Goal: Task Accomplishment & Management: Manage account settings

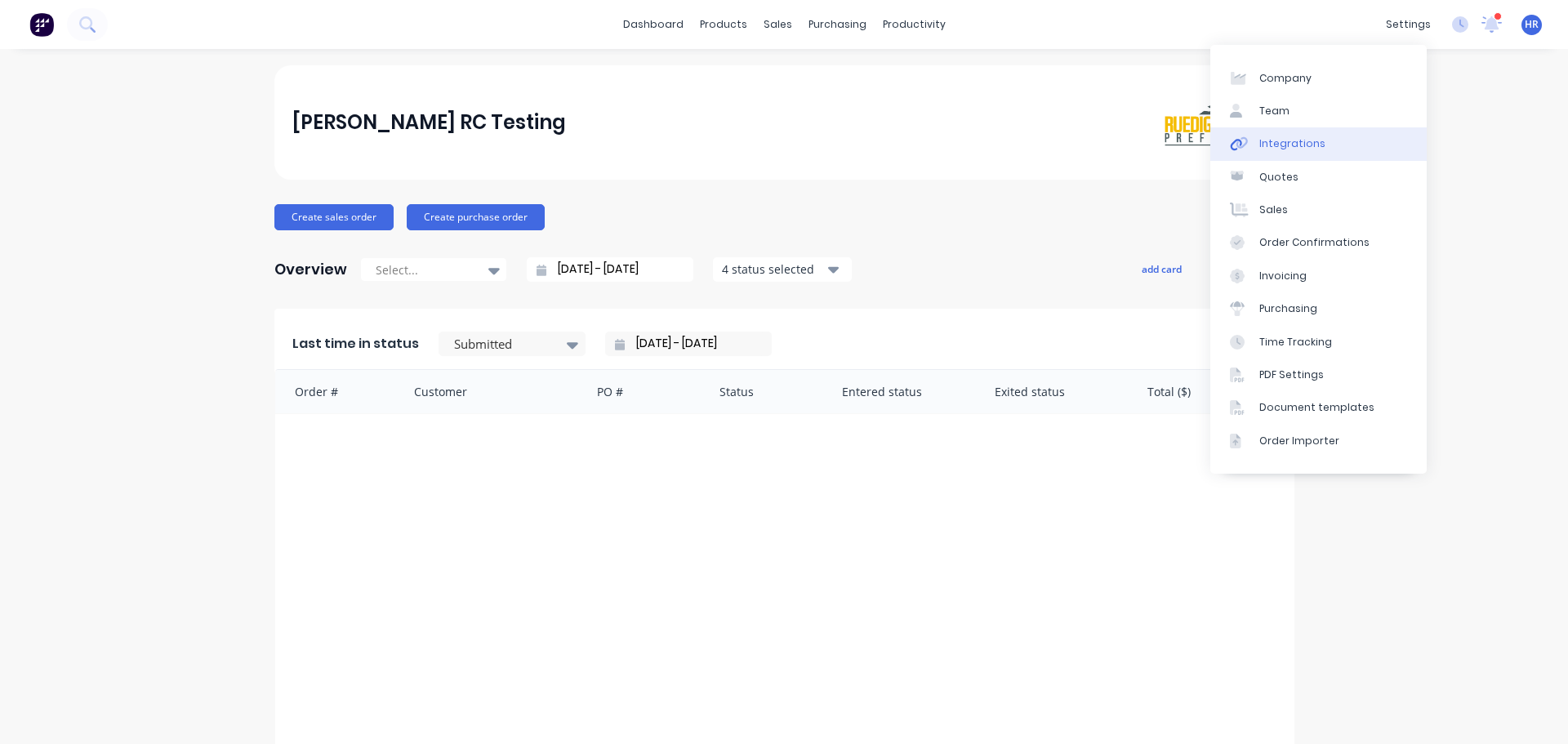
click at [1358, 153] on link "Integrations" at bounding box center [1318, 144] width 217 height 33
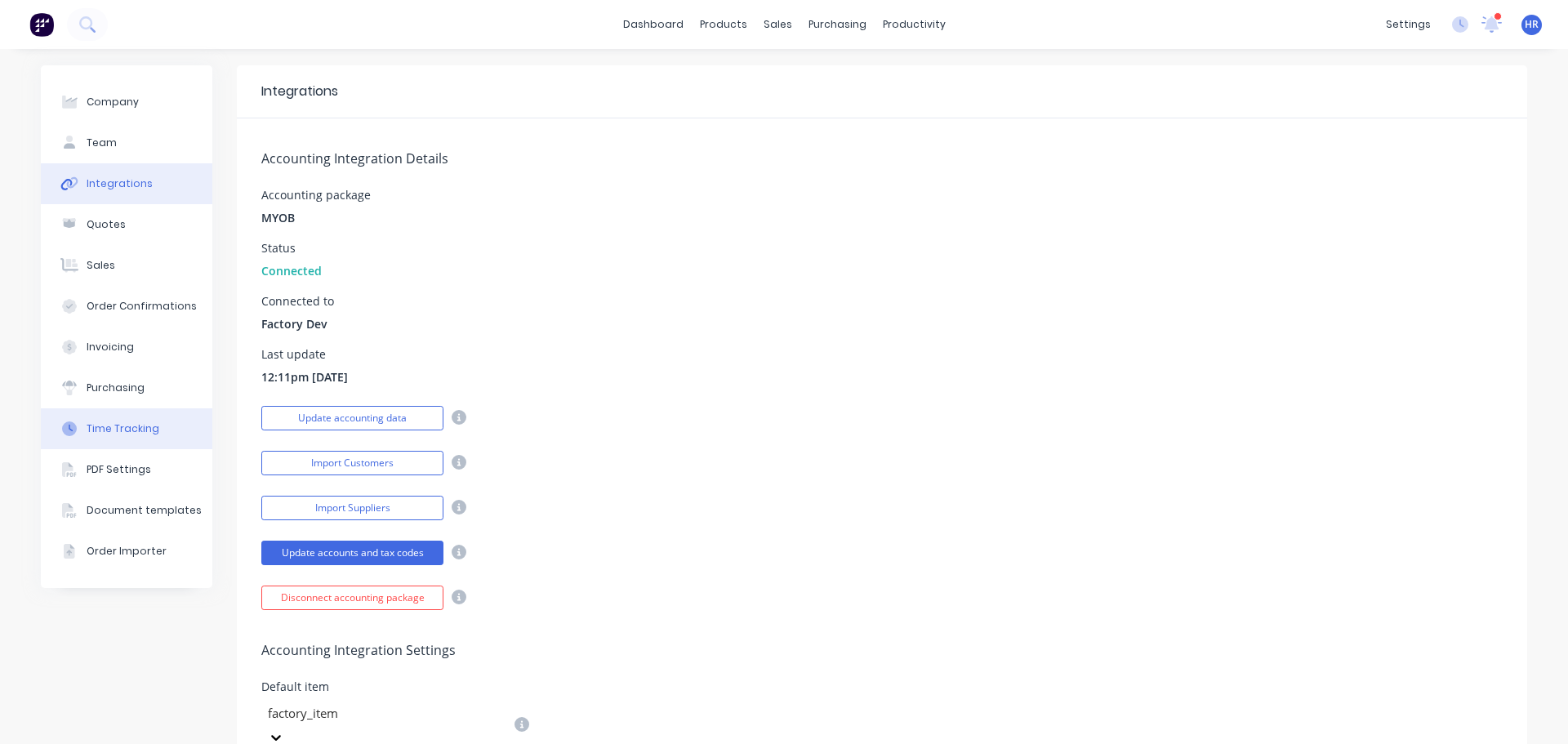
click at [103, 420] on button "Time Tracking" at bounding box center [127, 429] width 171 height 41
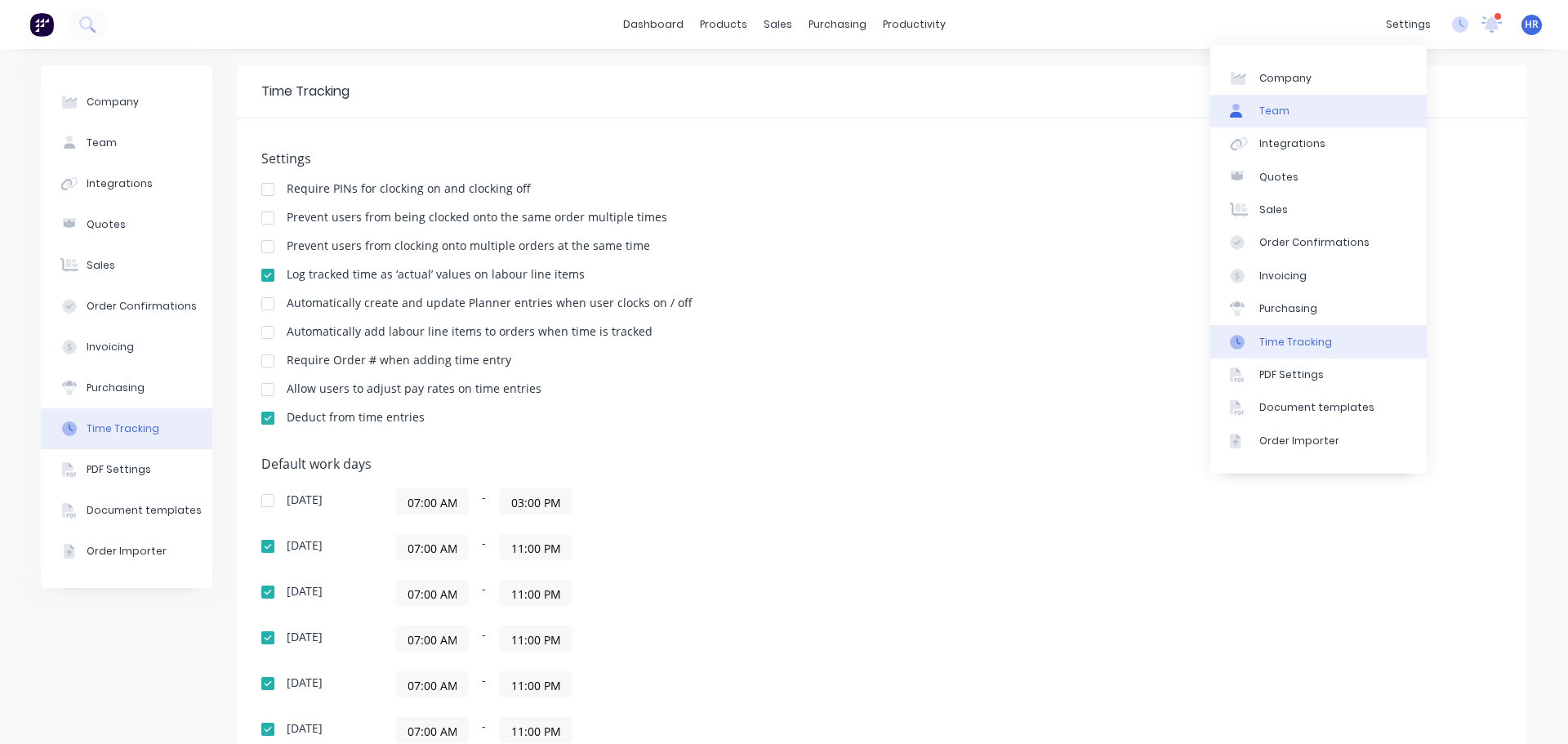
click at [1344, 119] on link "Team" at bounding box center [1318, 111] width 217 height 33
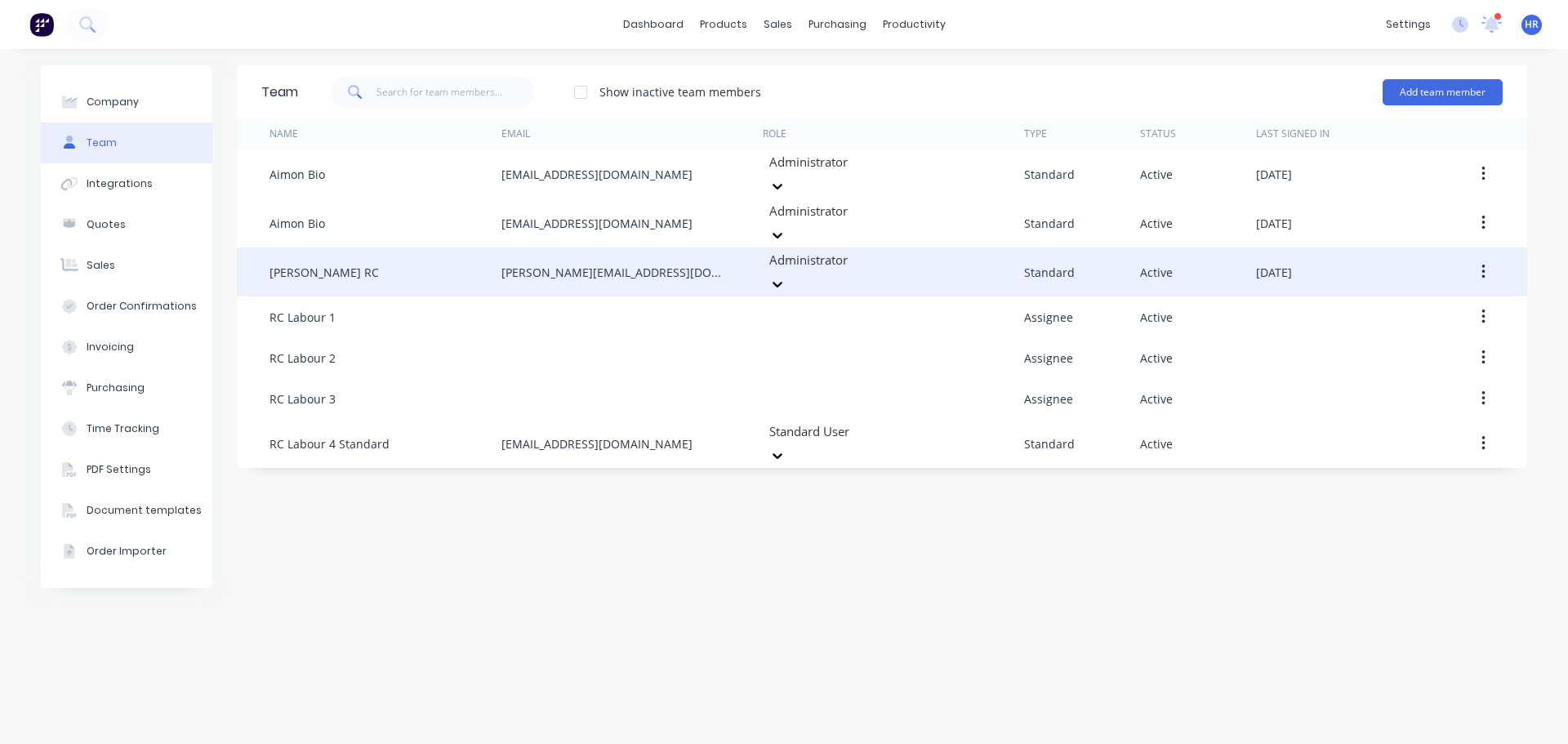
click at [1488, 258] on button "button" at bounding box center [1483, 272] width 39 height 29
click at [1424, 303] on div "Edit" at bounding box center [1424, 315] width 126 height 24
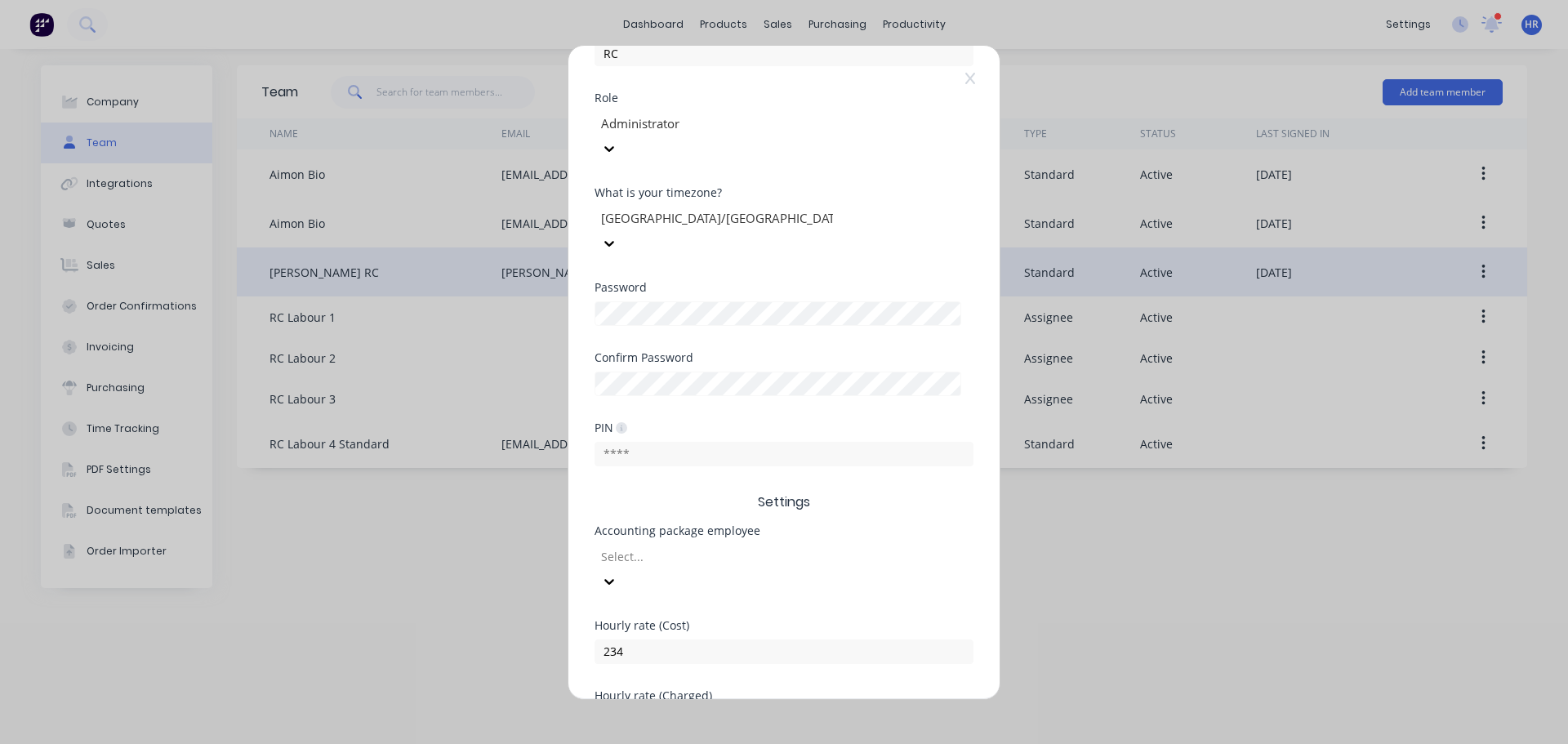
scroll to position [327, 0]
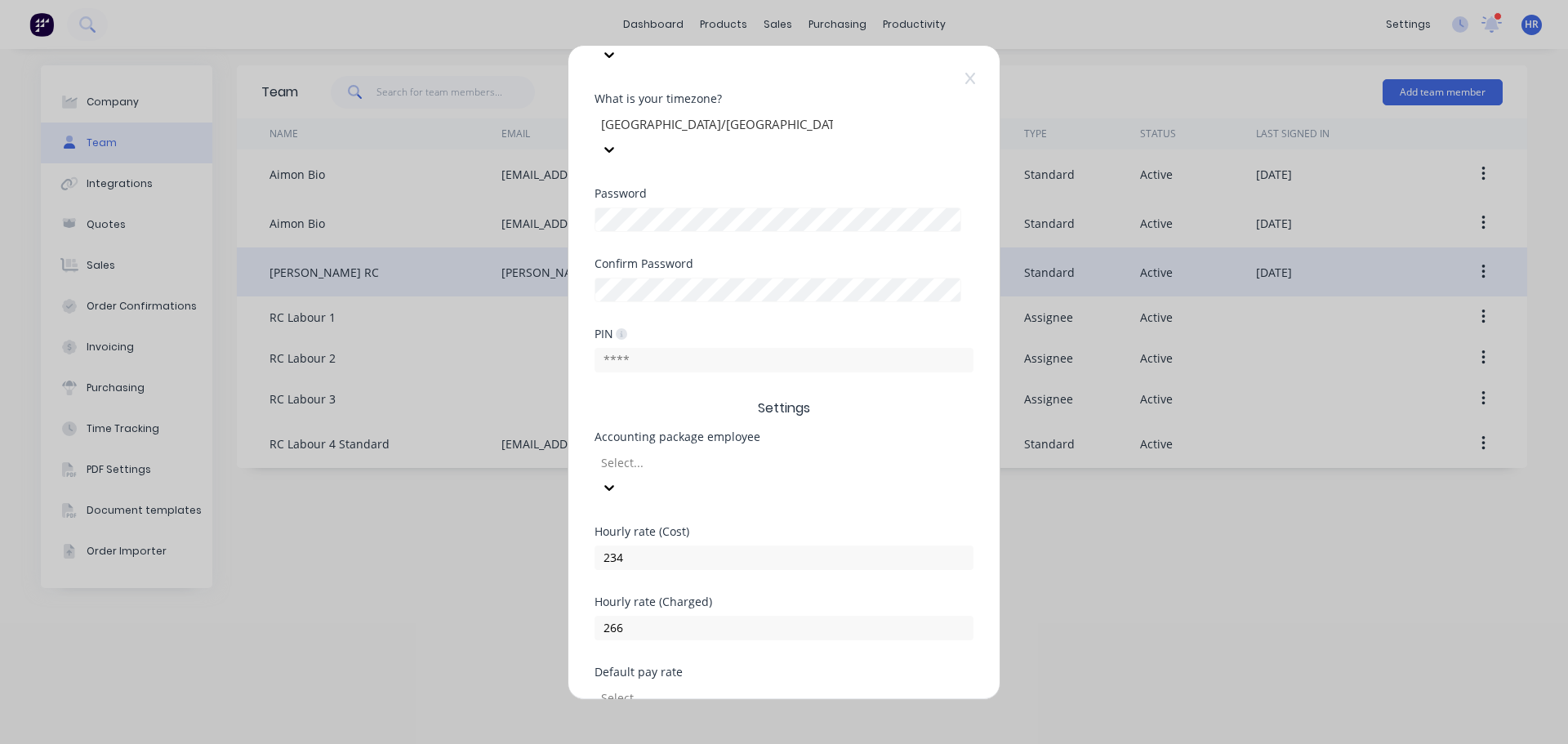
click at [751, 453] on div at bounding box center [716, 463] width 235 height 21
click at [746, 637] on div "[PERSON_NAME]" at bounding box center [784, 646] width 379 height 17
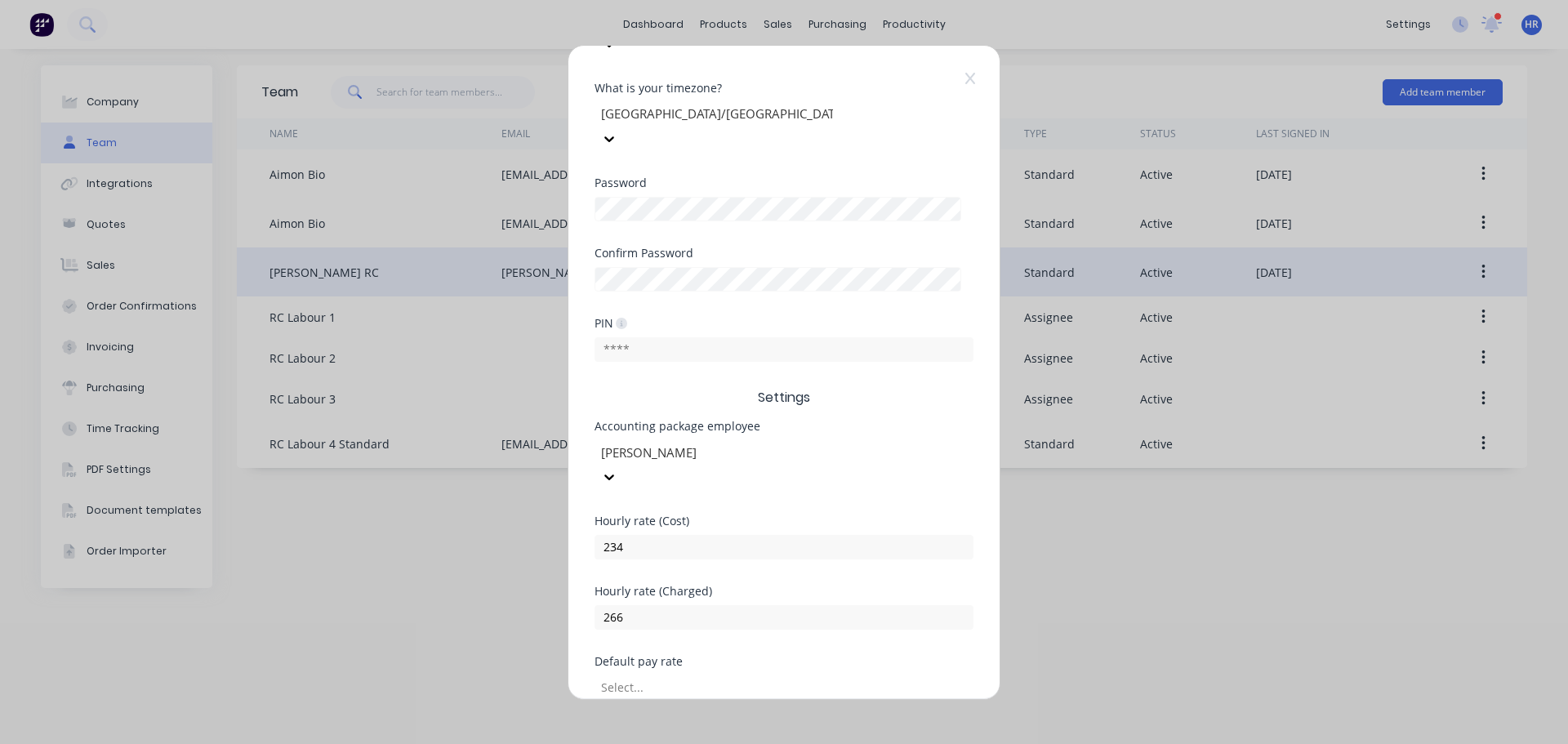
scroll to position [340, 0]
click at [744, 675] on div at bounding box center [716, 685] width 235 height 21
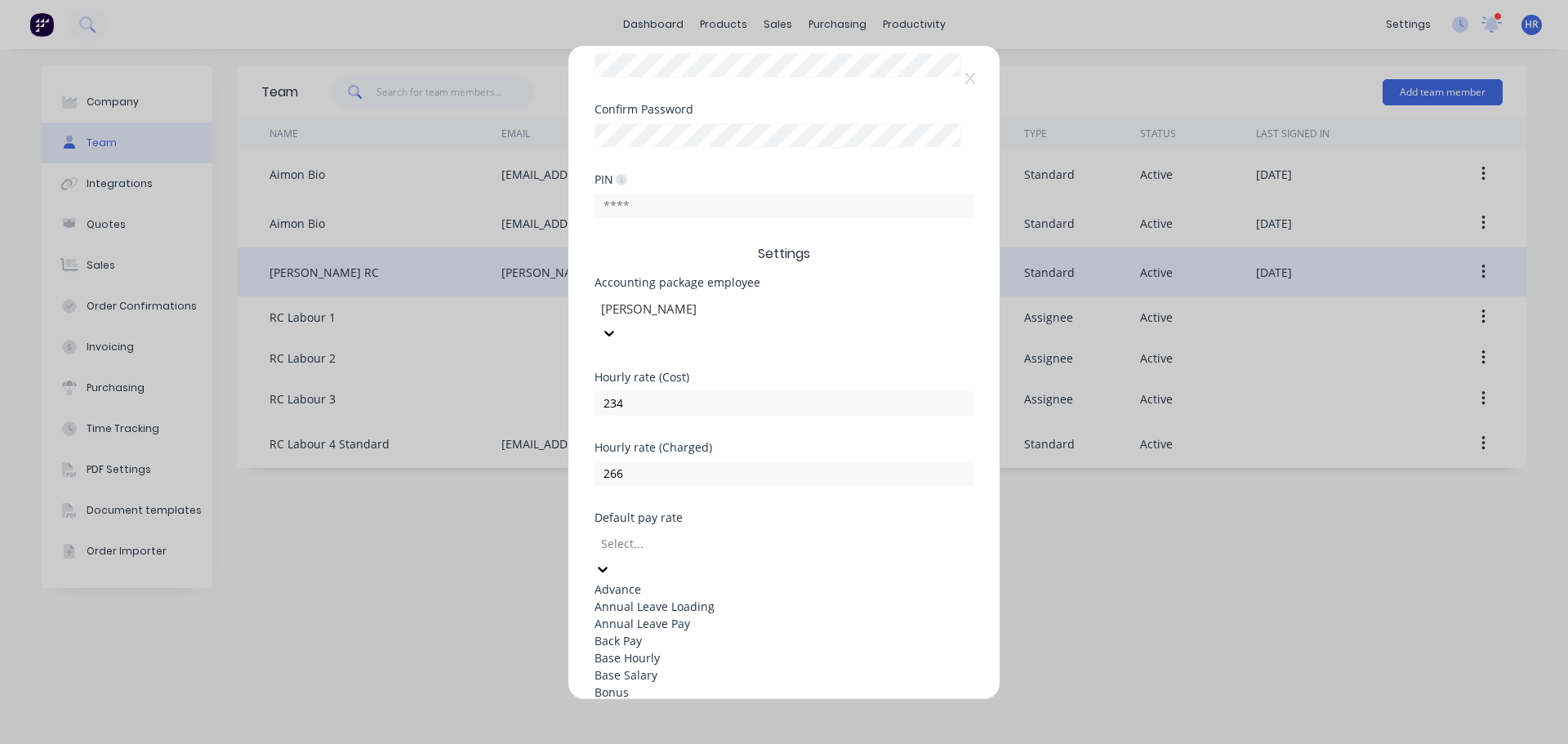
scroll to position [491, 0]
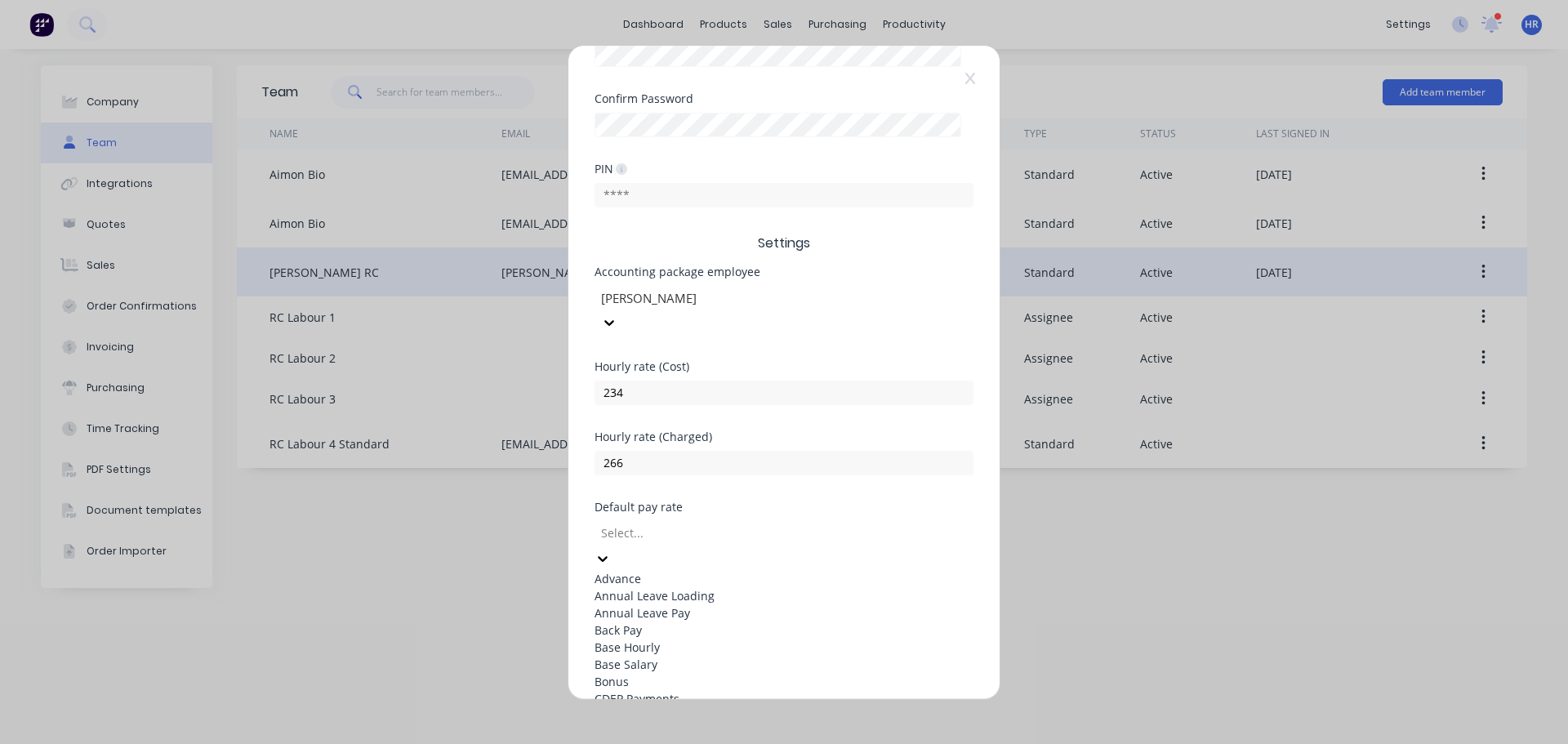
click at [727, 656] on div "Base Salary" at bounding box center [784, 664] width 379 height 17
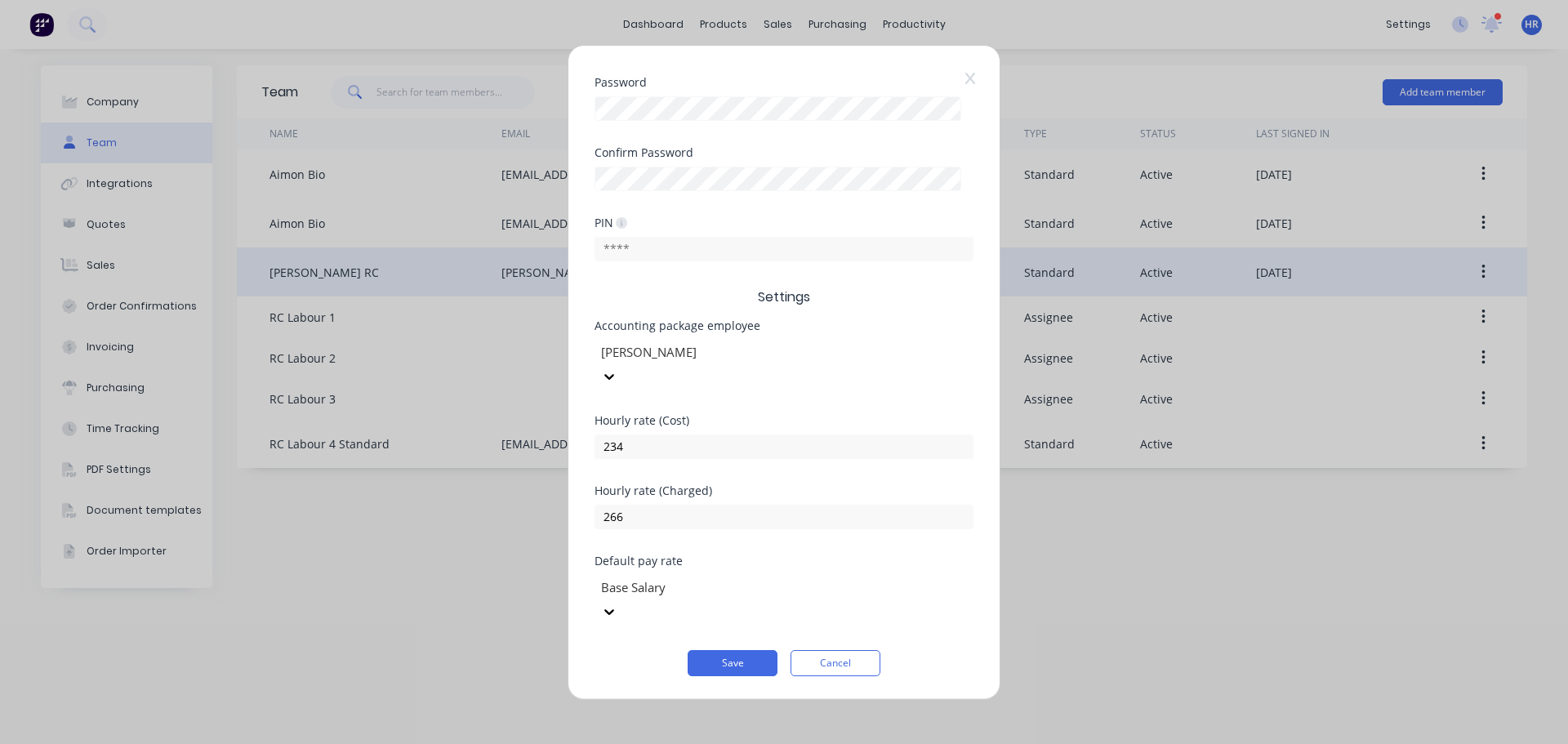
scroll to position [340, 0]
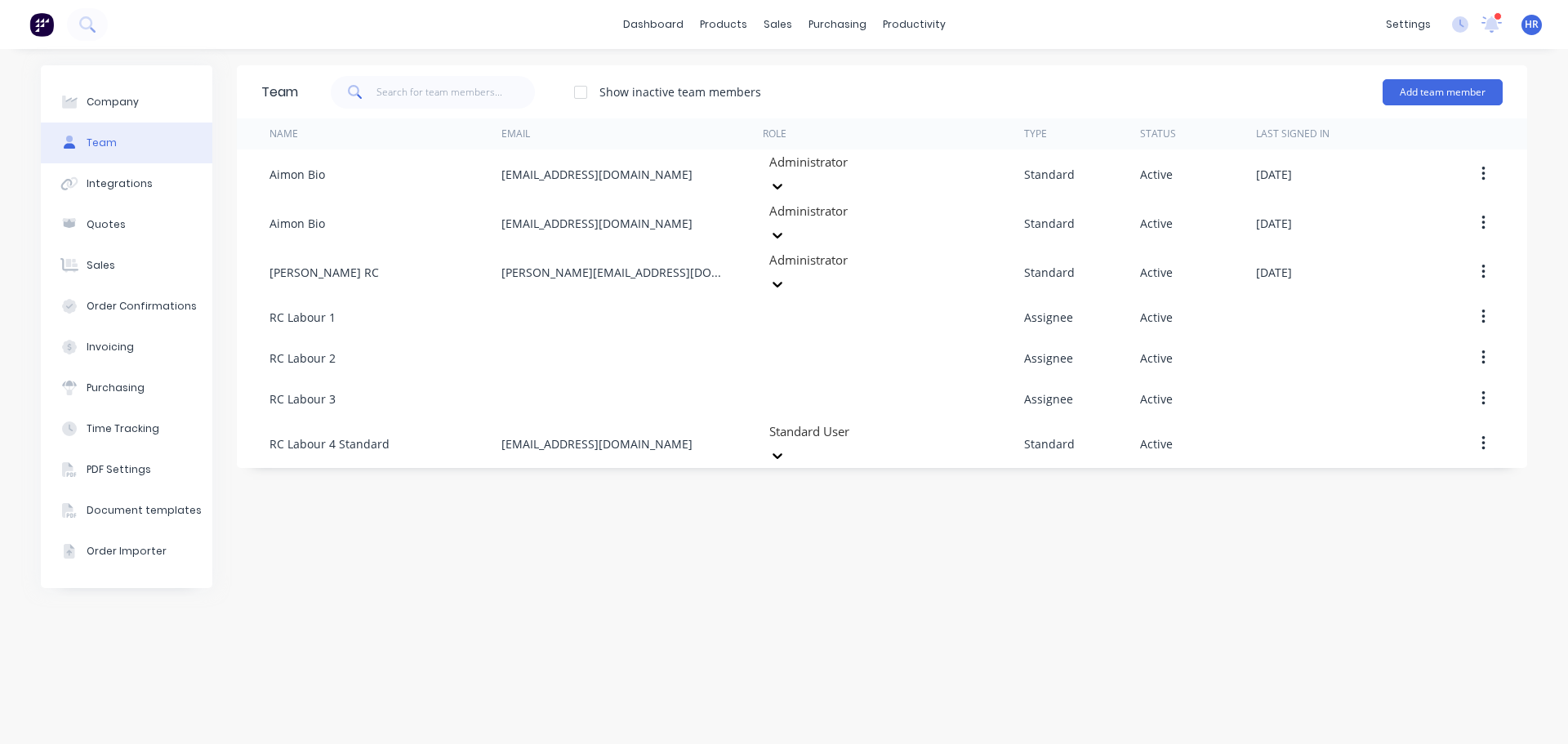
click at [1270, 19] on div "dashboard products sales purchasing productivity dashboard products Product Cat…" at bounding box center [784, 24] width 1568 height 49
click at [1453, 25] on icon at bounding box center [1459, 24] width 16 height 16
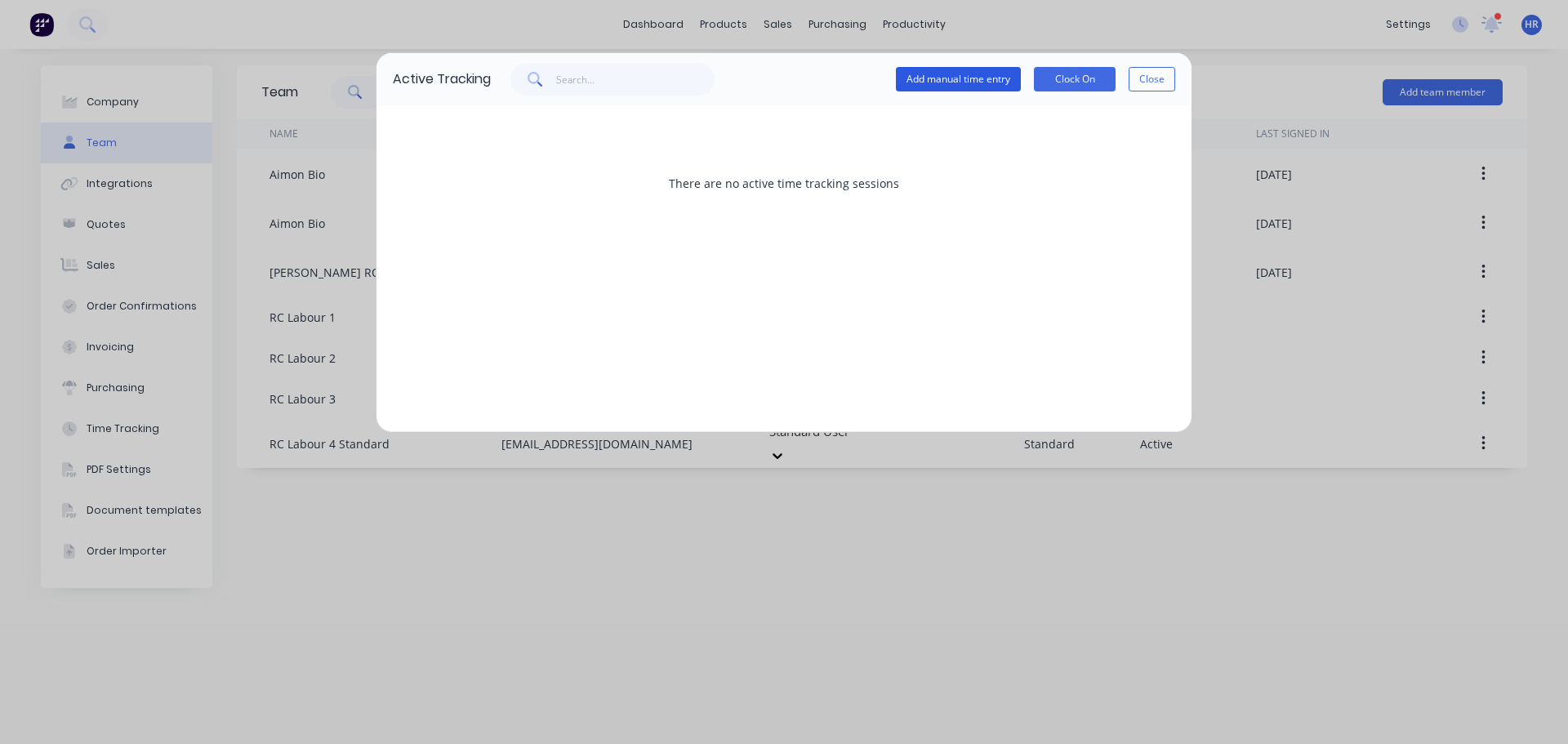
click at [953, 79] on button "Add manual time entry" at bounding box center [959, 79] width 125 height 25
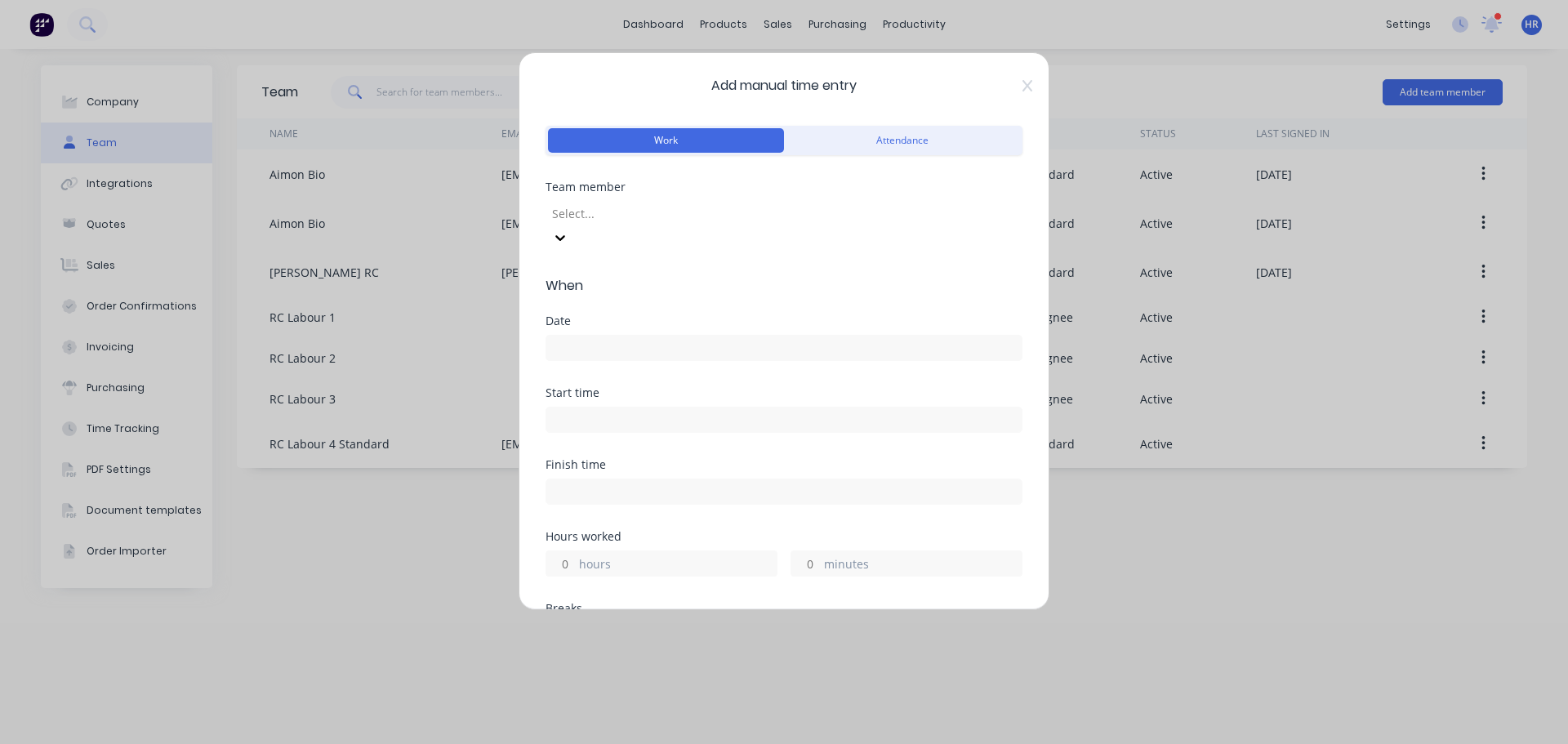
click at [596, 204] on div at bounding box center [668, 214] width 235 height 21
click at [591, 336] on input at bounding box center [783, 348] width 475 height 25
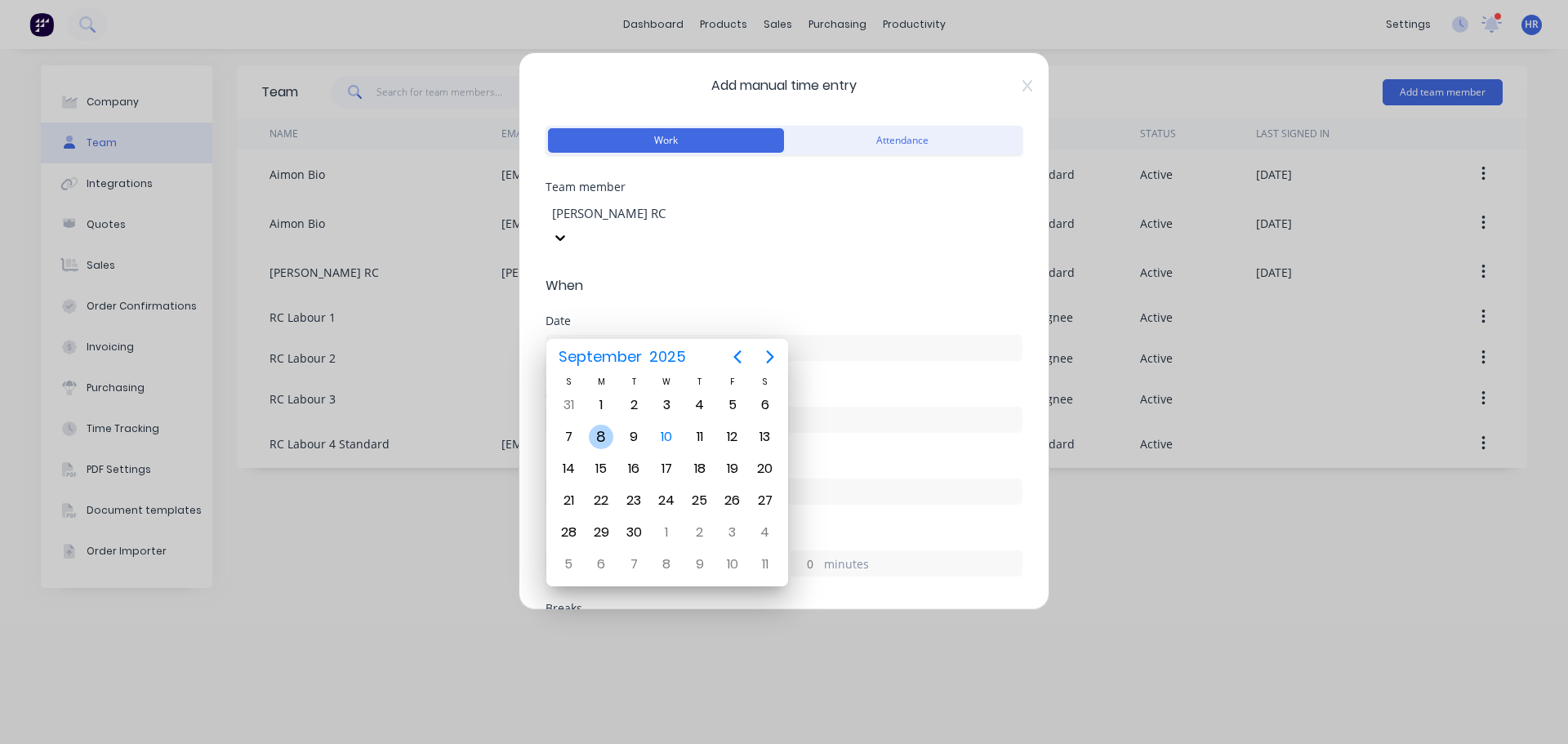
click at [597, 433] on div "8" at bounding box center [601, 437] width 25 height 25
type input "[DATE]"
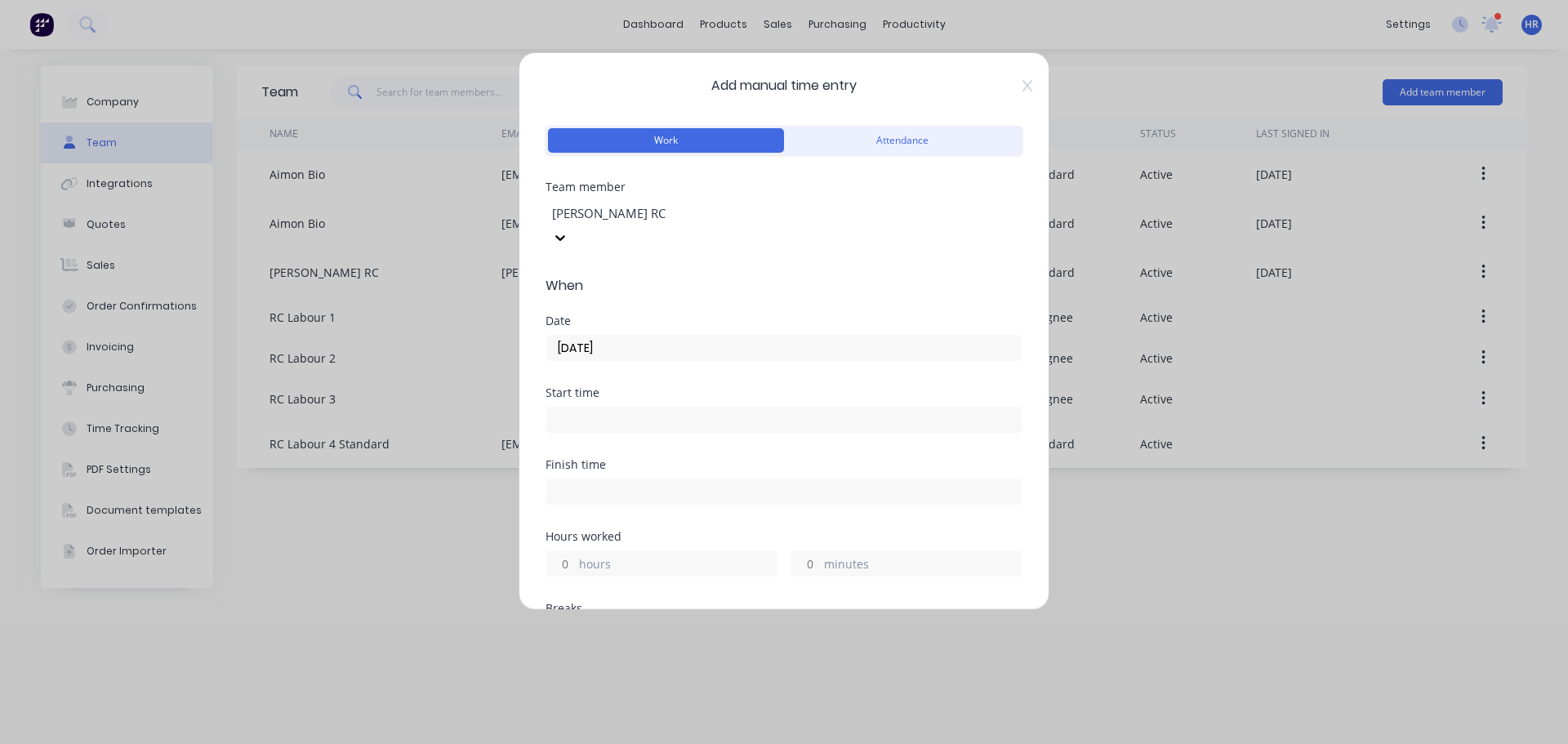
click at [584, 408] on input at bounding box center [783, 420] width 475 height 25
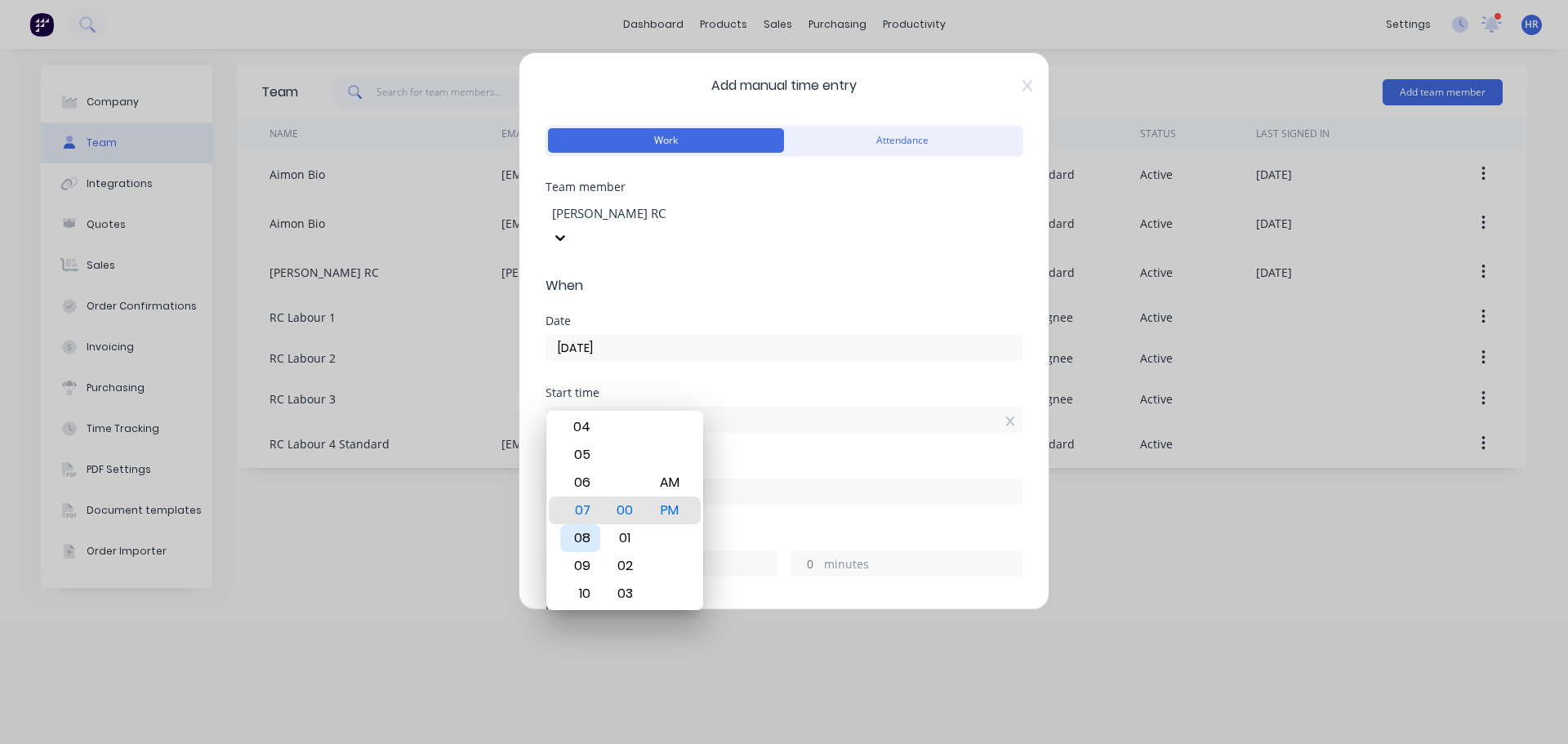
click at [579, 534] on div "08" at bounding box center [579, 538] width 40 height 27
click at [666, 486] on div "AM" at bounding box center [669, 483] width 40 height 27
type input "08:00 AM"
click at [766, 387] on div "Start time 08:00 AM" at bounding box center [783, 409] width 477 height 45
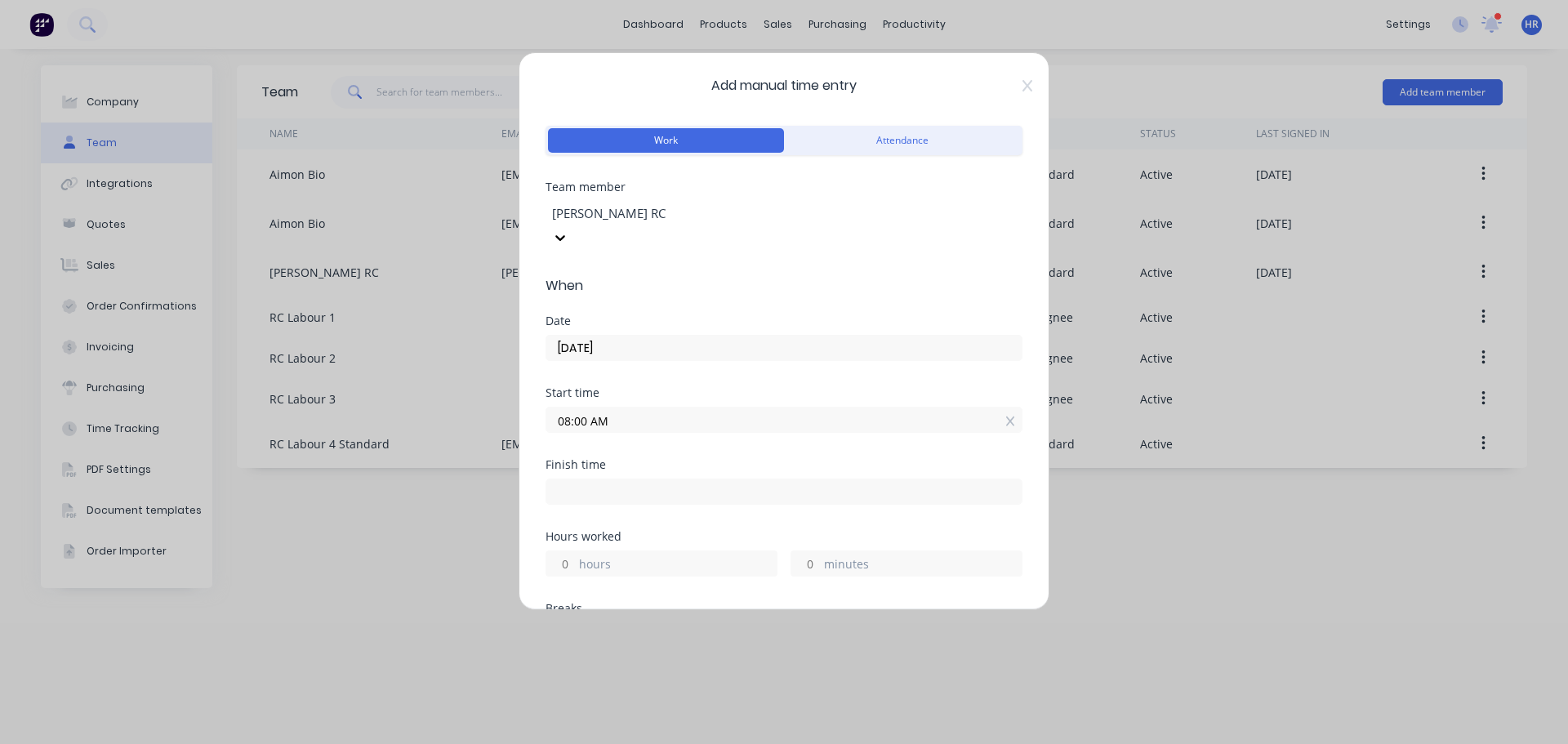
click at [799, 551] on input "minutes" at bounding box center [805, 563] width 28 height 25
type input "15"
type input "08:15 AM"
type input "0"
click at [851, 503] on div "Finish time 08:15 AM" at bounding box center [783, 495] width 477 height 72
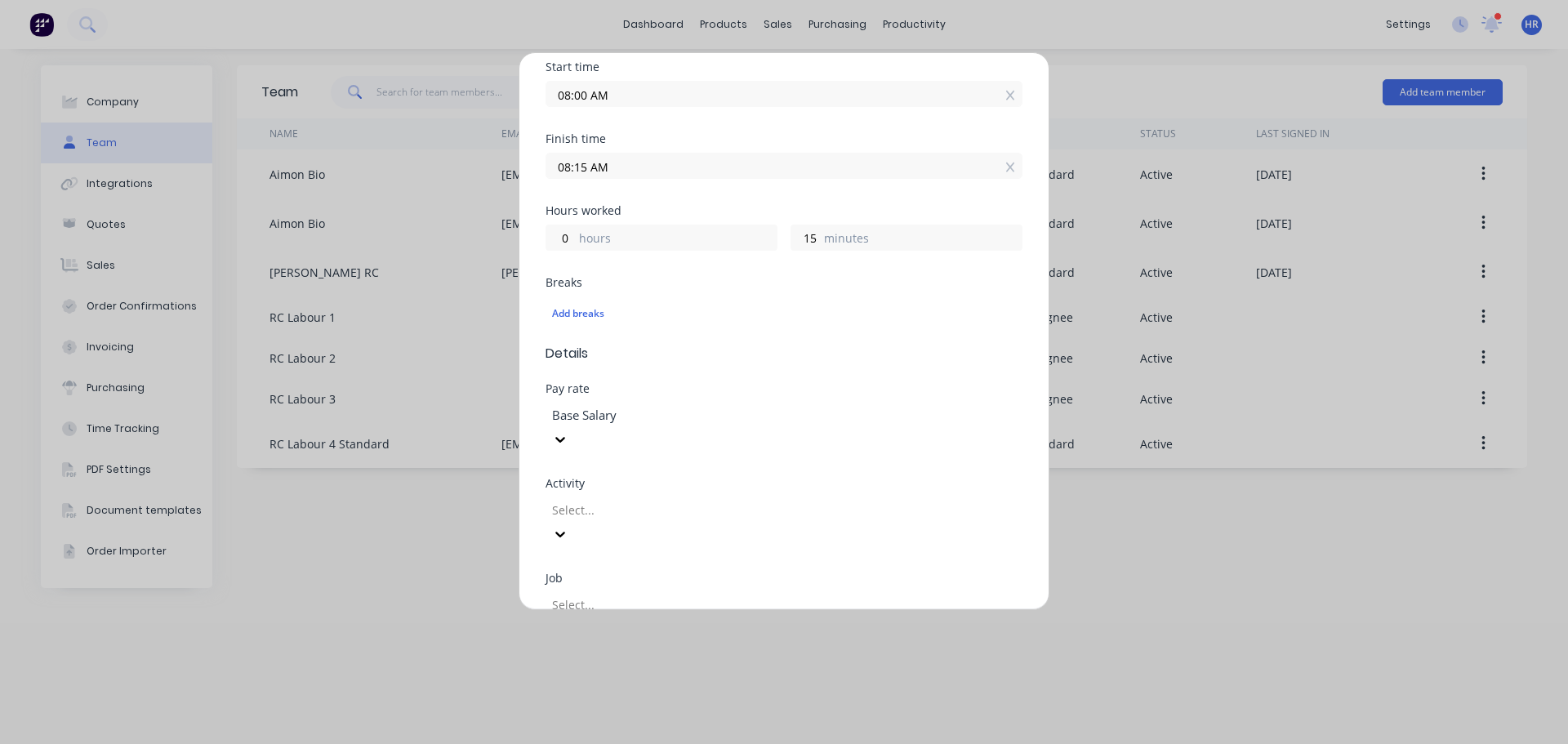
scroll to position [327, 0]
click at [613, 499] on div at bounding box center [668, 509] width 235 height 21
click at [622, 743] on div "labour" at bounding box center [784, 753] width 1568 height 17
click at [599, 594] on div at bounding box center [668, 604] width 235 height 21
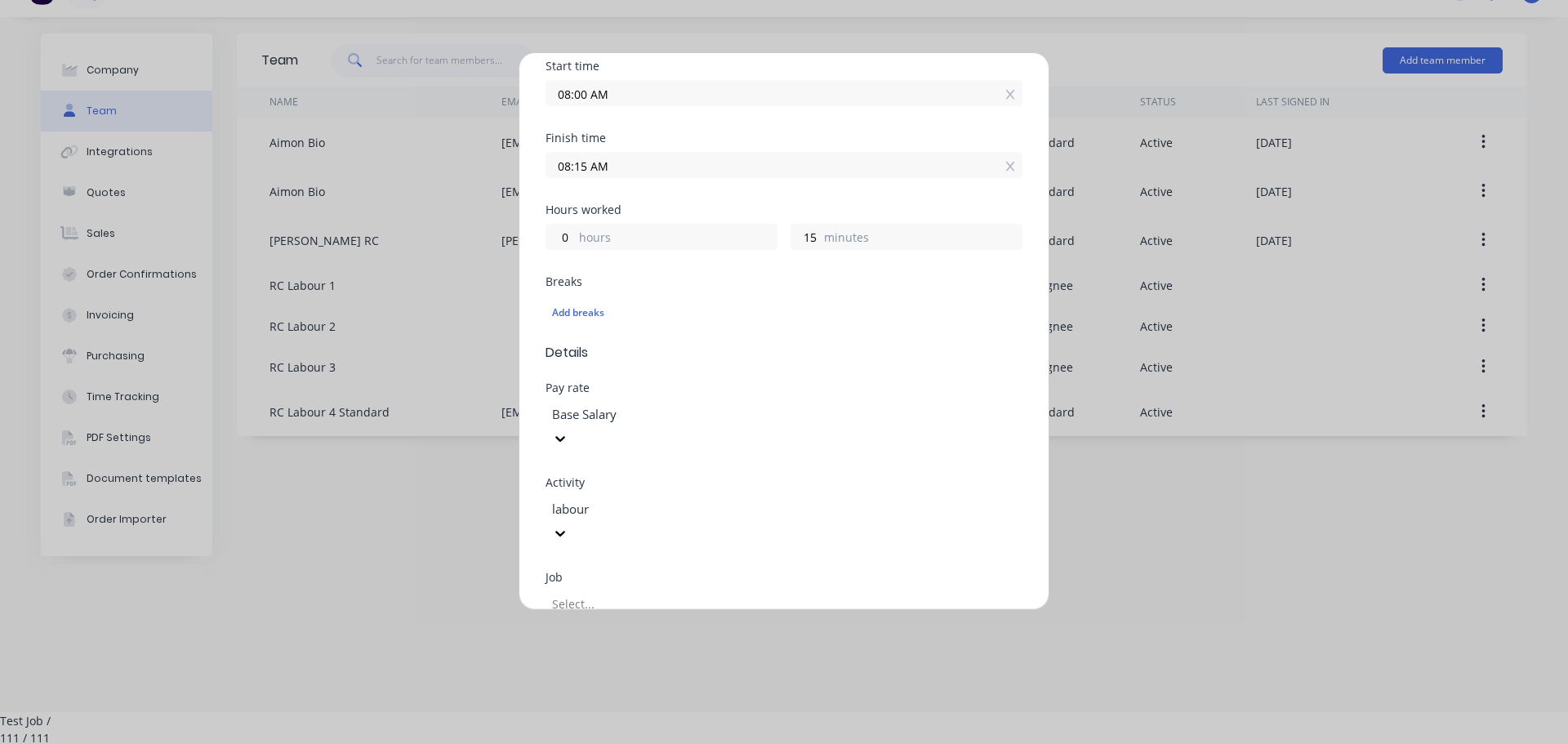
scroll to position [408, 0]
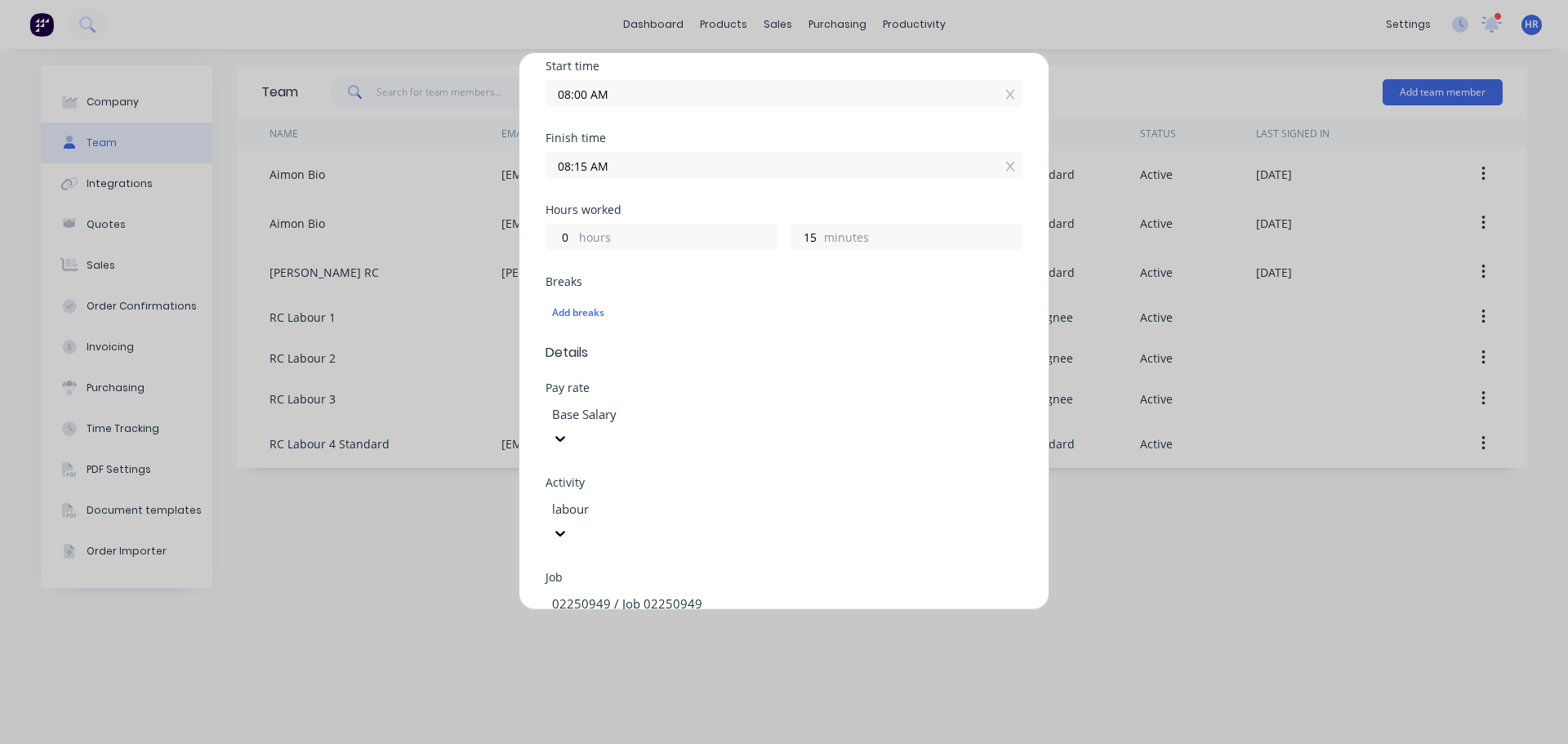
scroll to position [490, 0]
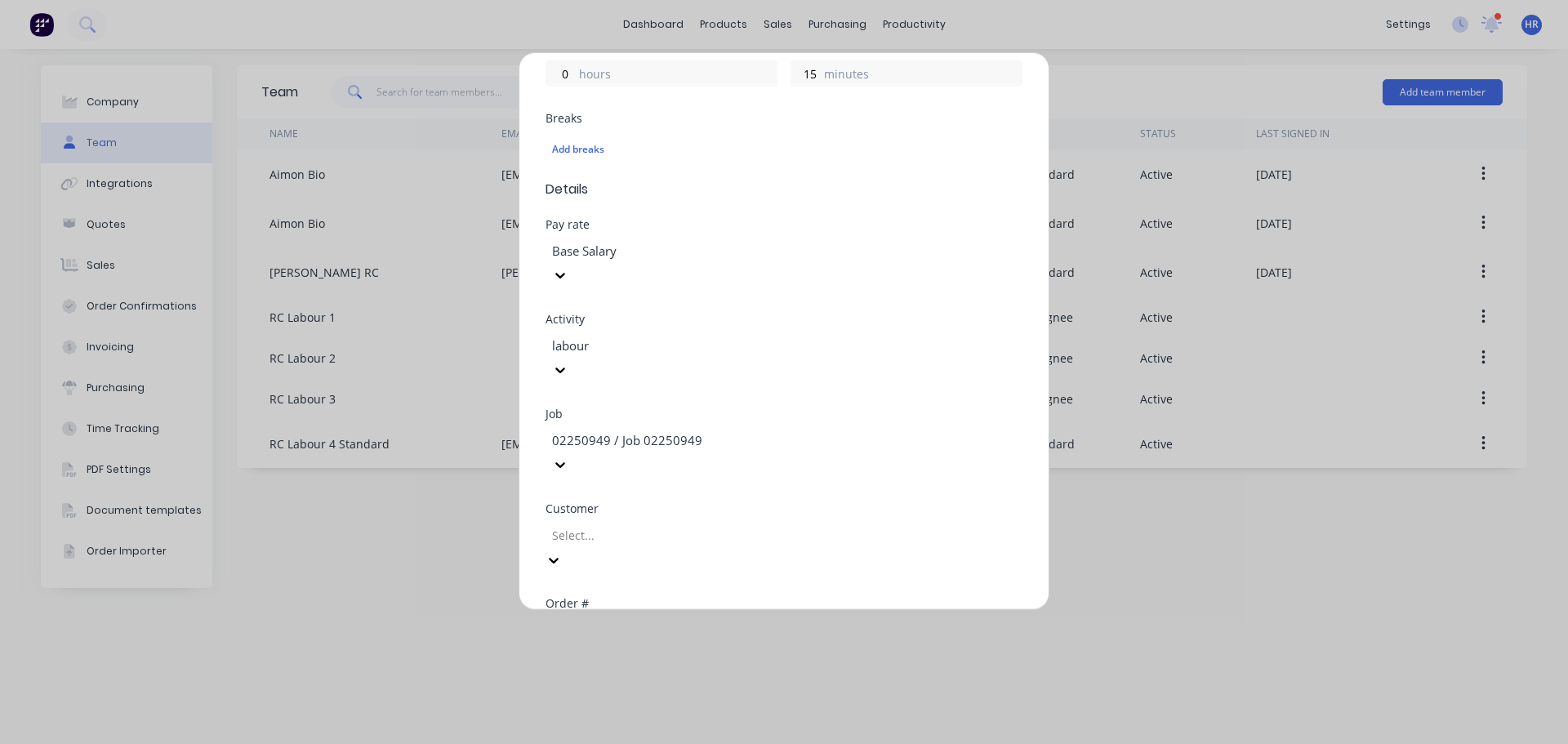
click at [624, 525] on div at bounding box center [668, 535] width 235 height 21
click at [664, 743] on div "Factory Customer" at bounding box center [784, 753] width 1568 height 17
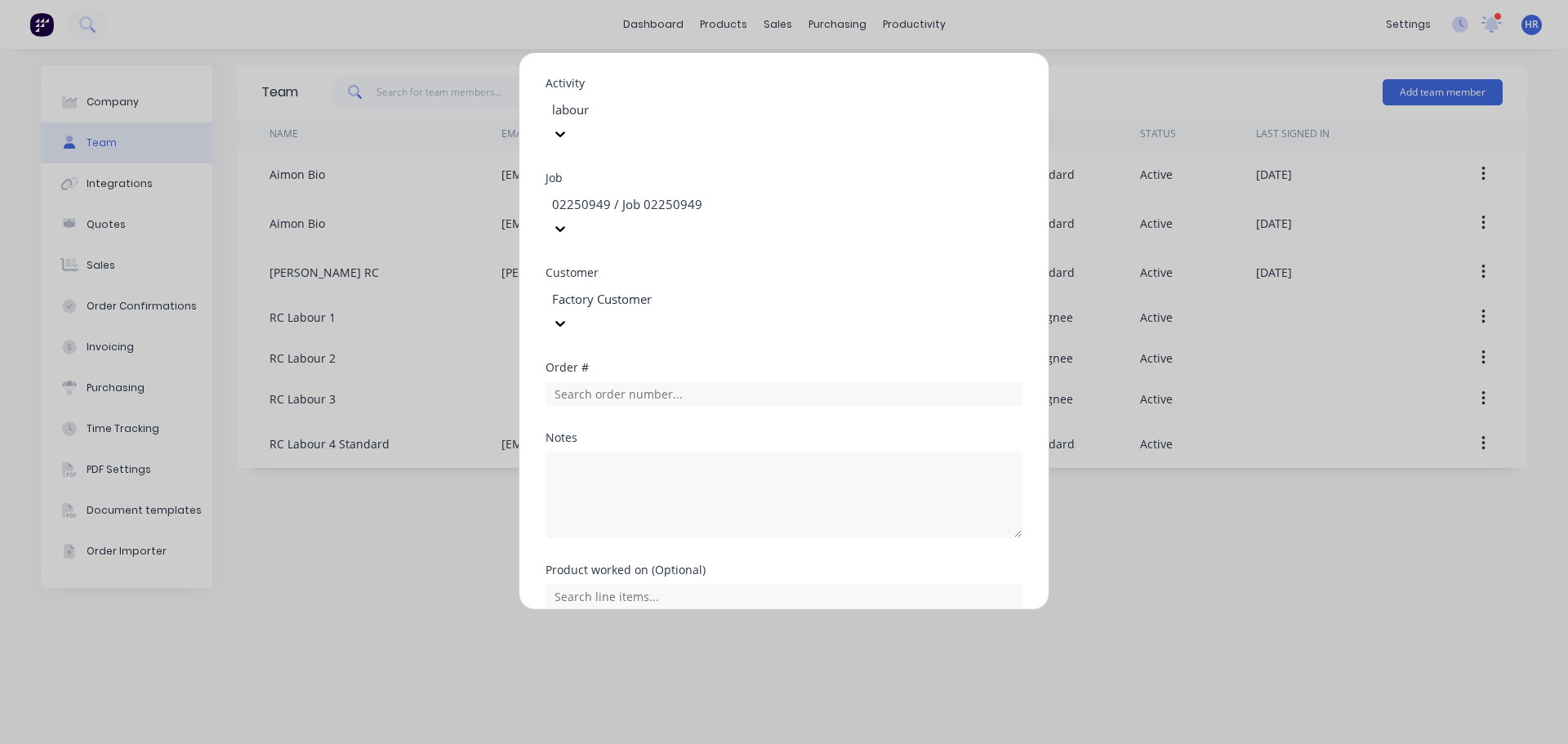
scroll to position [734, 0]
click at [752, 683] on button "Add manual time entry" at bounding box center [745, 696] width 138 height 27
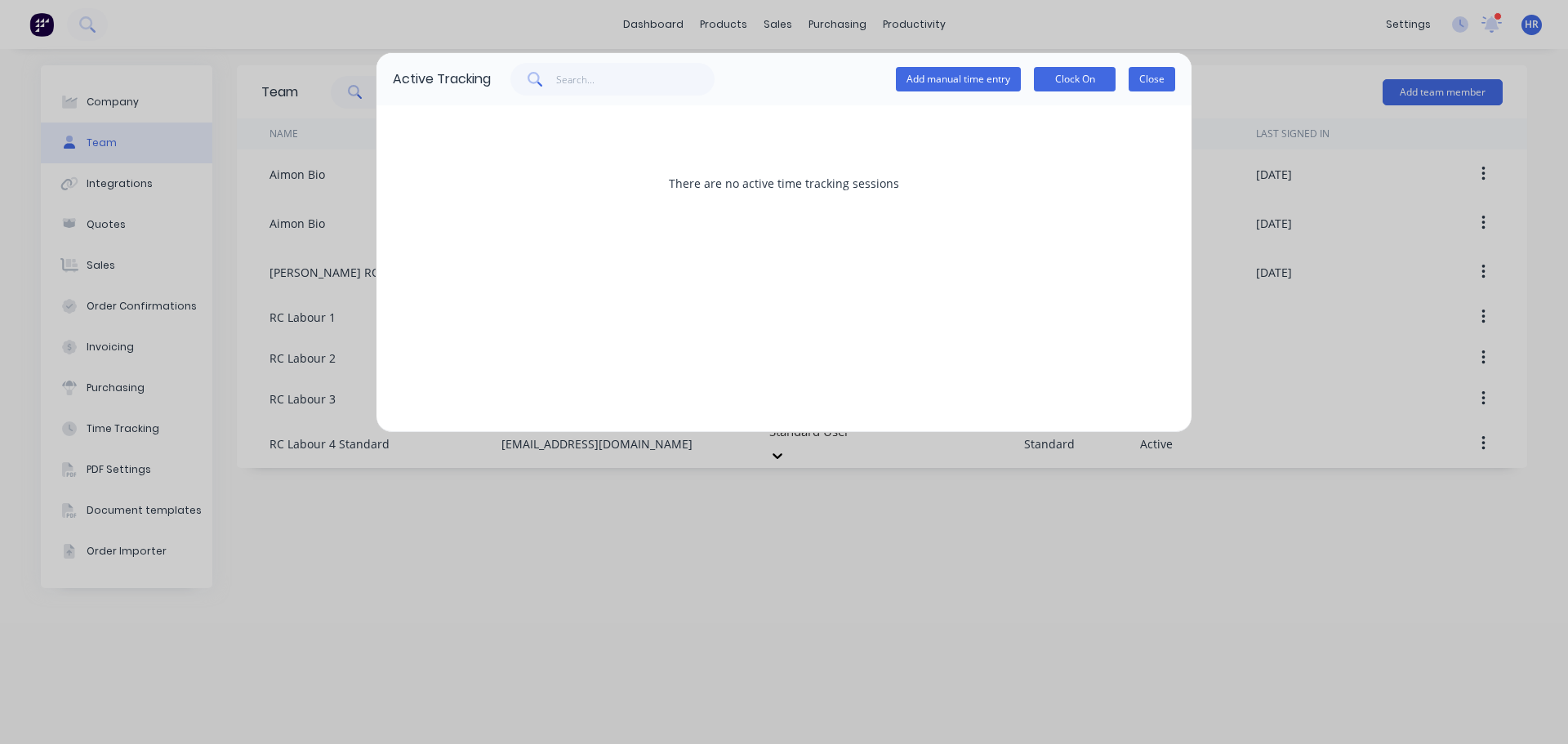
click at [1145, 72] on button "Close" at bounding box center [1151, 79] width 46 height 25
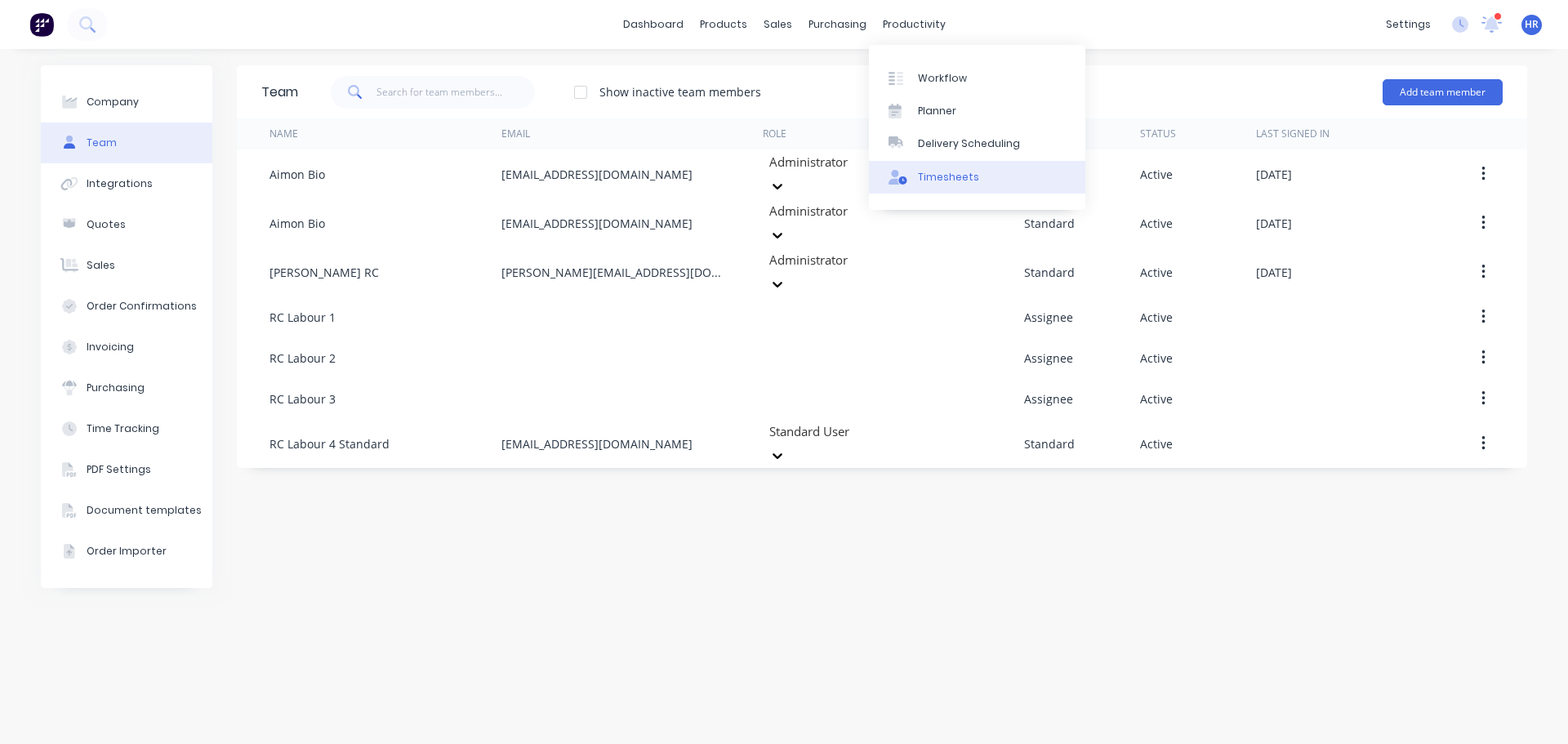
click at [933, 163] on link "Timesheets" at bounding box center [977, 177] width 217 height 33
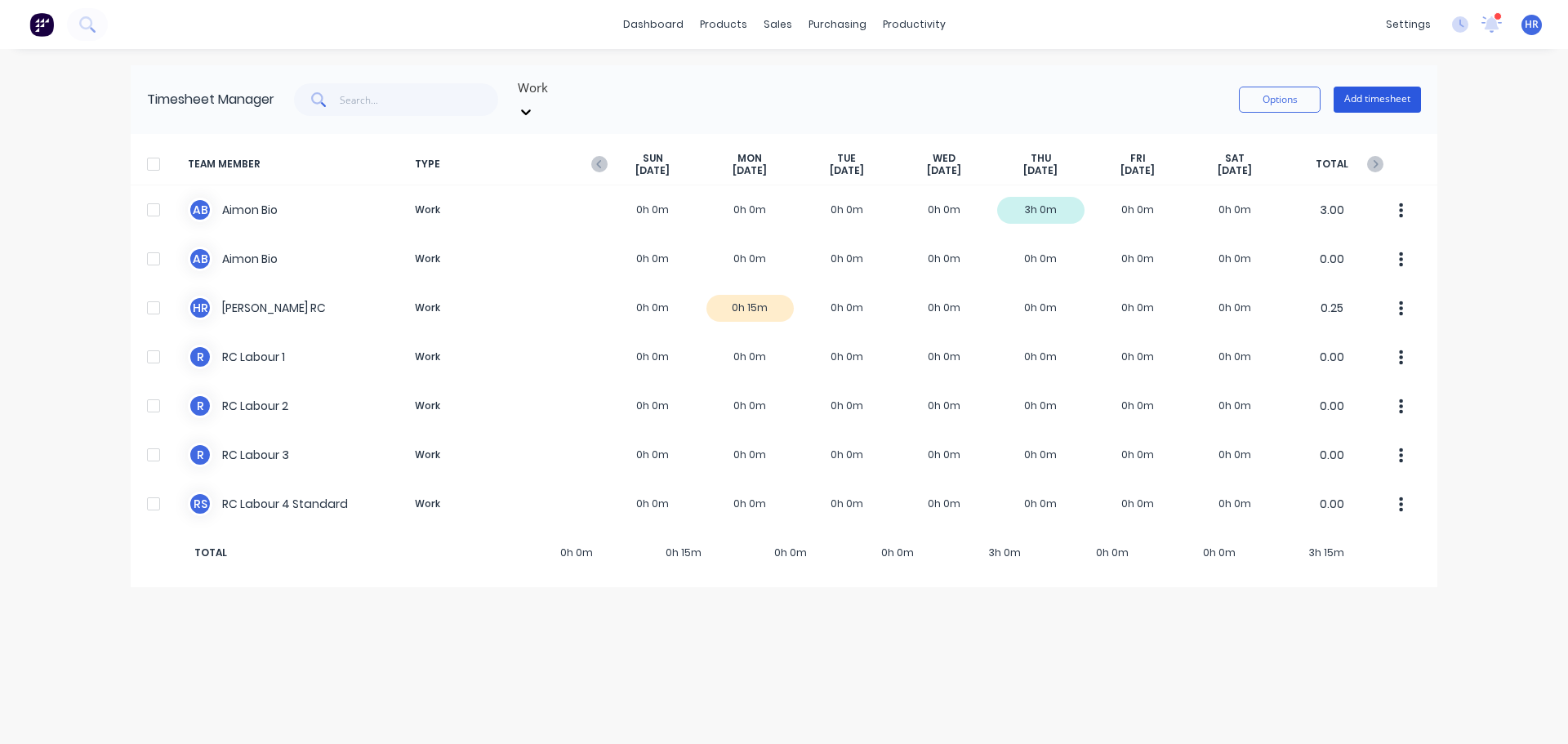
click at [1378, 94] on button "Add timesheet" at bounding box center [1377, 99] width 87 height 27
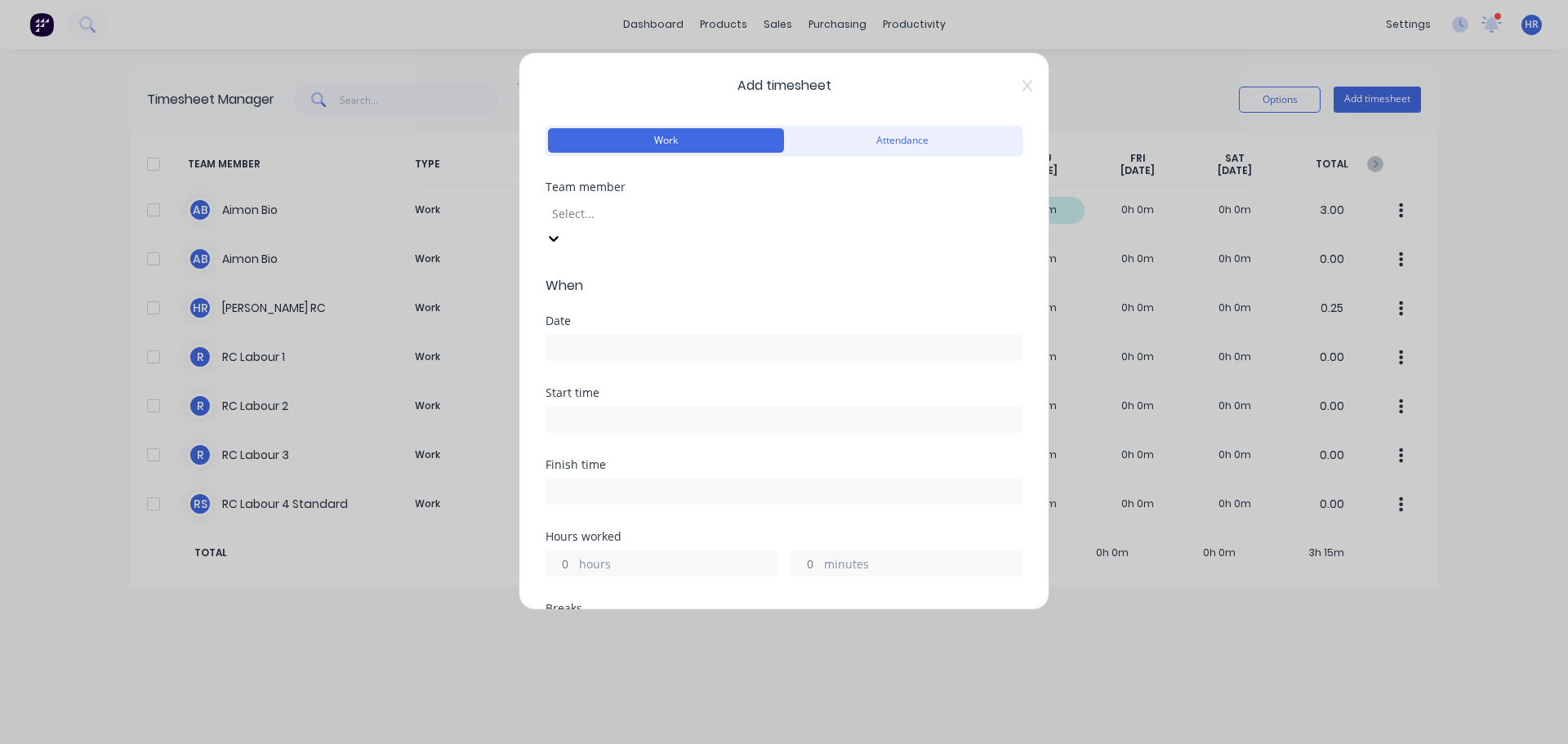
click at [659, 211] on div at bounding box center [668, 214] width 235 height 21
click at [650, 336] on input at bounding box center [783, 348] width 475 height 25
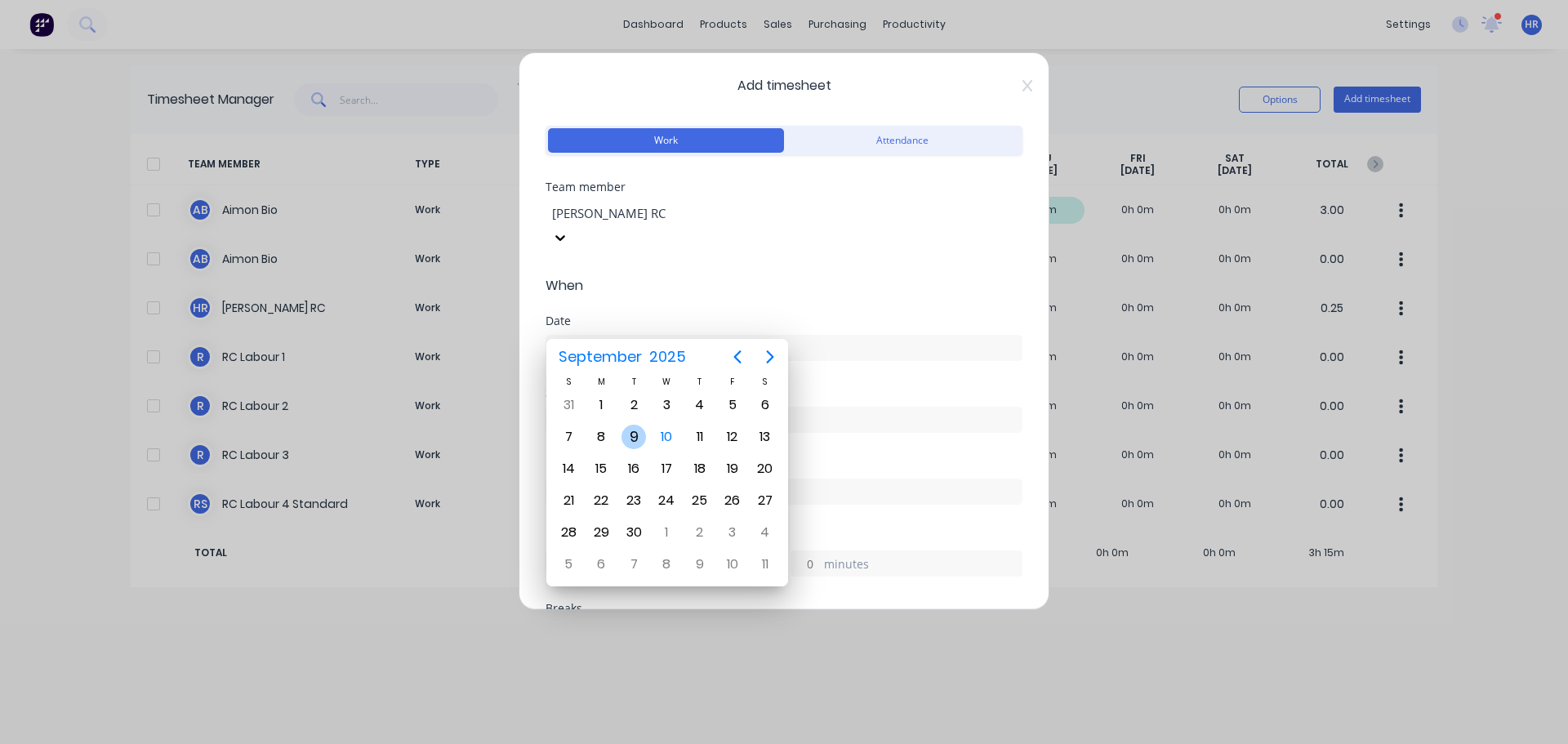
click at [633, 443] on div "9" at bounding box center [633, 437] width 25 height 25
type input "[DATE]"
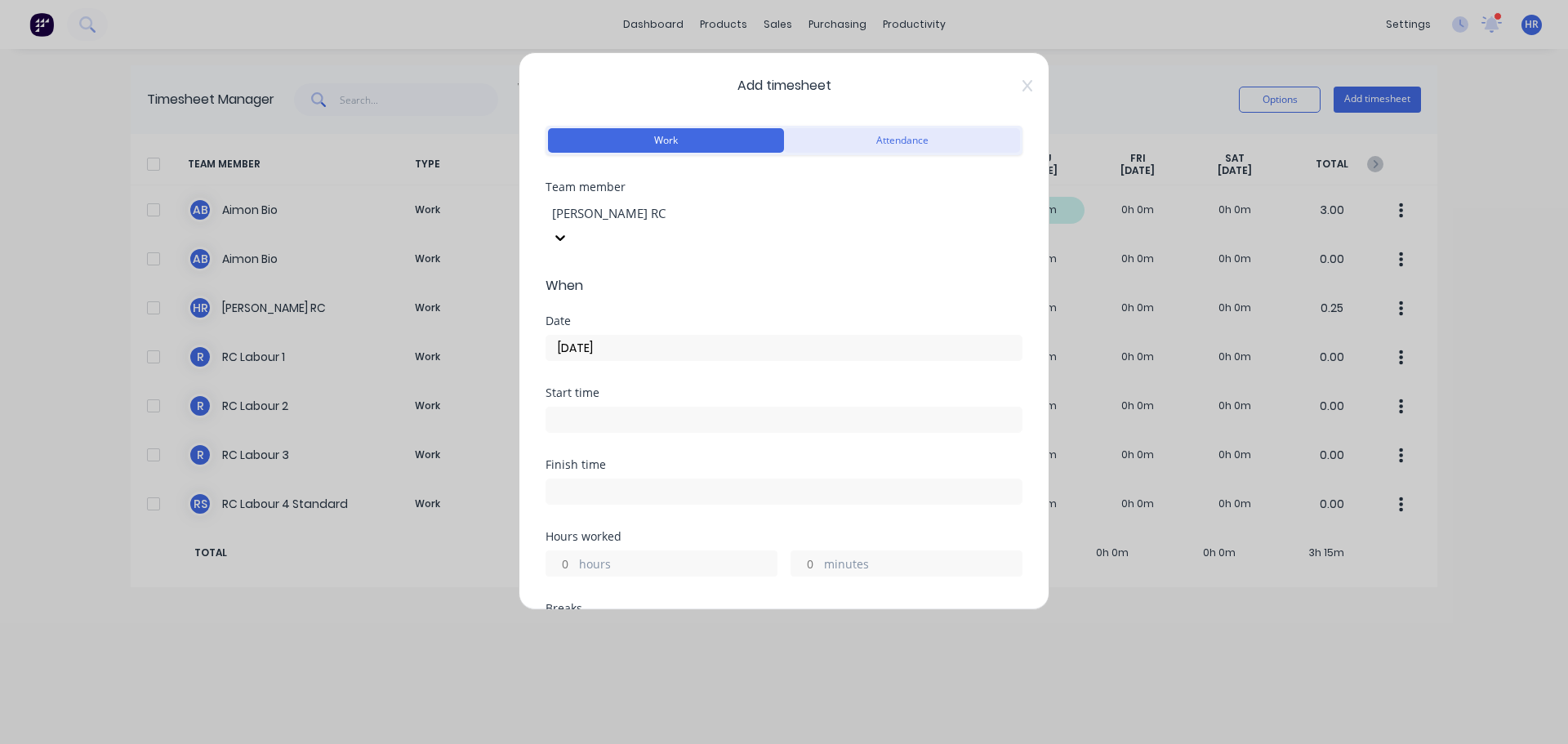
click at [887, 138] on button "Attendance" at bounding box center [902, 140] width 236 height 25
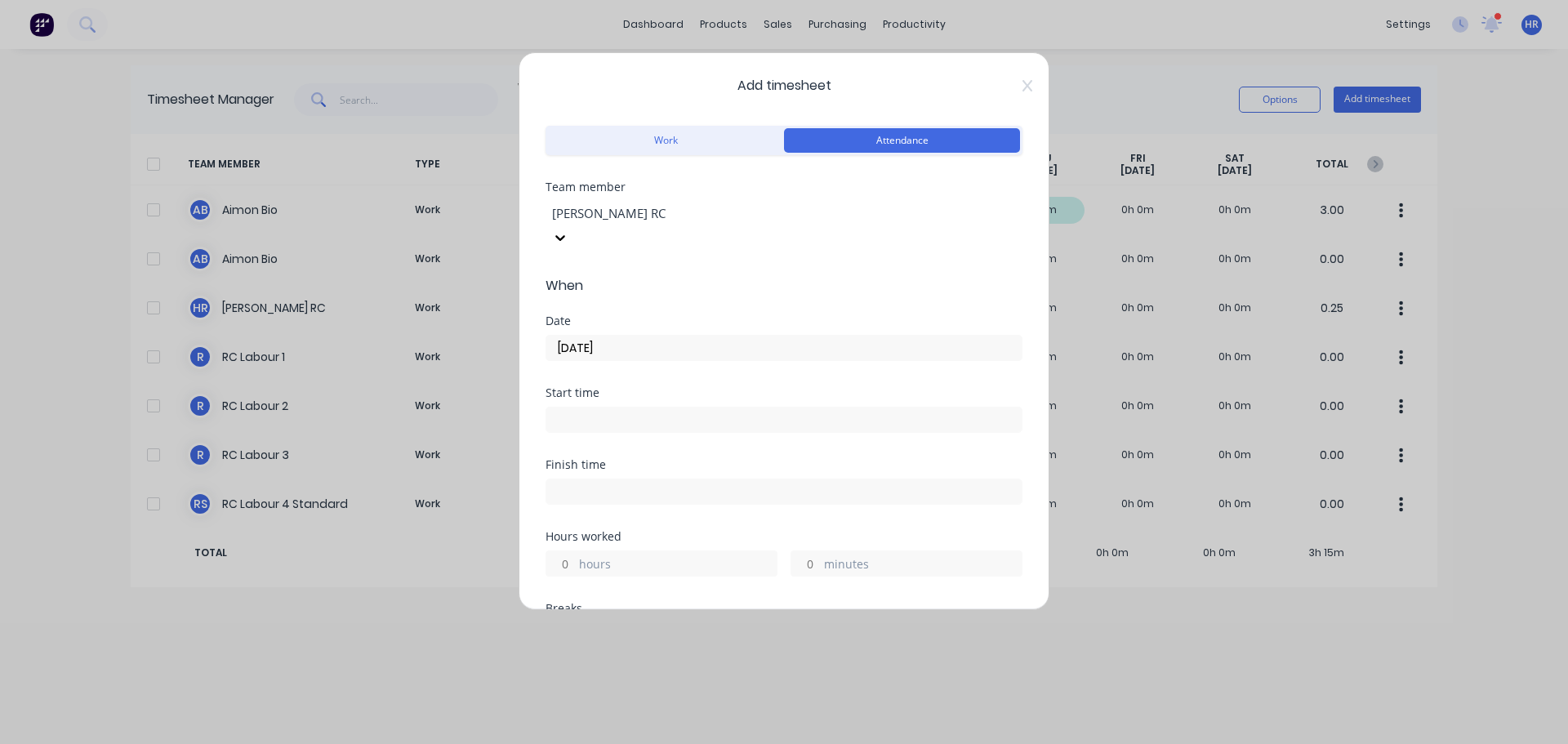
click at [621, 408] on input at bounding box center [783, 420] width 475 height 25
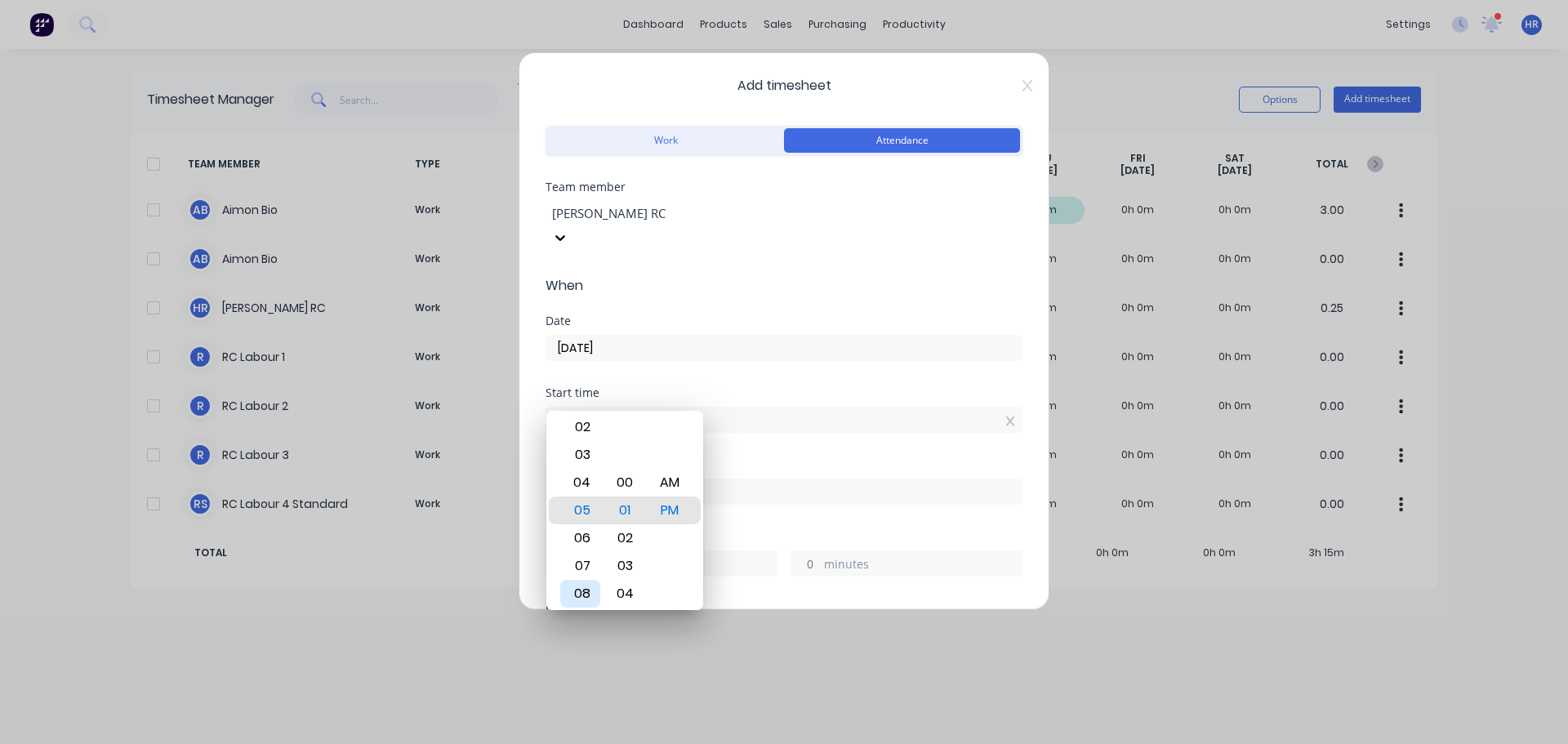
click at [583, 588] on div "08" at bounding box center [579, 593] width 40 height 27
click at [624, 479] on div "00" at bounding box center [625, 483] width 40 height 27
click at [662, 478] on div "AM" at bounding box center [669, 483] width 40 height 27
type input "08:00 AM"
click at [722, 387] on div "Start time" at bounding box center [783, 392] width 477 height 11
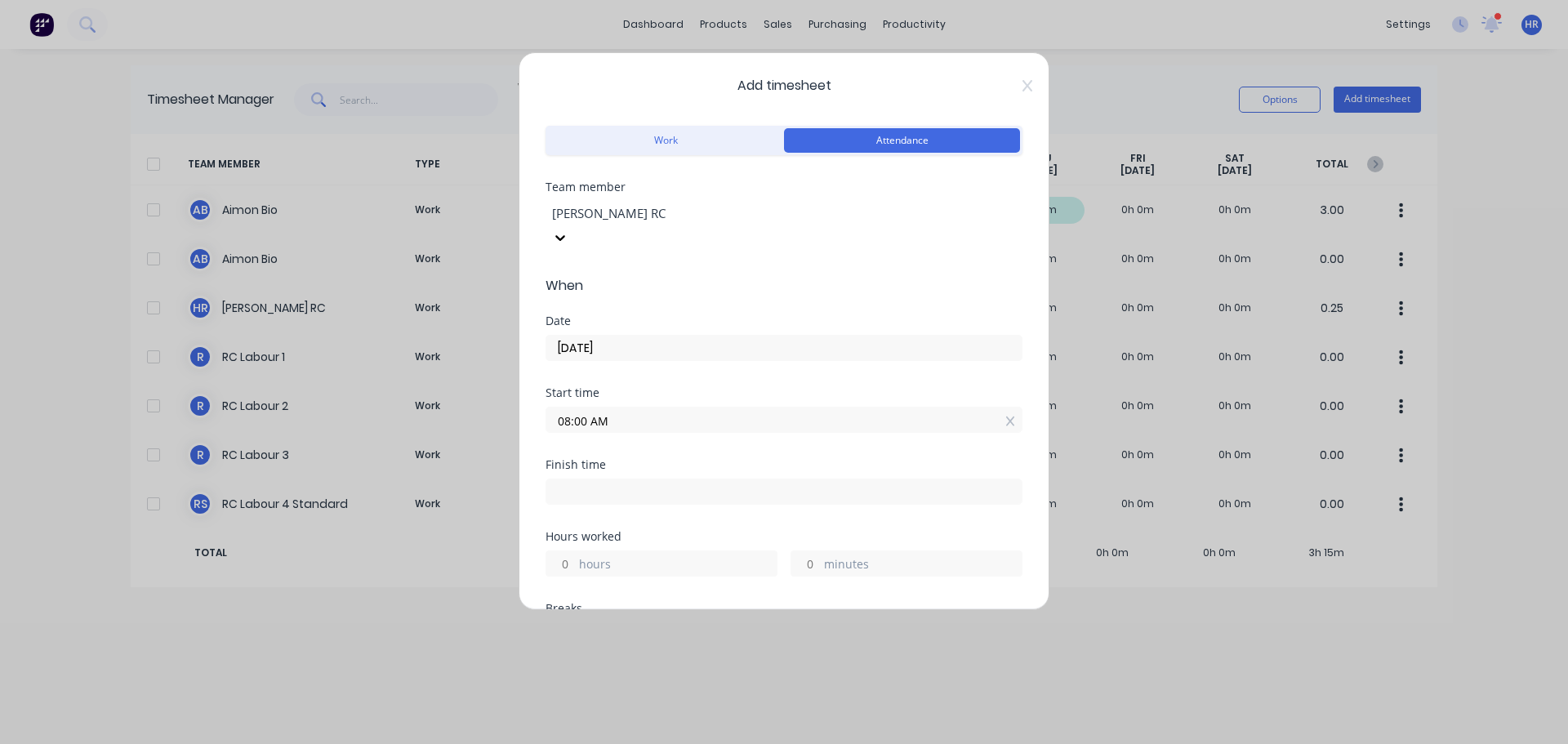
click at [567, 551] on input "hours" at bounding box center [560, 563] width 28 height 25
type input "8"
type input "04:00 PM"
type input "0"
click at [769, 418] on div "Start time 08:00 AM" at bounding box center [783, 423] width 477 height 72
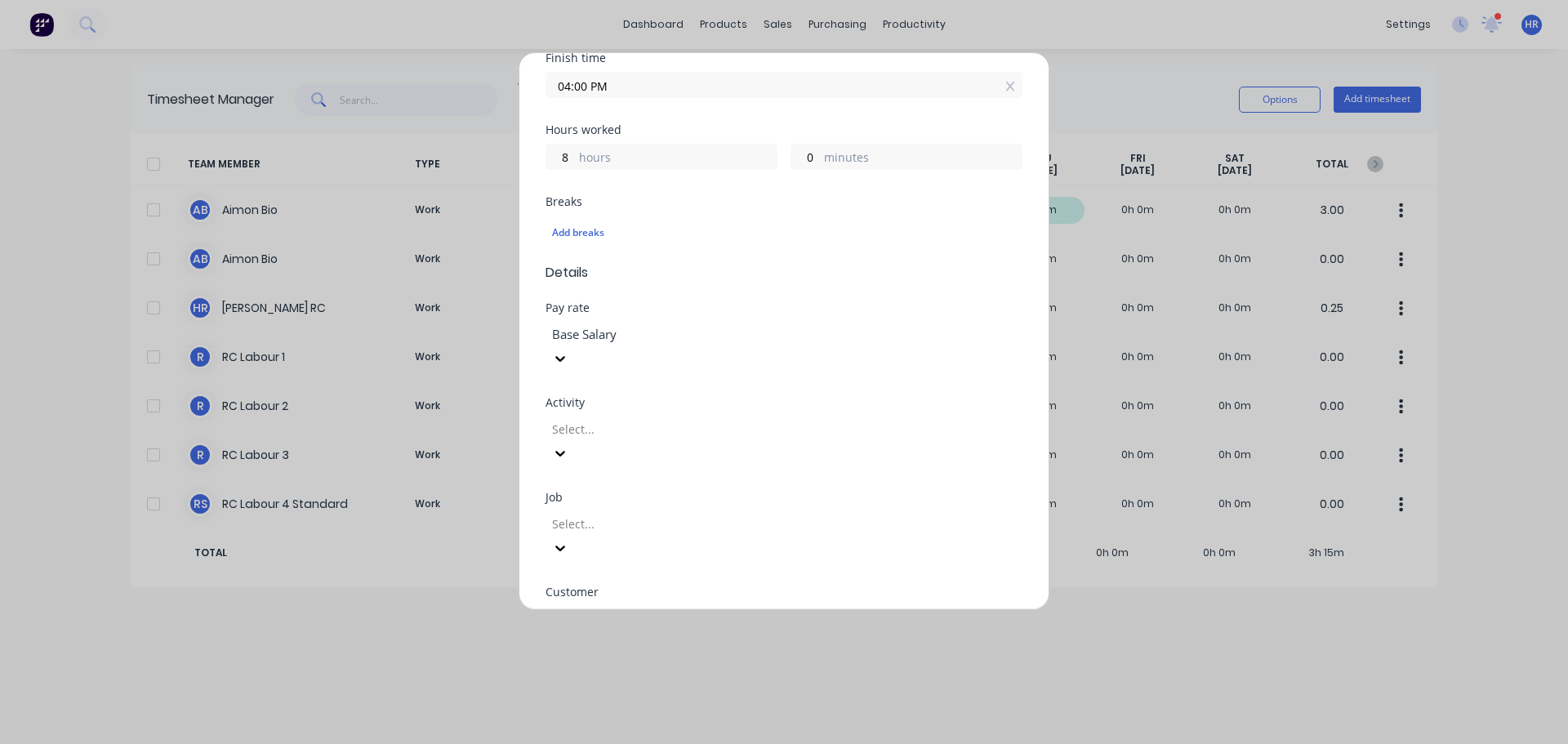
scroll to position [408, 0]
click at [613, 417] on div at bounding box center [668, 427] width 235 height 21
click at [612, 743] on div "labour" at bounding box center [784, 753] width 1568 height 17
click at [890, 490] on div "Job Select..." at bounding box center [783, 537] width 477 height 95
click at [786, 512] on div at bounding box center [668, 522] width 235 height 21
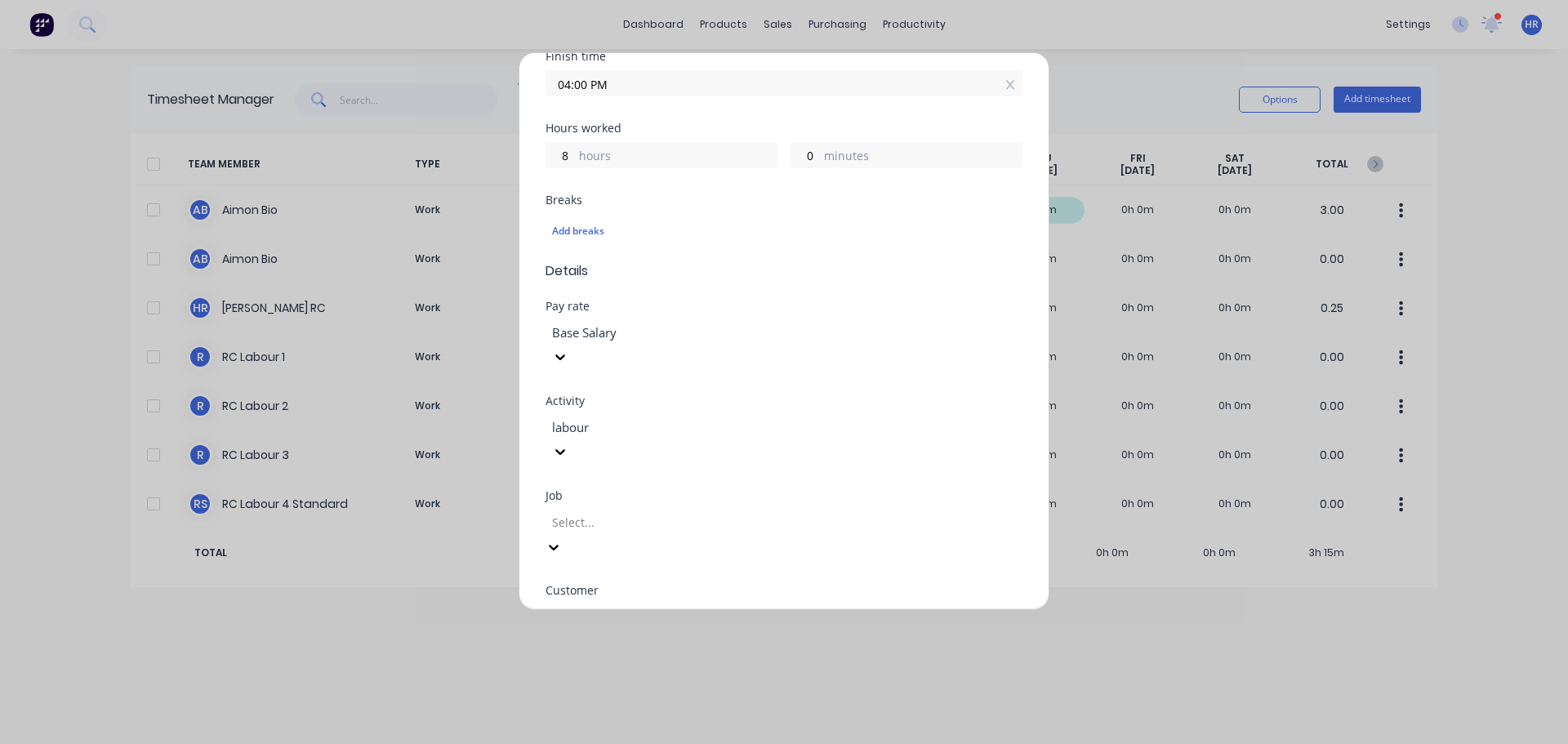
scroll to position [490, 0]
click at [636, 607] on div at bounding box center [668, 617] width 235 height 21
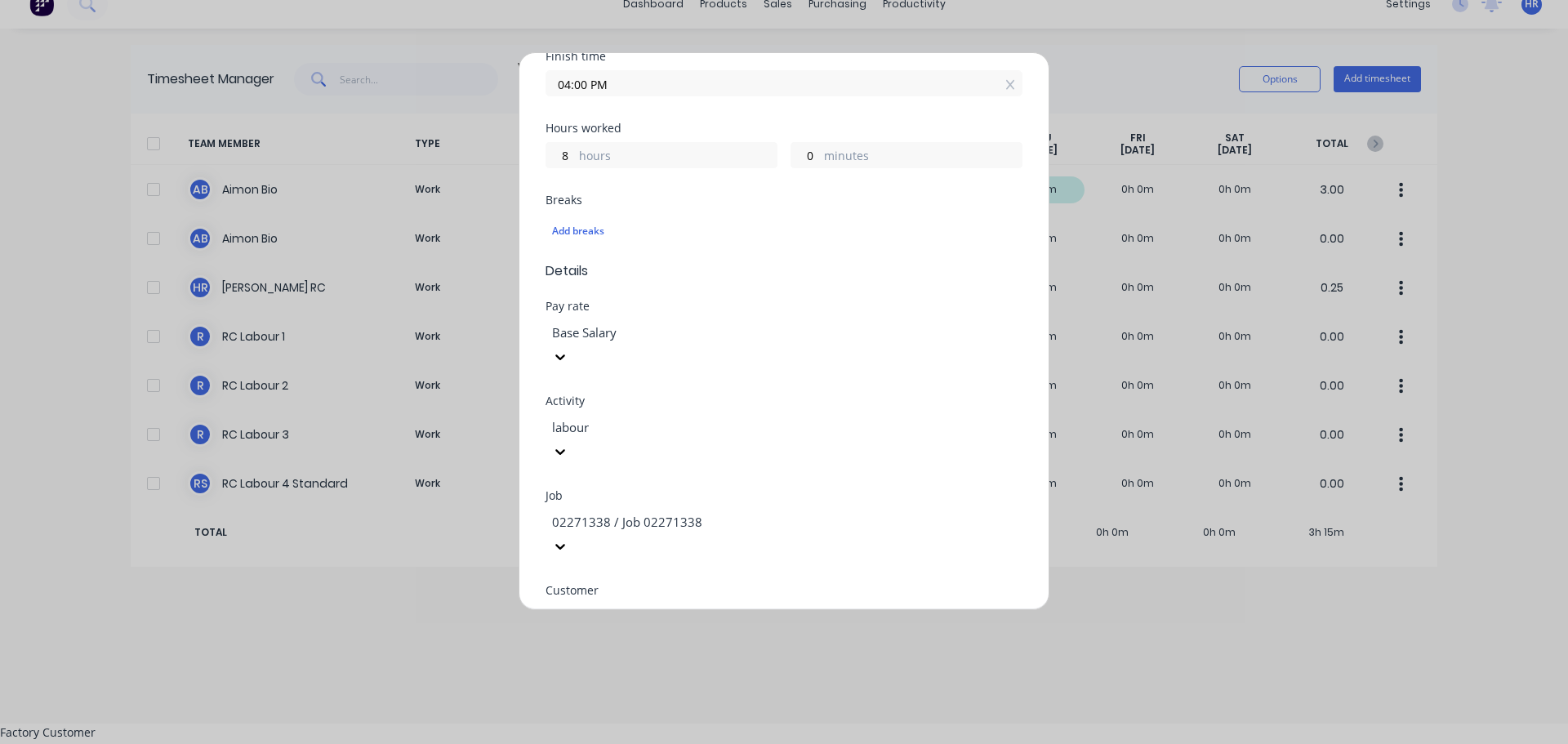
scroll to position [0, 0]
click at [765, 723] on div "Factory Customer" at bounding box center [784, 732] width 1568 height 17
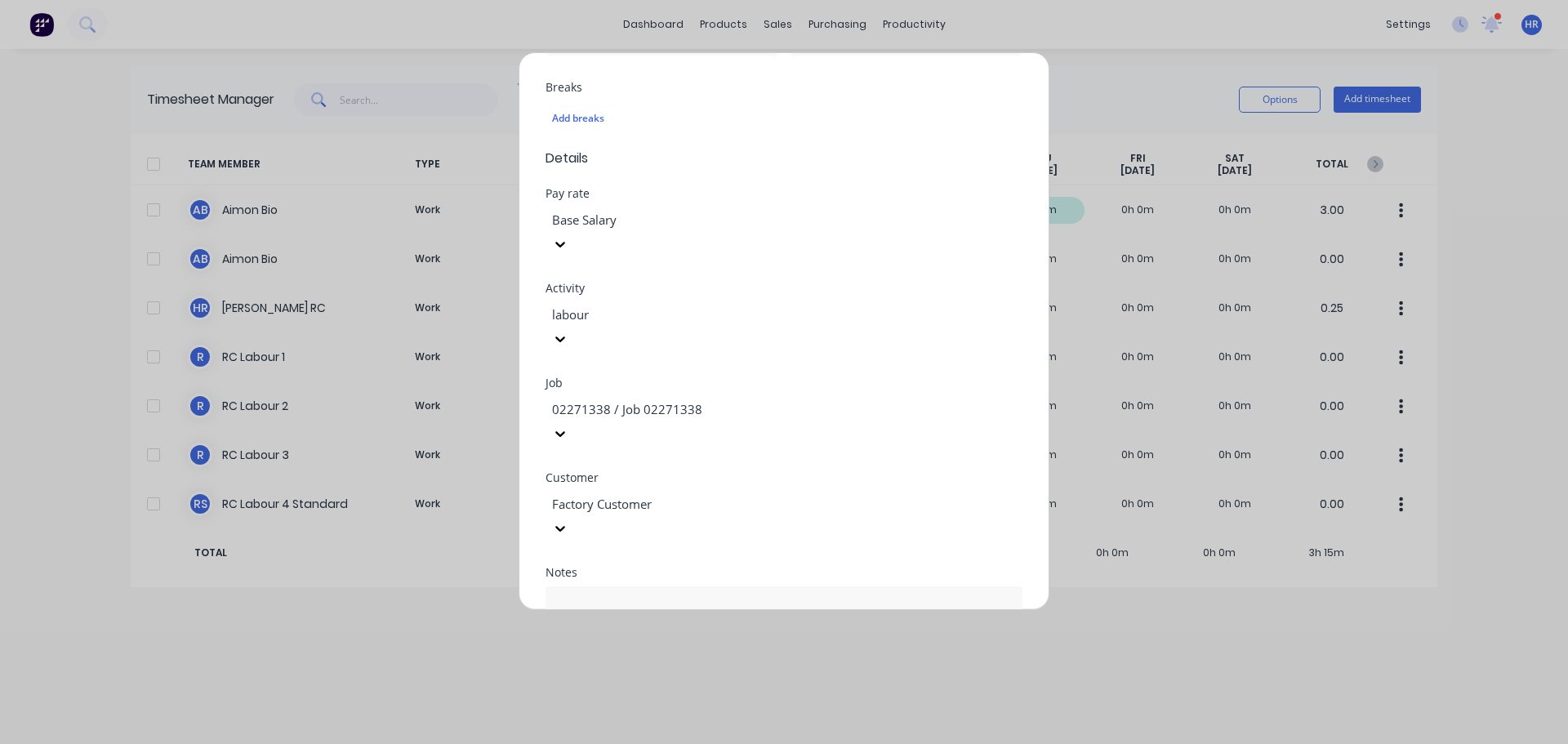
scroll to position [538, 0]
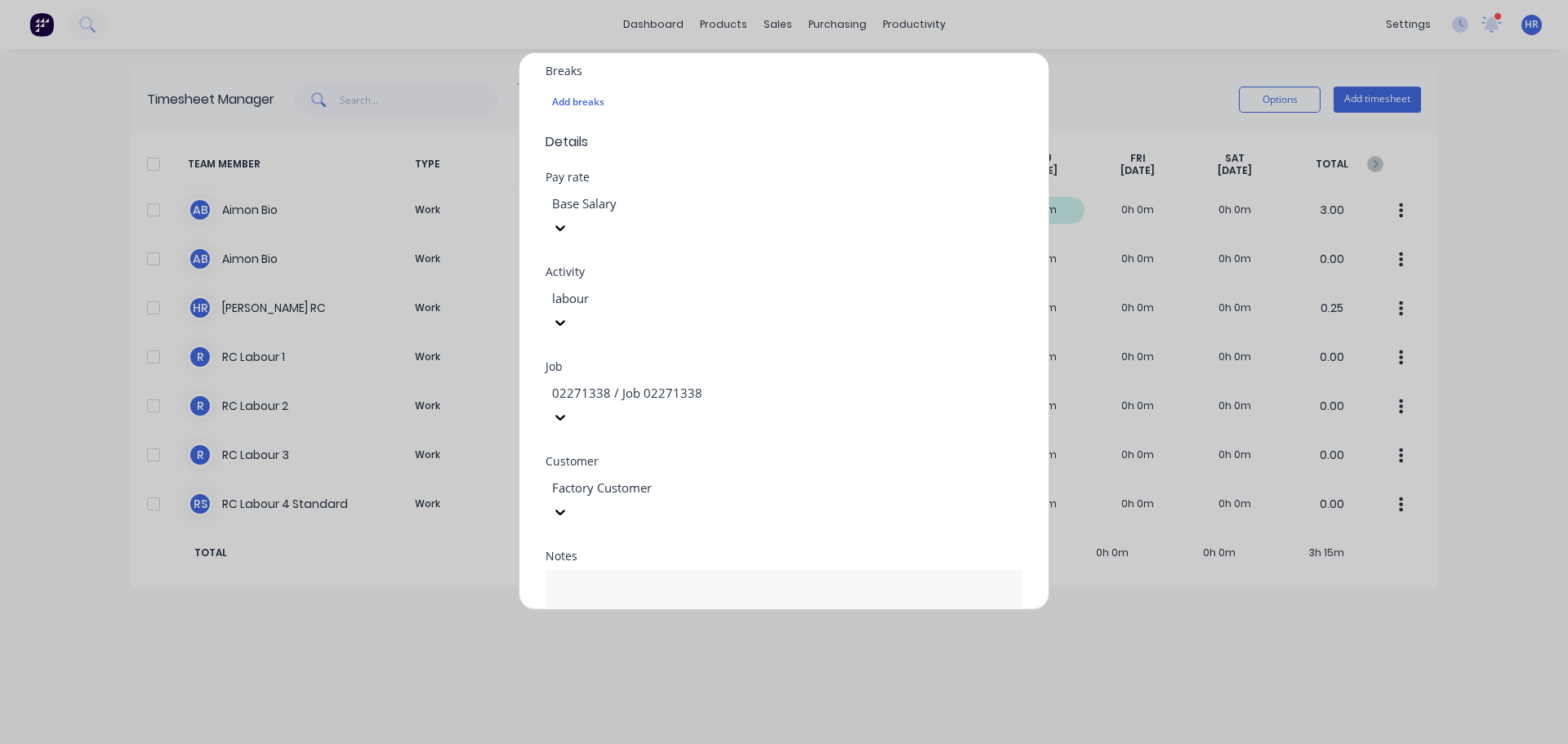
click at [765, 683] on button "Add manual time entry" at bounding box center [745, 696] width 138 height 27
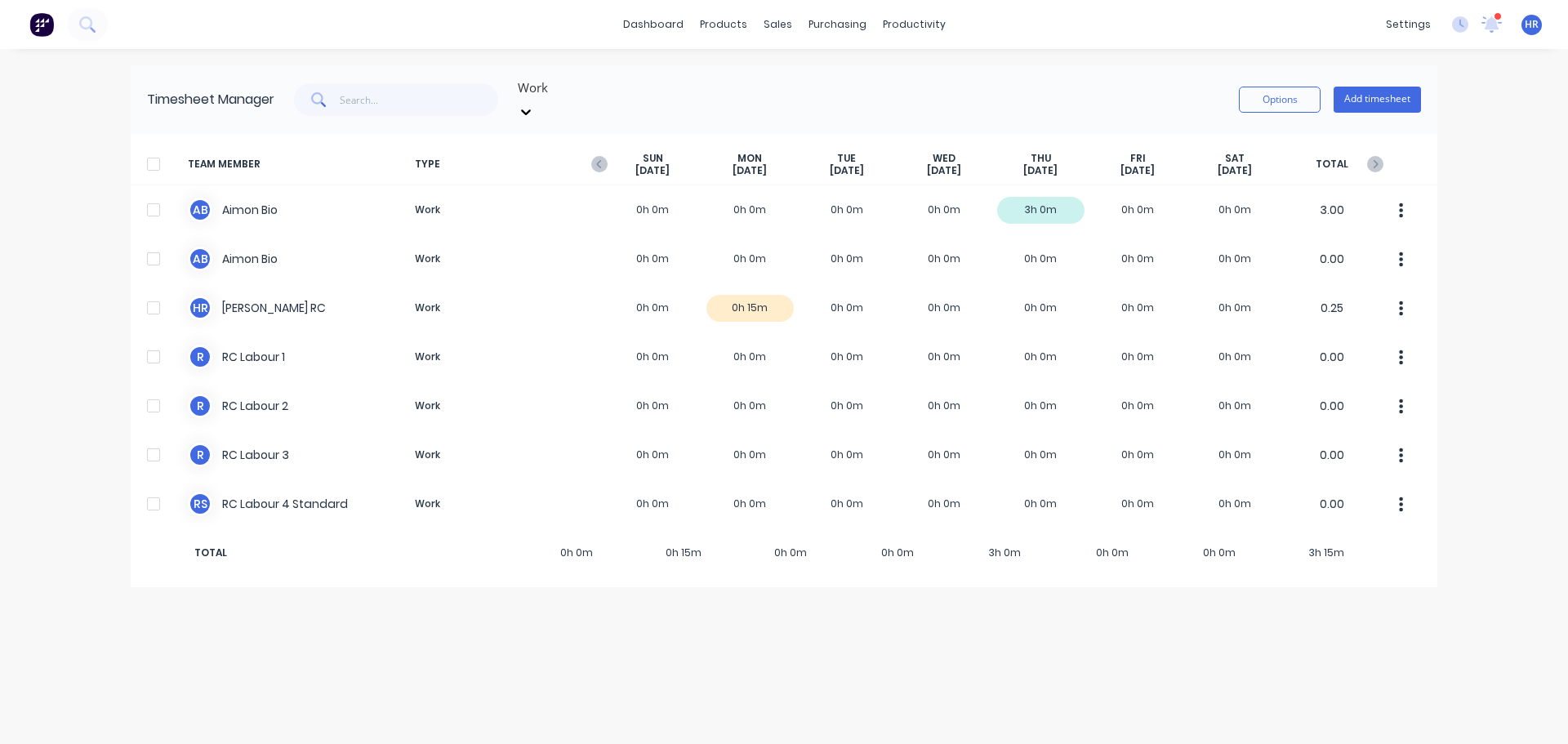
click at [534, 104] on icon at bounding box center [526, 111] width 16 height 16
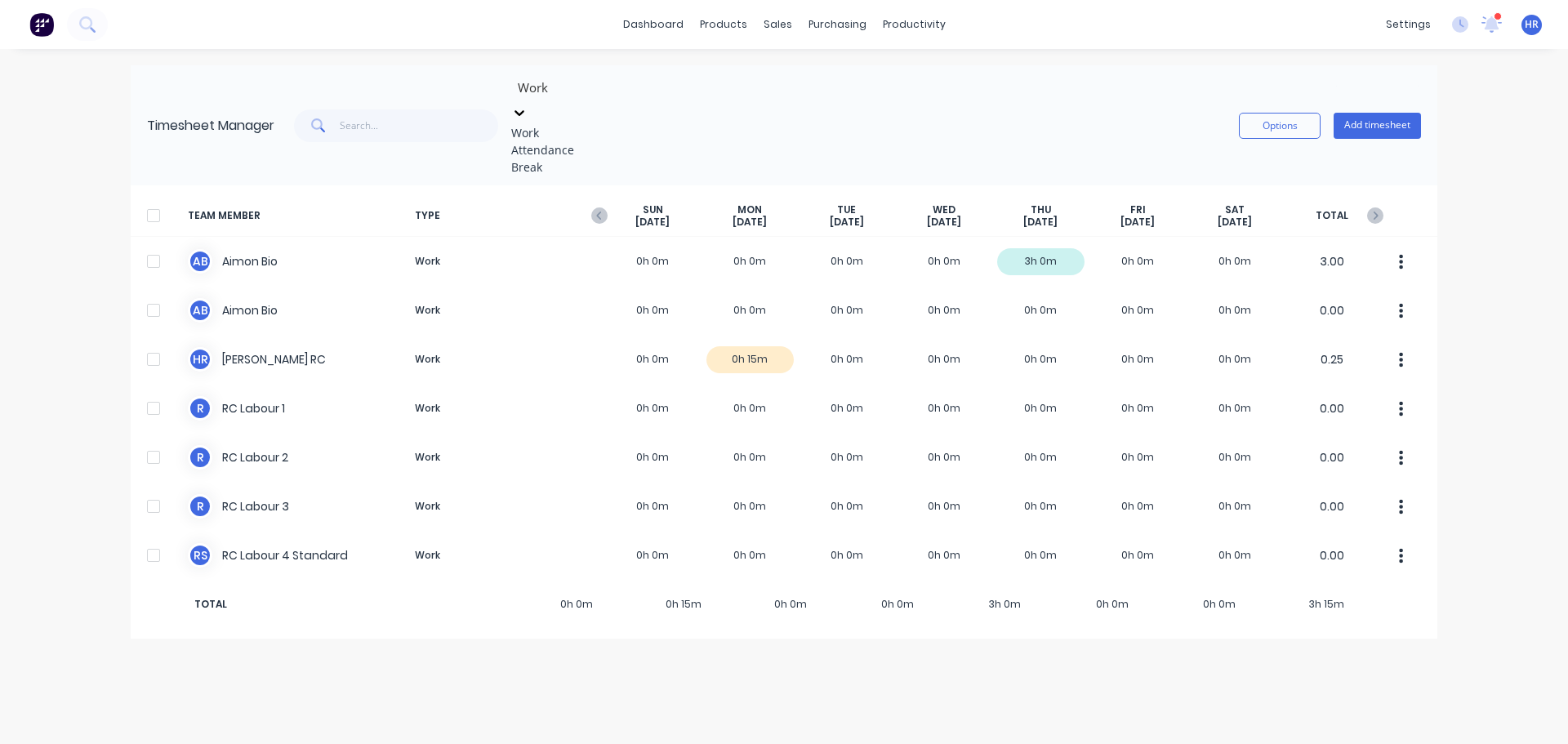
click at [583, 154] on div "Attendance" at bounding box center [633, 150] width 245 height 17
click at [524, 110] on icon at bounding box center [519, 113] width 9 height 6
click at [601, 125] on div "Work" at bounding box center [633, 133] width 245 height 17
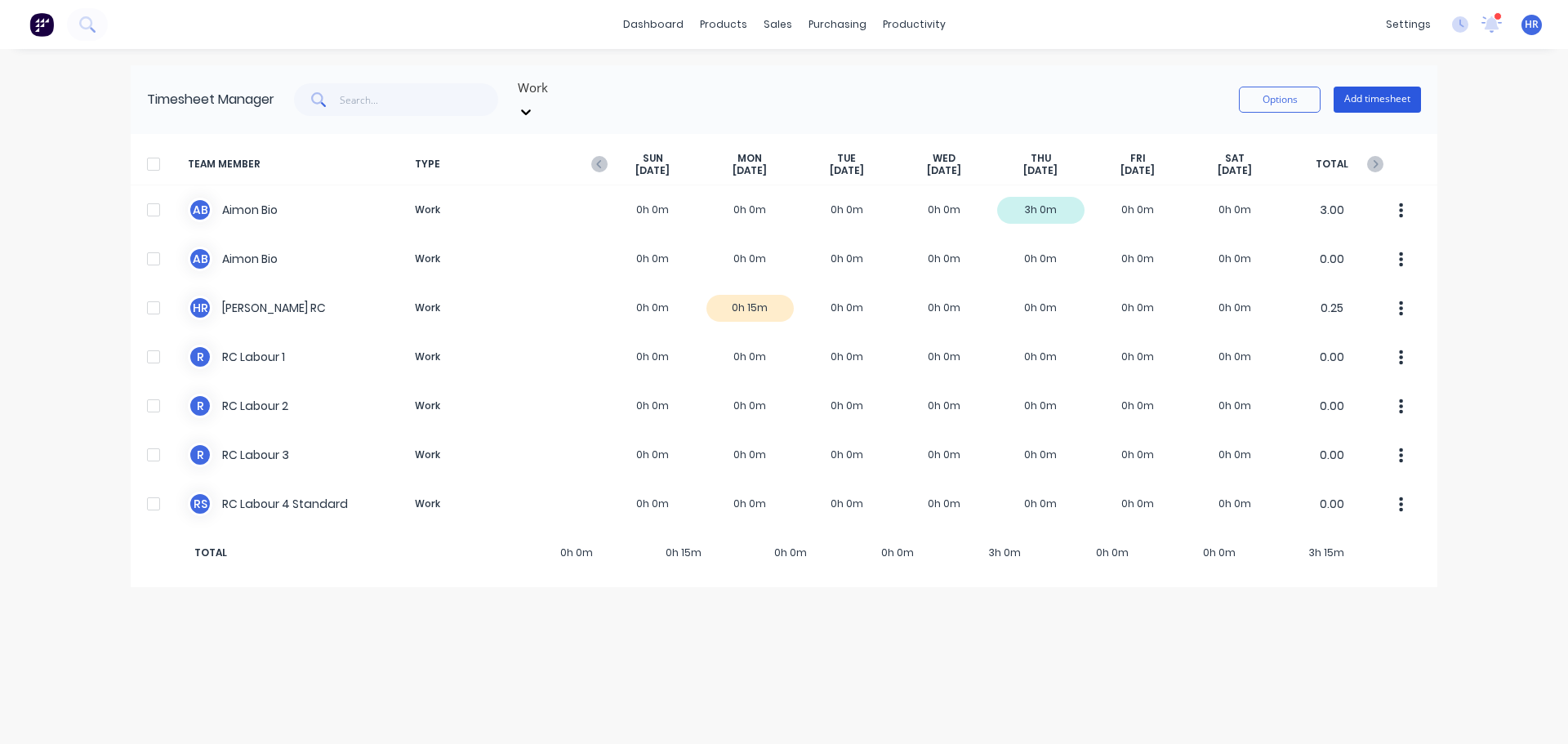
click at [1366, 86] on button "Add timesheet" at bounding box center [1377, 99] width 87 height 27
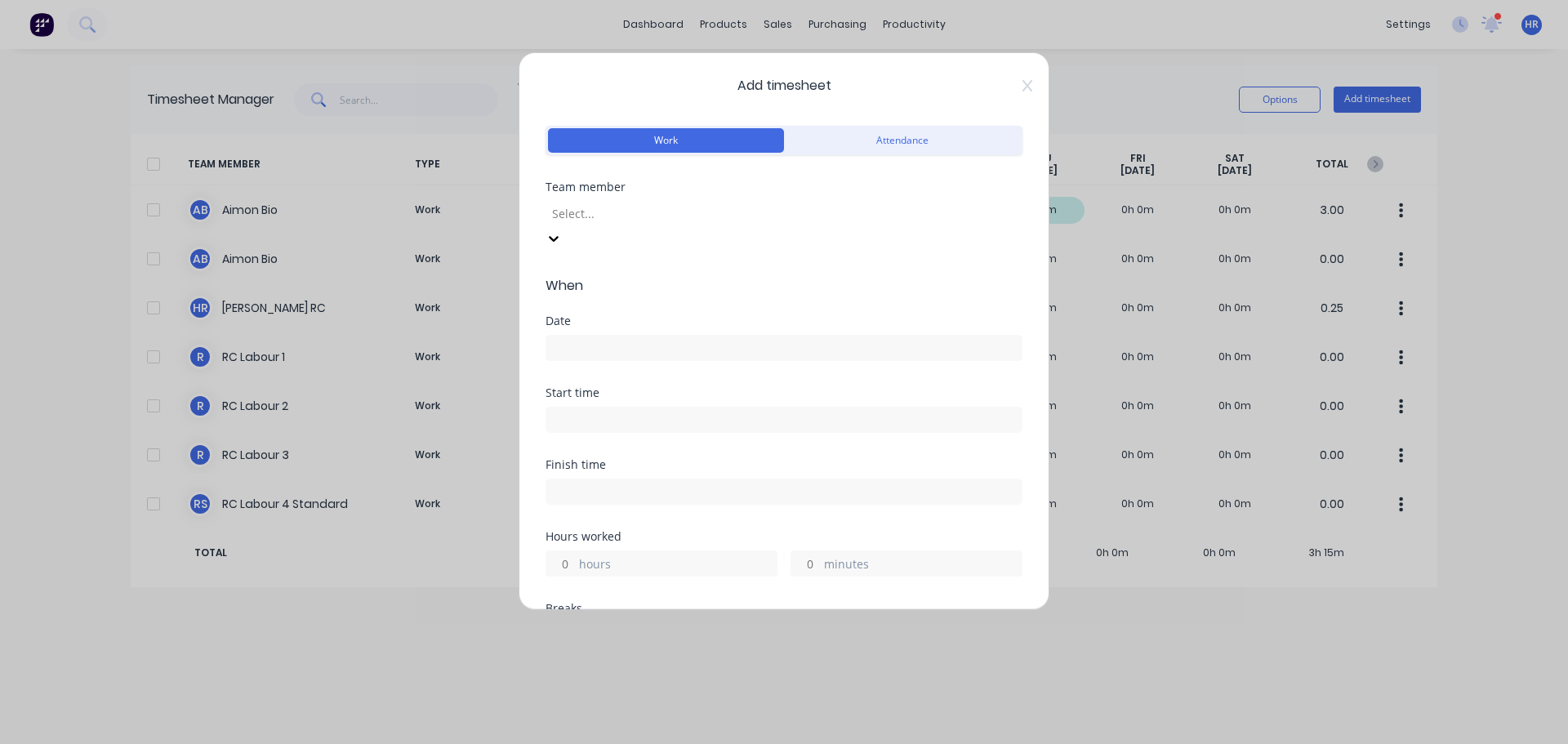
click at [656, 211] on div at bounding box center [668, 214] width 235 height 21
click at [602, 336] on input at bounding box center [783, 348] width 475 height 25
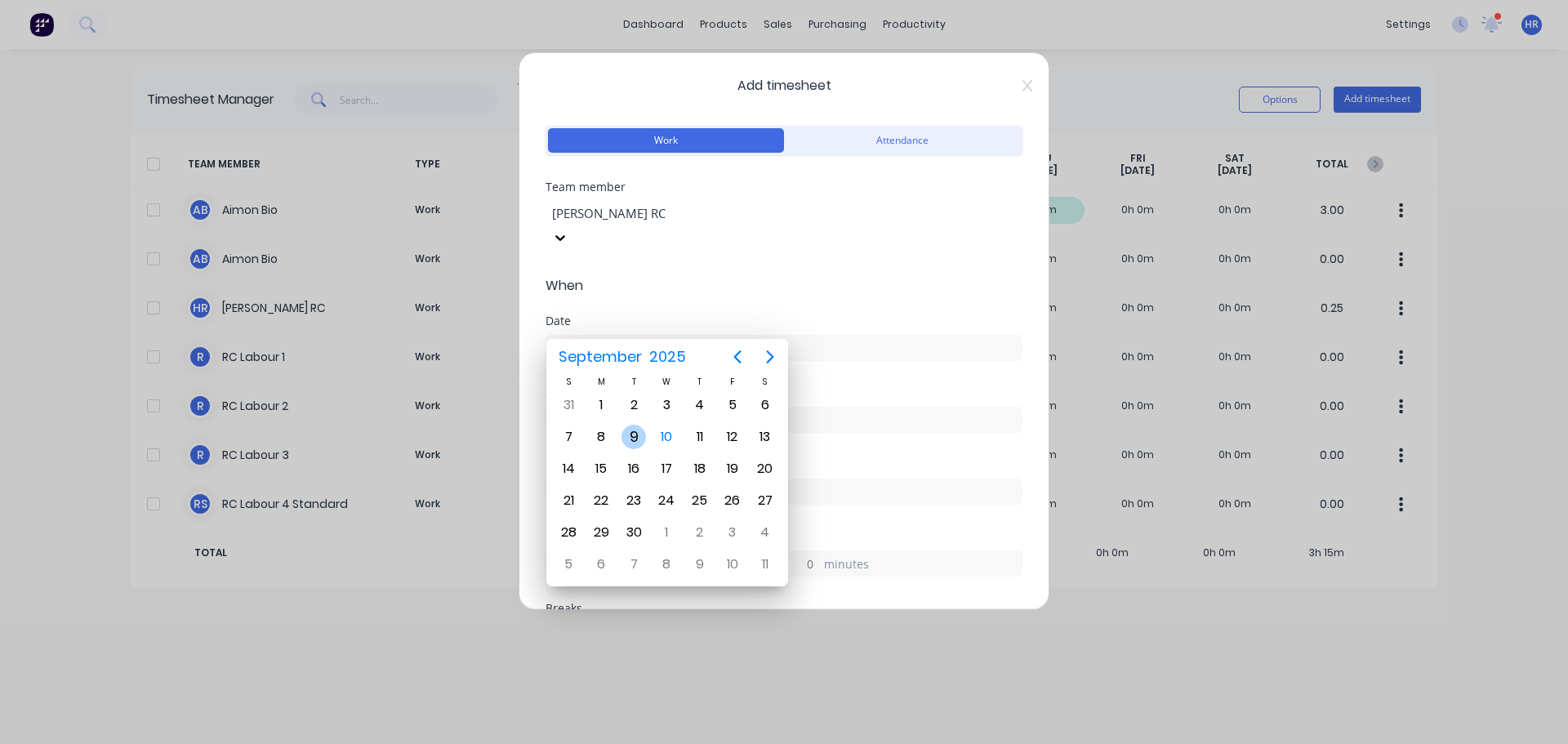
click at [631, 436] on div "9" at bounding box center [633, 437] width 25 height 25
type input "[DATE]"
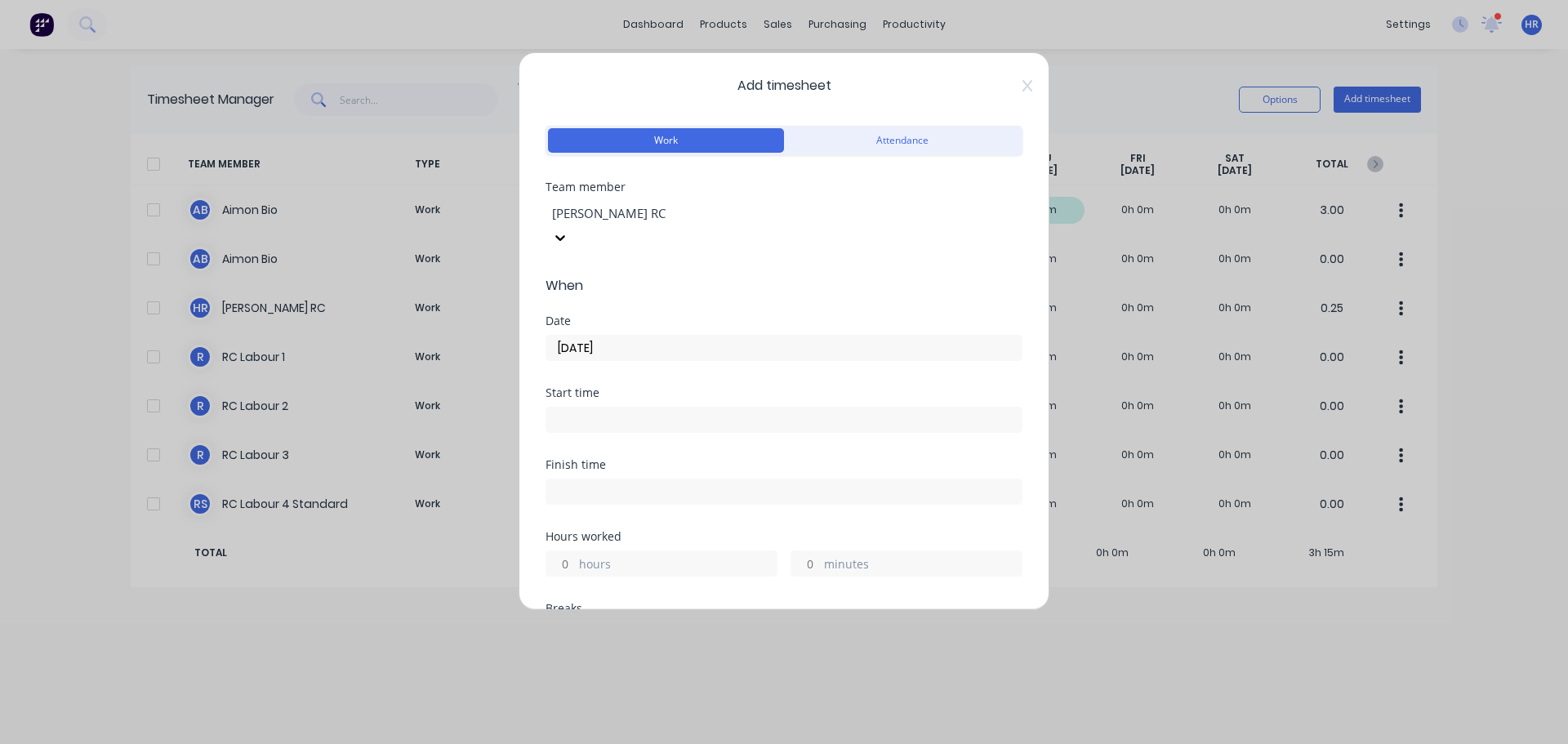
click at [621, 408] on input at bounding box center [783, 420] width 475 height 25
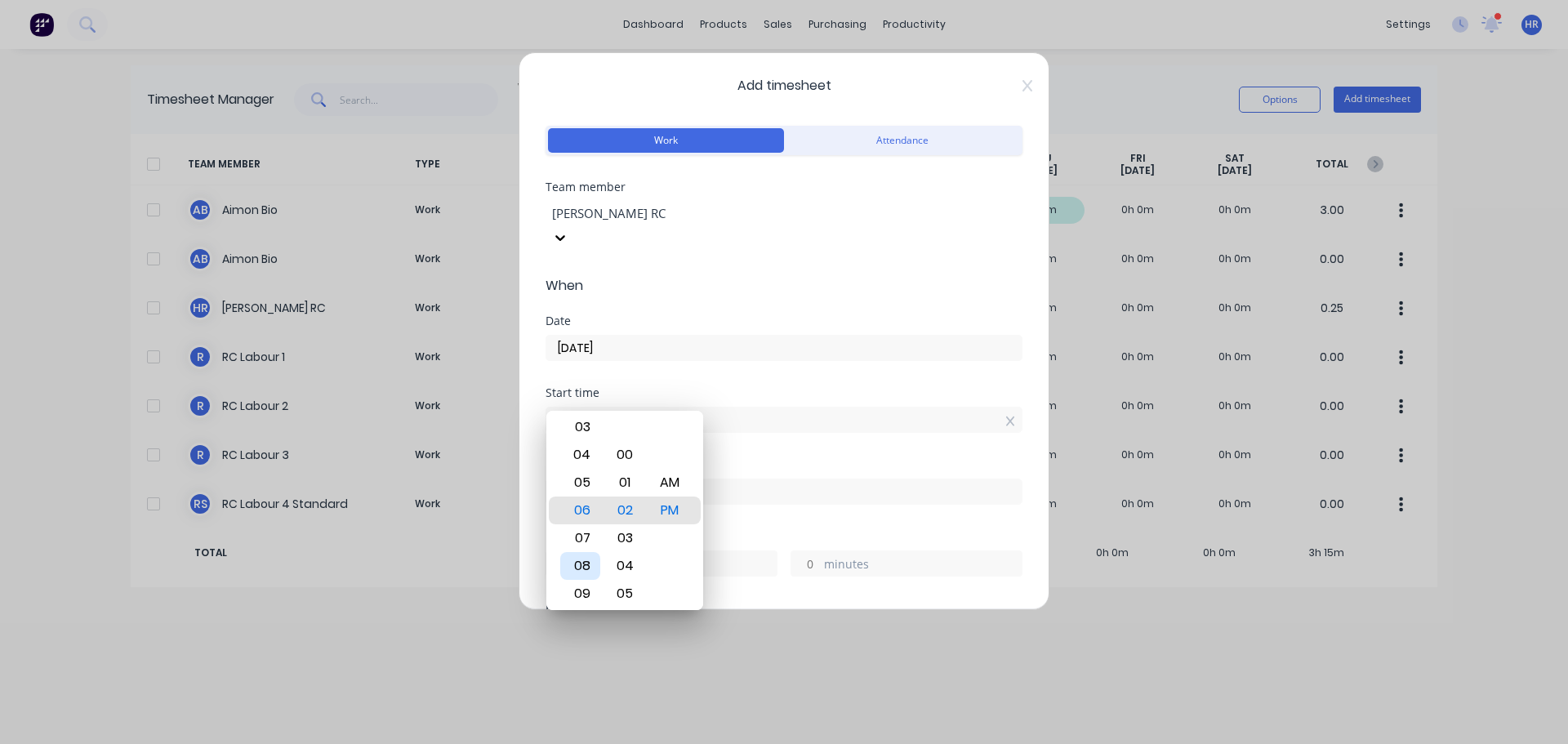
click at [584, 565] on div "08" at bounding box center [579, 566] width 40 height 27
click at [619, 465] on div "00" at bounding box center [625, 455] width 40 height 27
click at [672, 490] on div "AM" at bounding box center [669, 483] width 40 height 27
type input "08:00 AM"
click at [806, 387] on div "Start time" at bounding box center [783, 392] width 477 height 11
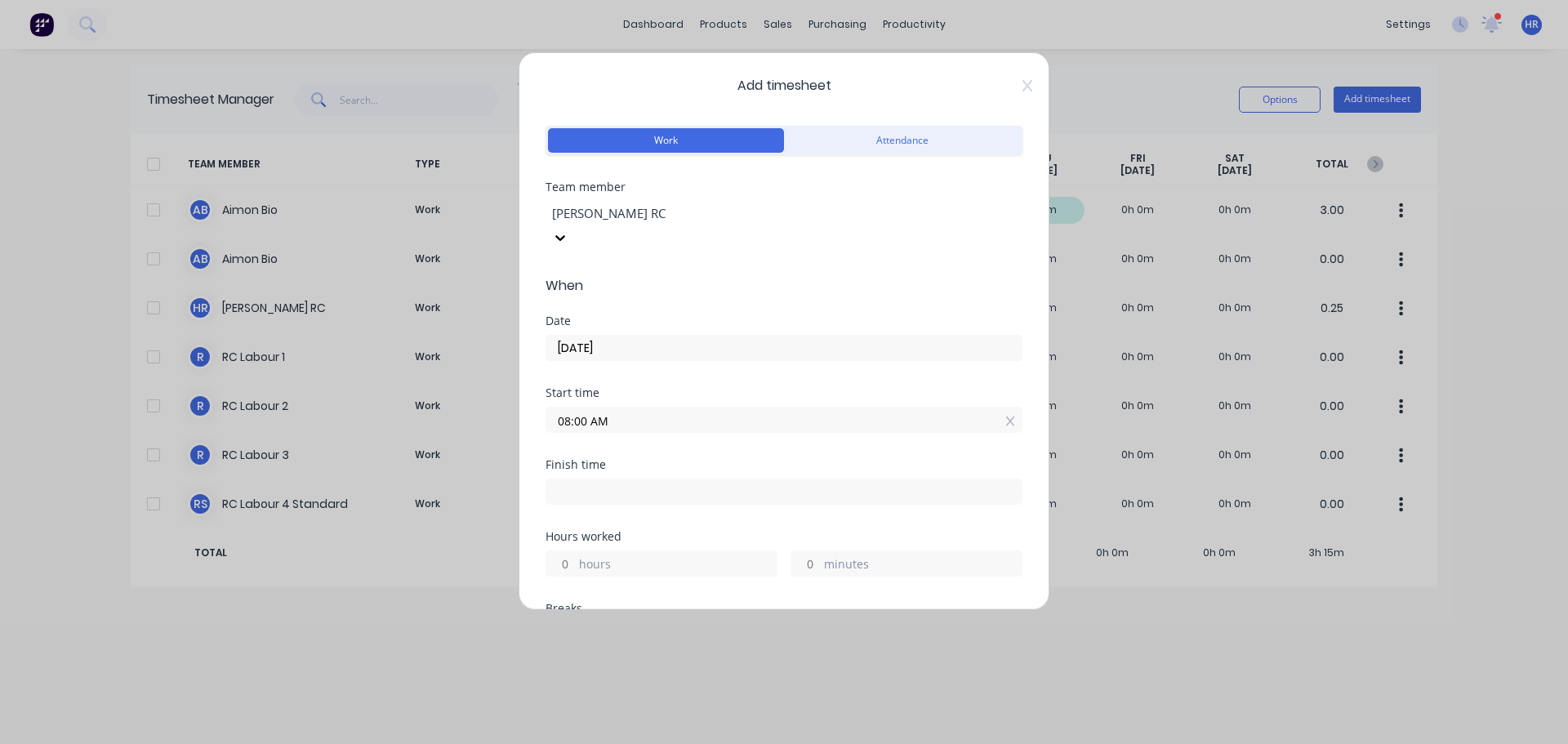
click at [561, 551] on input "hours" at bounding box center [560, 563] width 28 height 25
type input "6"
type input "02:00 PM"
type input "0"
click at [700, 491] on div "Finish time 02:00 PM" at bounding box center [783, 495] width 477 height 72
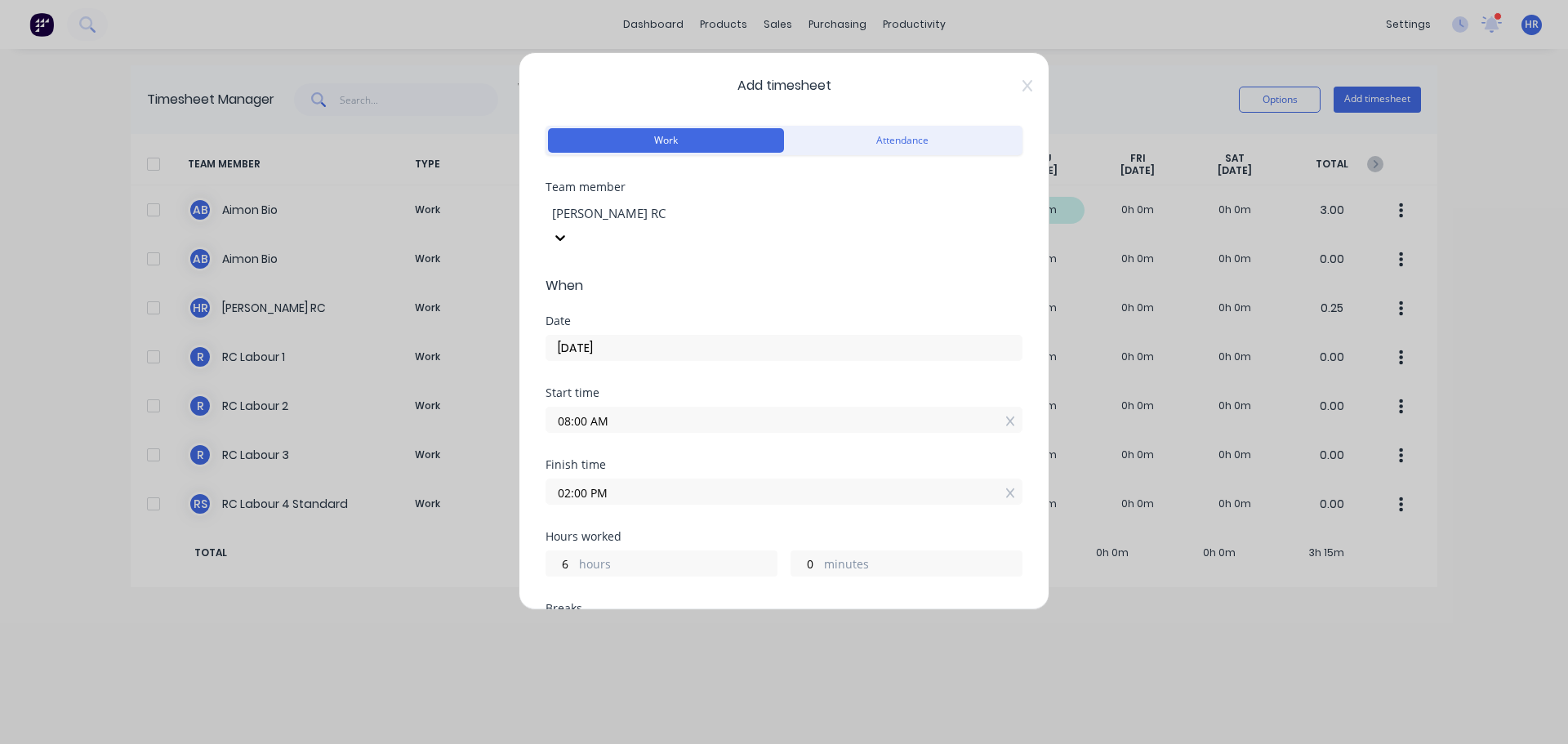
scroll to position [327, 0]
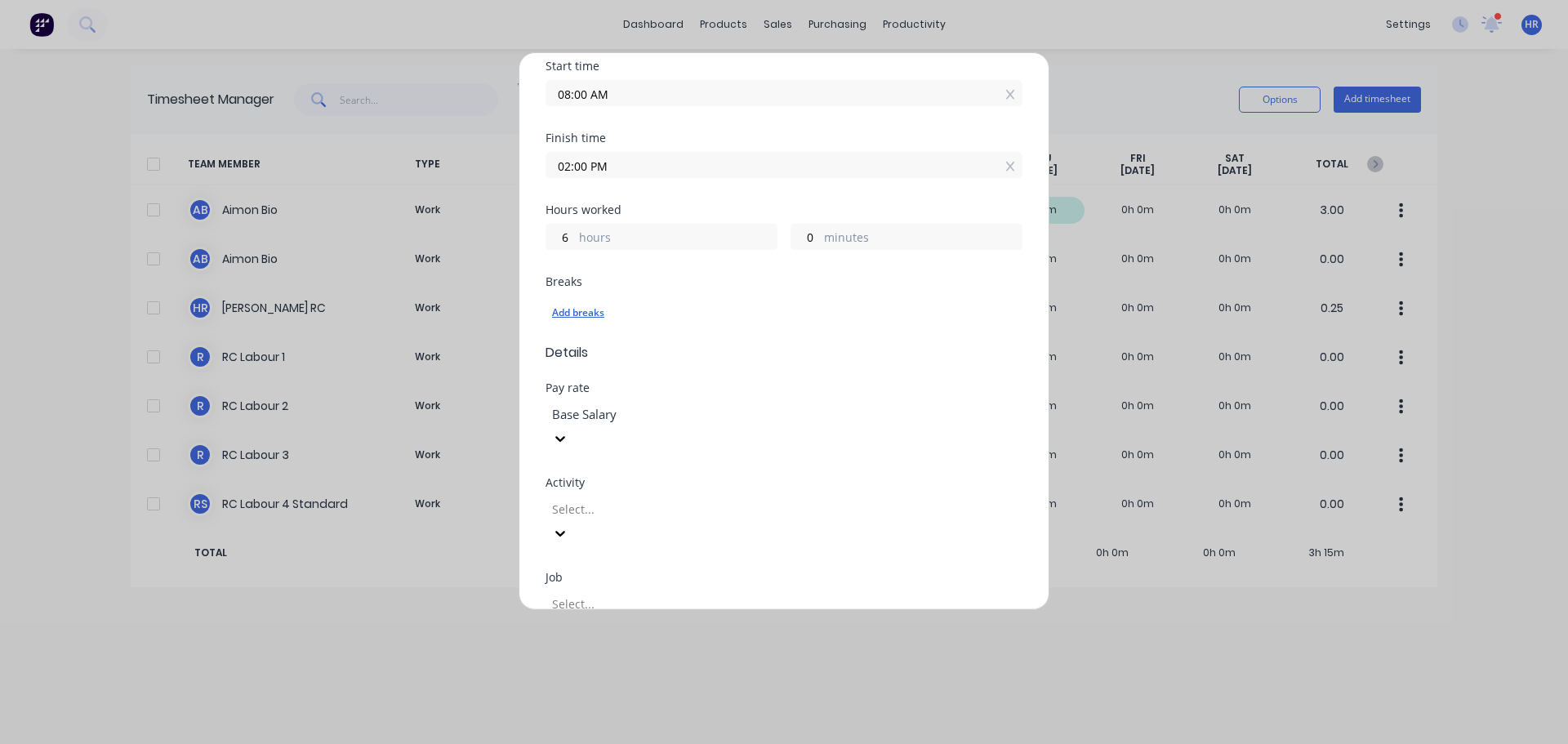
click at [568, 302] on div "Add breaks" at bounding box center [784, 312] width 464 height 21
click at [808, 308] on div "Breaks Add breaks" at bounding box center [783, 309] width 477 height 67
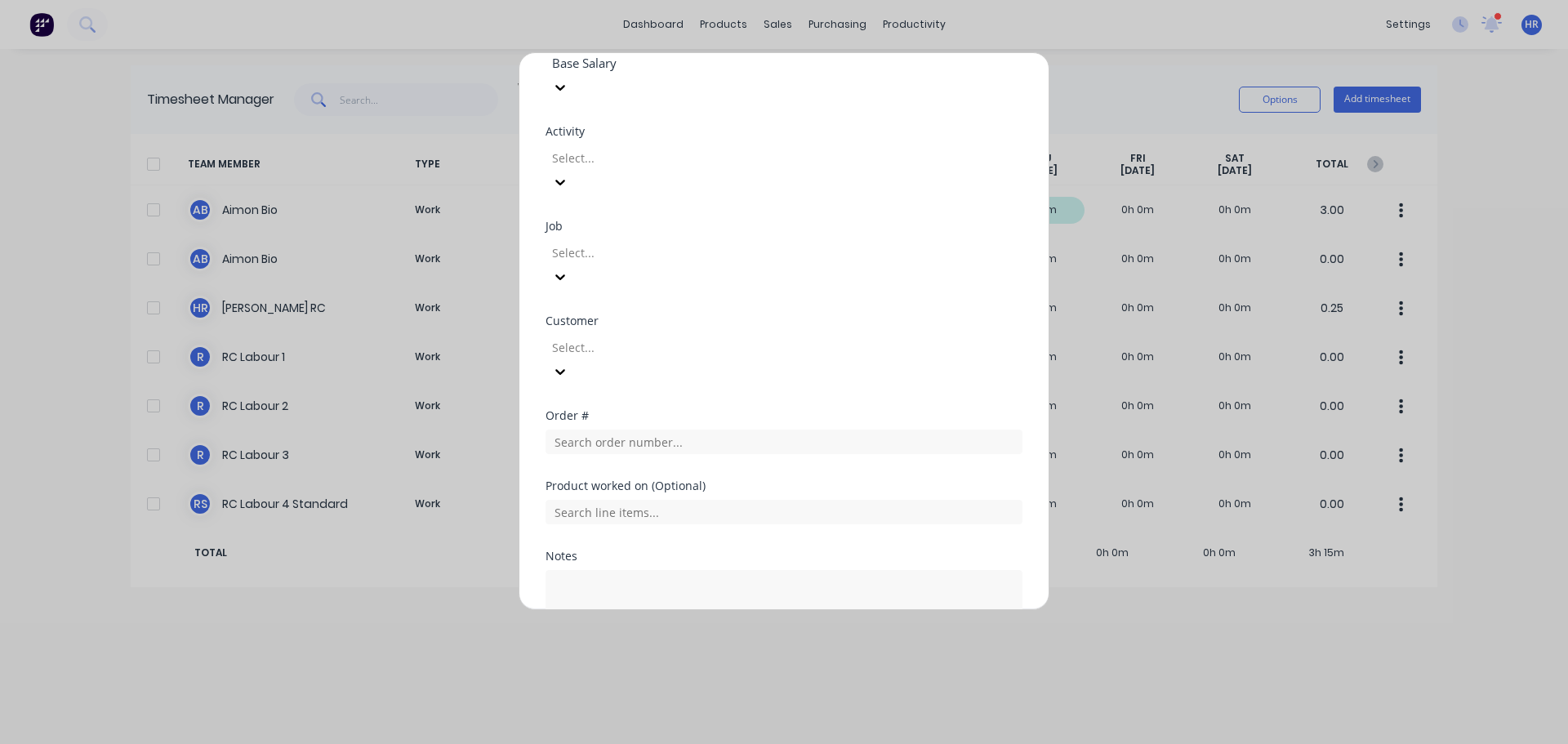
click at [858, 683] on button "Cancel" at bounding box center [859, 696] width 65 height 27
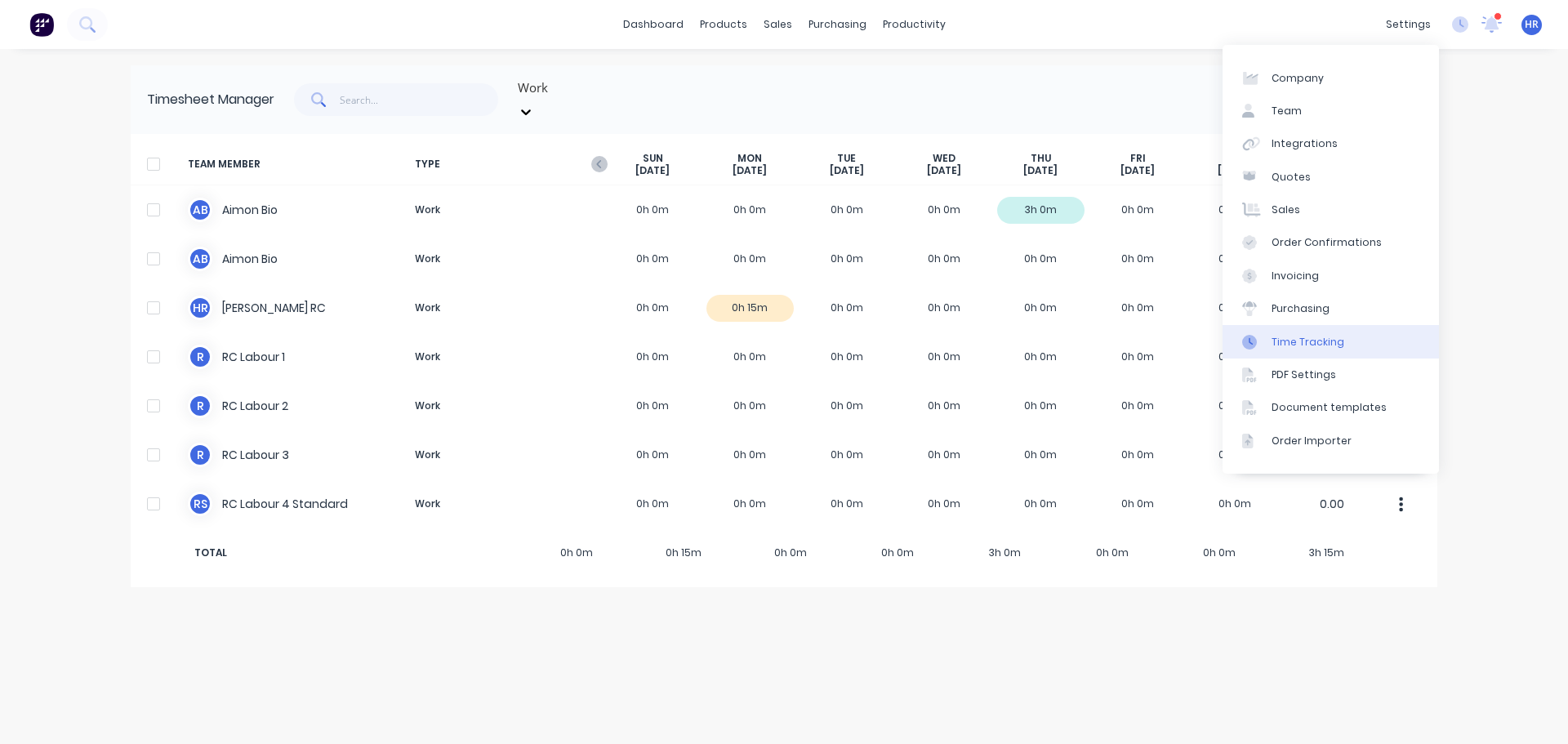
click at [1320, 349] on link "Time Tracking" at bounding box center [1330, 342] width 217 height 33
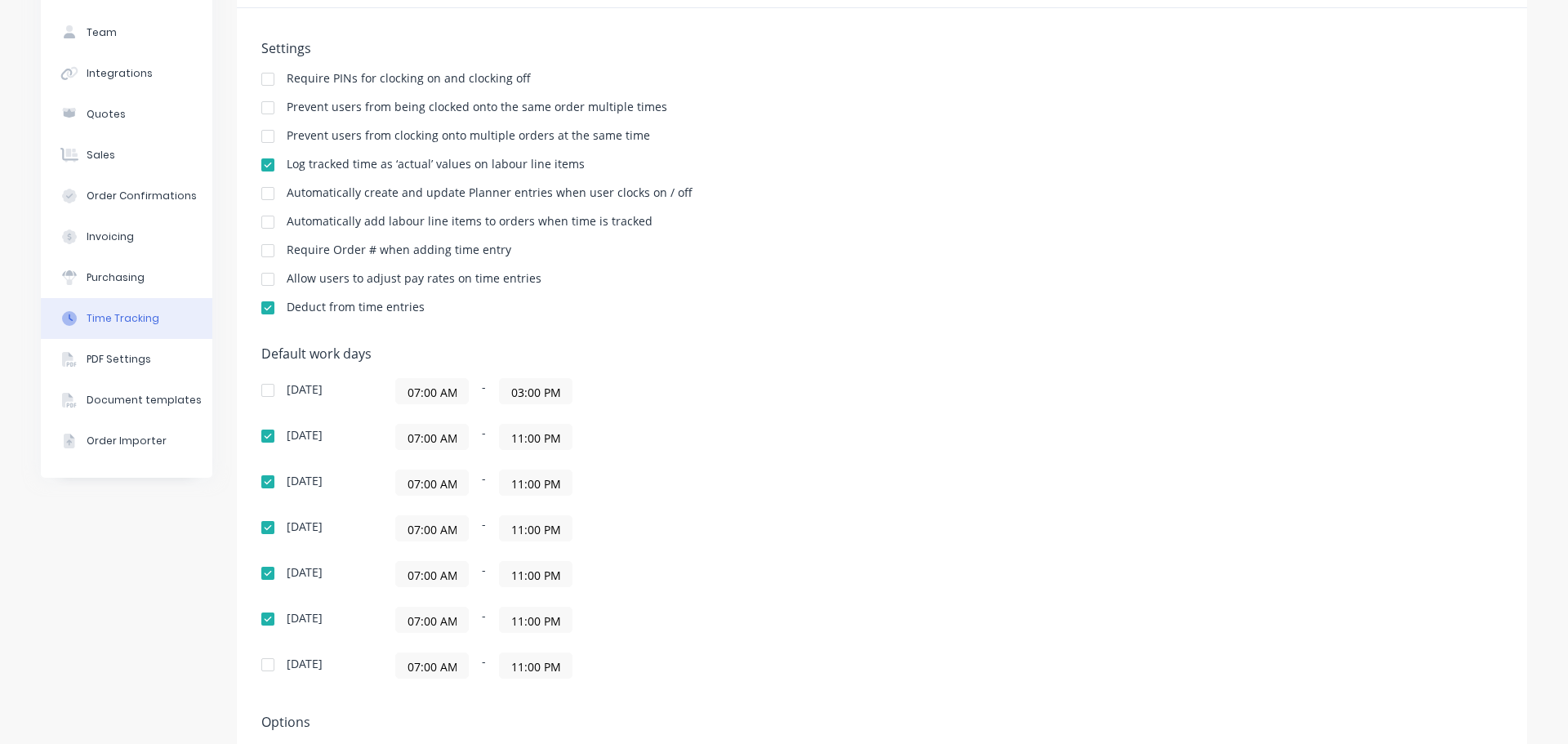
scroll to position [258, 0]
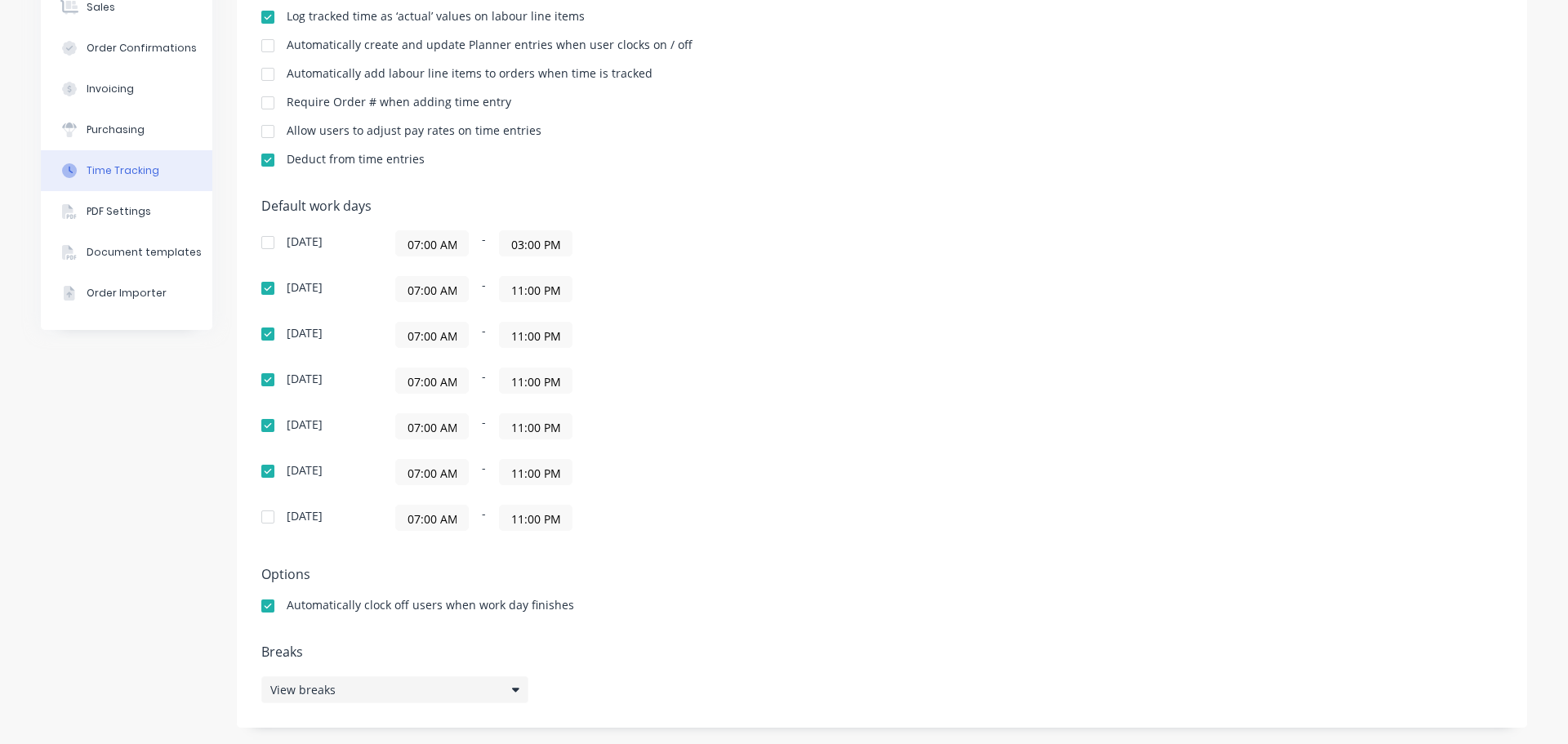
click at [308, 685] on span "View breaks" at bounding box center [303, 690] width 65 height 17
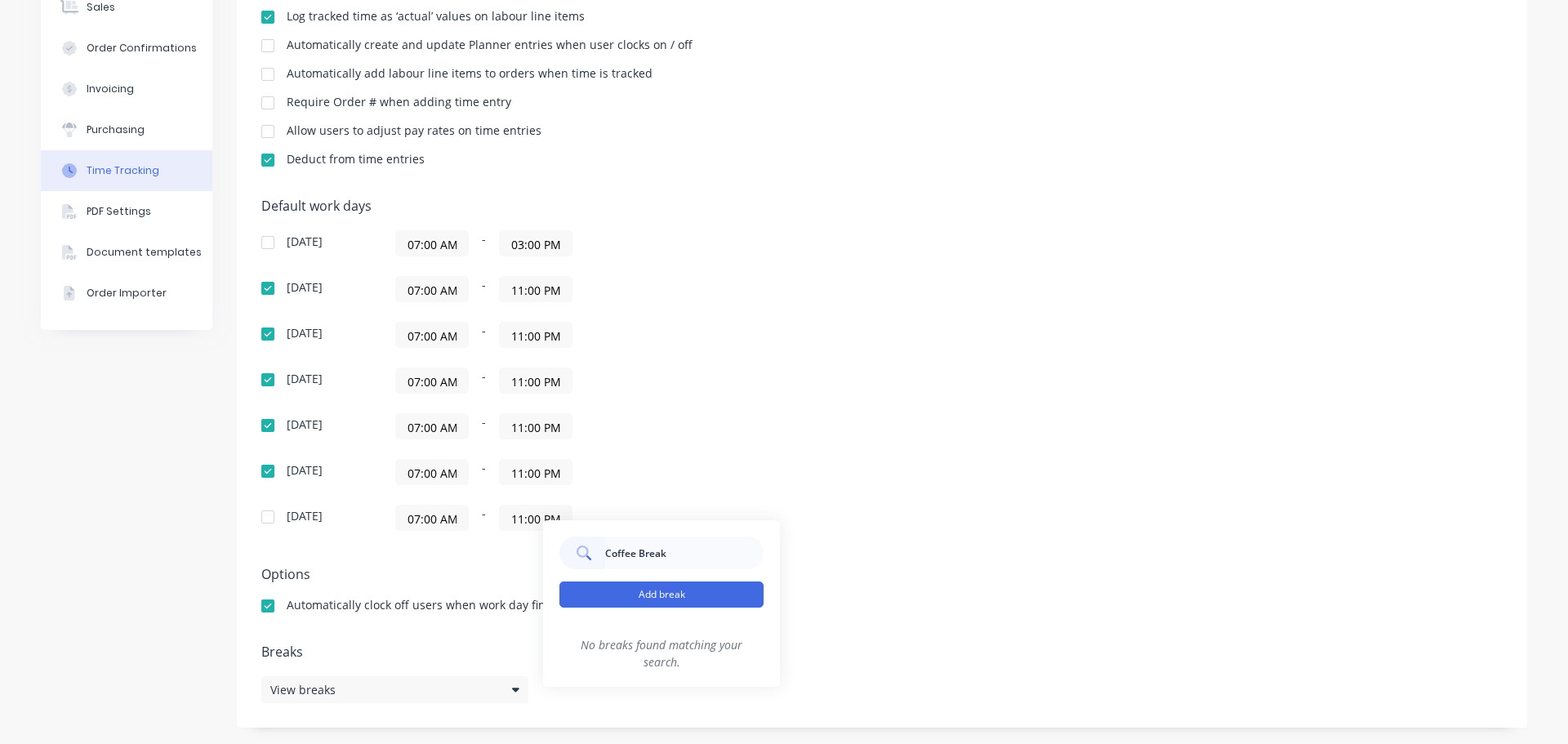
type input "Coffee Break"
click at [671, 589] on button "Add break" at bounding box center [661, 594] width 204 height 27
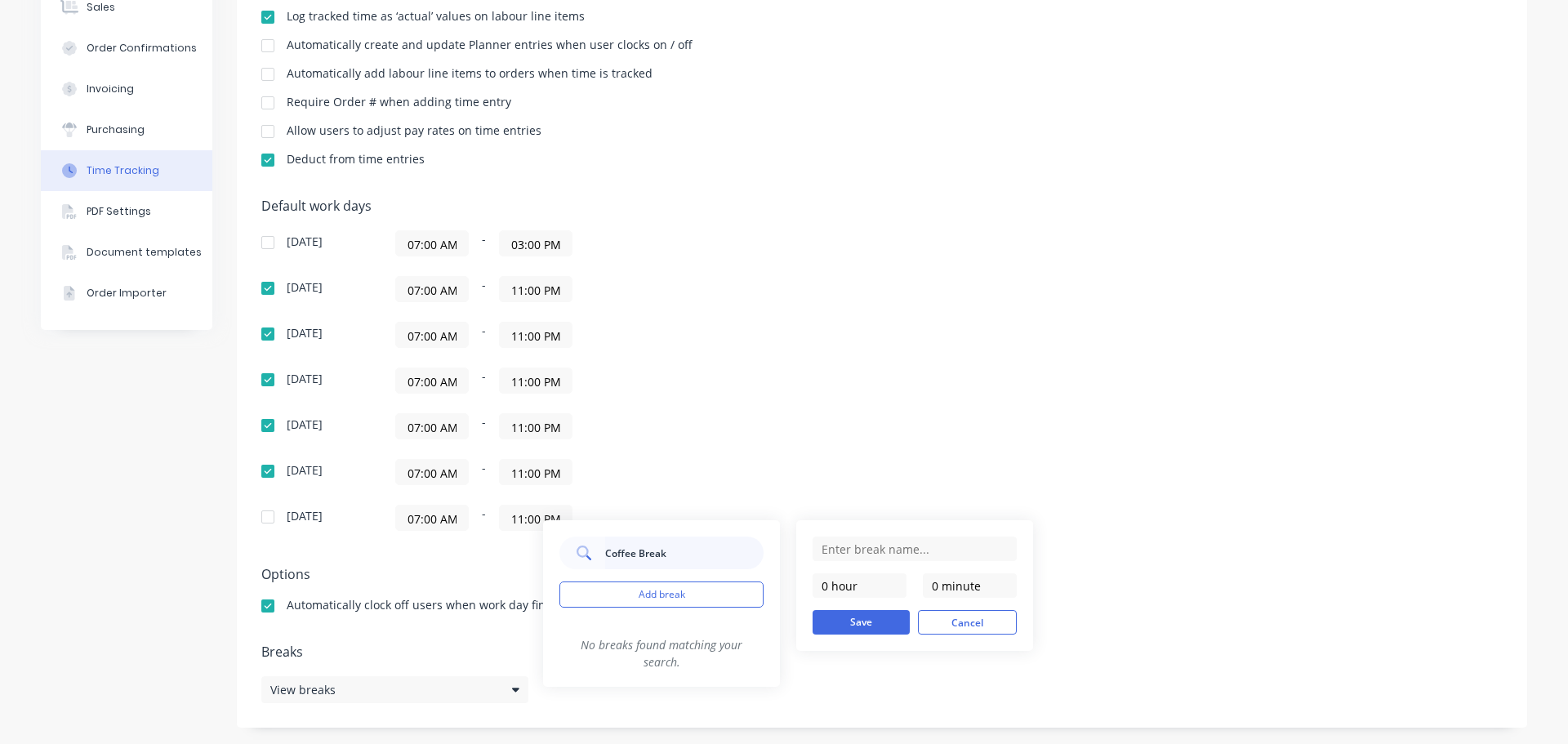
click at [718, 547] on input "Coffee Break" at bounding box center [685, 553] width 159 height 33
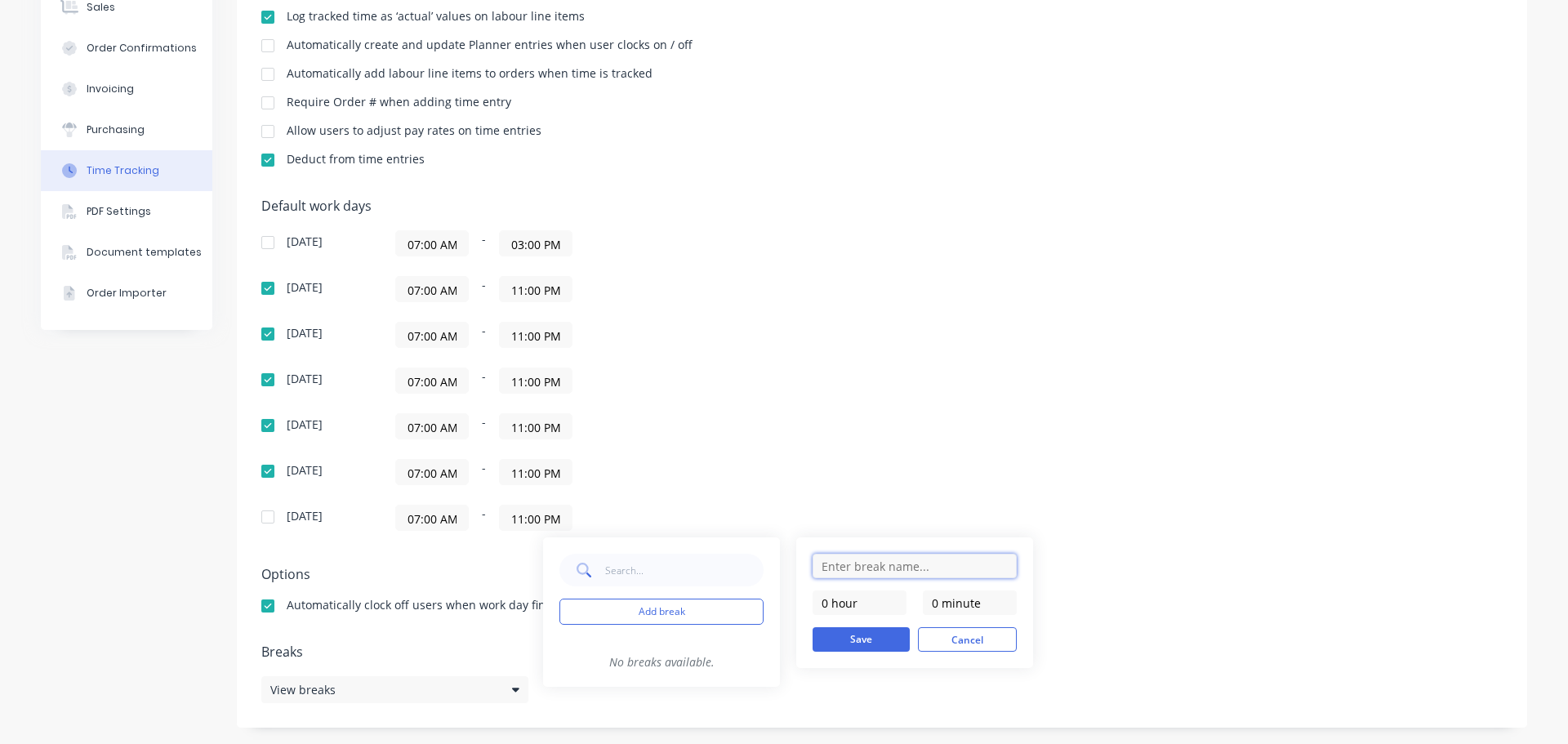
click at [940, 566] on input "text" at bounding box center [914, 566] width 204 height 25
paste input "Coffee Break"
type input "Coffee Break"
drag, startPoint x: 935, startPoint y: 601, endPoint x: 900, endPoint y: 601, distance: 35.0
click at [900, 601] on div "0 hour 0 minute" at bounding box center [914, 603] width 204 height 25
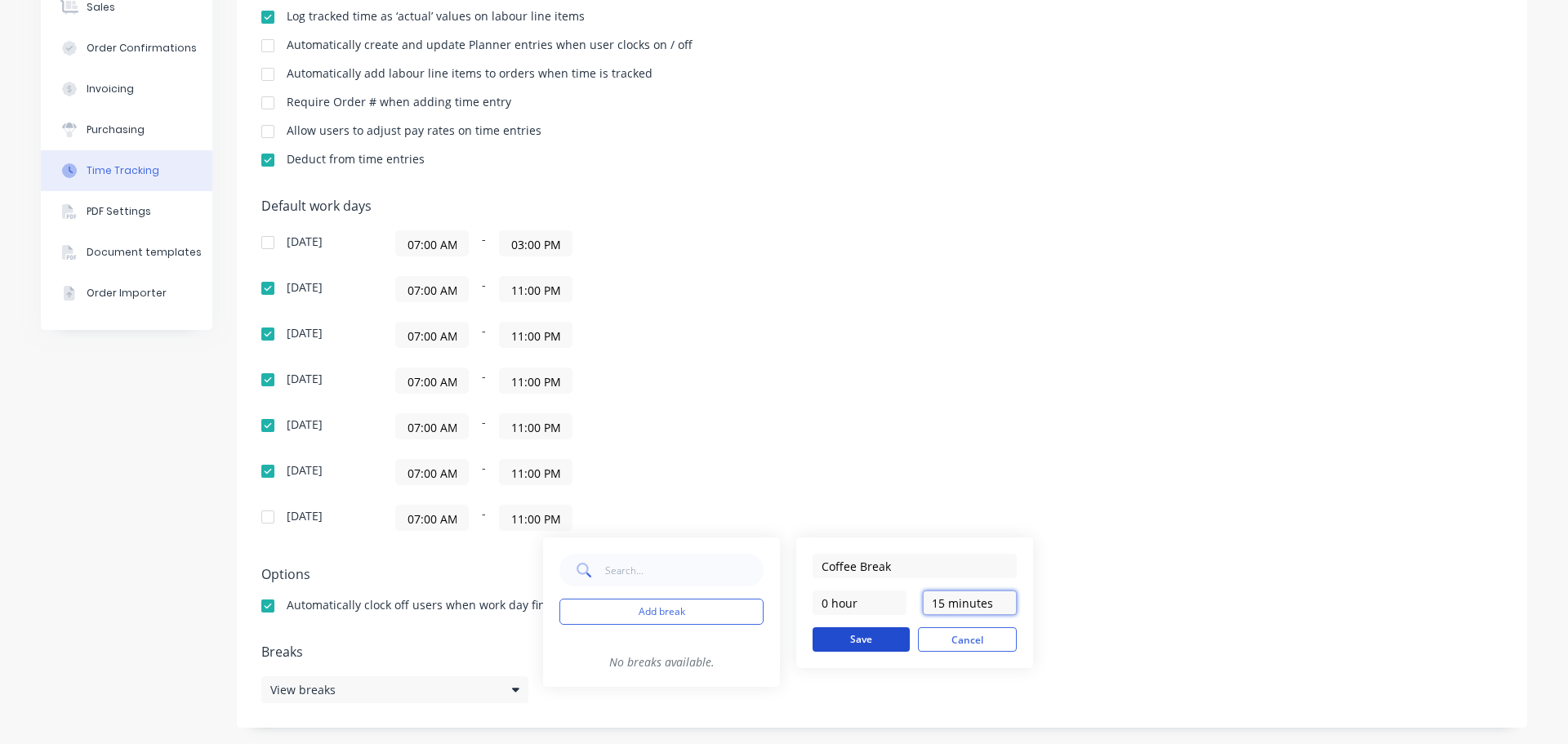
type input "15 minutes"
click at [878, 640] on button "Save" at bounding box center [861, 640] width 98 height 25
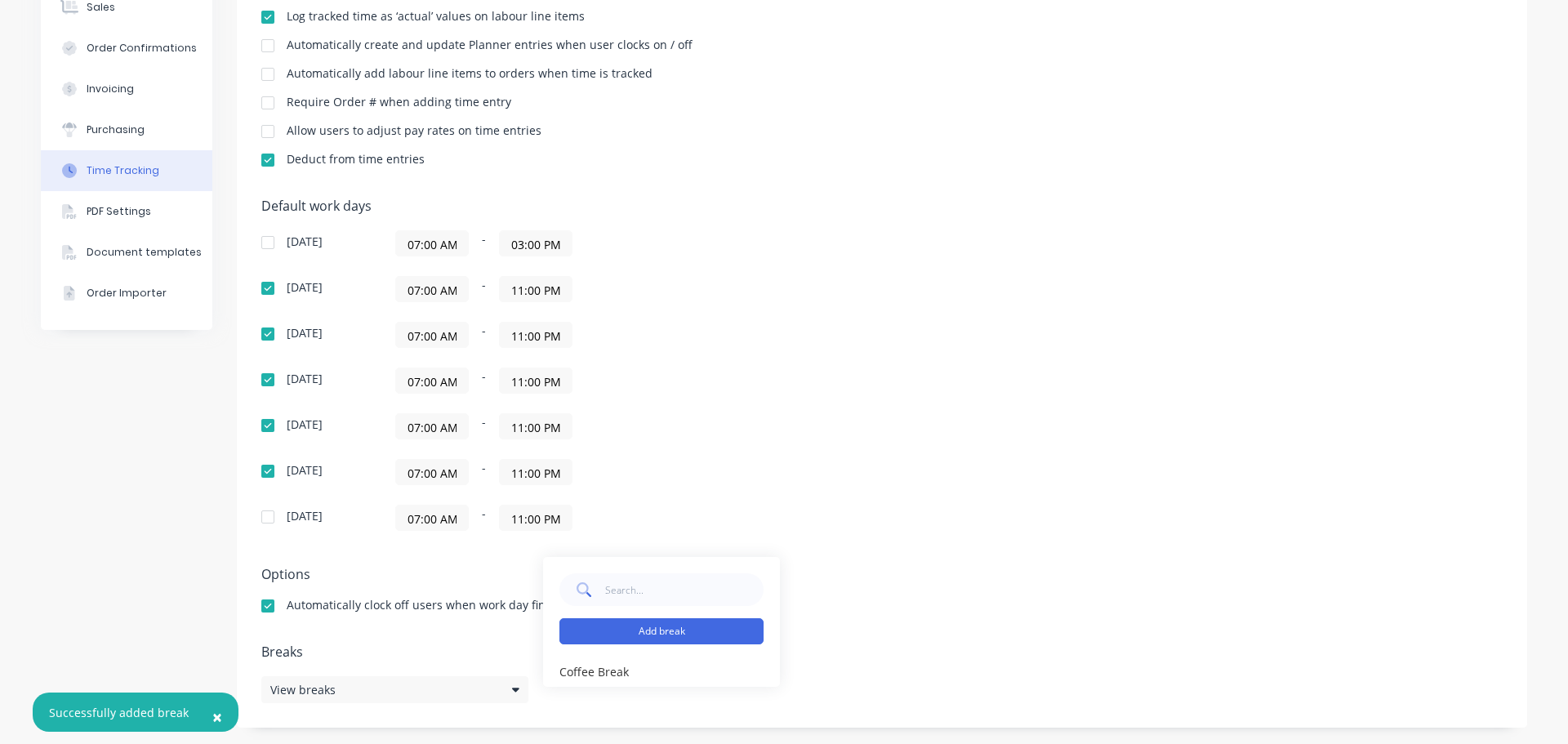
click at [698, 632] on button "Add break" at bounding box center [661, 631] width 204 height 27
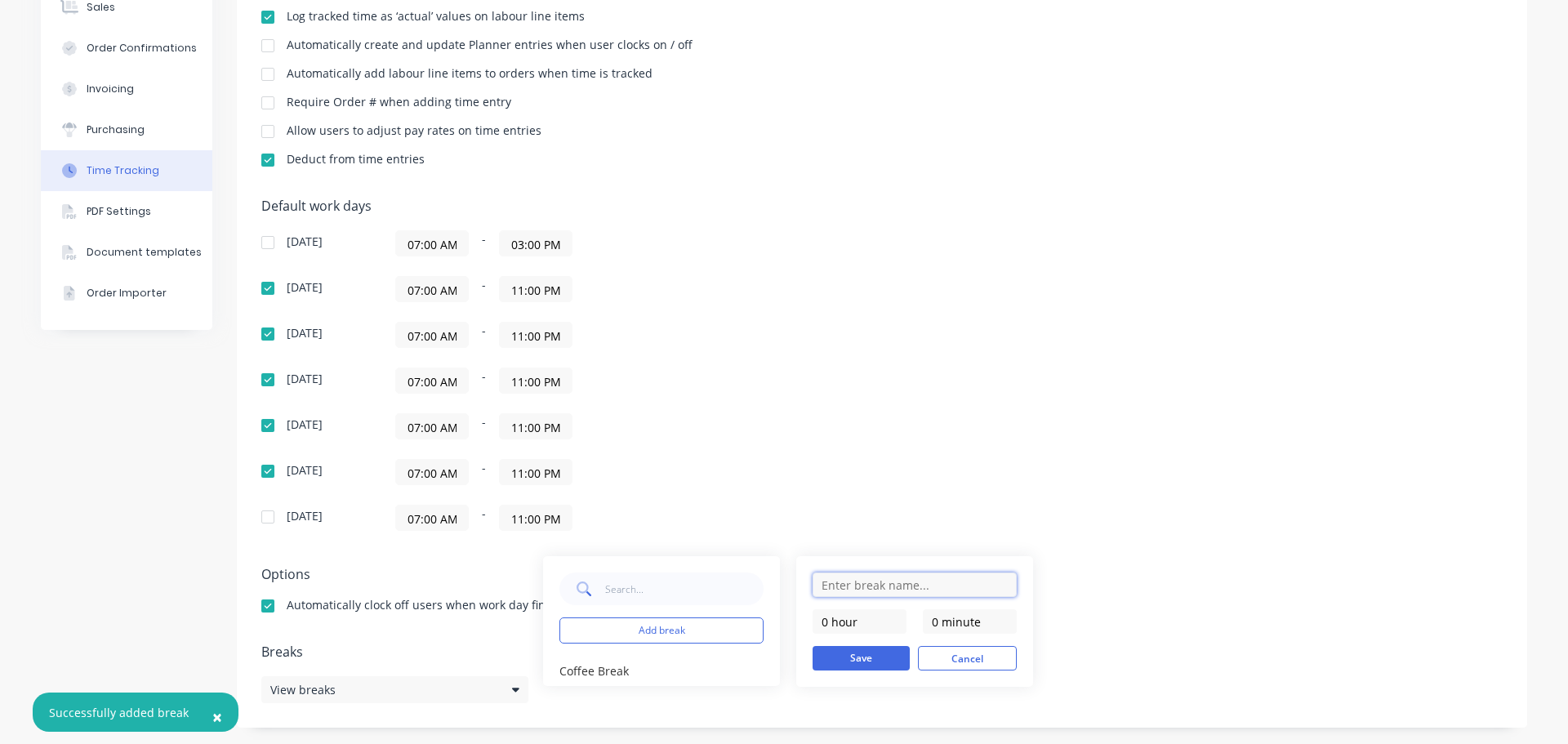
click at [931, 582] on input "text" at bounding box center [914, 585] width 204 height 25
type input "Lunch Break"
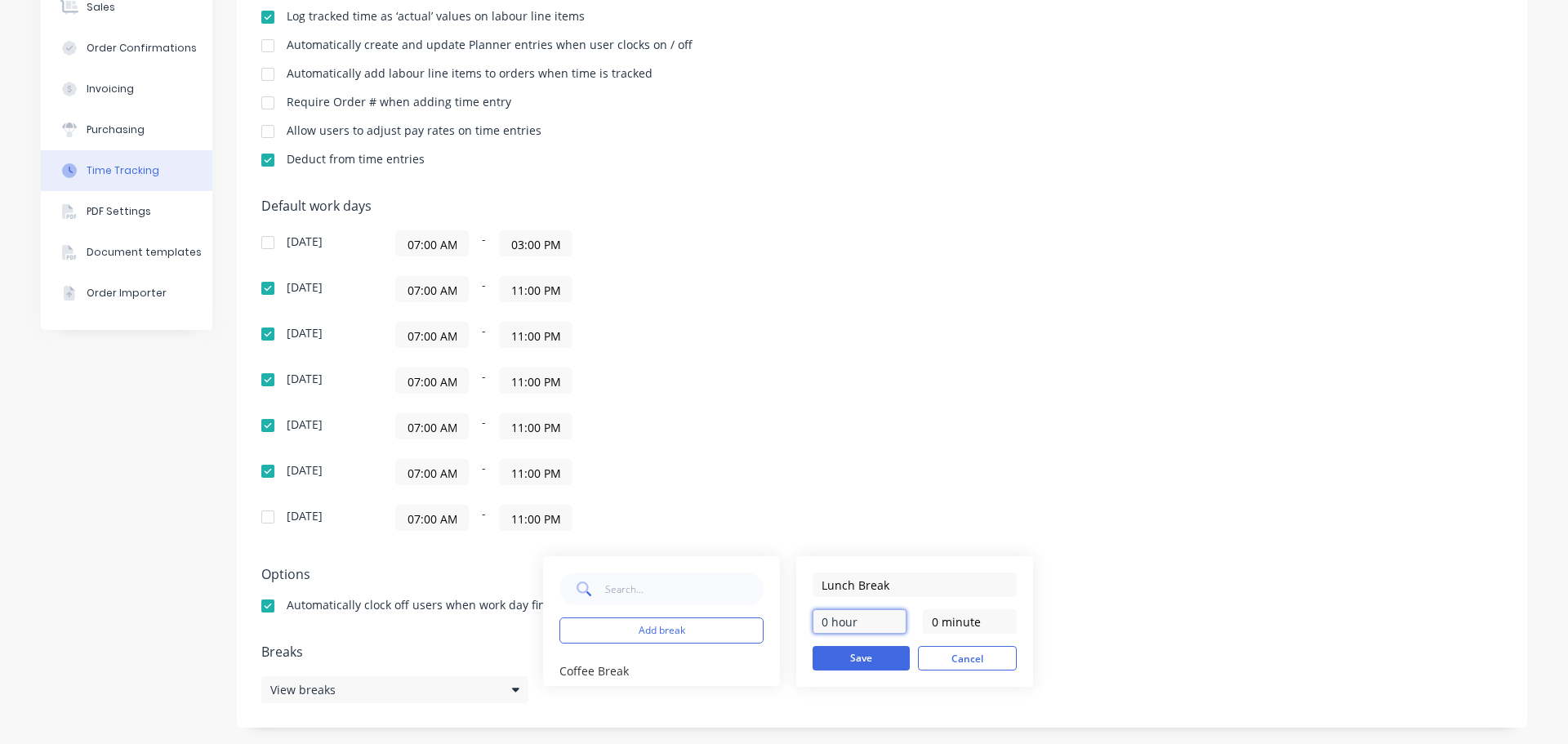
click at [826, 628] on input "0 hour" at bounding box center [859, 622] width 94 height 25
type input "1 hour"
click at [857, 659] on button "Save" at bounding box center [861, 658] width 98 height 25
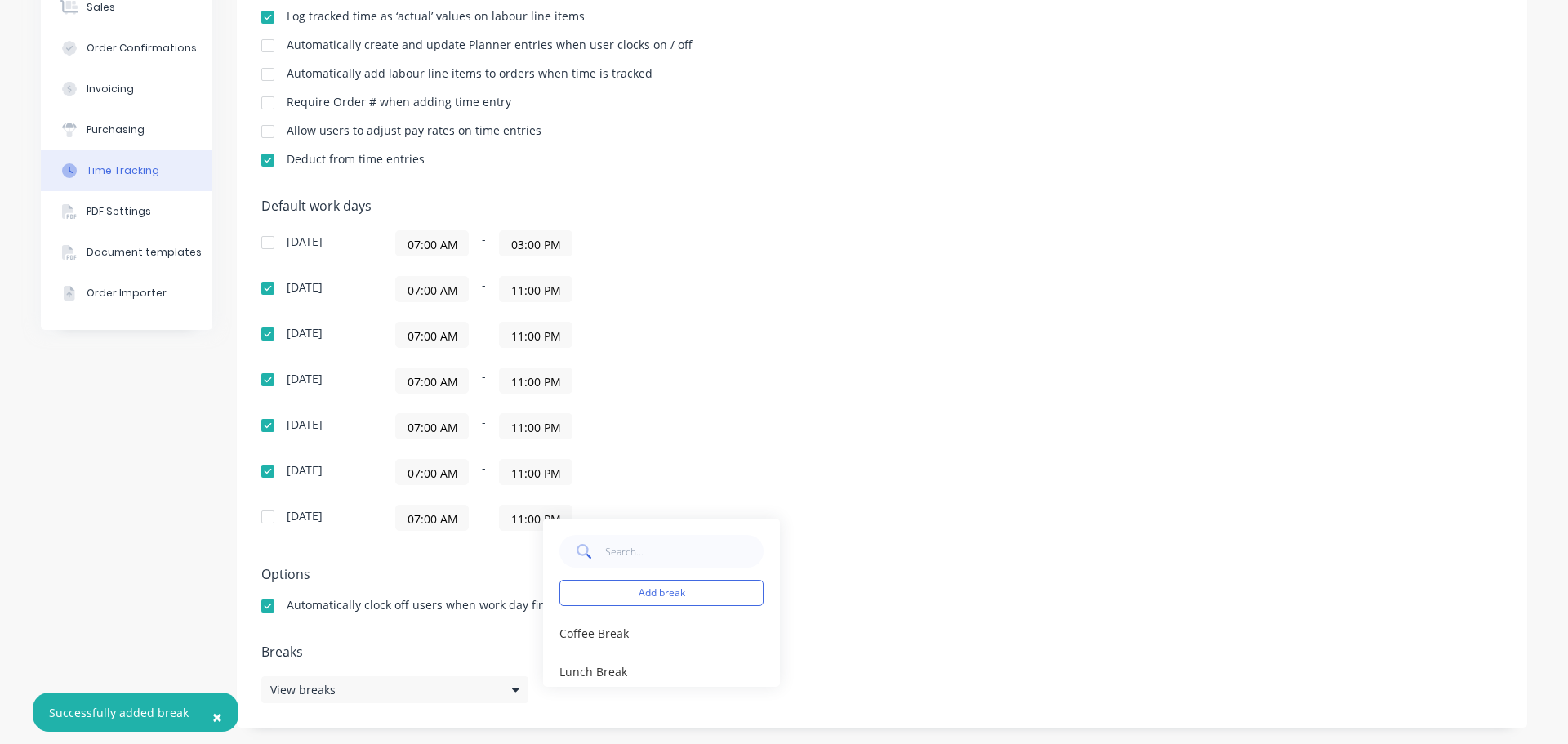
click at [1048, 376] on div "Default work days [DATE] 07:00 AM - 03:00 PM [DATE] 07:00 AM - 11:00 PM [DATE] …" at bounding box center [882, 374] width 1241 height 352
click at [472, 687] on div "View breaks" at bounding box center [395, 689] width 267 height 27
click at [848, 461] on div "Default work days [DATE] 07:00 AM - 03:00 PM [DATE] 07:00 AM - 11:00 PM [DATE] …" at bounding box center [882, 374] width 1241 height 352
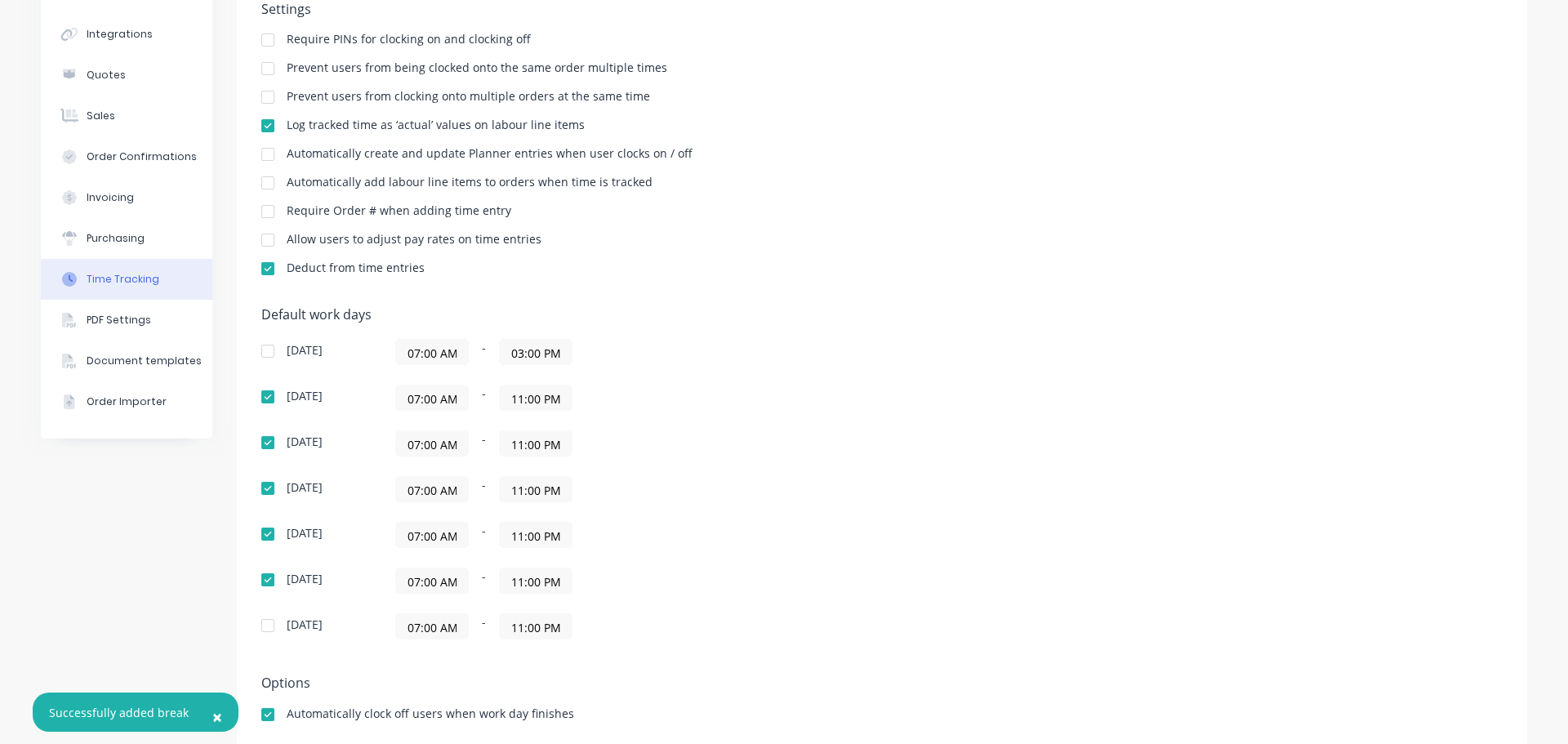
scroll to position [0, 0]
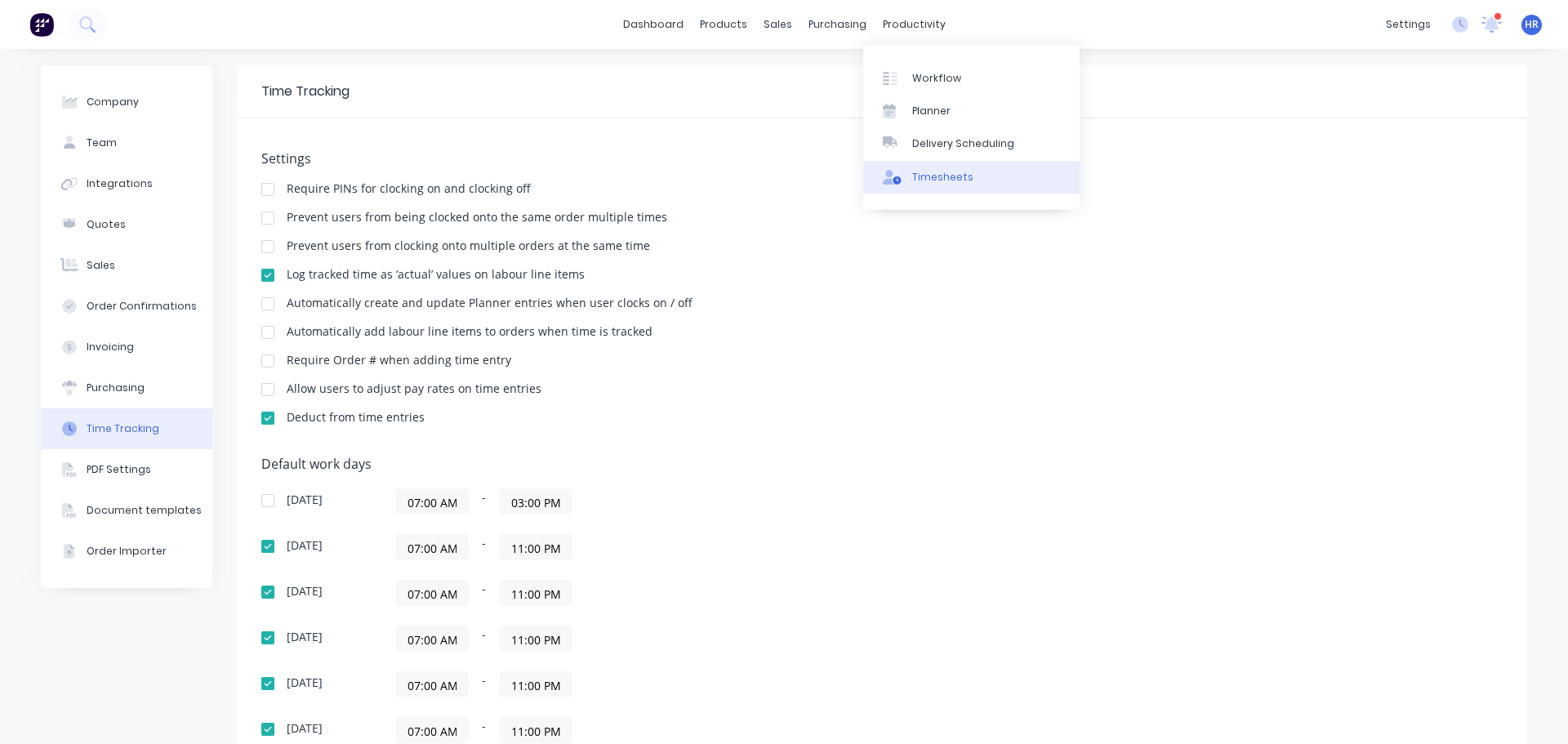
click at [963, 176] on div "Timesheets" at bounding box center [943, 176] width 62 height 15
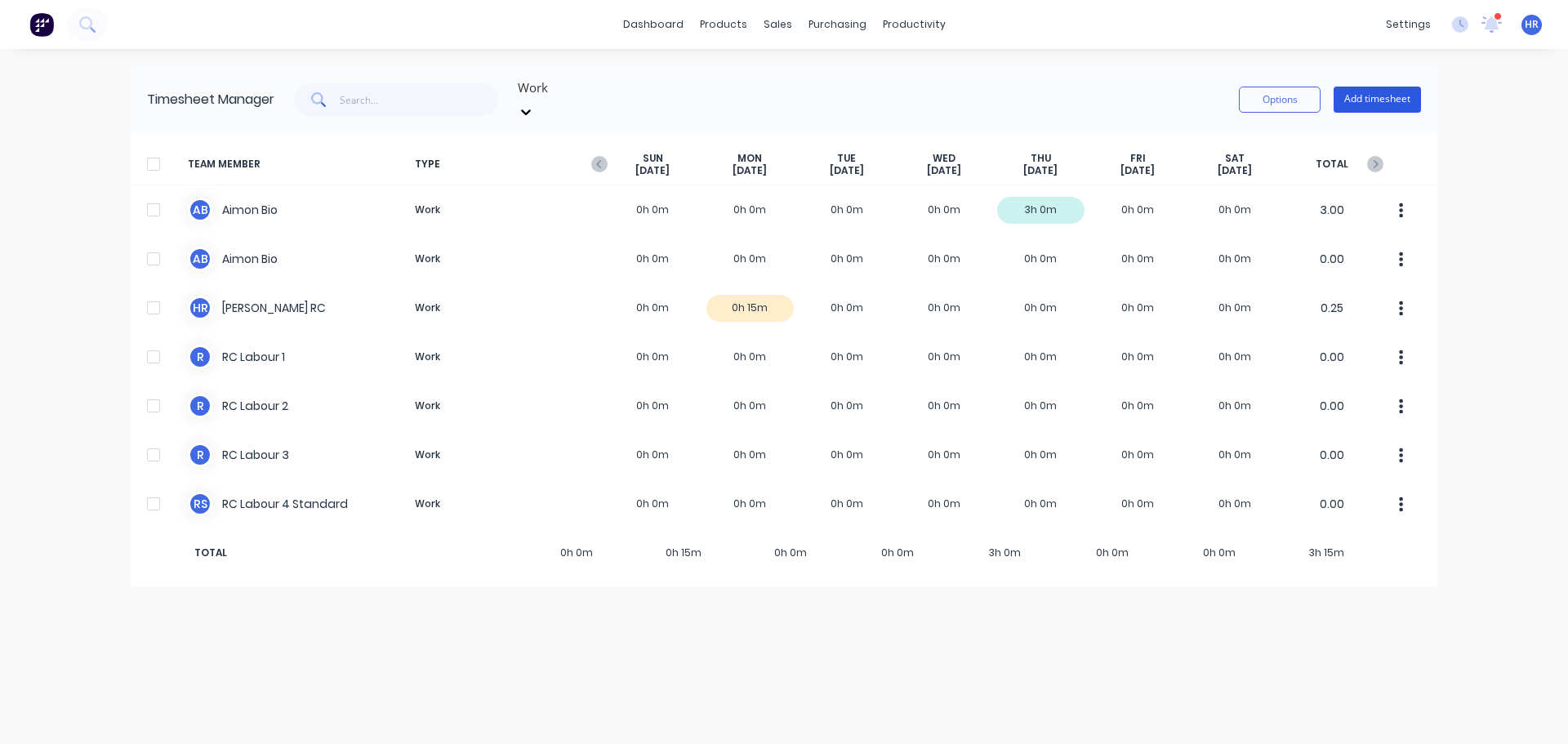
click at [1391, 90] on button "Add timesheet" at bounding box center [1377, 99] width 87 height 27
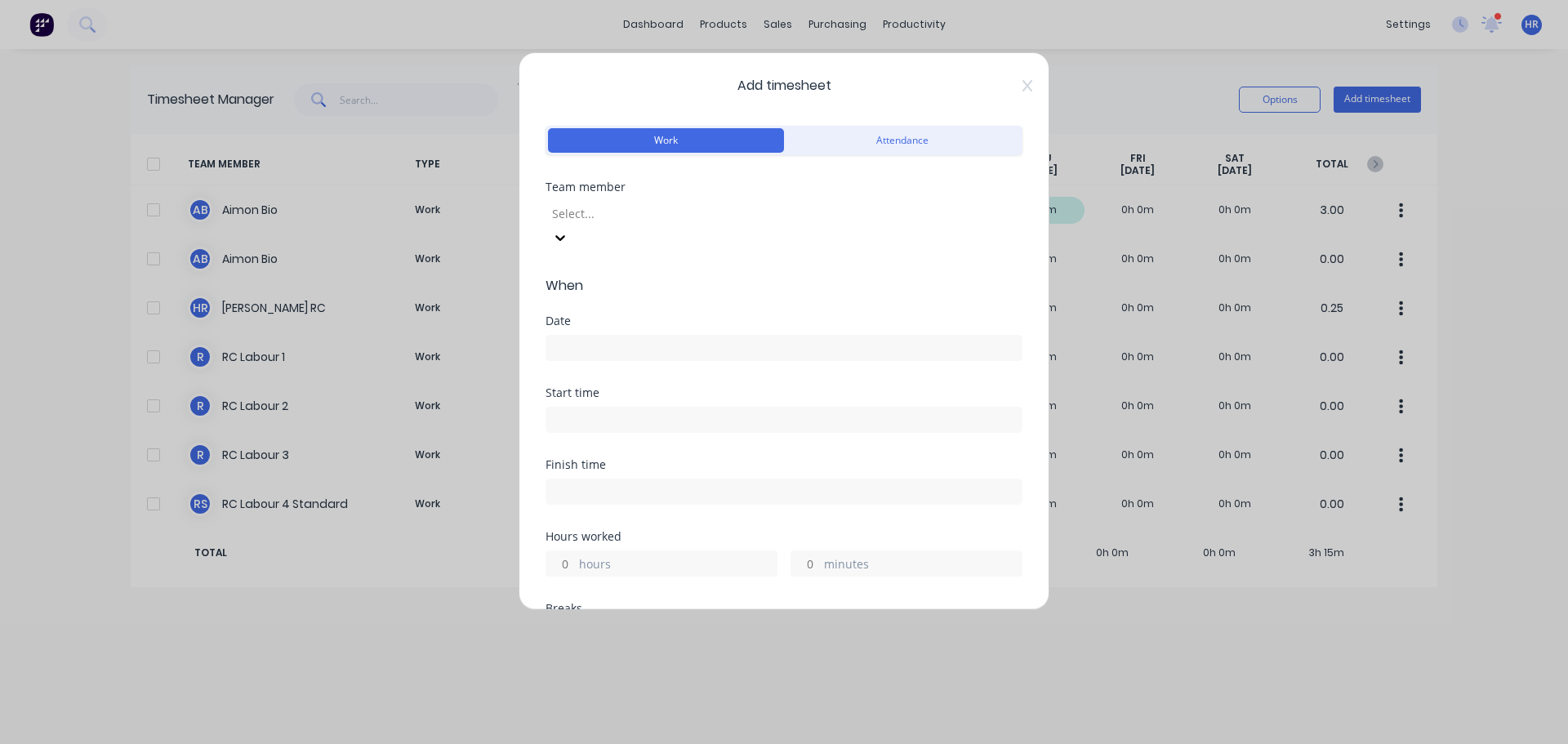
click at [609, 234] on div "Team member Select..." at bounding box center [783, 229] width 477 height 95
click at [637, 204] on div at bounding box center [668, 214] width 235 height 21
click at [591, 315] on div "Date" at bounding box center [783, 337] width 477 height 45
click at [591, 336] on input at bounding box center [783, 348] width 475 height 25
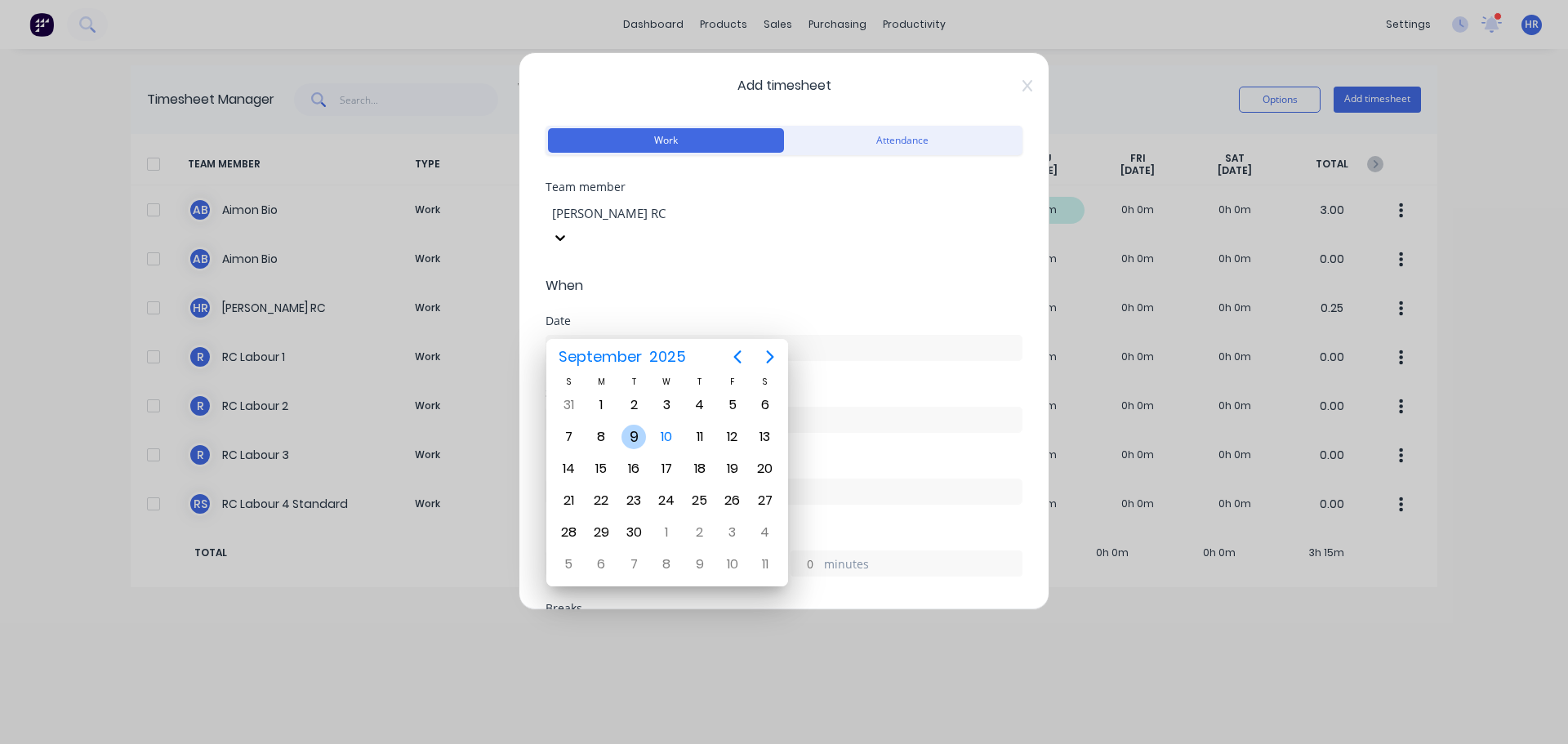
click at [641, 440] on div "9" at bounding box center [633, 437] width 25 height 25
type input "[DATE]"
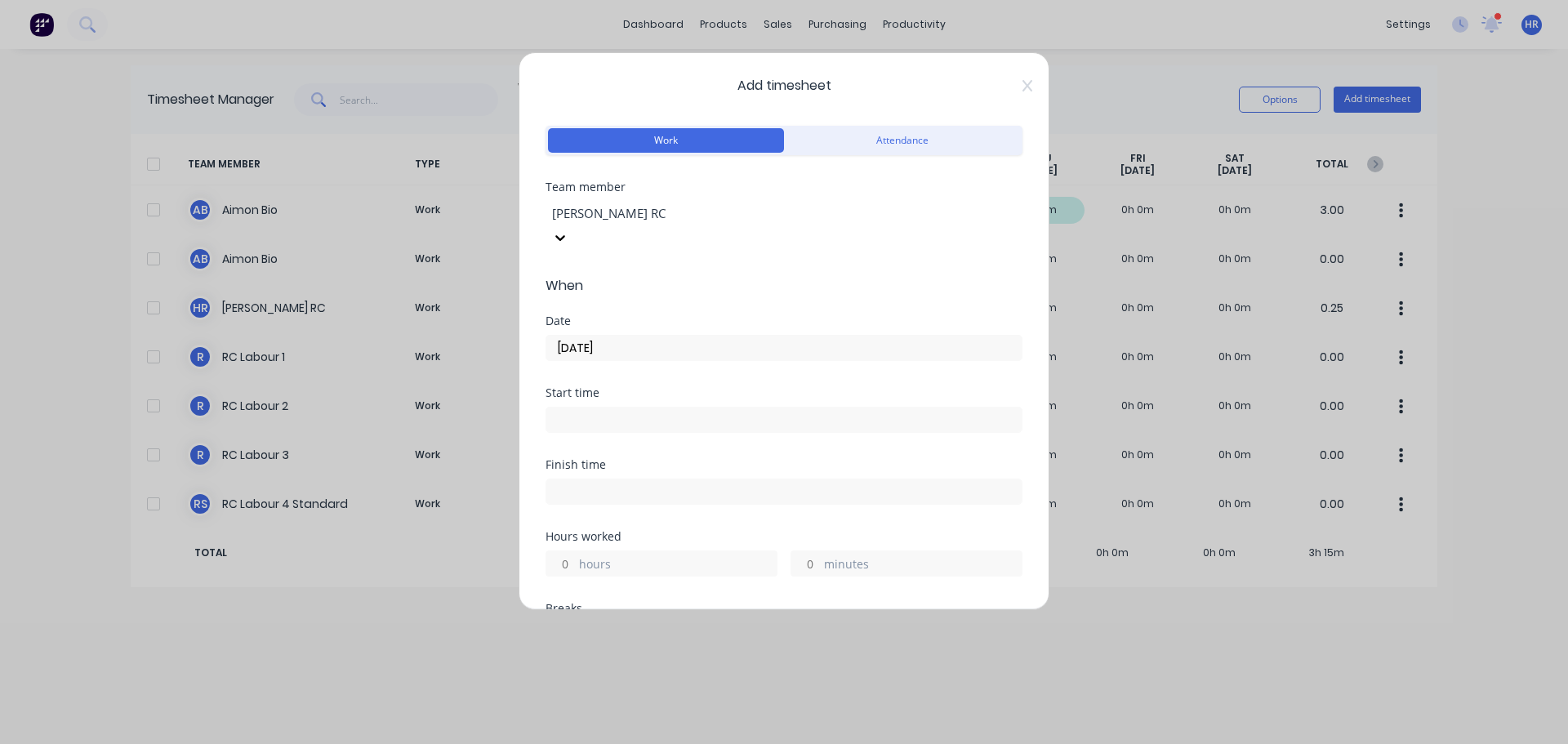
click at [647, 408] on input at bounding box center [783, 420] width 475 height 25
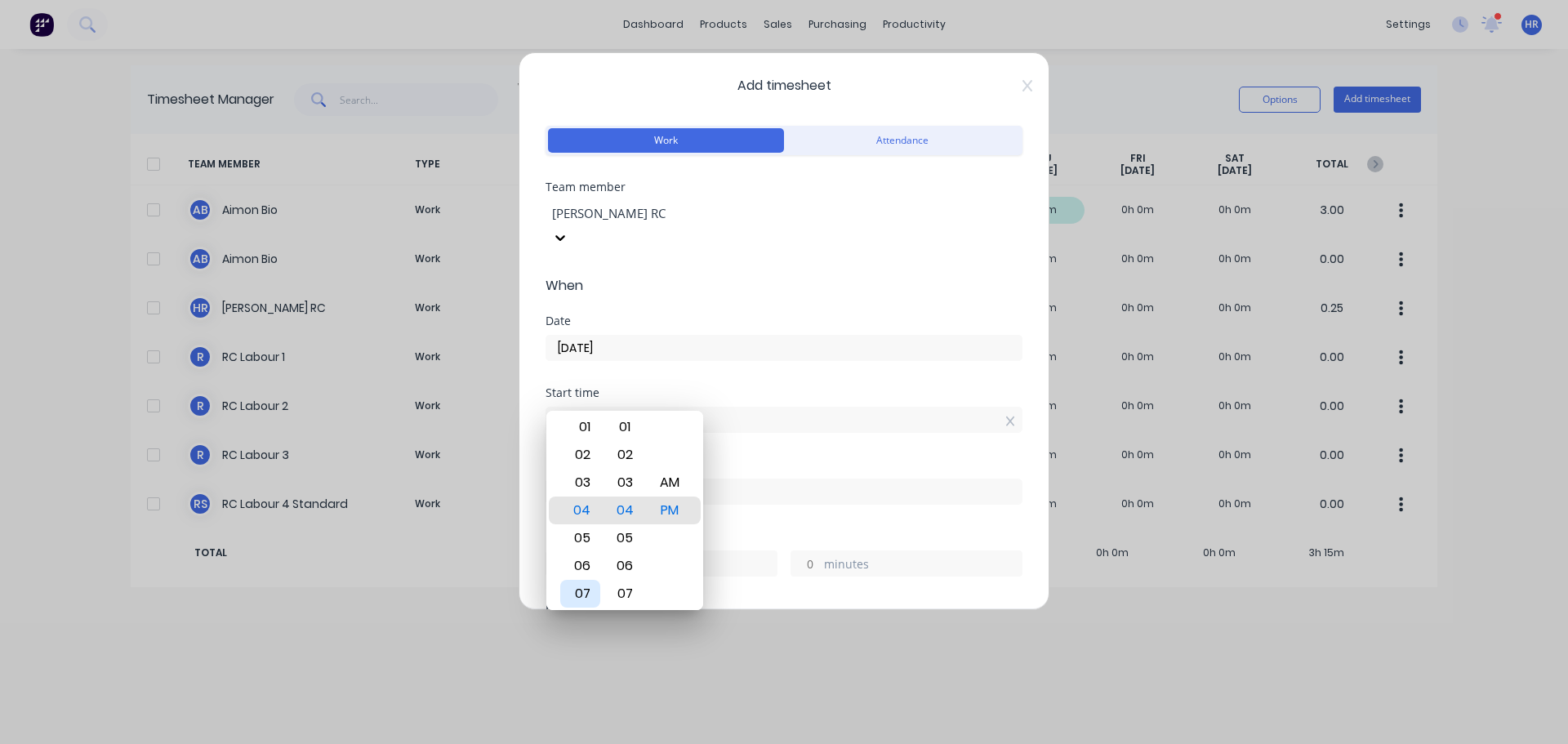
click at [581, 594] on div "07" at bounding box center [579, 593] width 40 height 27
click at [583, 542] on div "08" at bounding box center [579, 538] width 40 height 27
click at [672, 489] on div "AM" at bounding box center [669, 483] width 40 height 27
click at [627, 475] on div "00" at bounding box center [625, 483] width 40 height 27
click at [776, 362] on div "Date [DATE]" at bounding box center [783, 351] width 477 height 72
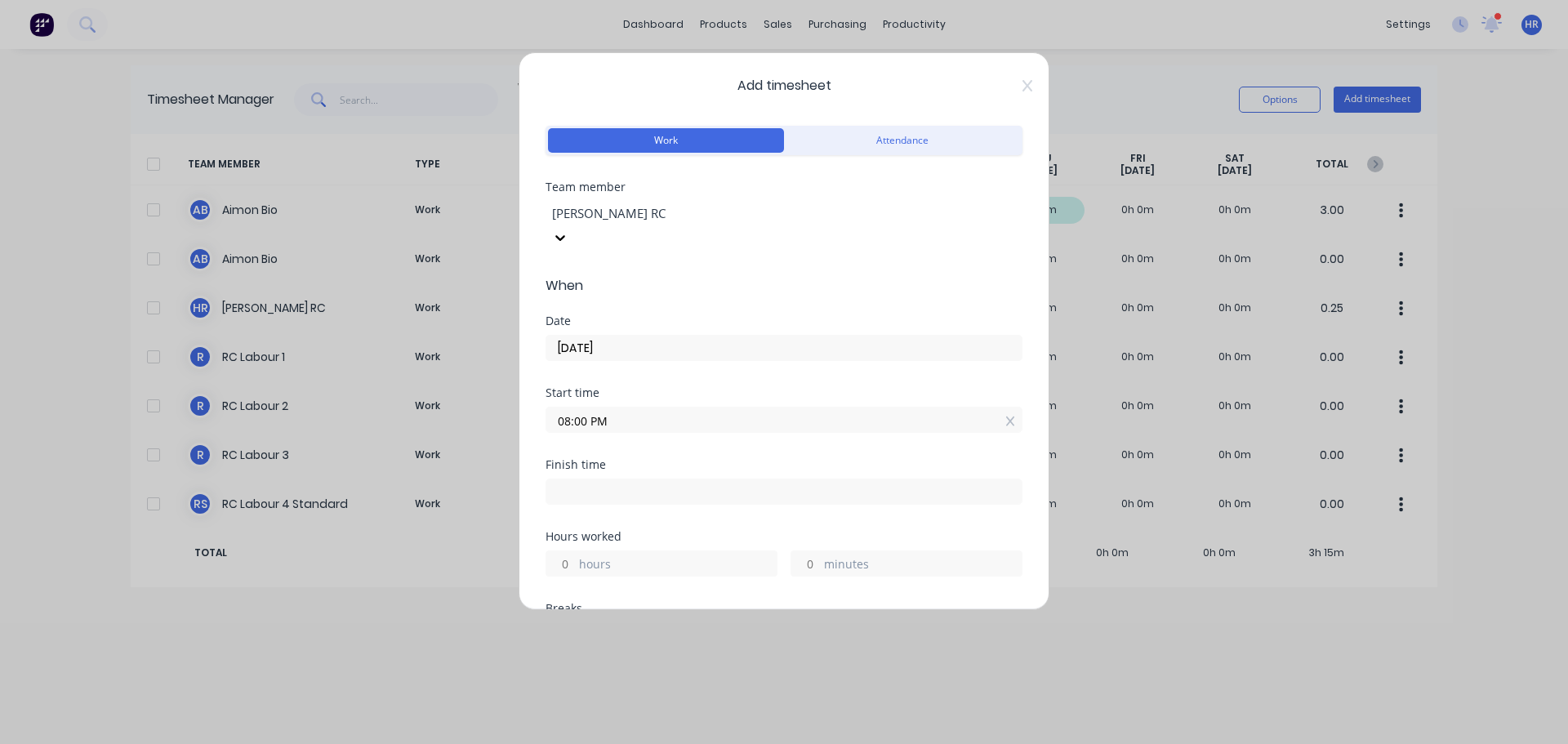
click at [633, 408] on input "08:00 PM" at bounding box center [783, 420] width 475 height 25
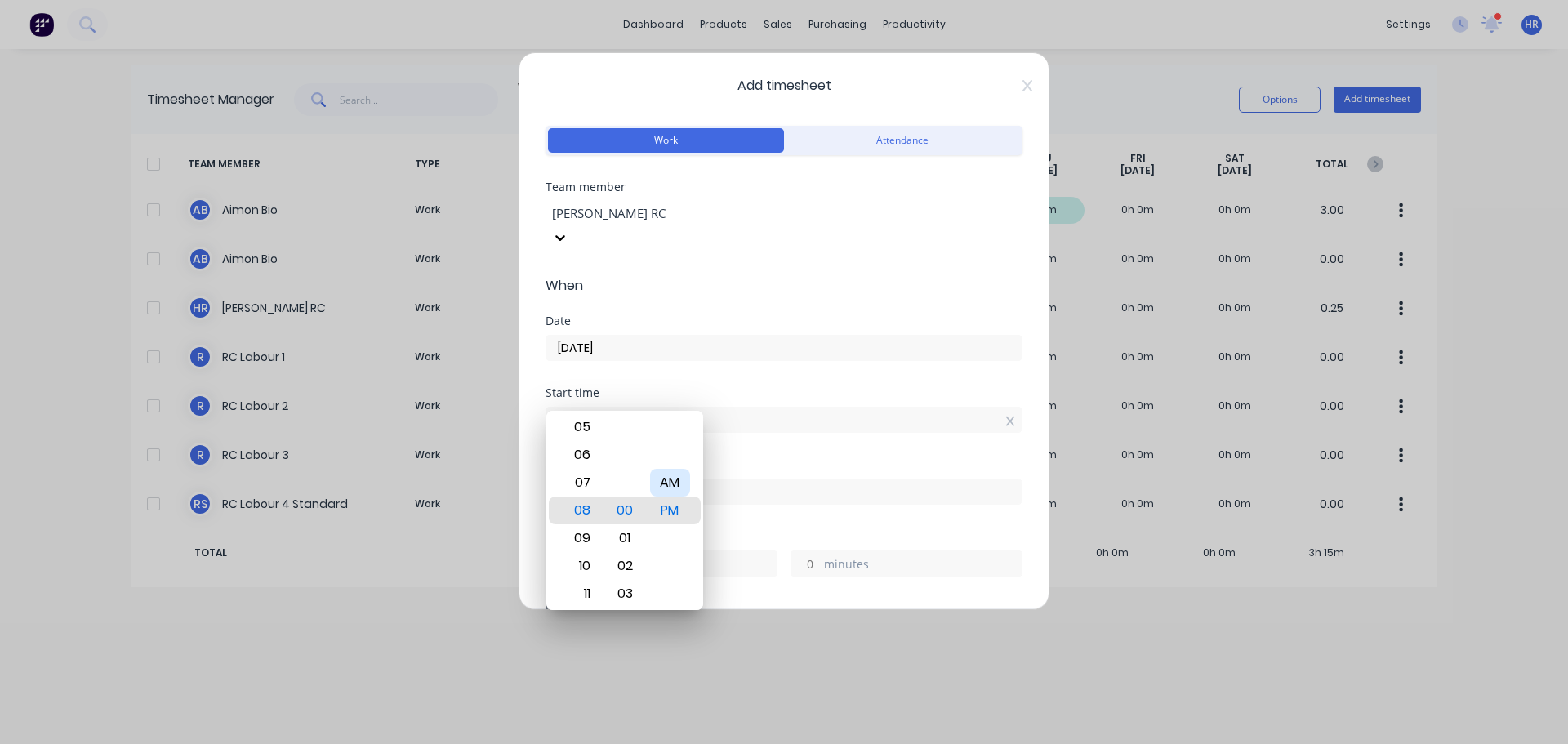
click at [683, 491] on div "AM" at bounding box center [669, 483] width 40 height 27
type input "08:00 AM"
click at [765, 430] on div "Start time 08:00 AM" at bounding box center [783, 423] width 477 height 72
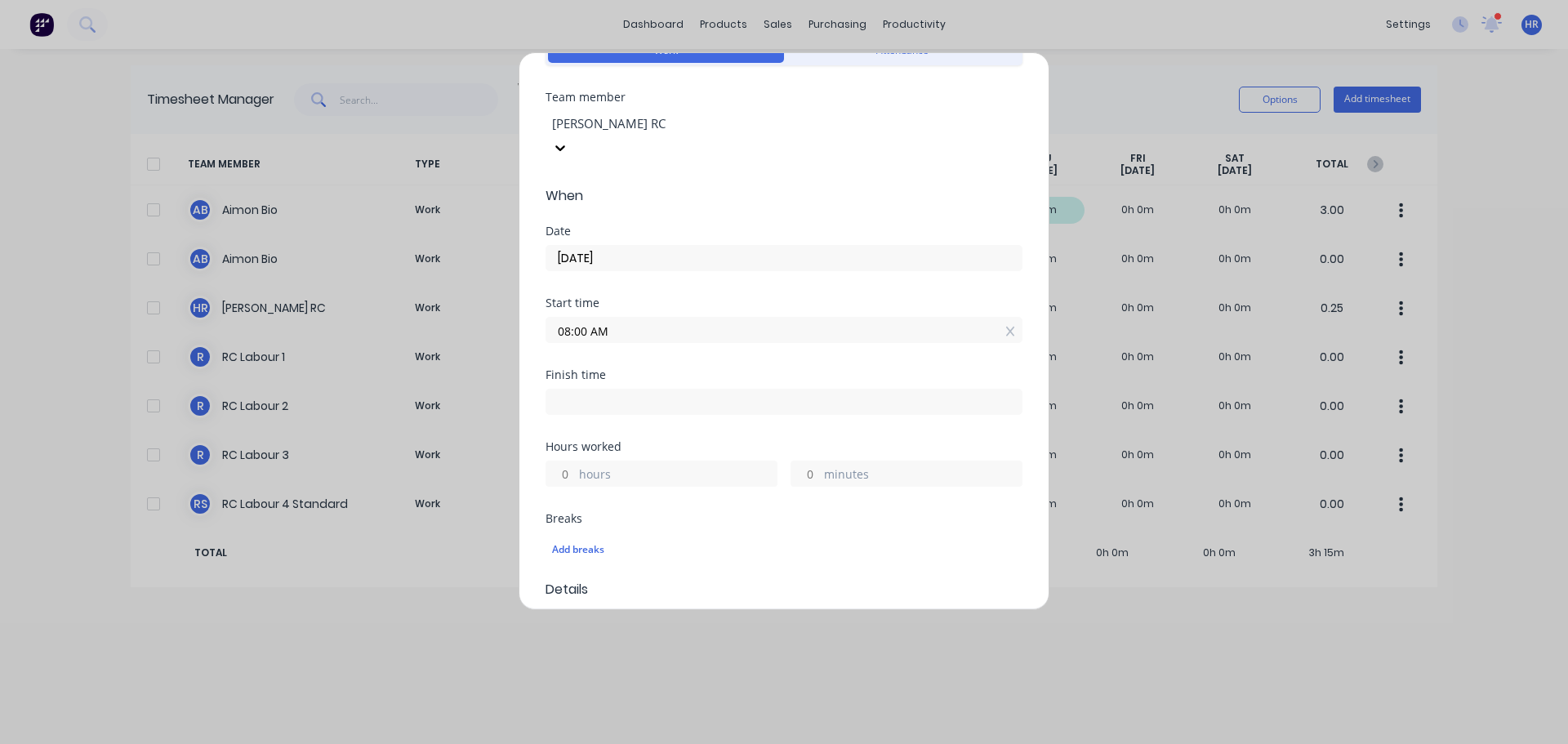
scroll to position [245, 0]
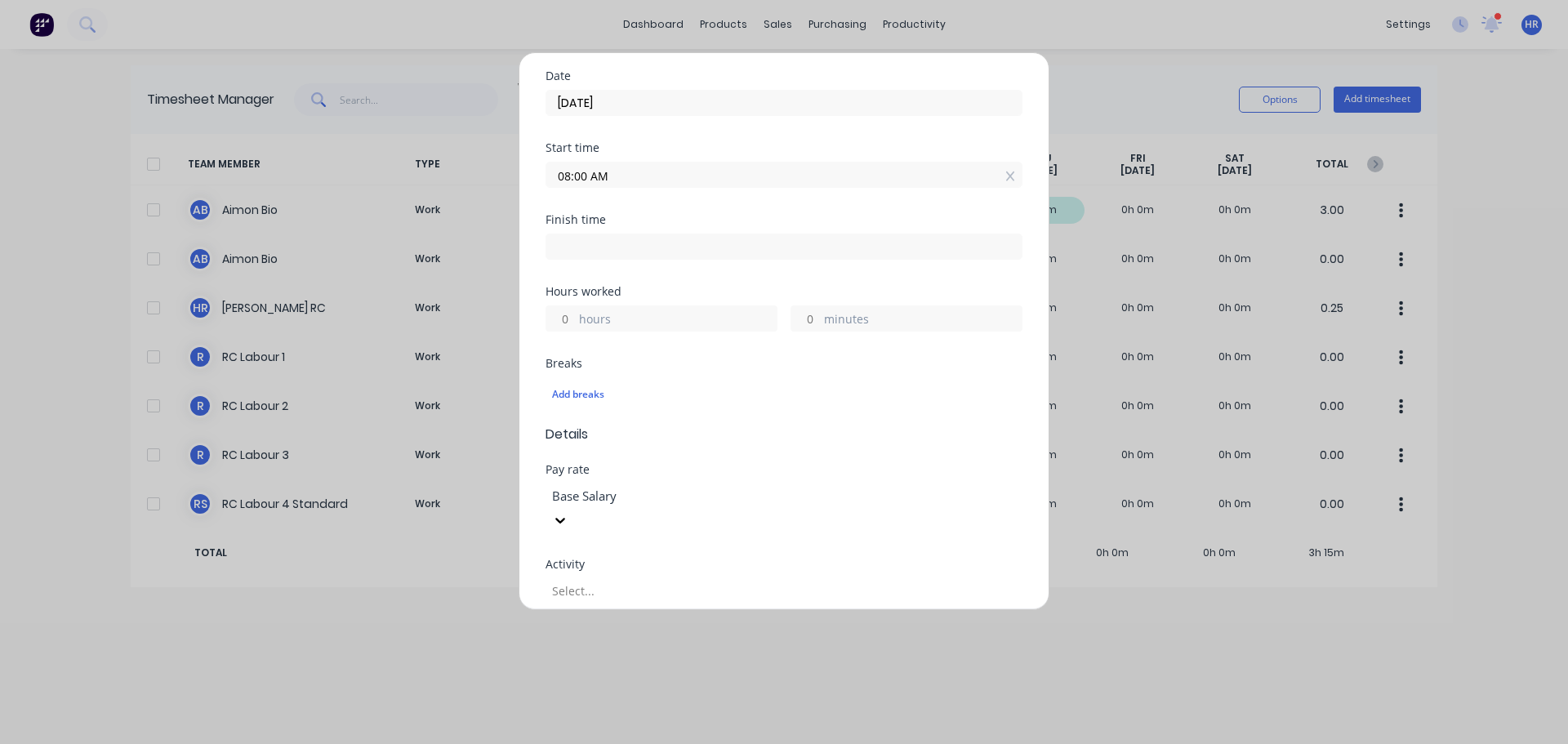
click at [559, 307] on input "hours" at bounding box center [560, 318] width 28 height 25
type input "4"
type input "12:00 PM"
type input "0"
click at [696, 384] on div "Add breaks" at bounding box center [784, 394] width 464 height 21
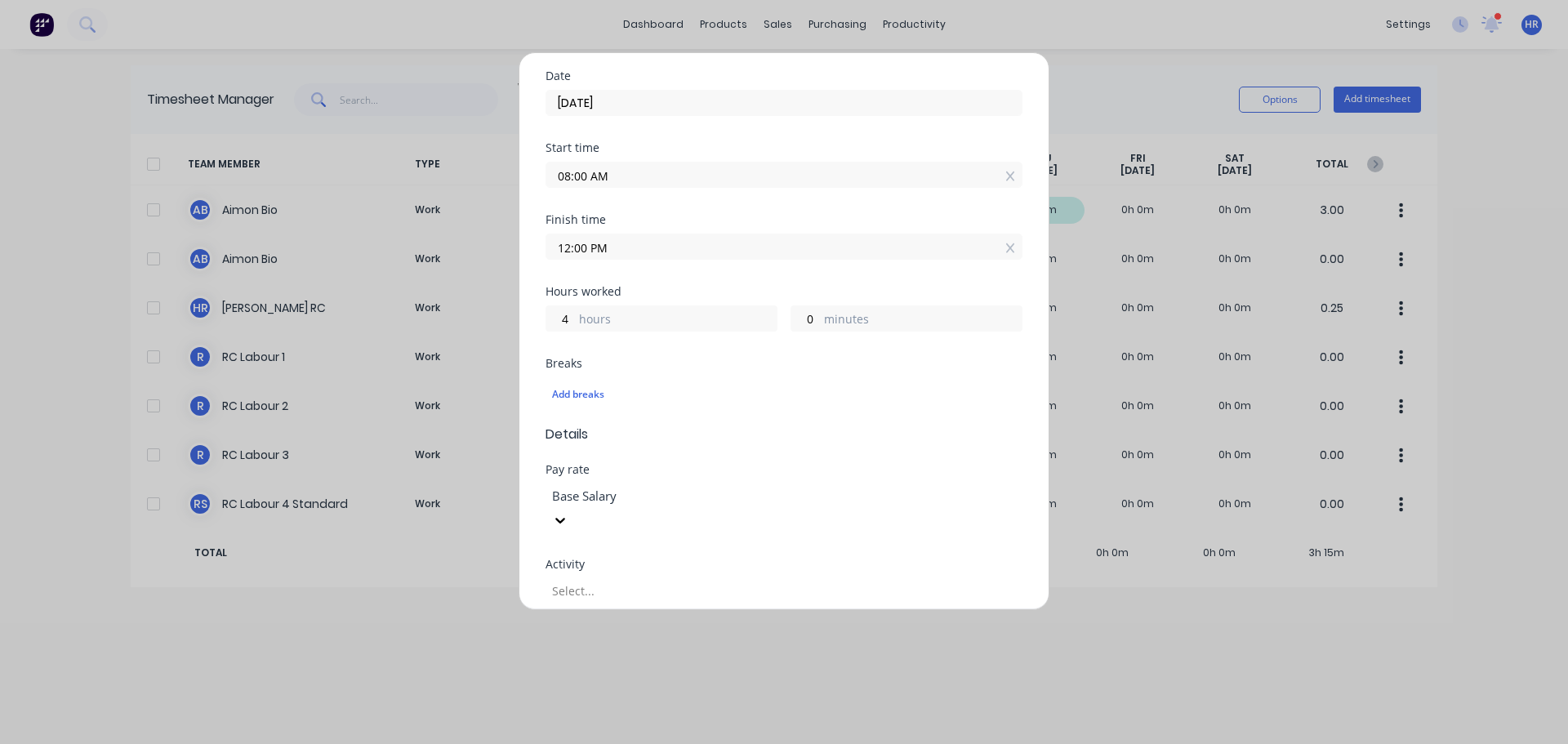
click at [669, 358] on div "Breaks" at bounding box center [783, 363] width 477 height 11
click at [579, 384] on div "Add breaks" at bounding box center [784, 394] width 464 height 21
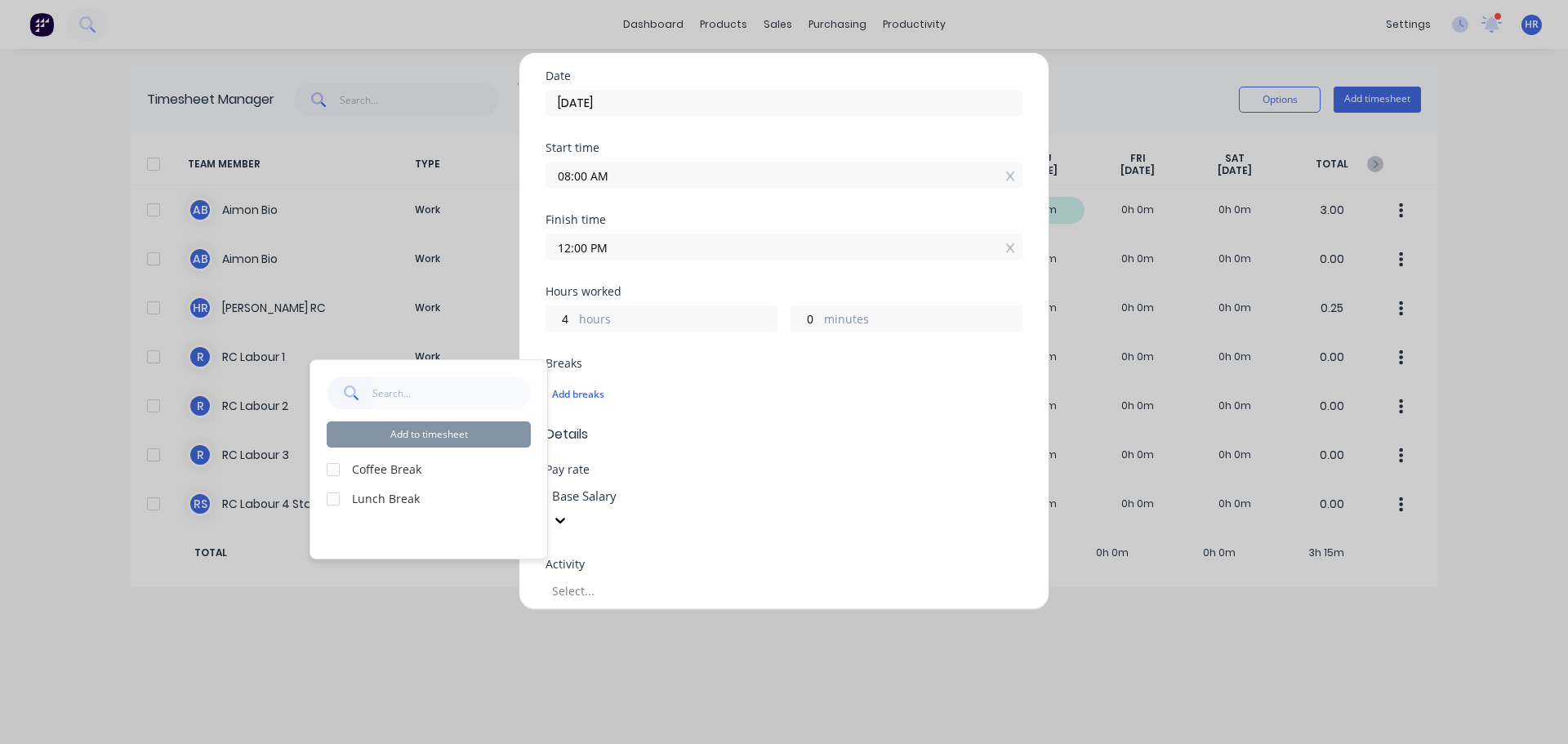
click at [326, 469] on div "Add to timesheet Coffee Break Lunch Break" at bounding box center [429, 460] width 237 height 199
click at [331, 473] on div at bounding box center [333, 469] width 33 height 33
click at [334, 503] on div at bounding box center [333, 499] width 33 height 33
click at [463, 426] on button "Add to timesheet" at bounding box center [429, 434] width 204 height 27
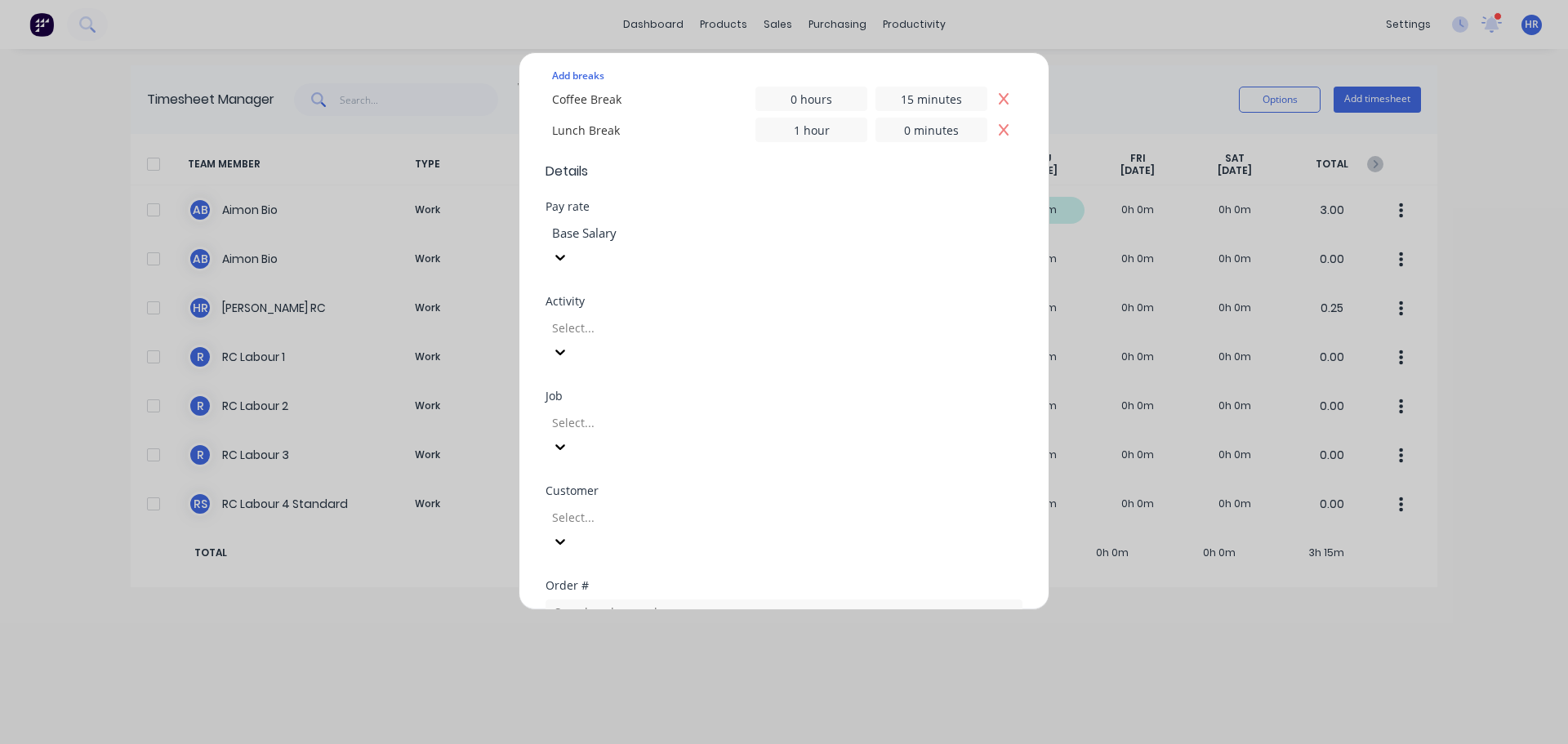
scroll to position [572, 0]
click at [701, 310] on div at bounding box center [668, 320] width 235 height 21
click at [692, 743] on div "labour" at bounding box center [784, 753] width 1568 height 17
click at [636, 404] on div at bounding box center [668, 414] width 235 height 21
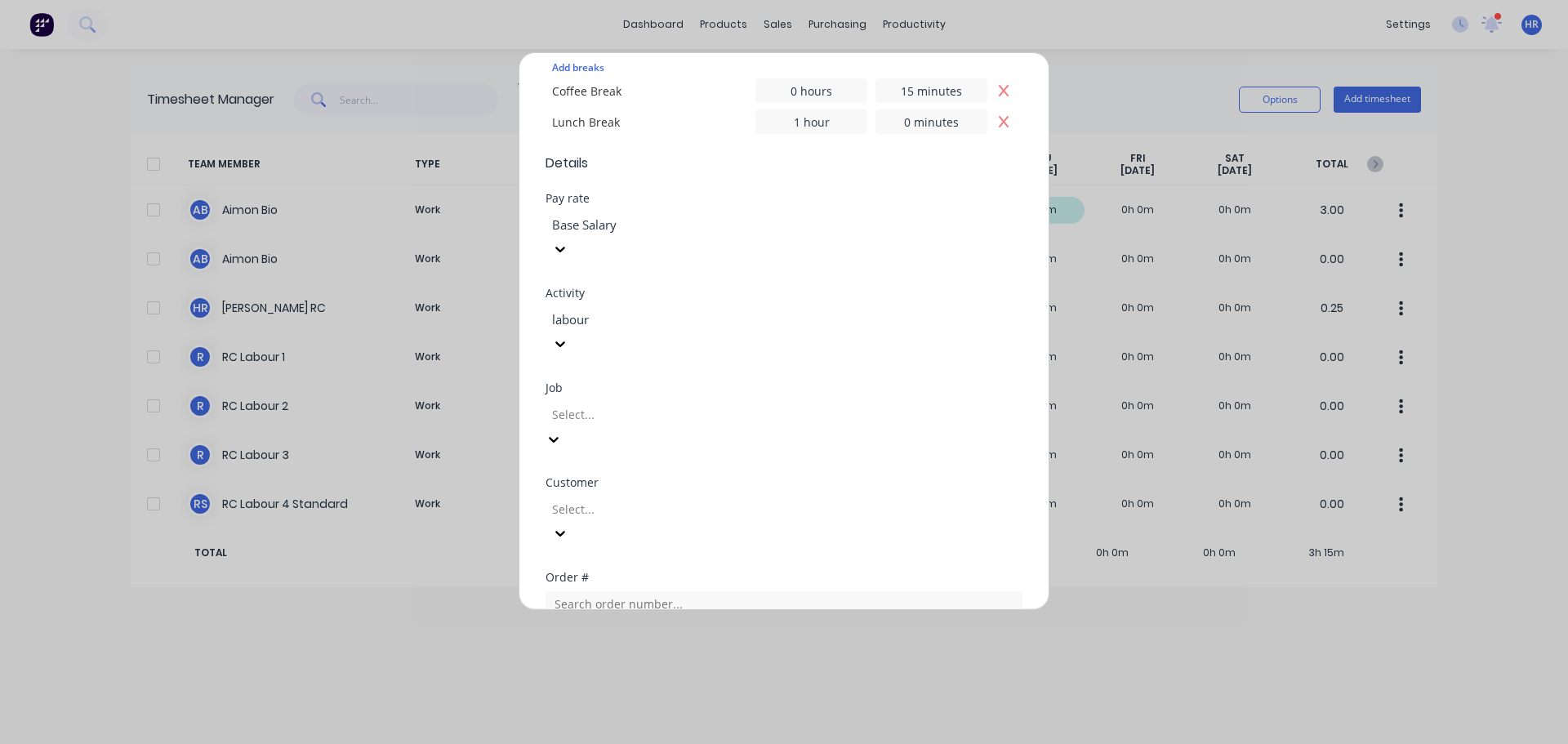
click at [700, 499] on div at bounding box center [668, 509] width 235 height 21
click at [710, 743] on div "Factory Customer" at bounding box center [784, 753] width 1568 height 17
click at [715, 592] on input "text" at bounding box center [783, 604] width 477 height 25
click at [745, 477] on div "Customer Factory Customer" at bounding box center [783, 524] width 477 height 95
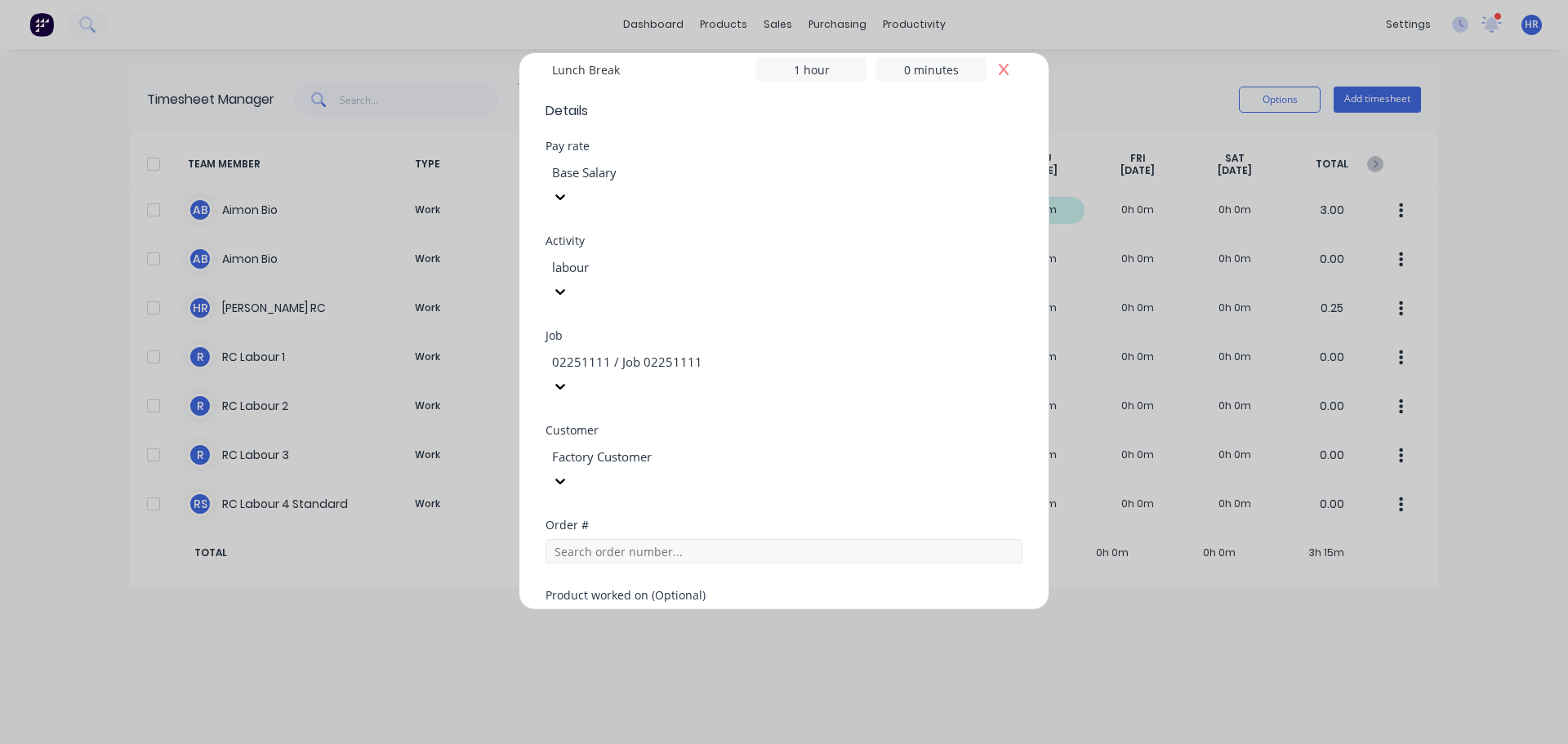
scroll to position [734, 0]
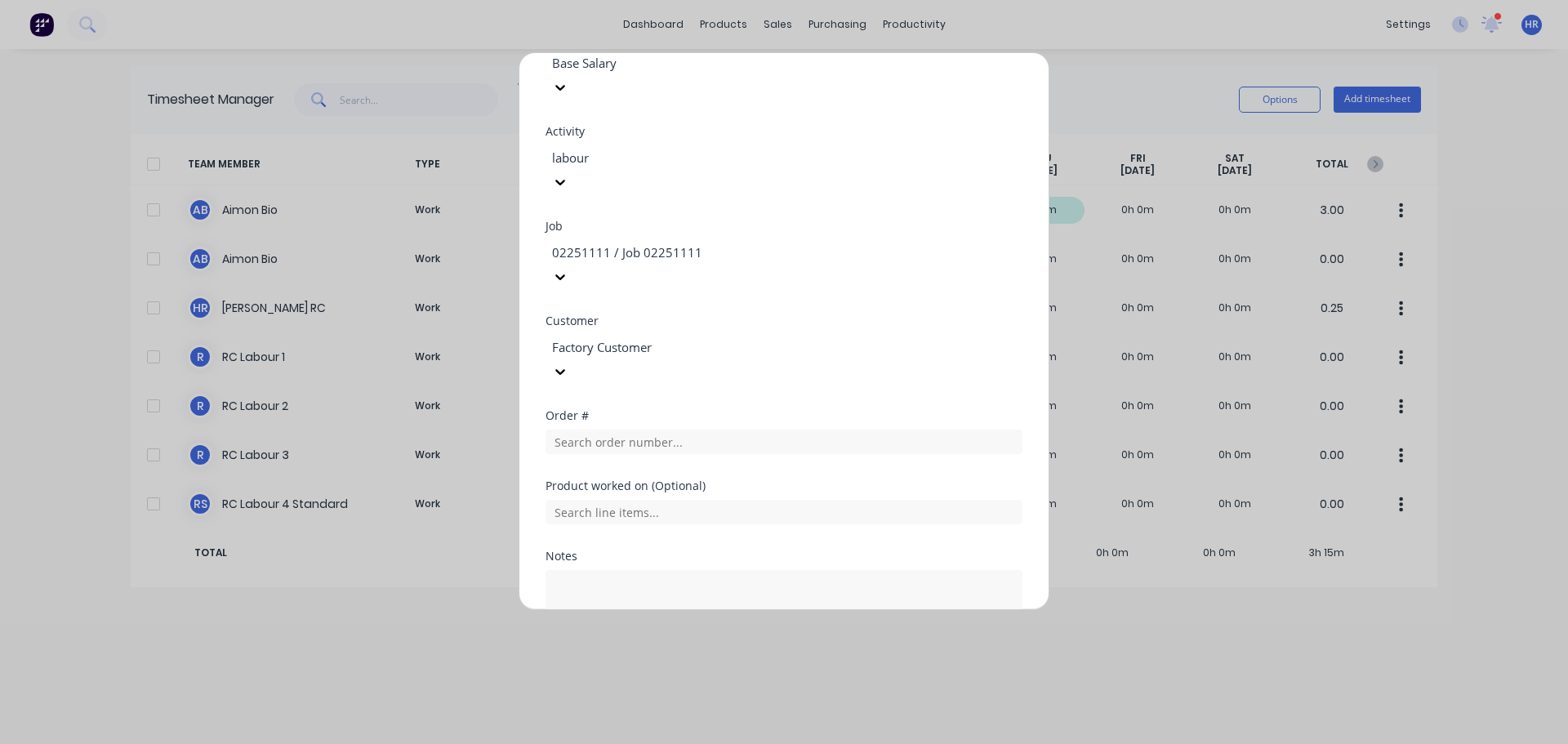
click at [736, 683] on button "Add manual time entry" at bounding box center [745, 696] width 138 height 27
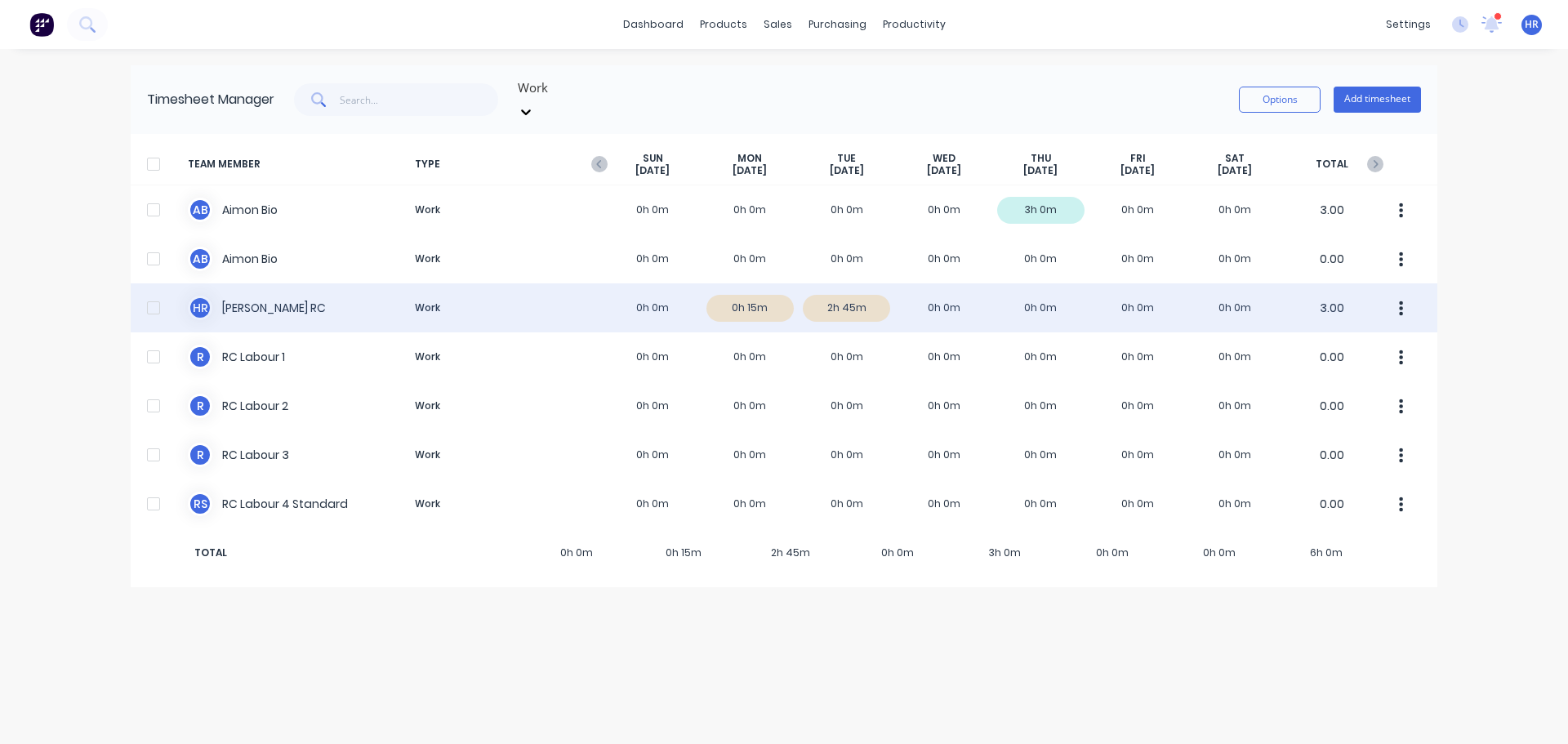
click at [151, 295] on div at bounding box center [153, 308] width 33 height 33
click at [1408, 294] on button "button" at bounding box center [1401, 308] width 34 height 33
click at [1351, 342] on div "Approve" at bounding box center [1339, 354] width 126 height 24
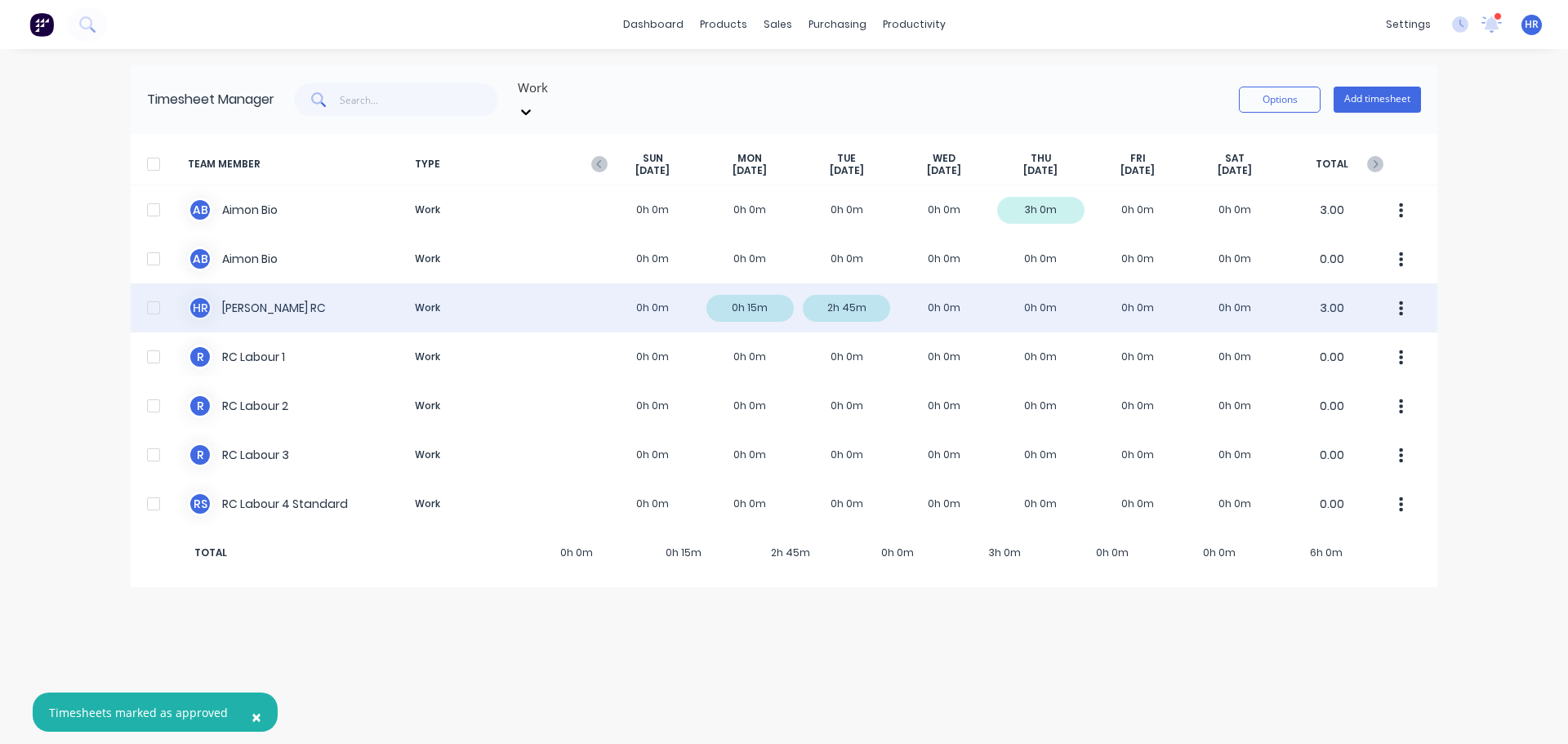
click at [1407, 298] on button "button" at bounding box center [1401, 308] width 34 height 33
click at [146, 293] on div at bounding box center [153, 308] width 33 height 33
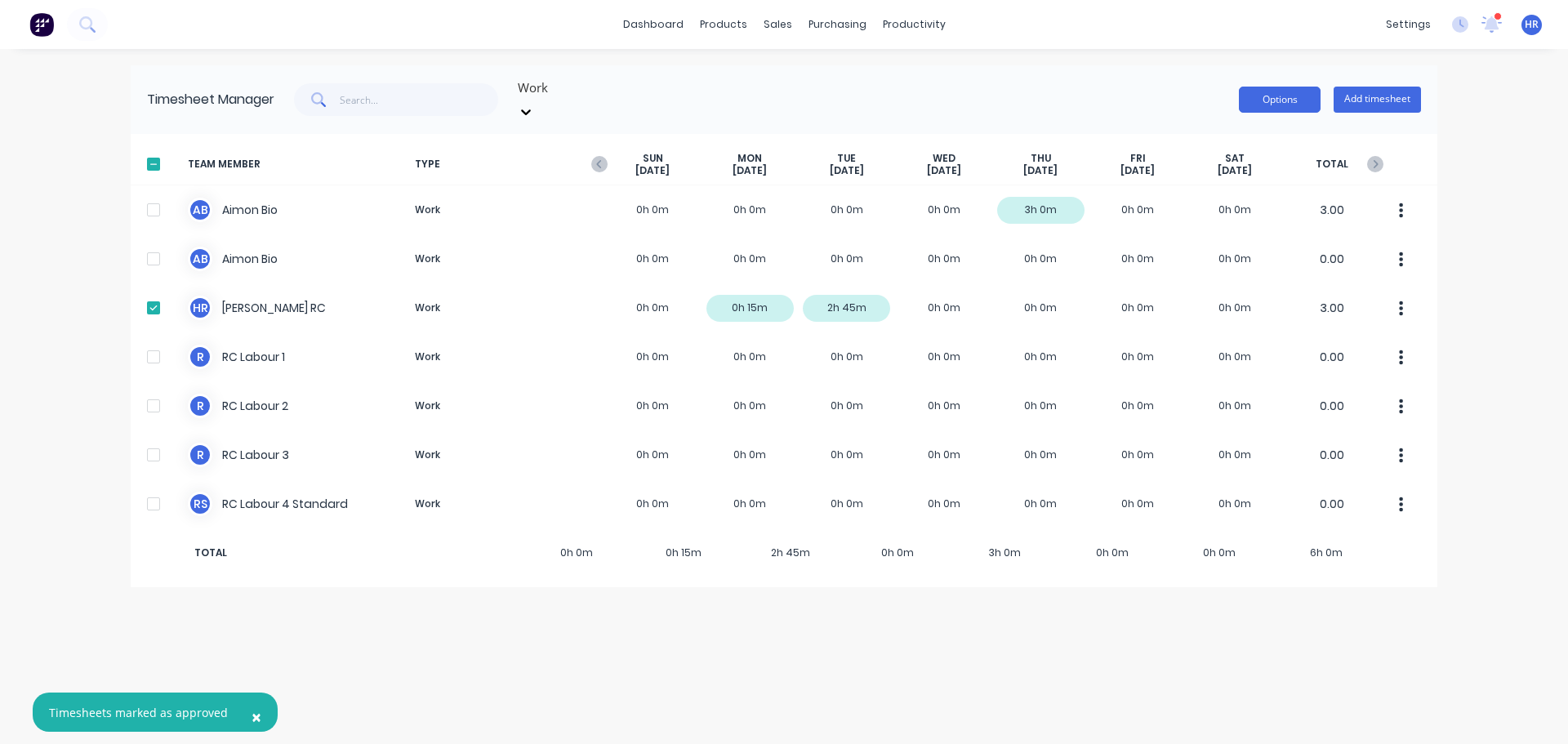
click at [1305, 102] on button "Options" at bounding box center [1279, 99] width 81 height 27
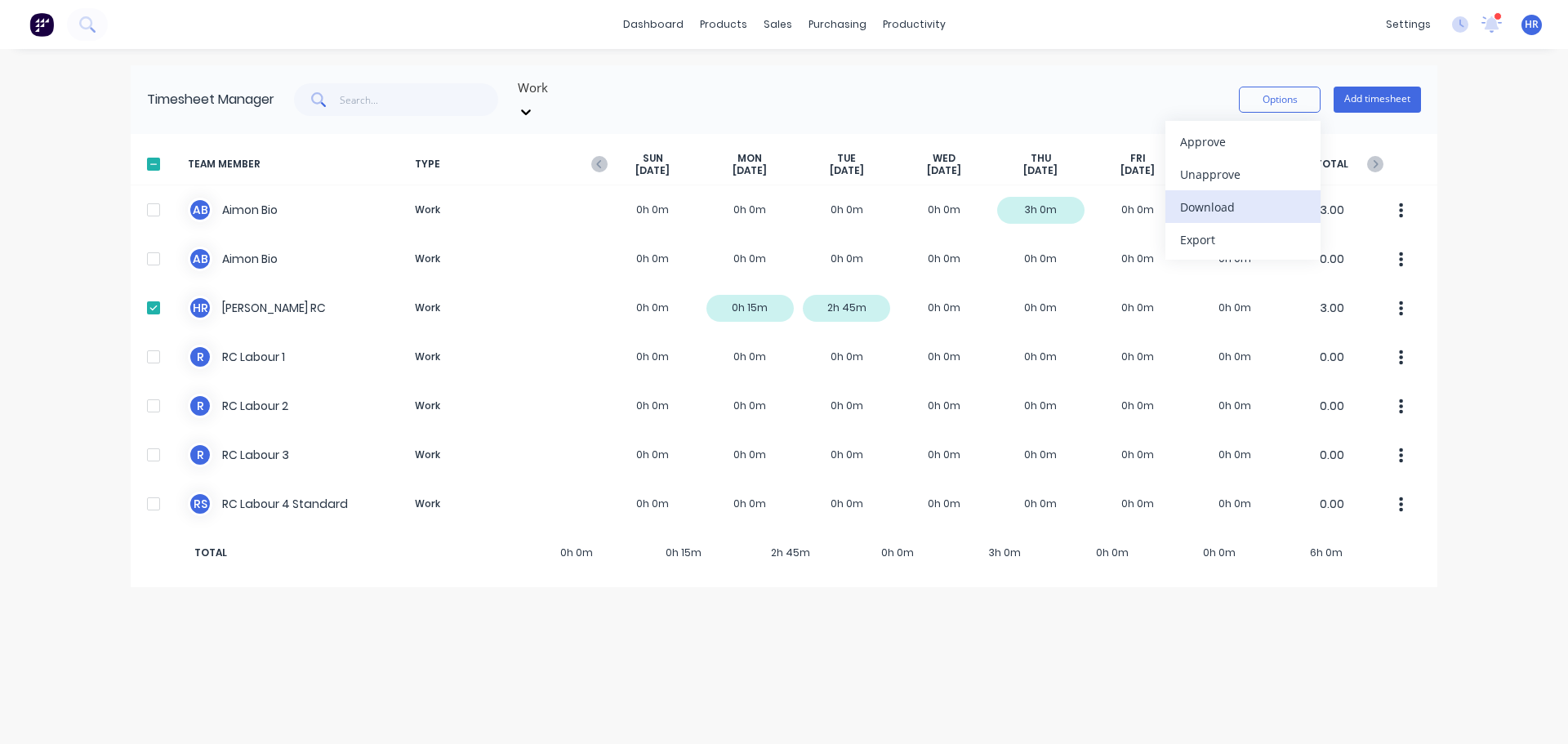
click at [1238, 201] on div "Download" at bounding box center [1243, 207] width 126 height 24
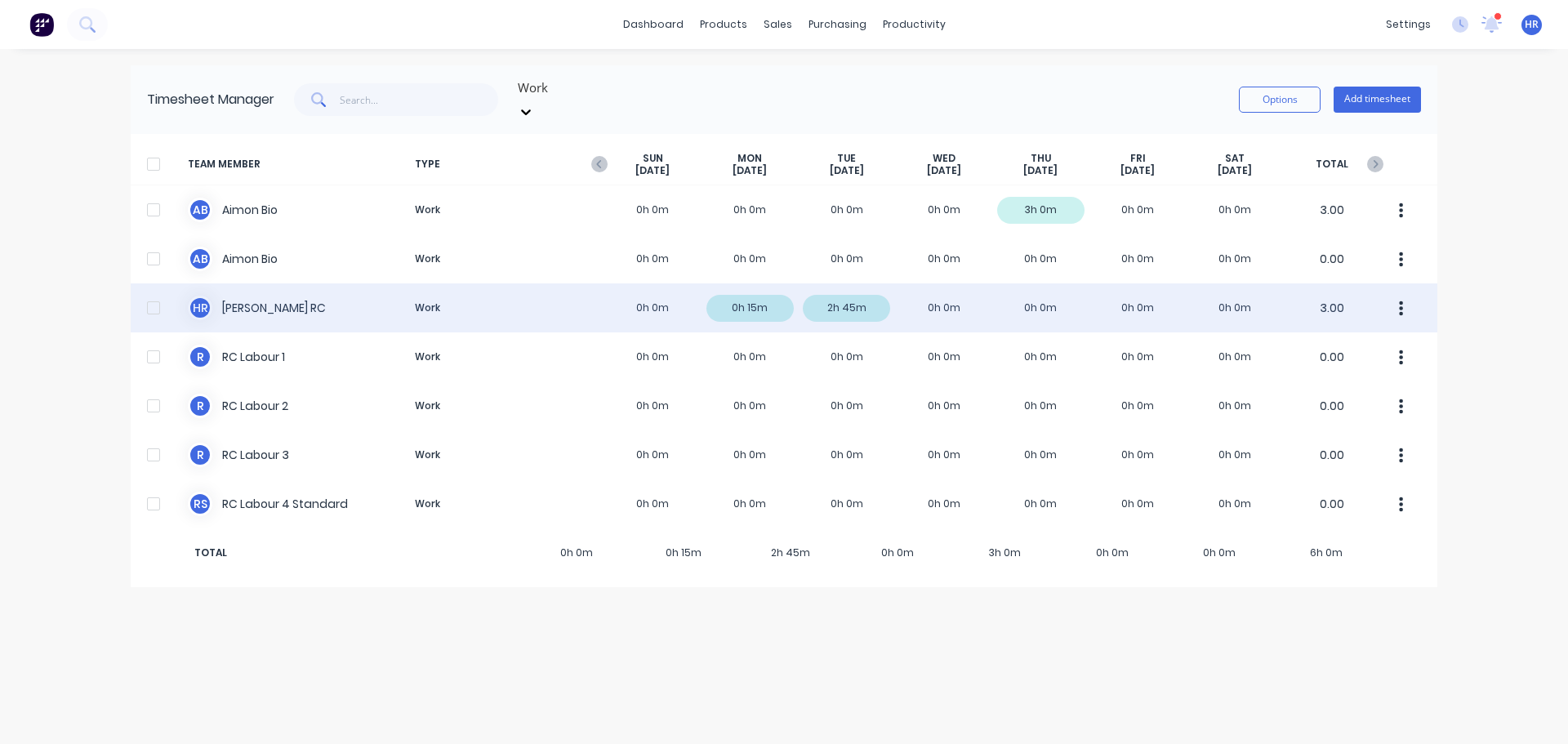
click at [155, 297] on div at bounding box center [153, 308] width 33 height 33
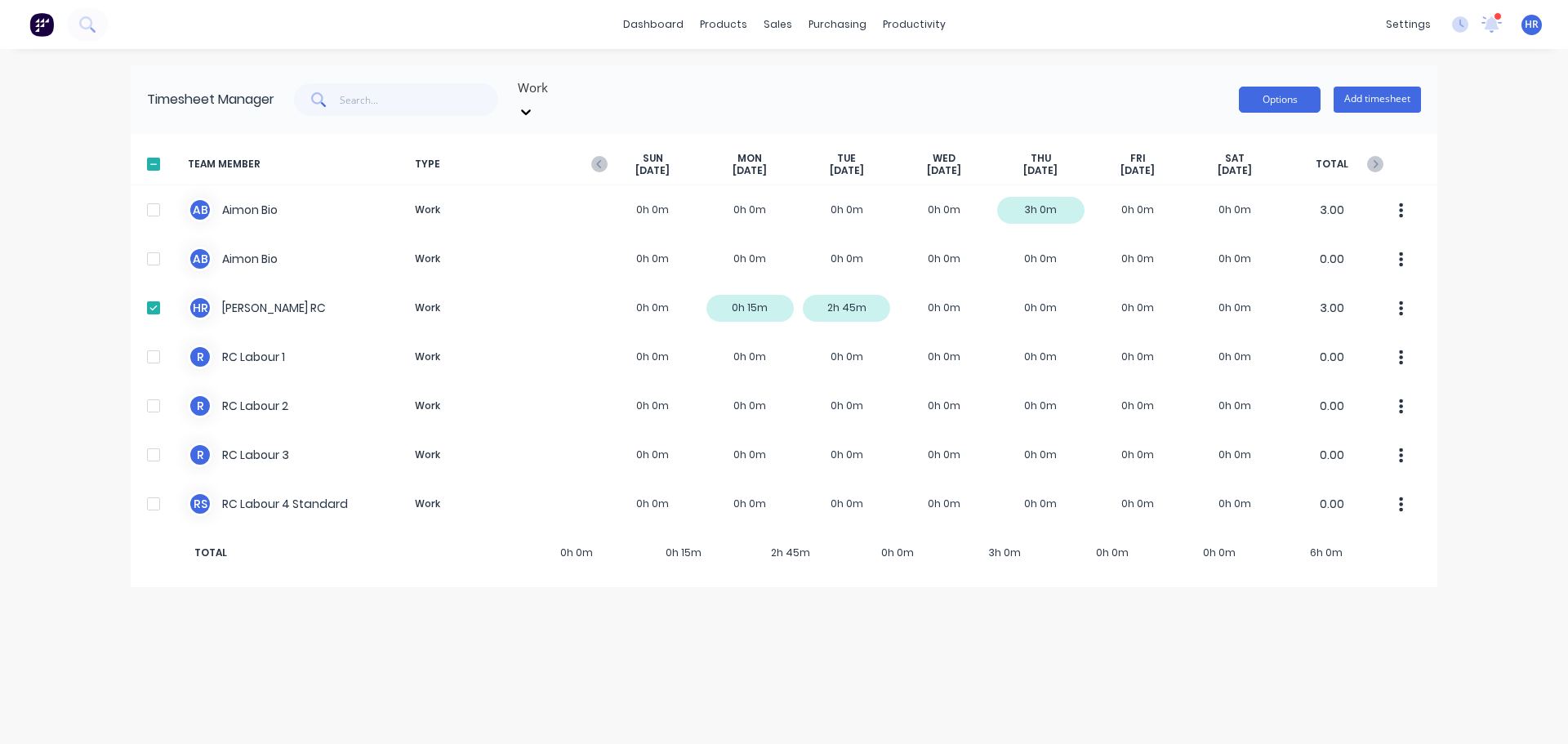
click at [1292, 88] on button "Options" at bounding box center [1279, 99] width 81 height 27
click at [1224, 237] on div "Export" at bounding box center [1243, 240] width 126 height 24
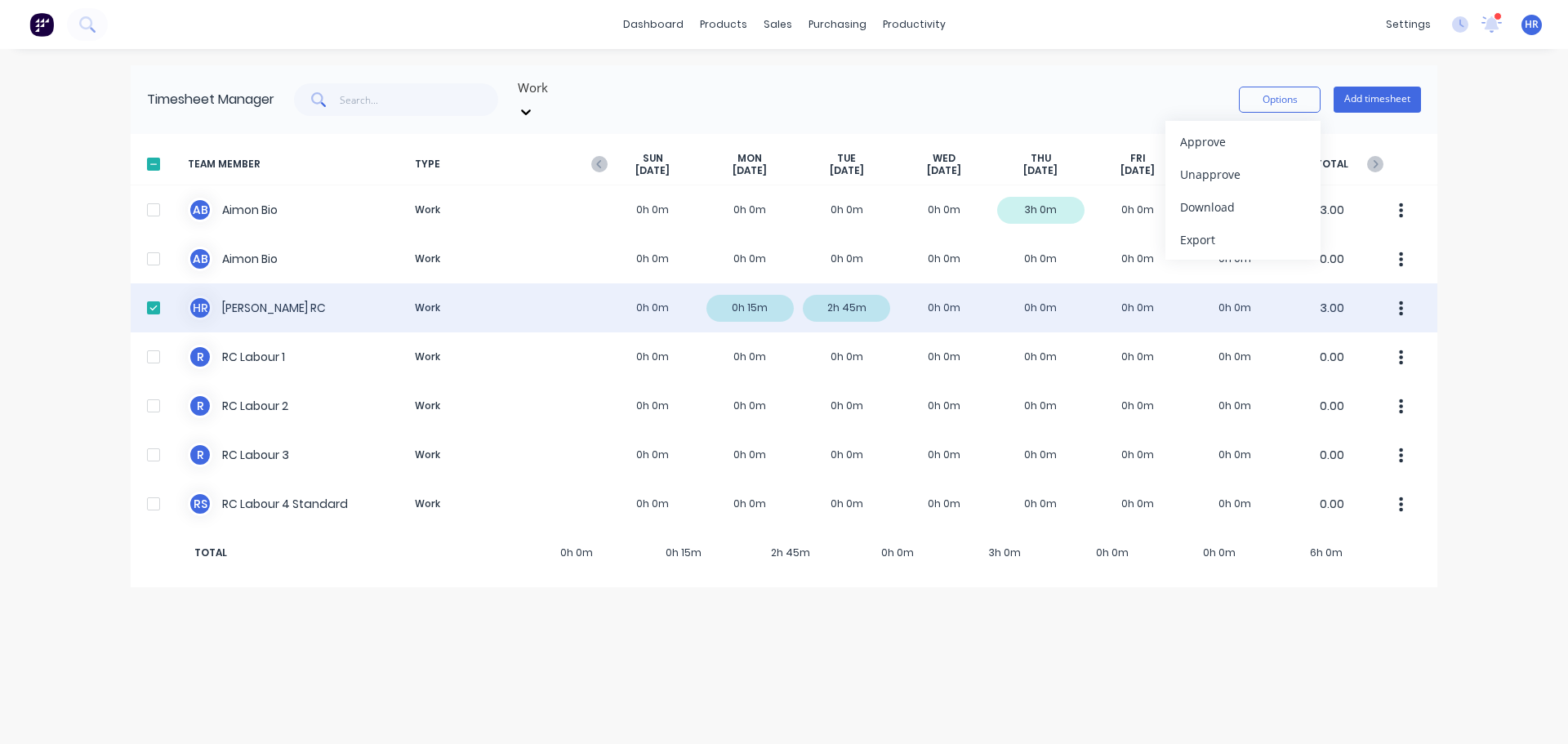
click at [1399, 300] on icon "button" at bounding box center [1400, 308] width 4 height 18
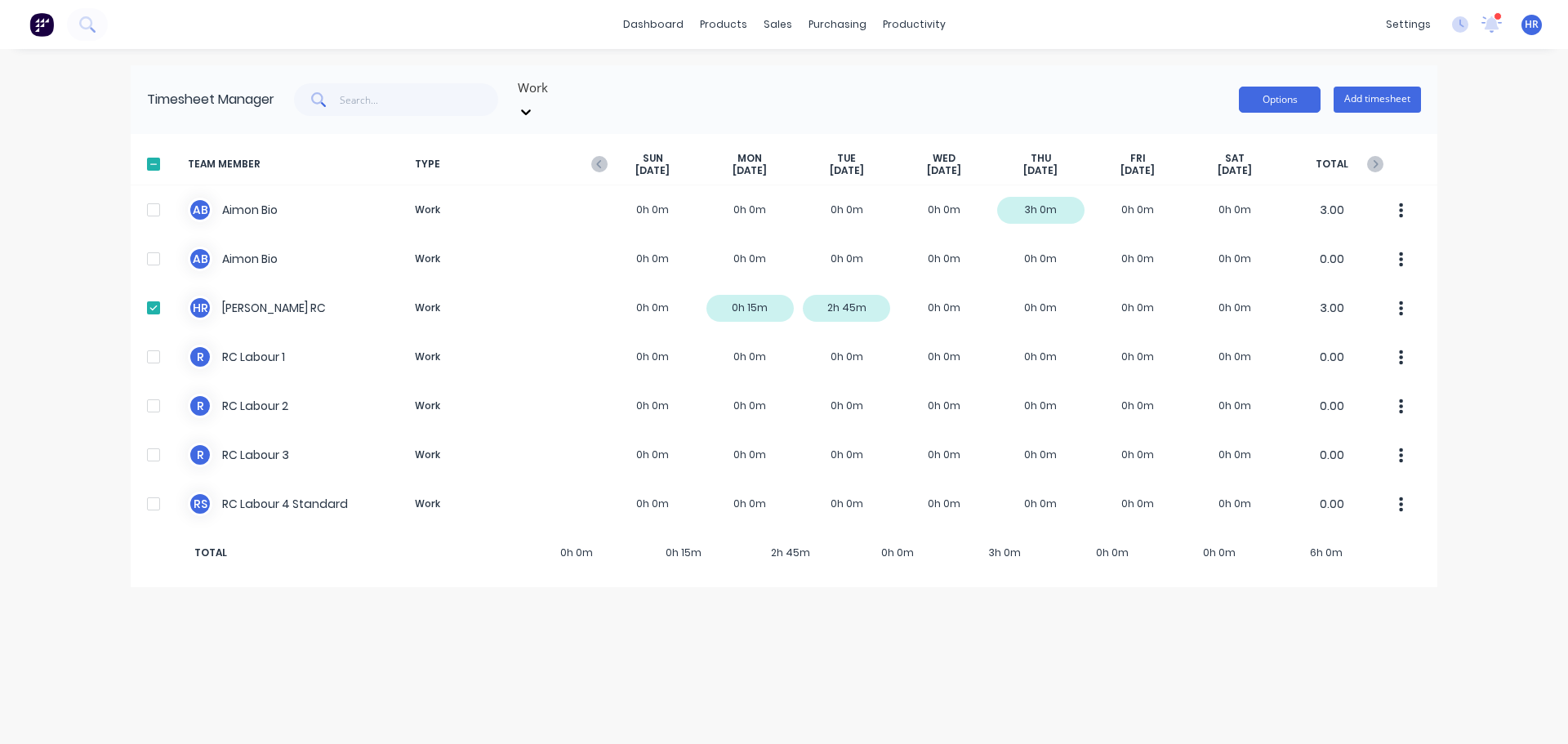
click at [1293, 91] on button "Options" at bounding box center [1279, 99] width 81 height 27
click at [1208, 228] on div "Export" at bounding box center [1243, 240] width 126 height 24
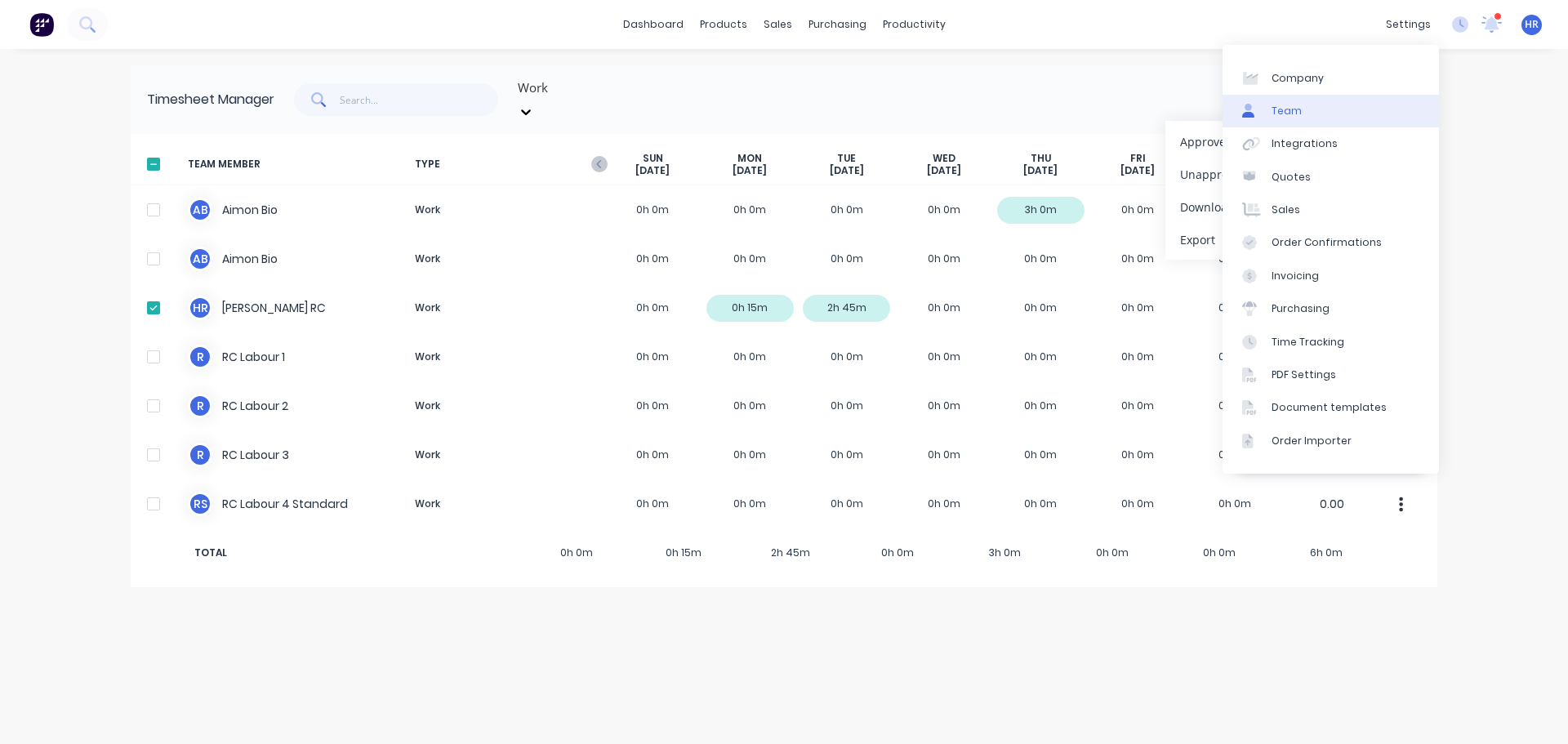
click at [1302, 116] on link "Team" at bounding box center [1330, 111] width 217 height 33
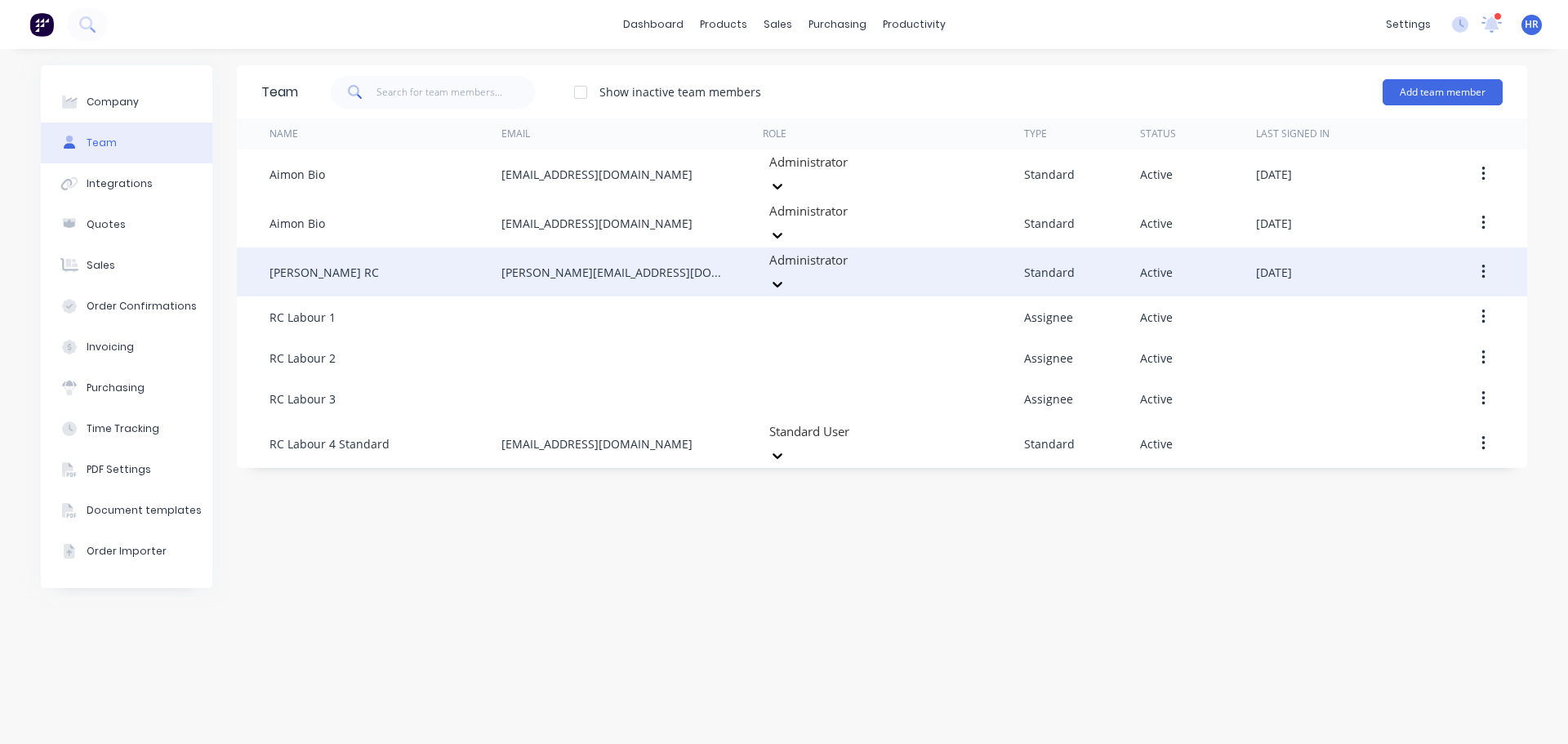
click at [1481, 258] on button "button" at bounding box center [1483, 272] width 39 height 29
click at [1439, 303] on div "Edit" at bounding box center [1424, 315] width 126 height 24
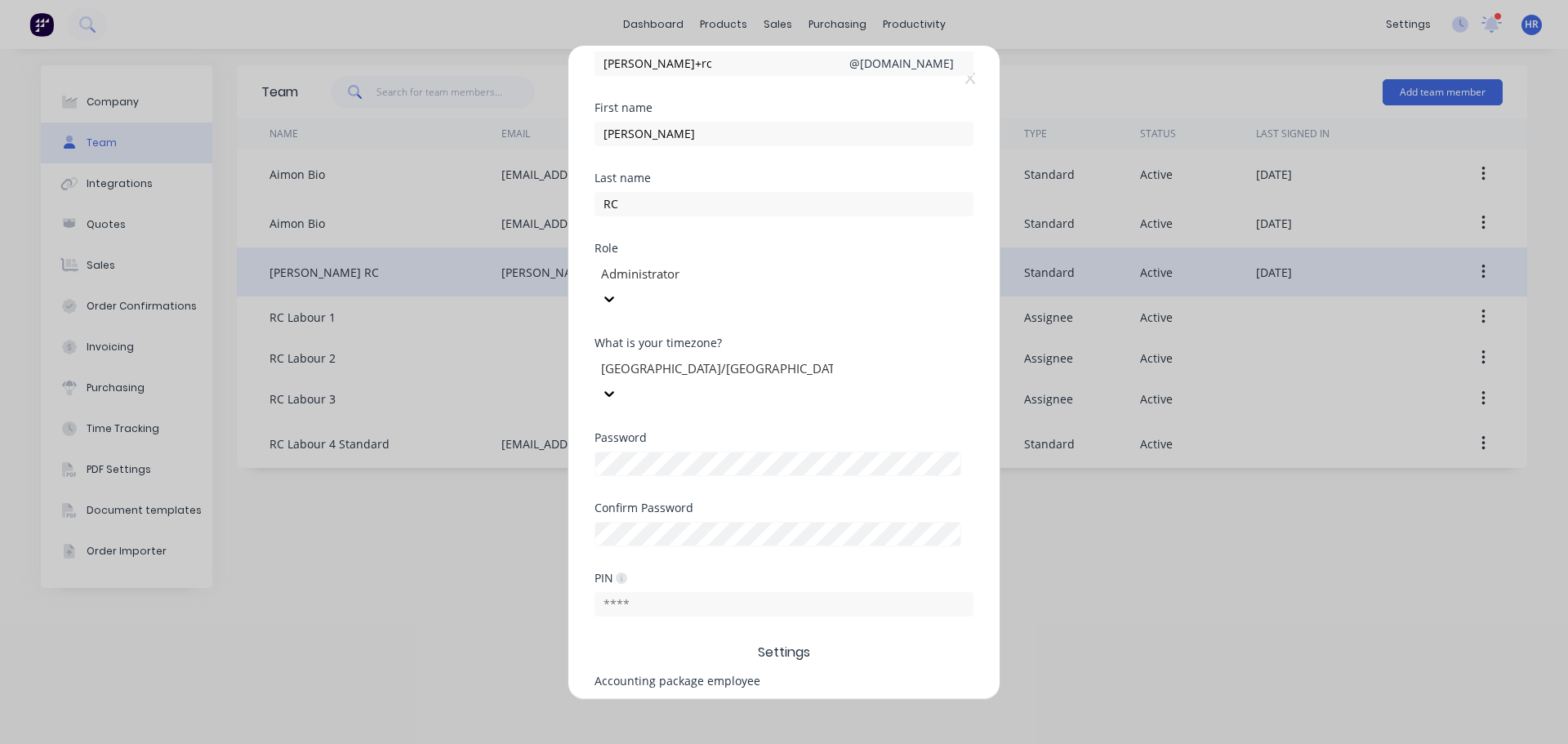
scroll to position [340, 0]
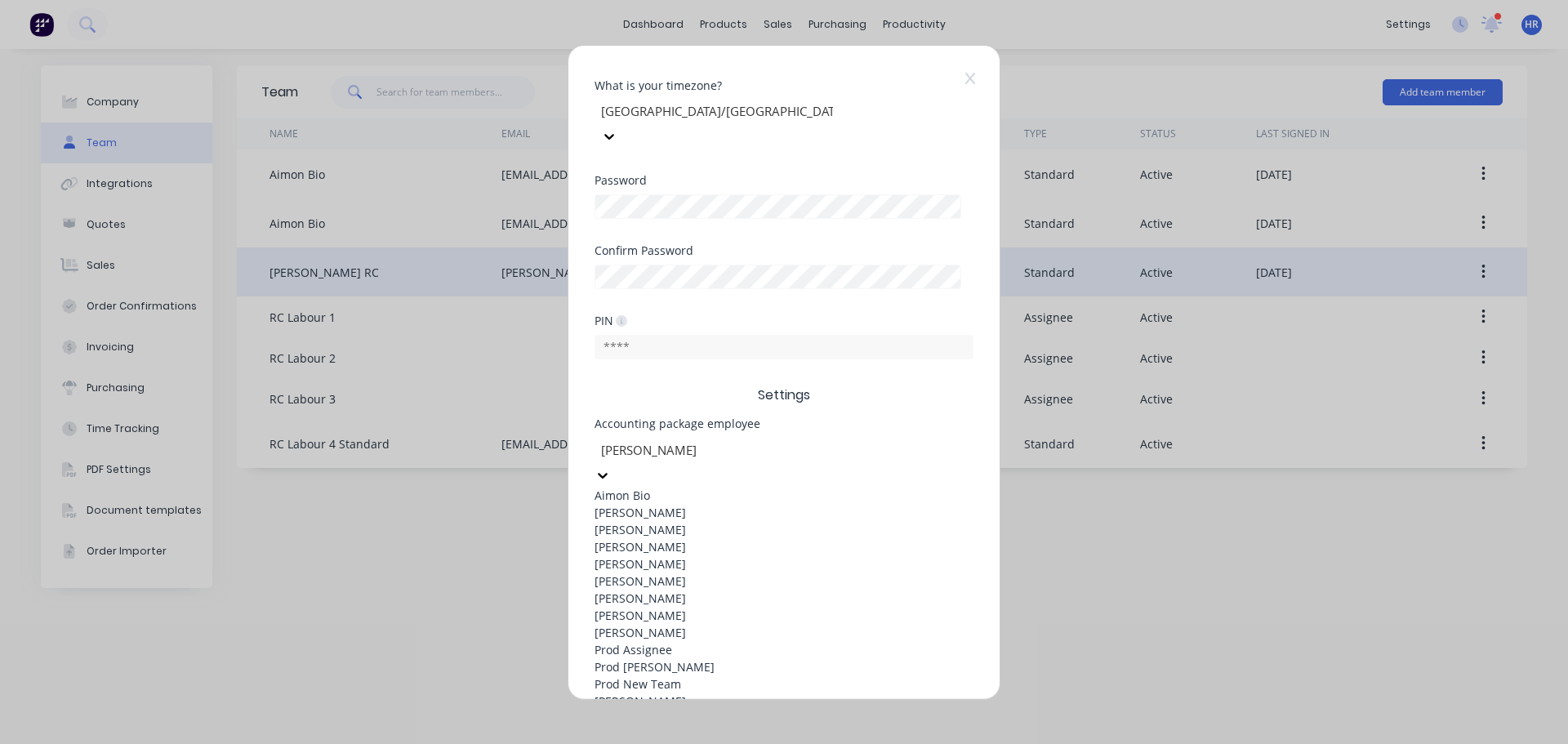
click at [768, 439] on div at bounding box center [716, 449] width 235 height 21
click at [726, 504] on div "[PERSON_NAME]" at bounding box center [784, 513] width 379 height 17
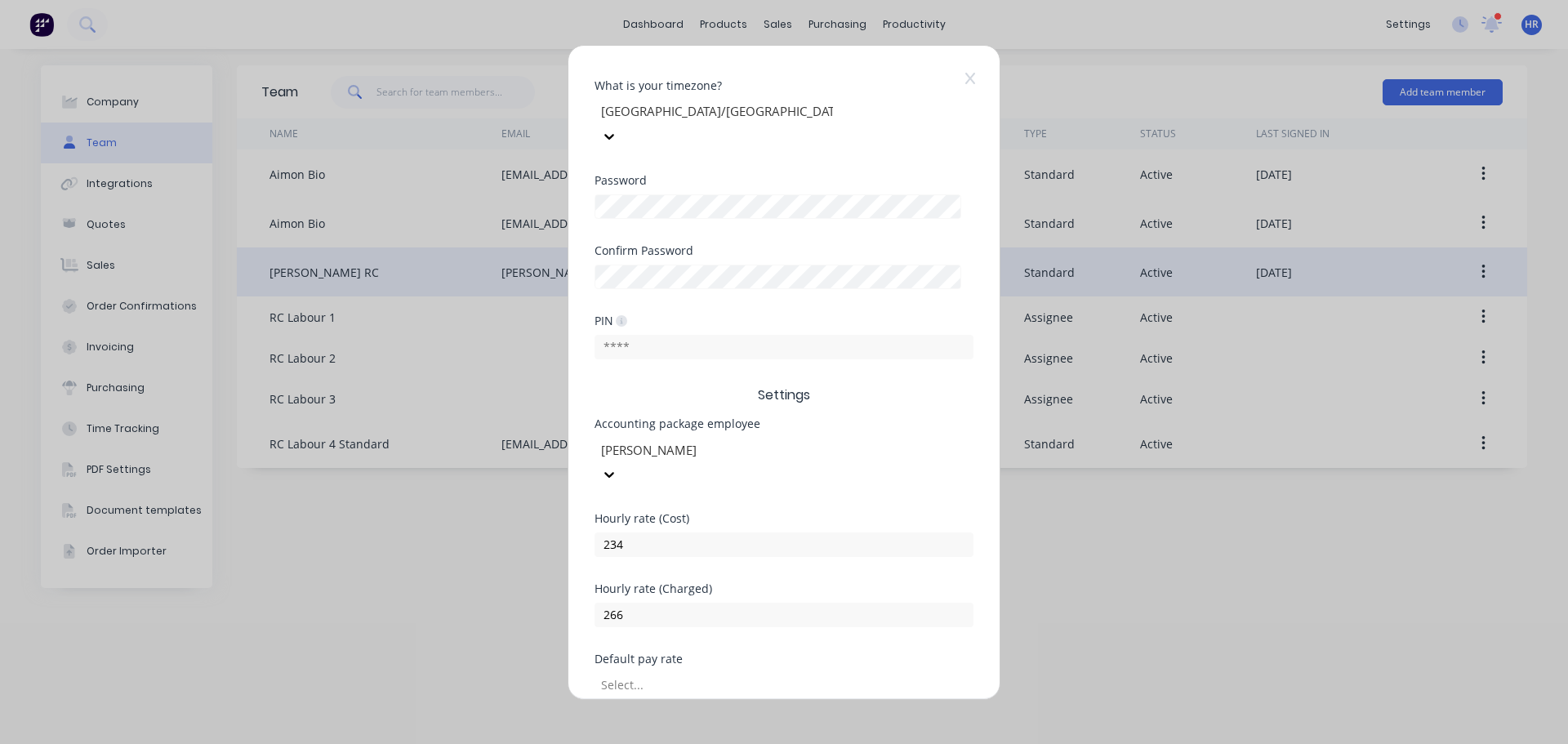
click at [752, 675] on div at bounding box center [716, 685] width 235 height 21
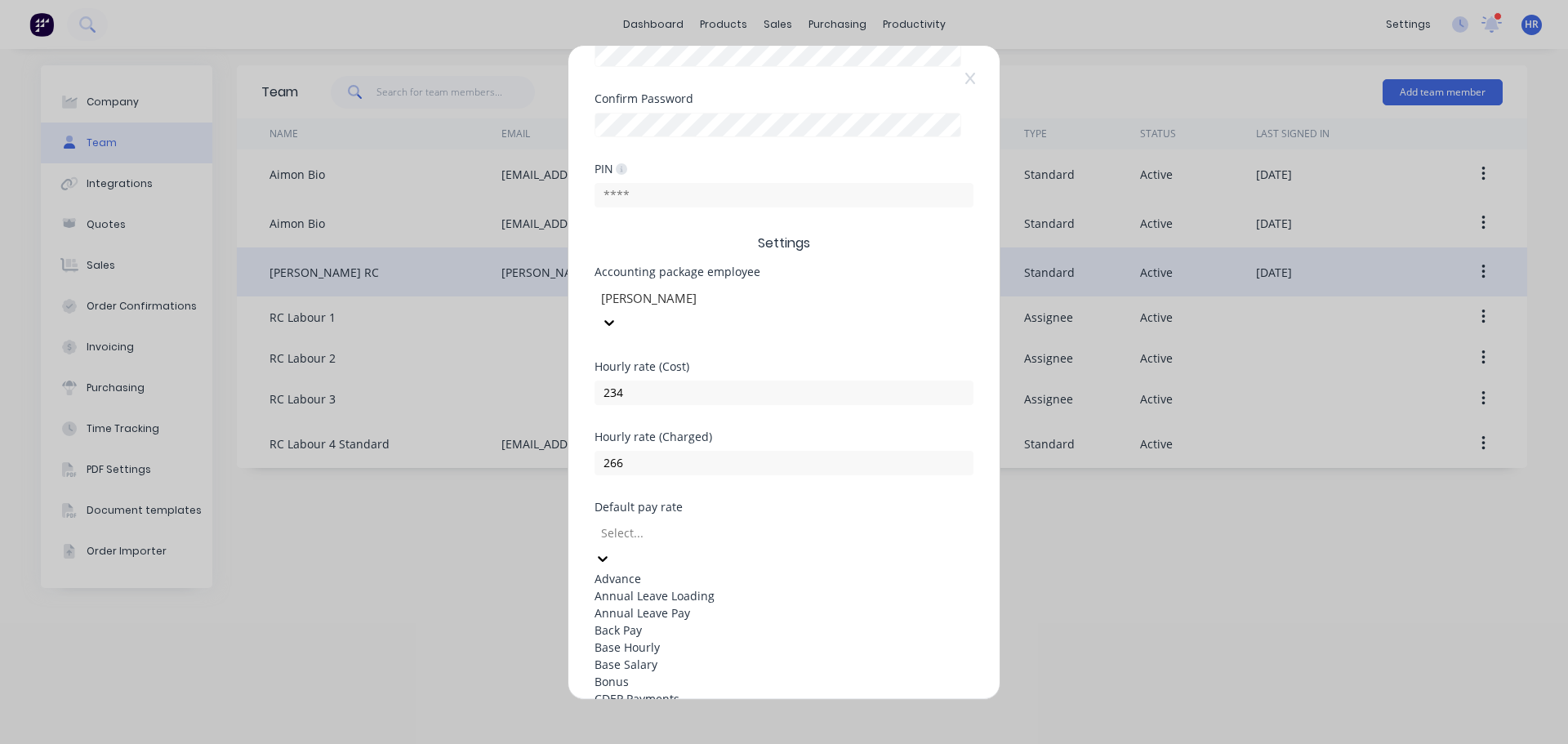
click at [711, 639] on div "Base Hourly" at bounding box center [784, 647] width 379 height 17
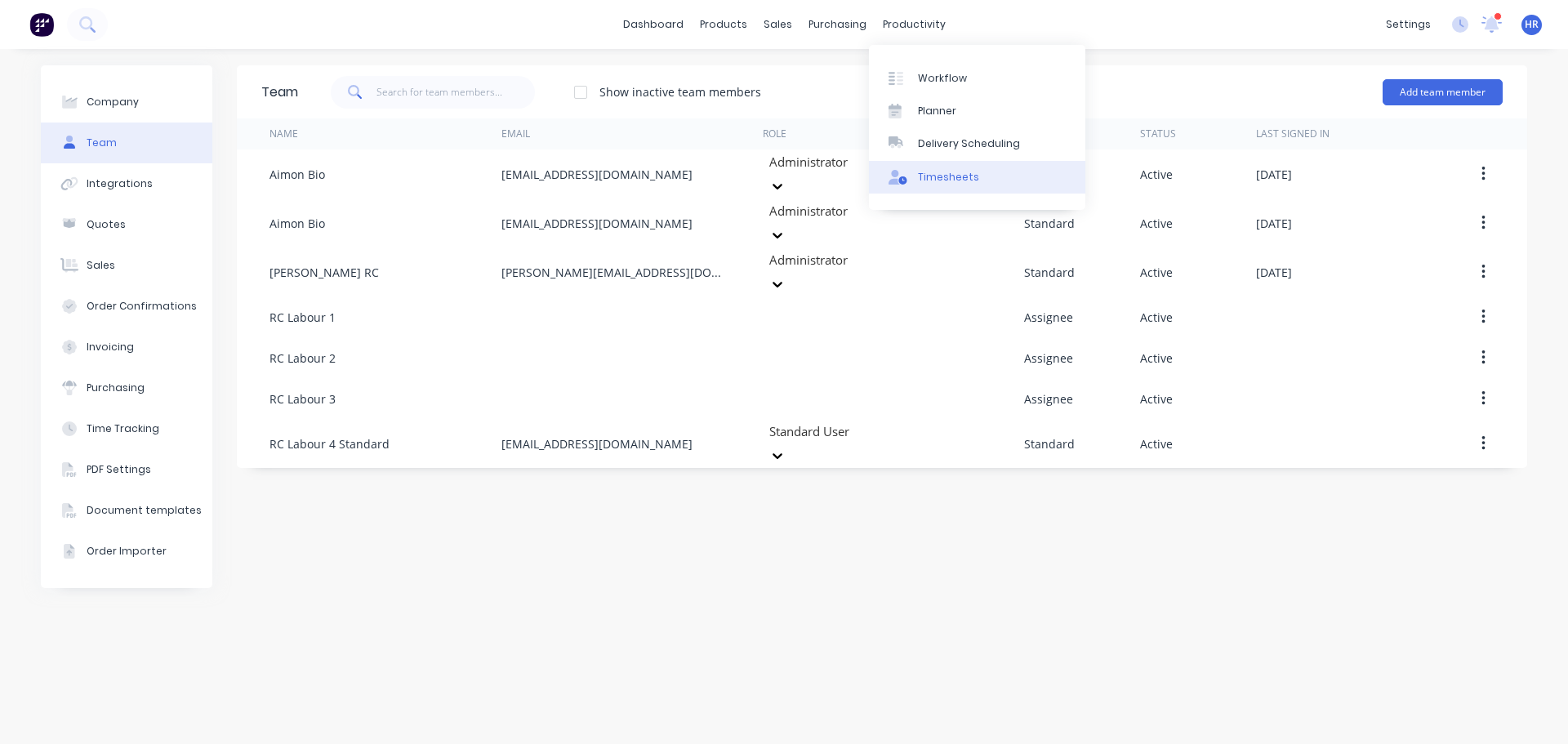
click at [934, 182] on div "Timesheets" at bounding box center [948, 176] width 62 height 15
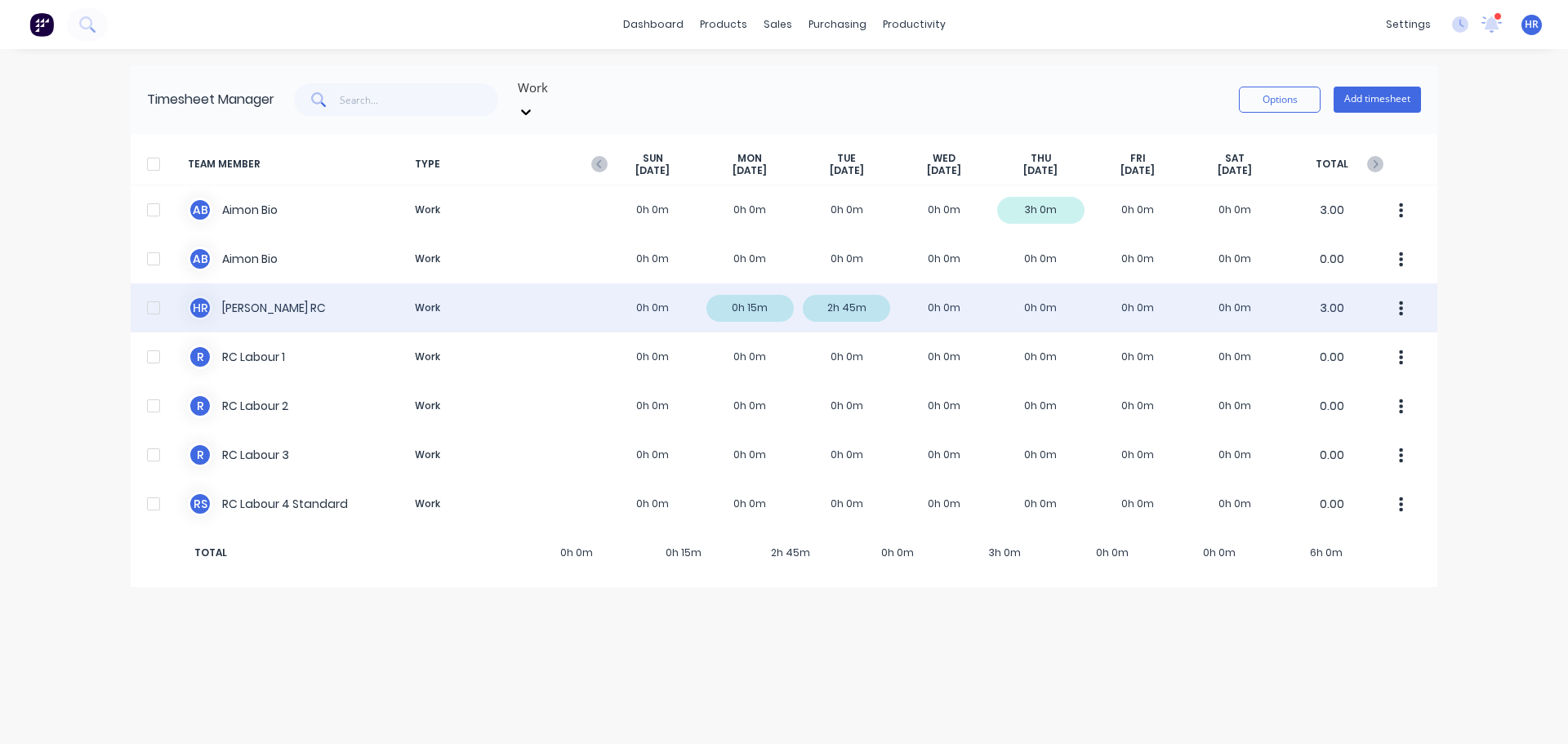
click at [155, 295] on div at bounding box center [153, 308] width 33 height 33
click at [1405, 292] on button "button" at bounding box center [1401, 308] width 34 height 33
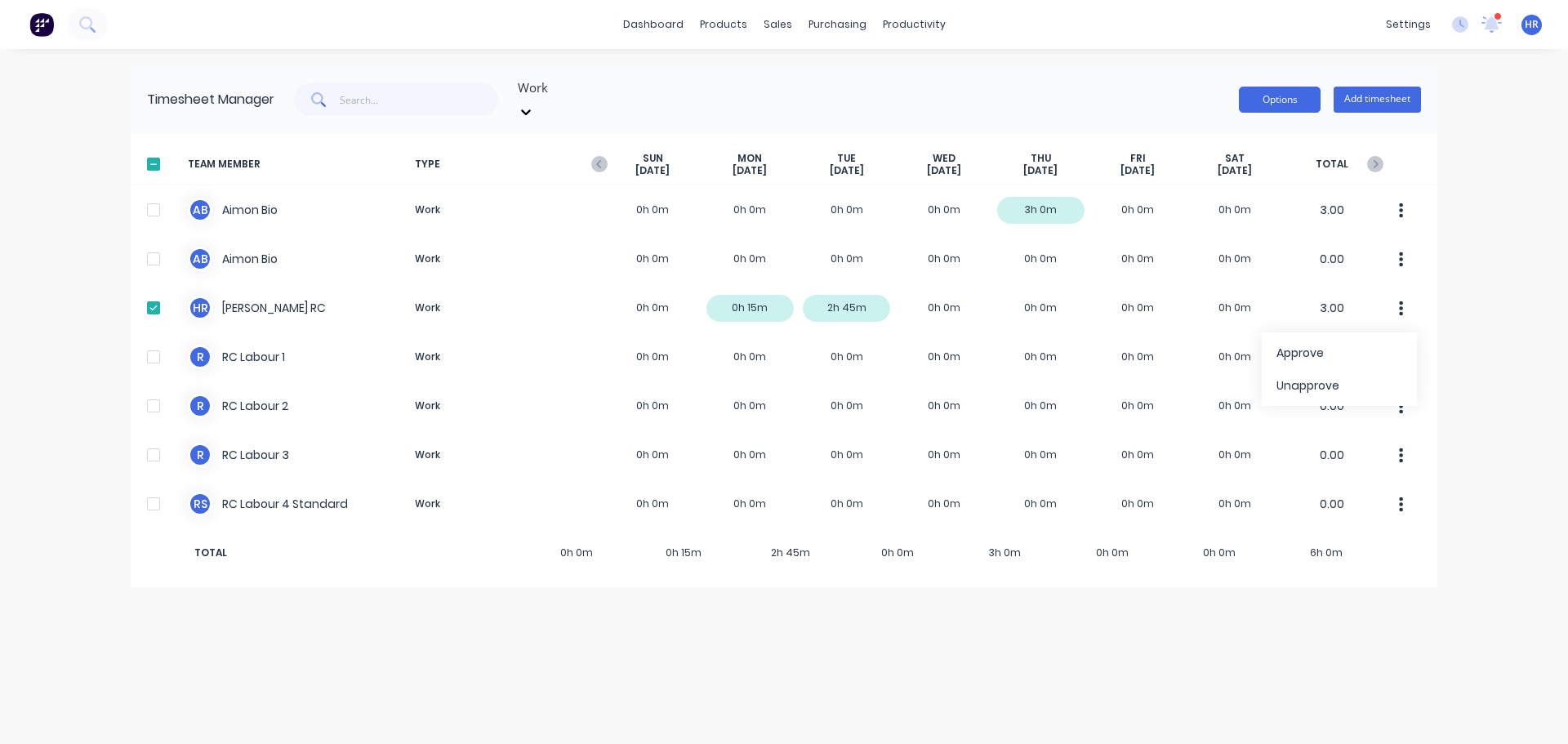
click at [1304, 92] on button "Options" at bounding box center [1279, 99] width 81 height 27
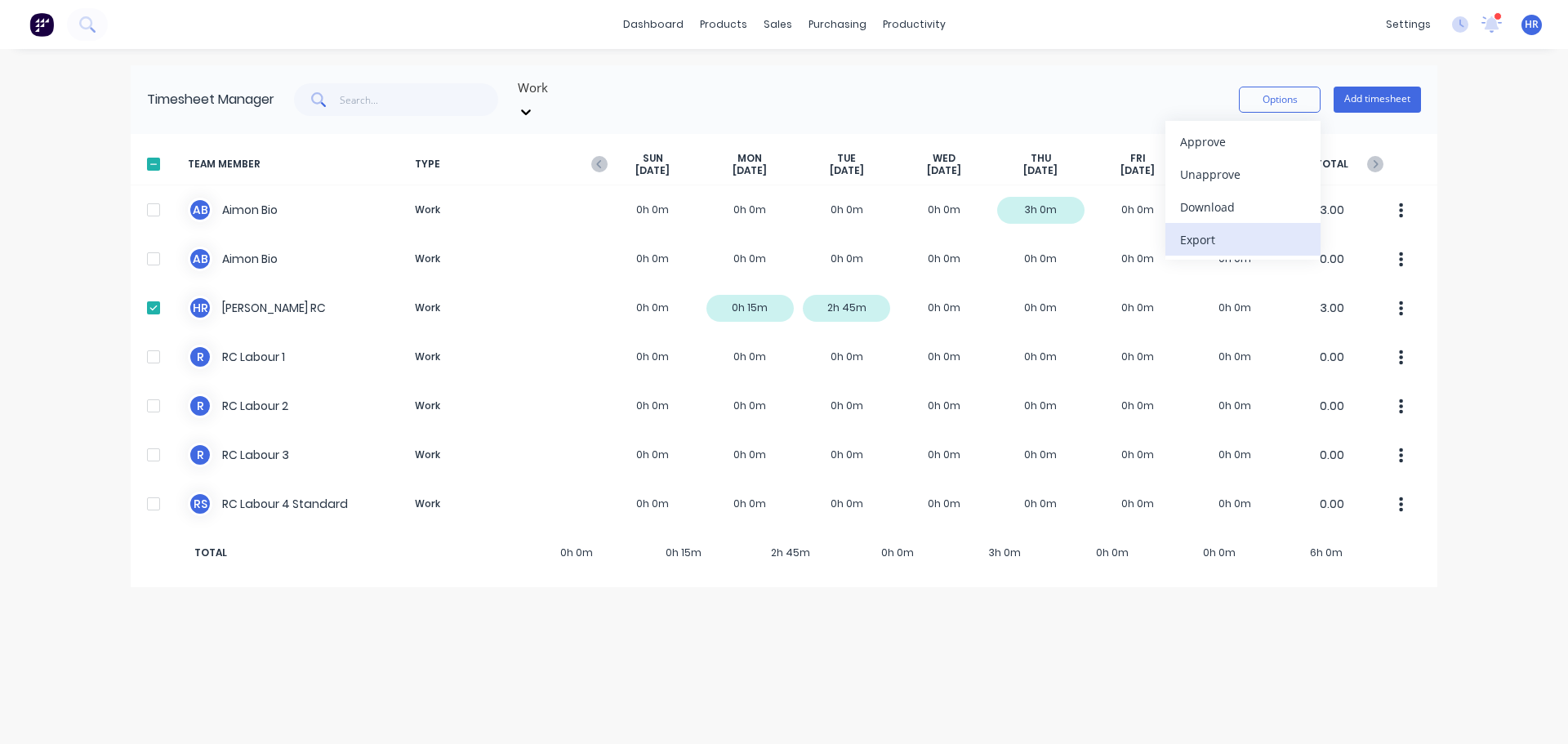
click at [1244, 228] on div "Export" at bounding box center [1243, 240] width 126 height 24
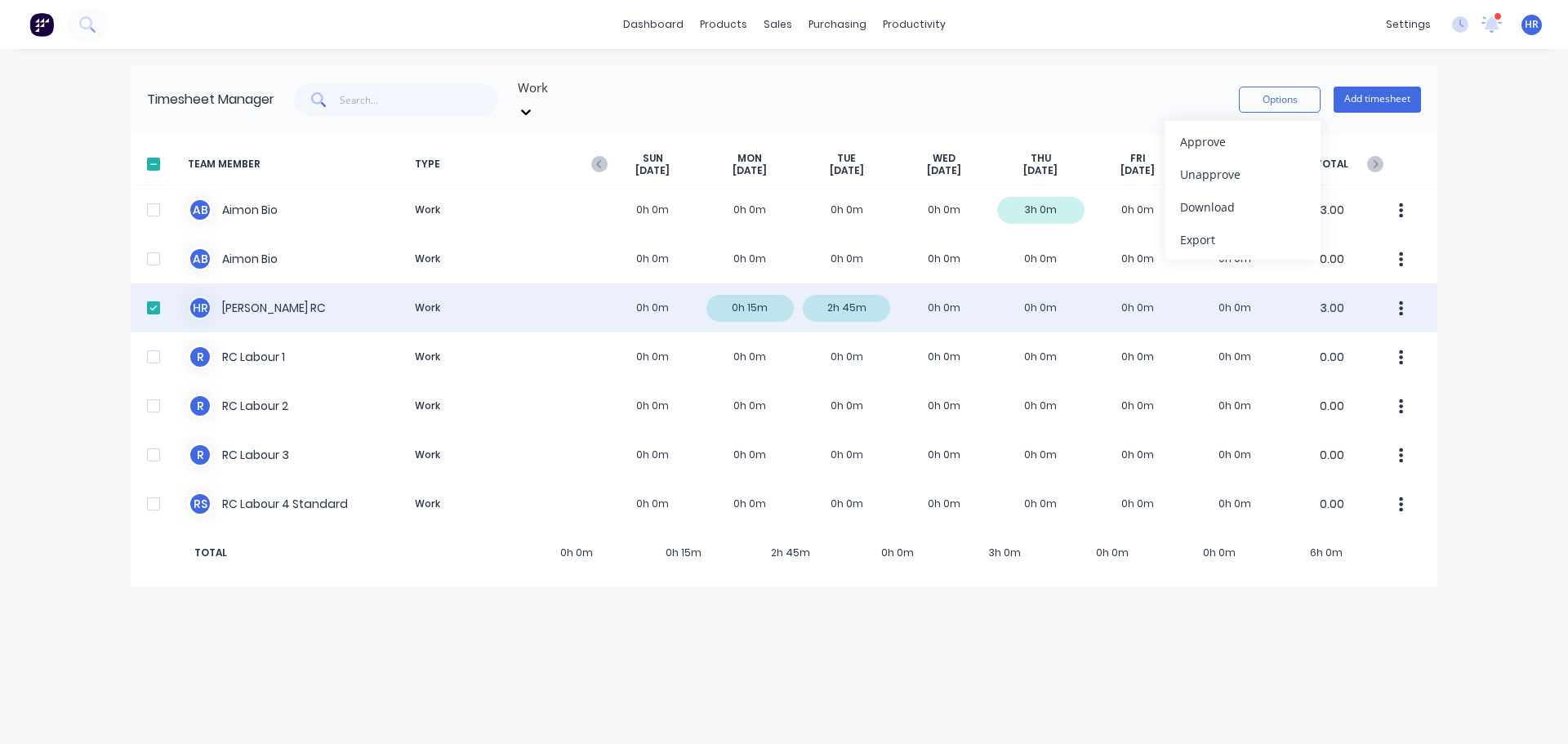
click at [1403, 300] on icon "button" at bounding box center [1400, 308] width 4 height 18
click at [755, 298] on div "H R [PERSON_NAME] RC Work 0h 0m 0h 15m 2h 45m 0h 0m 0h 0m 0h 0m 0h 0m 3.00" at bounding box center [784, 307] width 1306 height 49
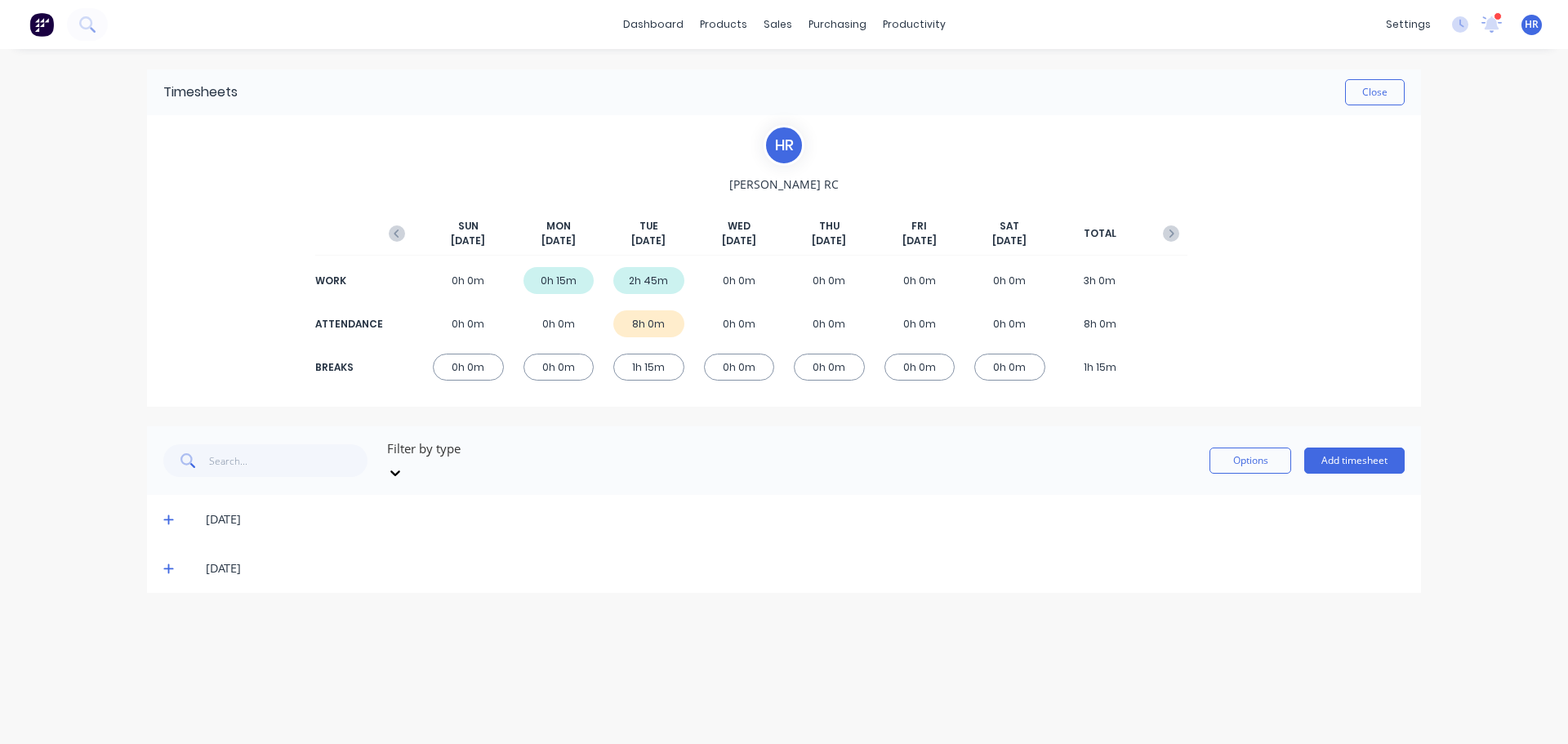
click at [163, 500] on div "[DATE]" at bounding box center [784, 519] width 1274 height 49
click at [176, 511] on span at bounding box center [171, 519] width 16 height 16
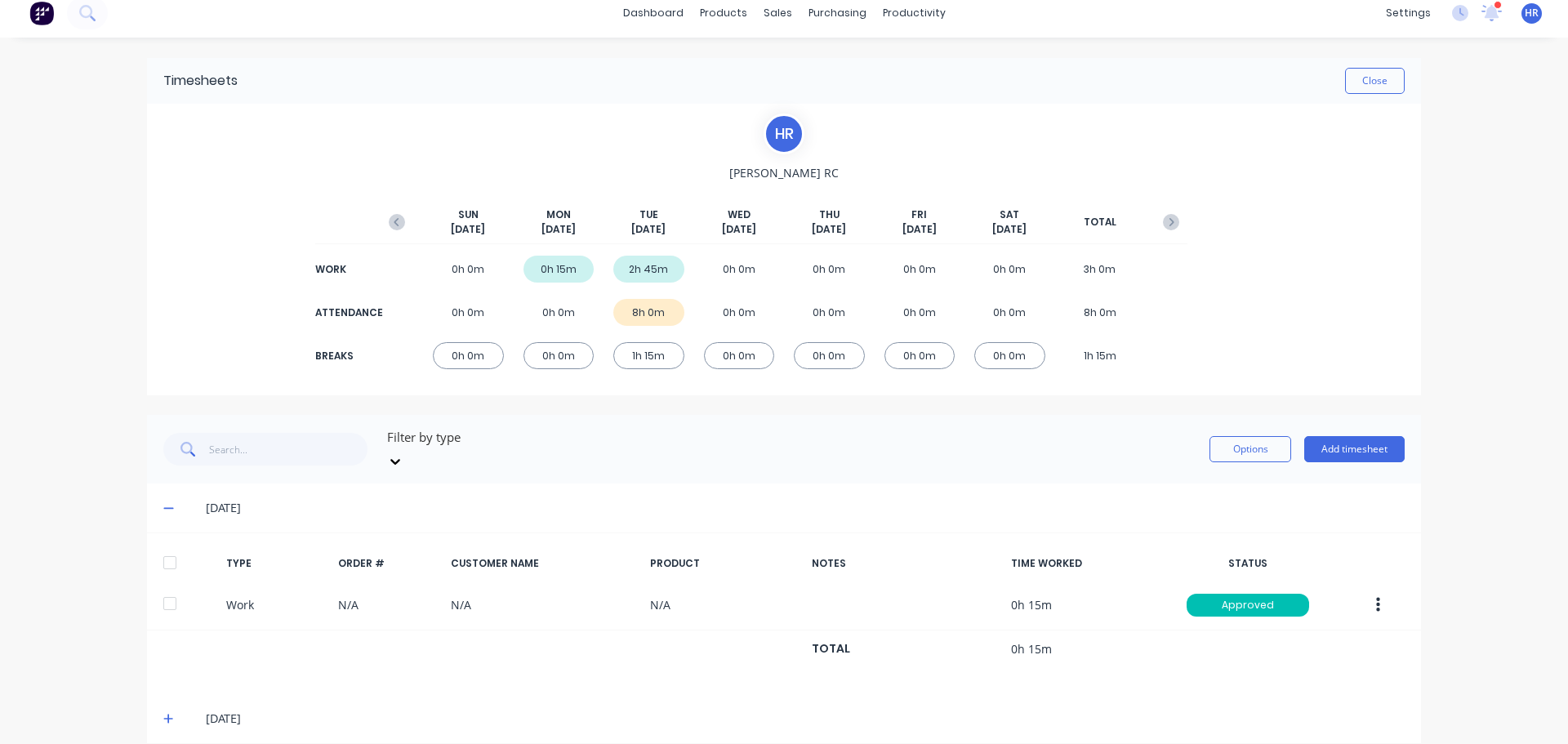
scroll to position [15, 0]
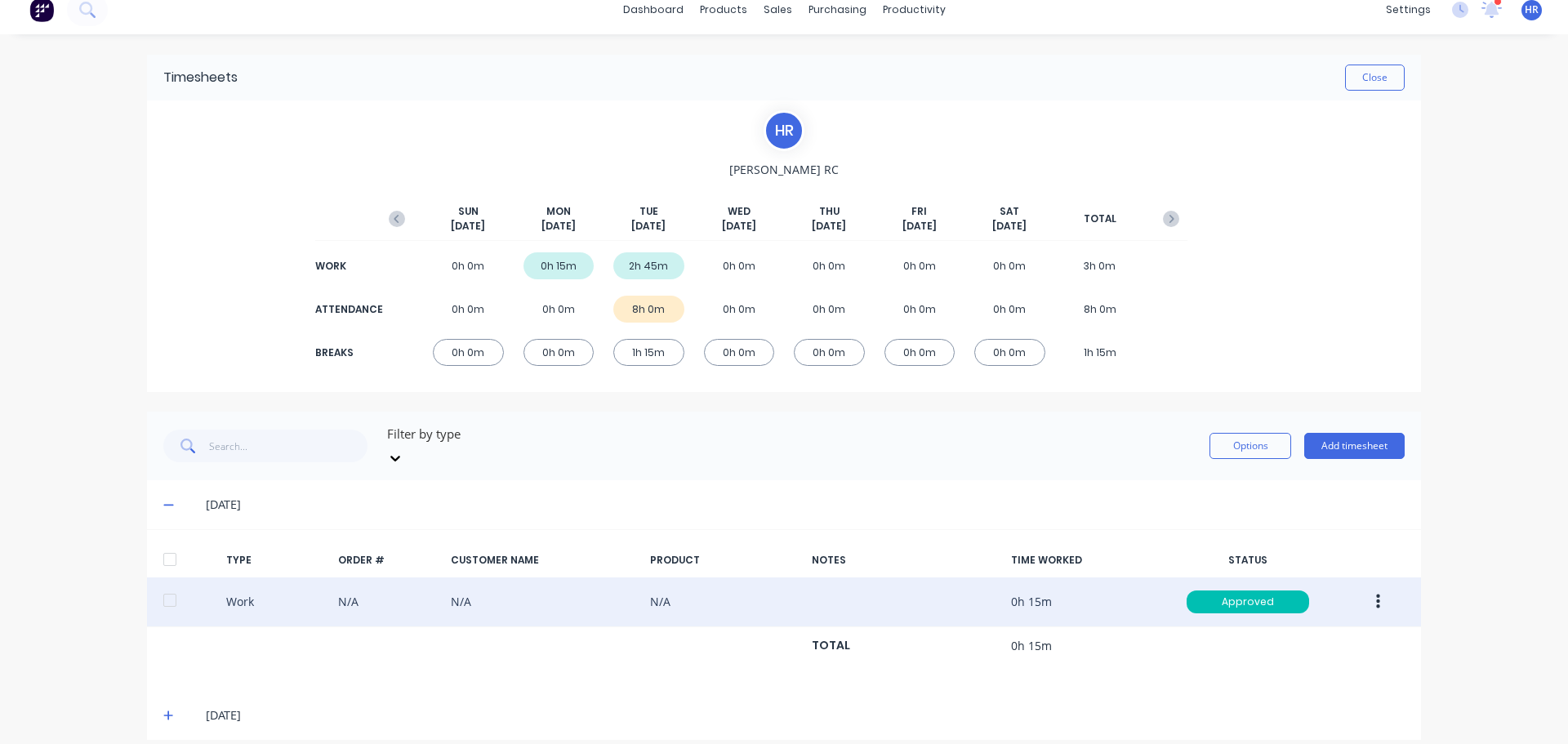
click at [1378, 587] on button "button" at bounding box center [1377, 602] width 39 height 29
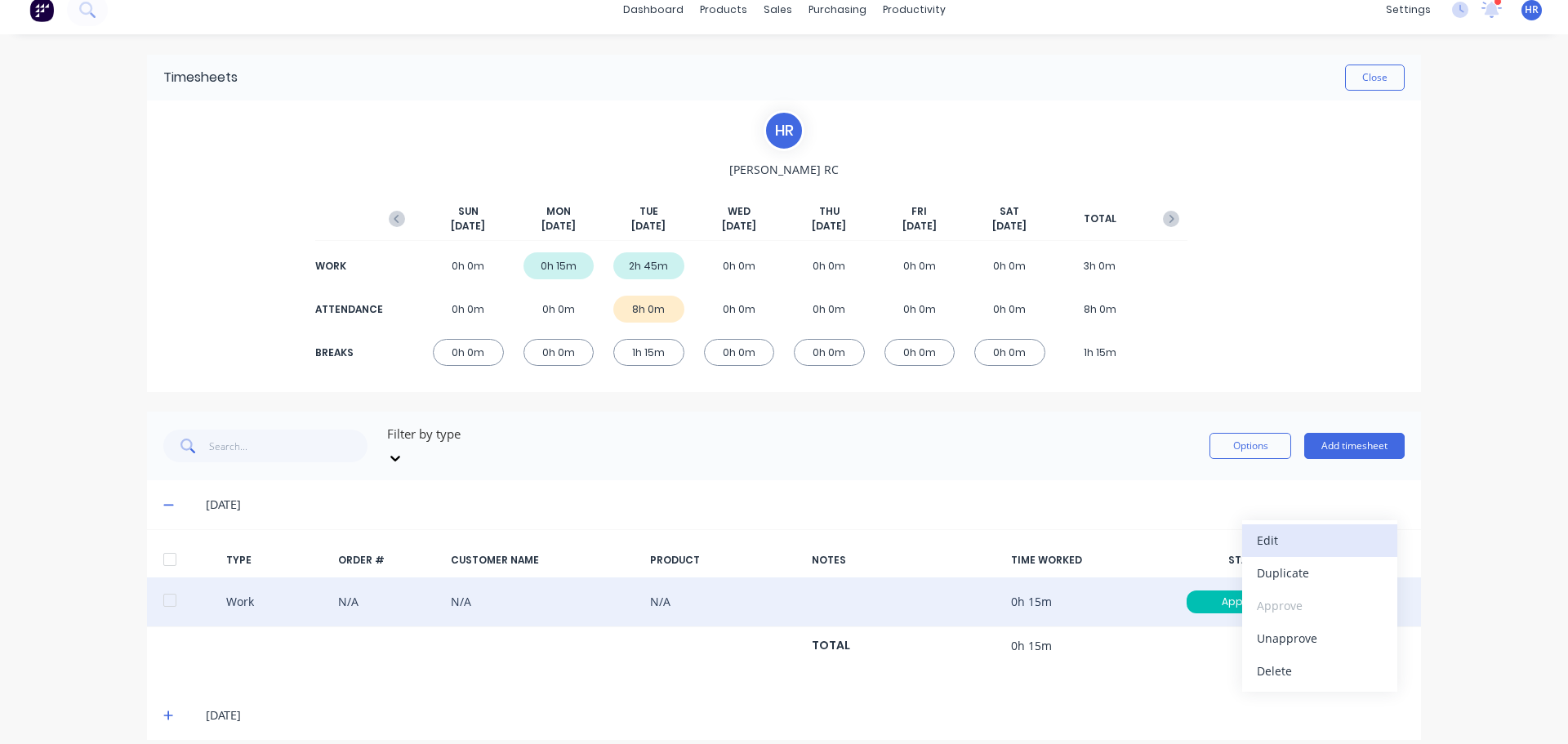
click at [1325, 528] on div "Edit" at bounding box center [1319, 540] width 126 height 24
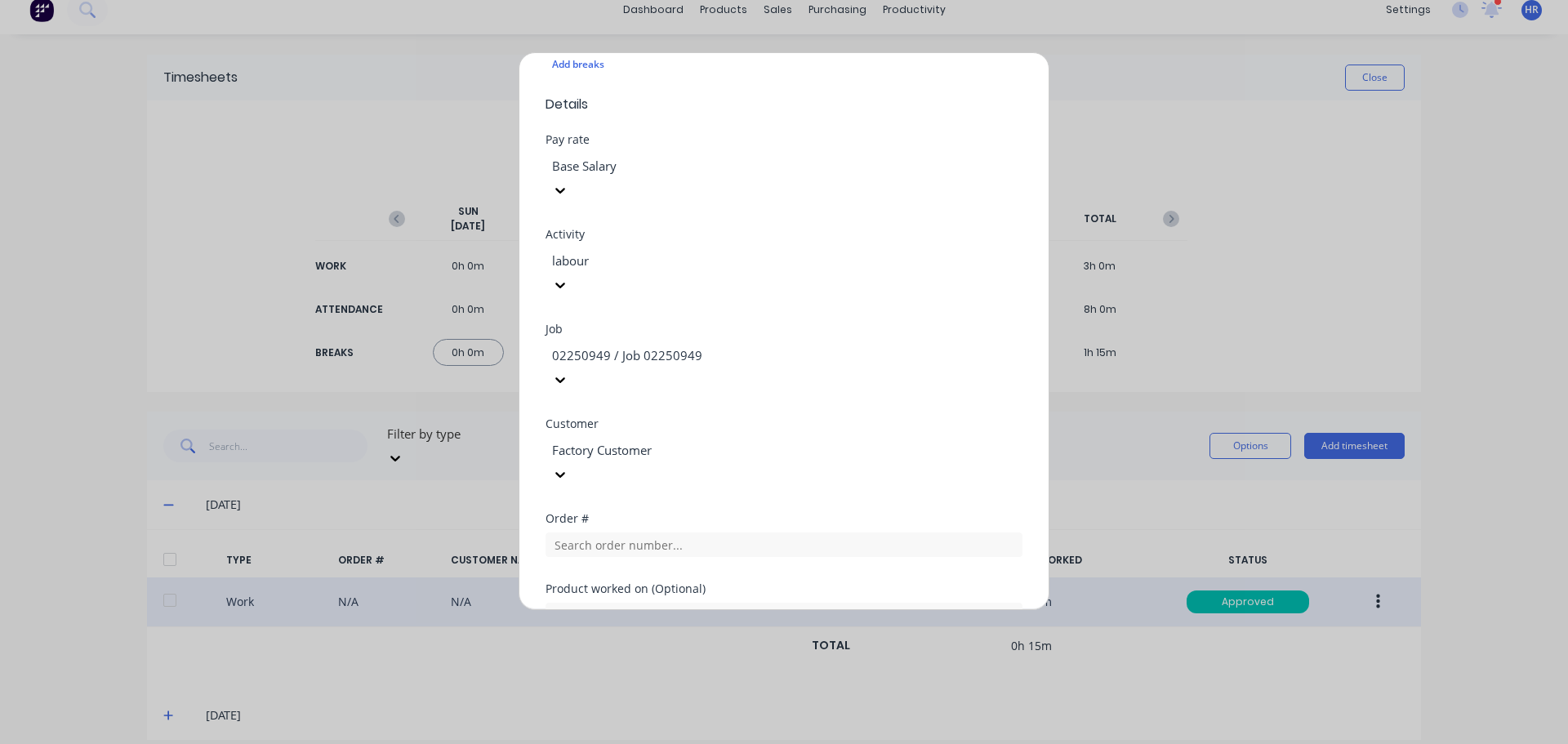
scroll to position [490, 0]
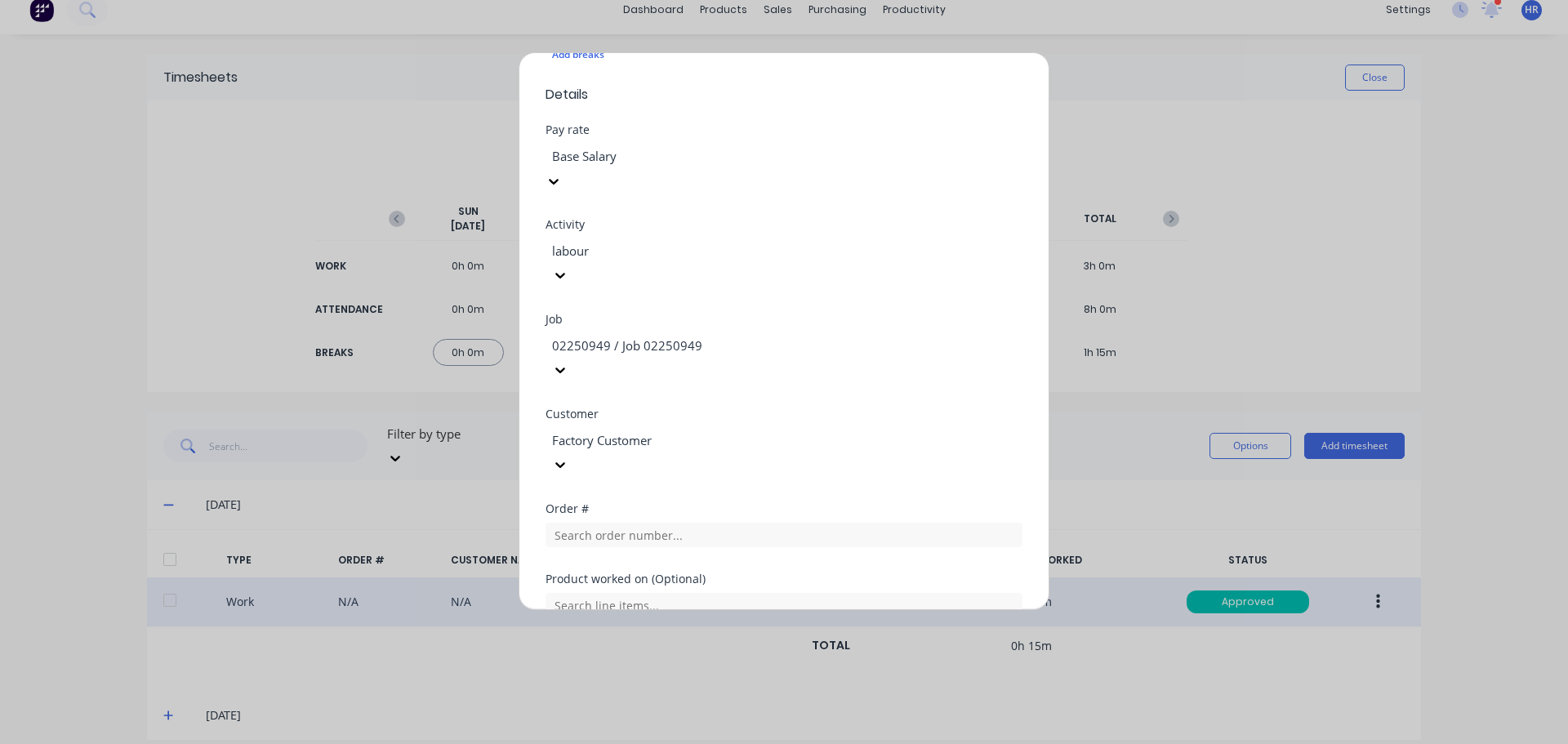
click at [704, 156] on div at bounding box center [668, 157] width 235 height 21
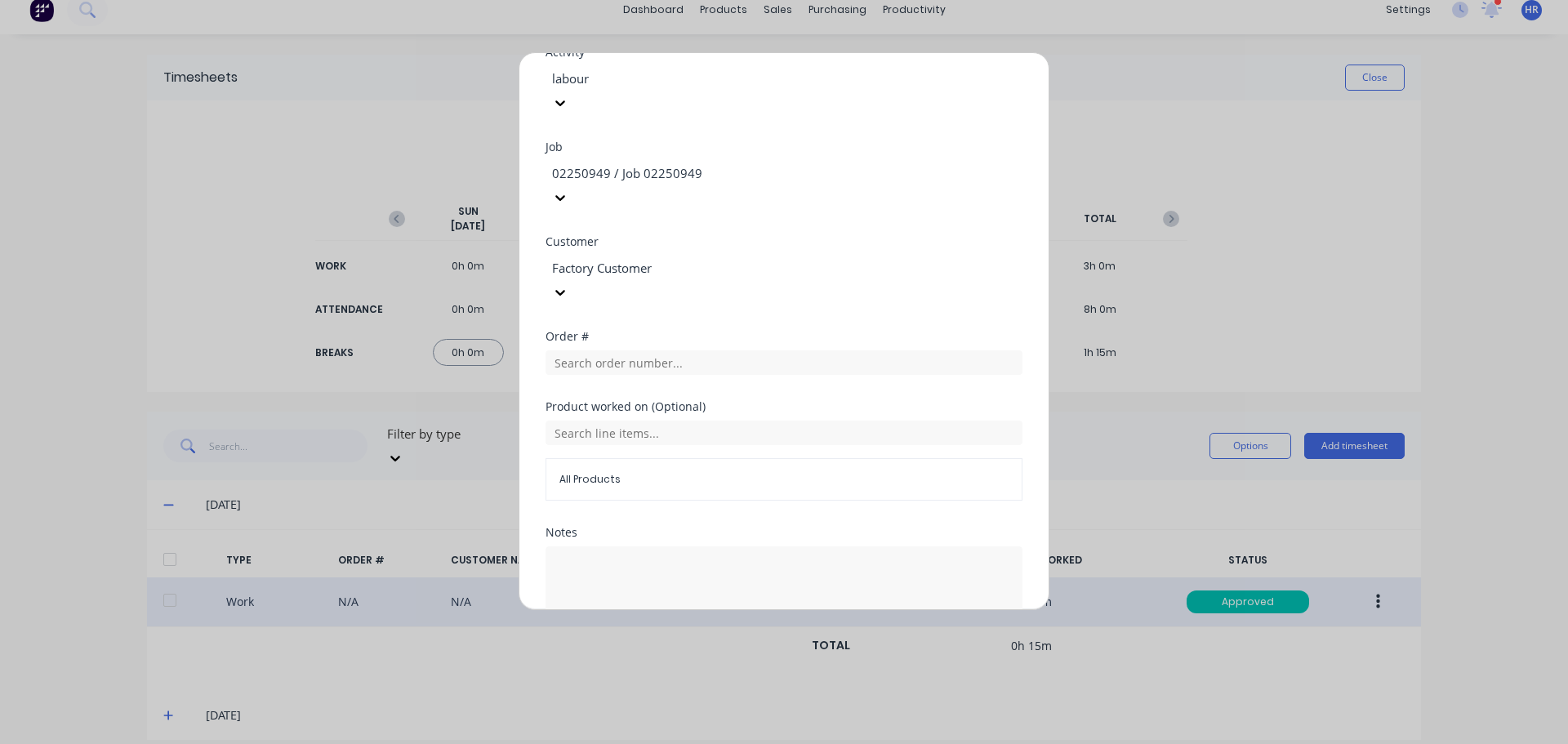
scroll to position [664, 0]
click at [769, 658] on button "Edit time tracking entry" at bounding box center [745, 671] width 140 height 27
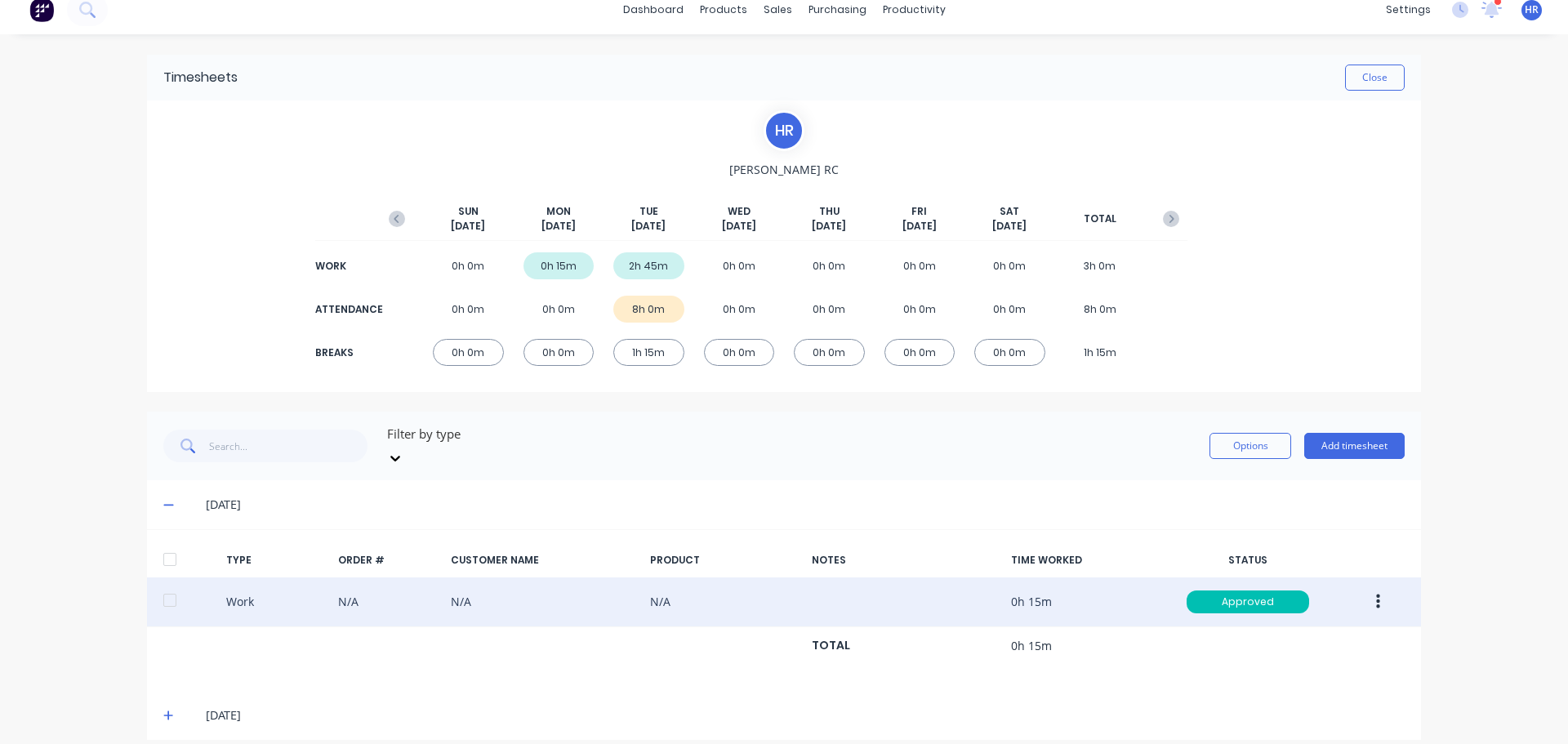
click at [163, 710] on icon at bounding box center [169, 715] width 10 height 11
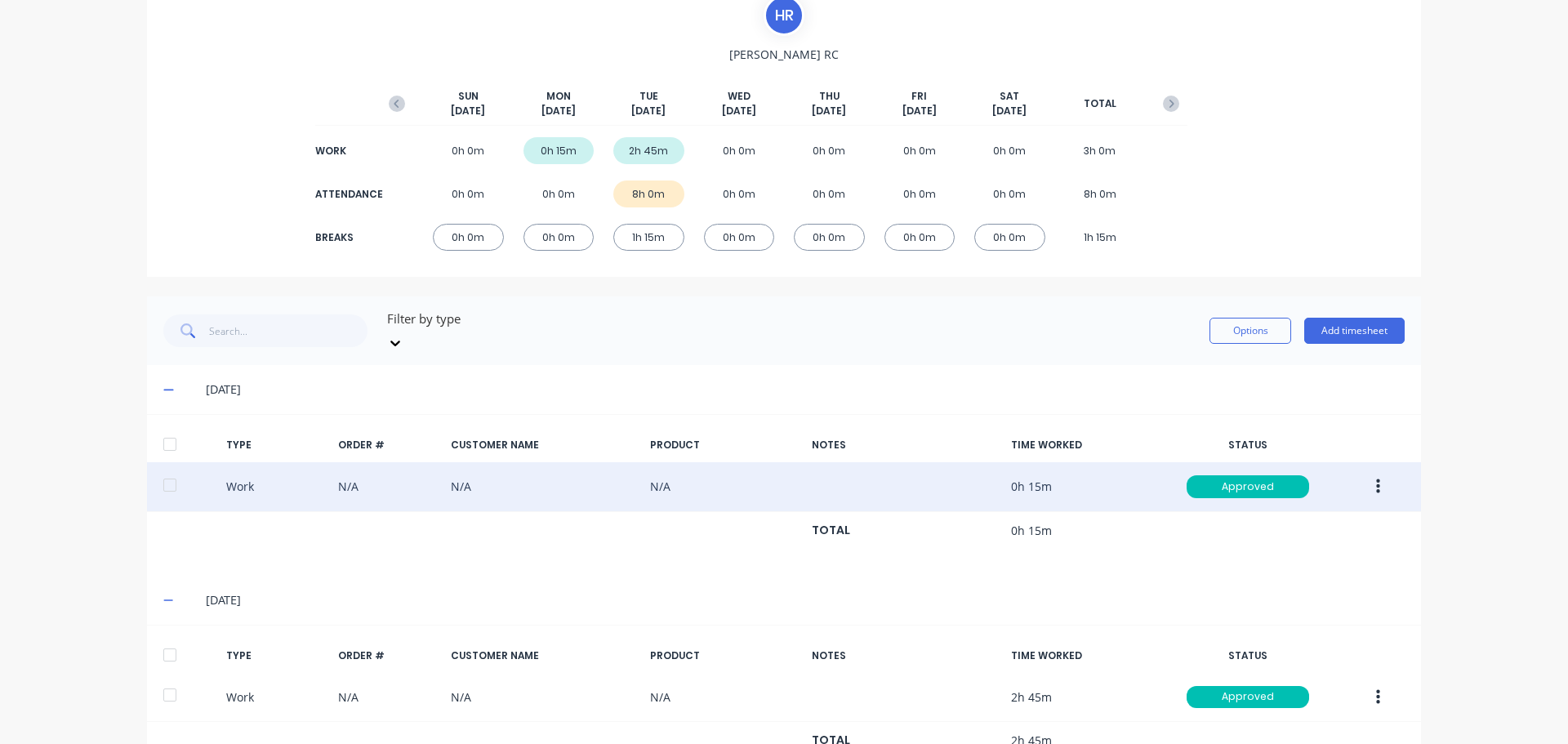
scroll to position [342, 0]
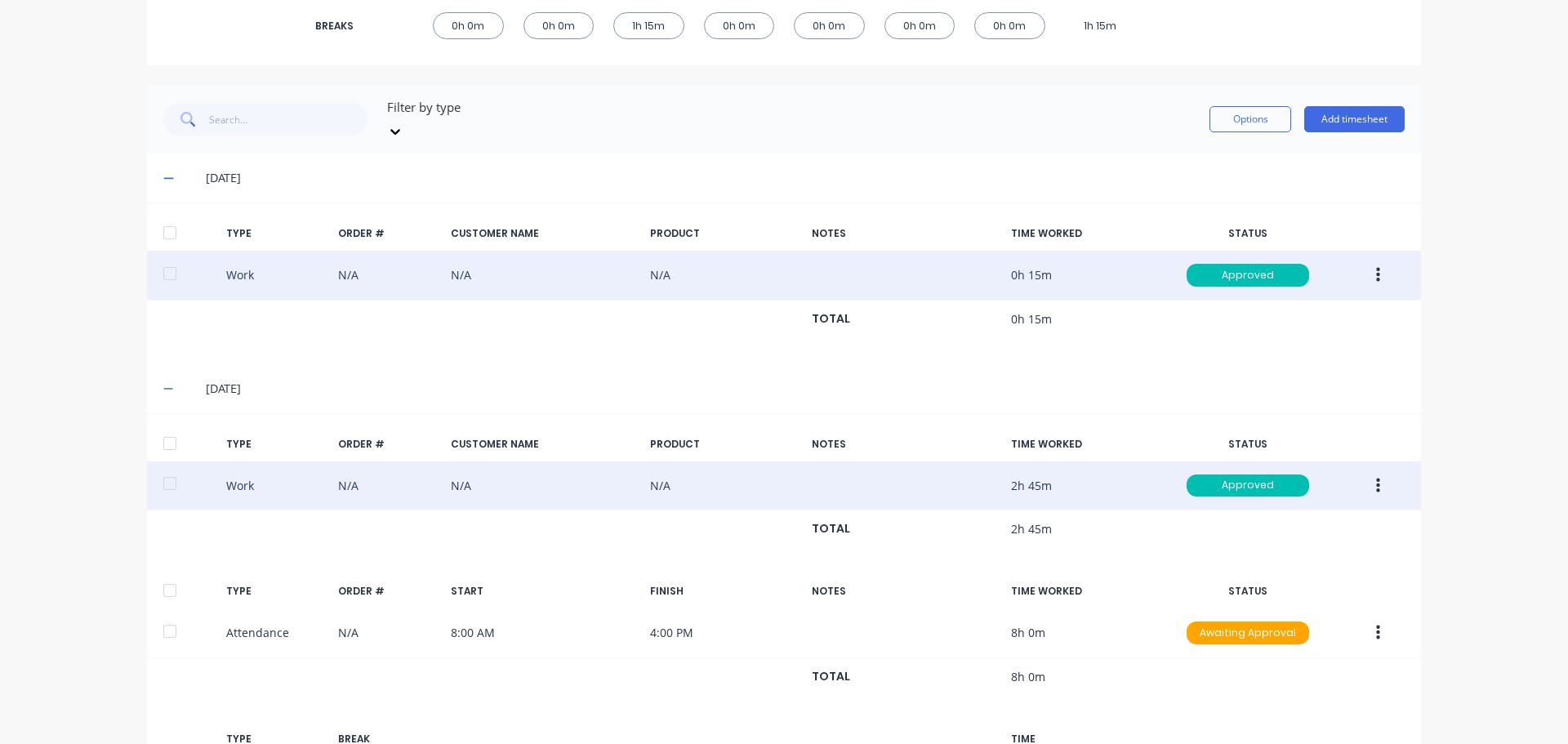
click at [1375, 477] on icon "button" at bounding box center [1377, 485] width 4 height 18
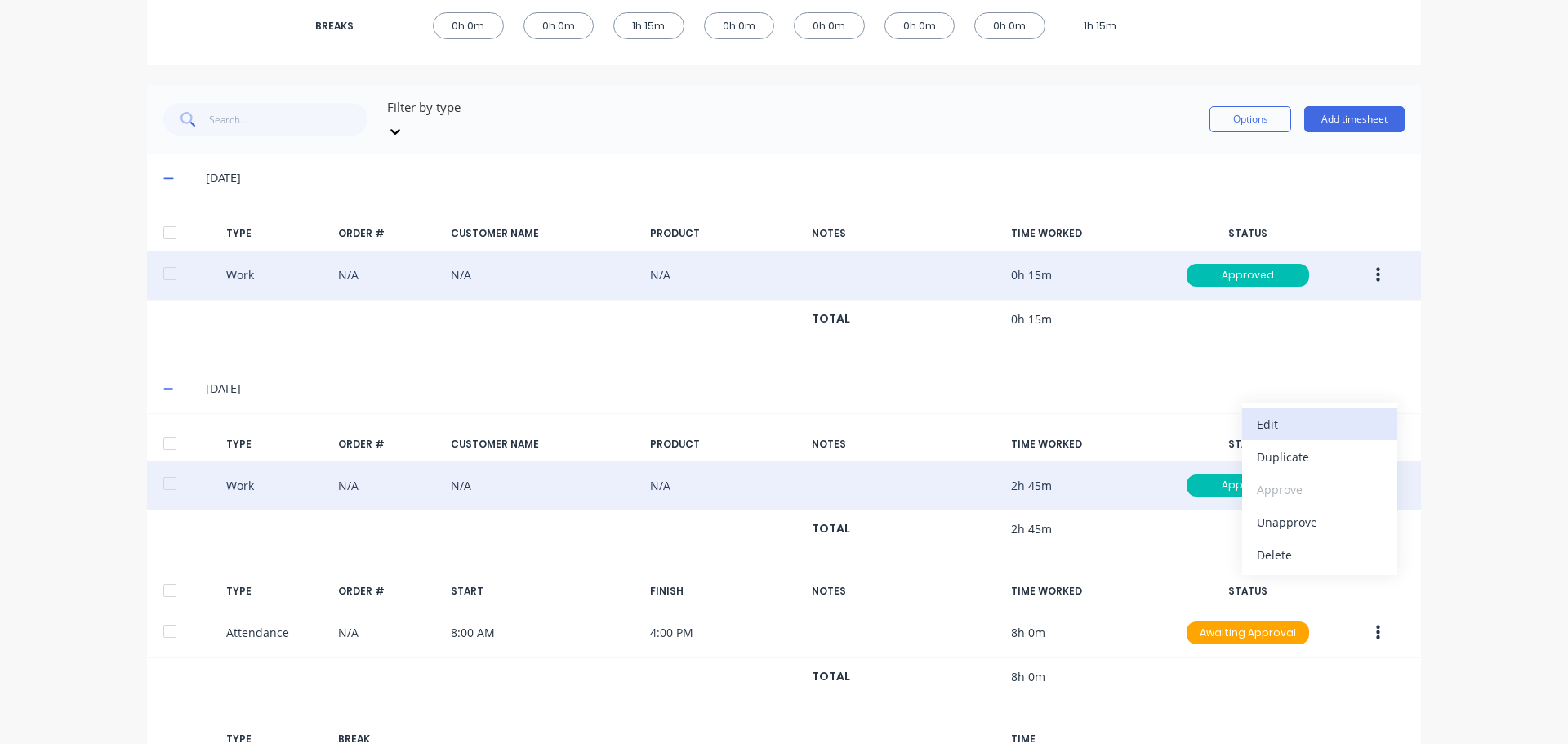
click at [1302, 413] on div "Edit" at bounding box center [1319, 425] width 126 height 24
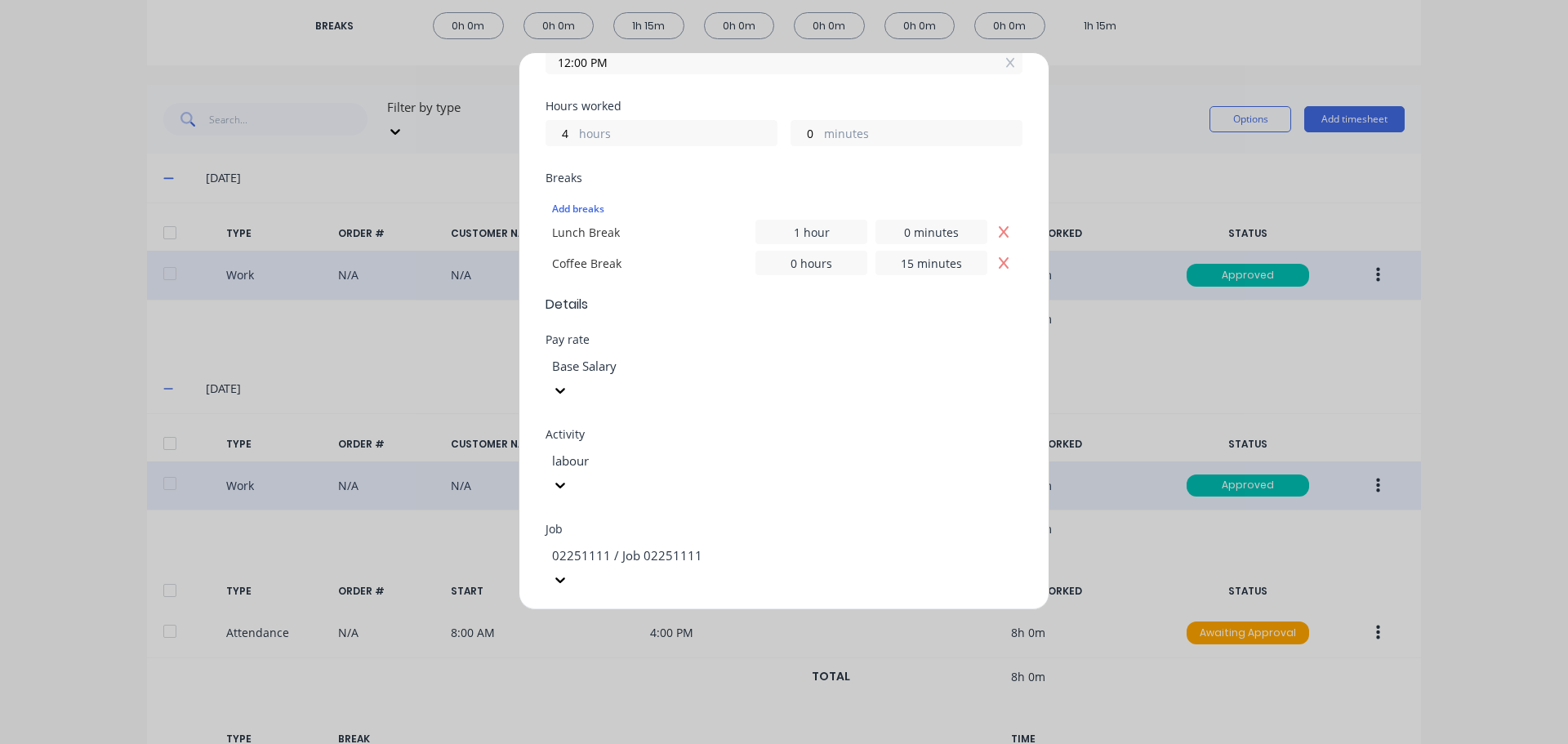
scroll to position [572, 0]
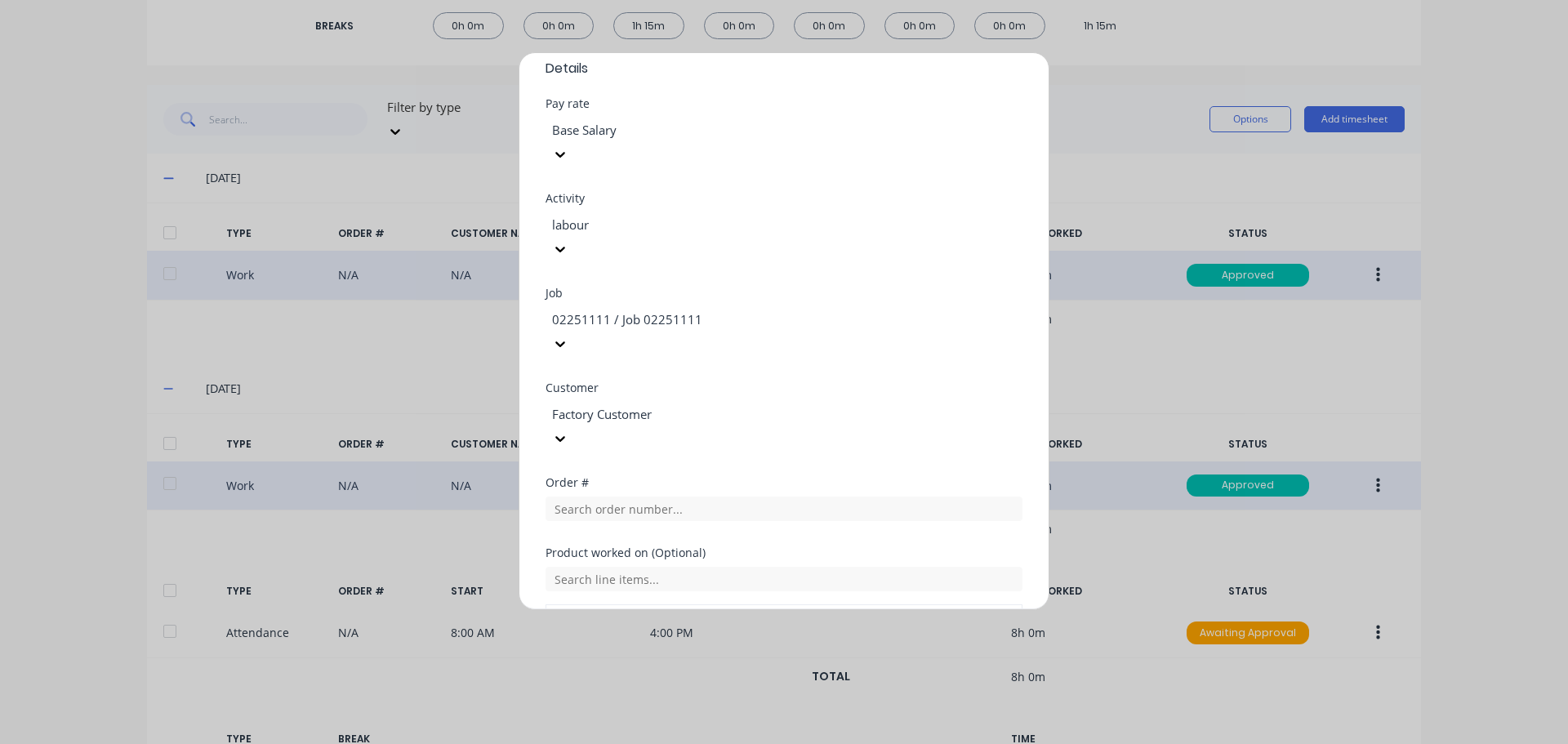
click at [667, 132] on div at bounding box center [668, 130] width 235 height 21
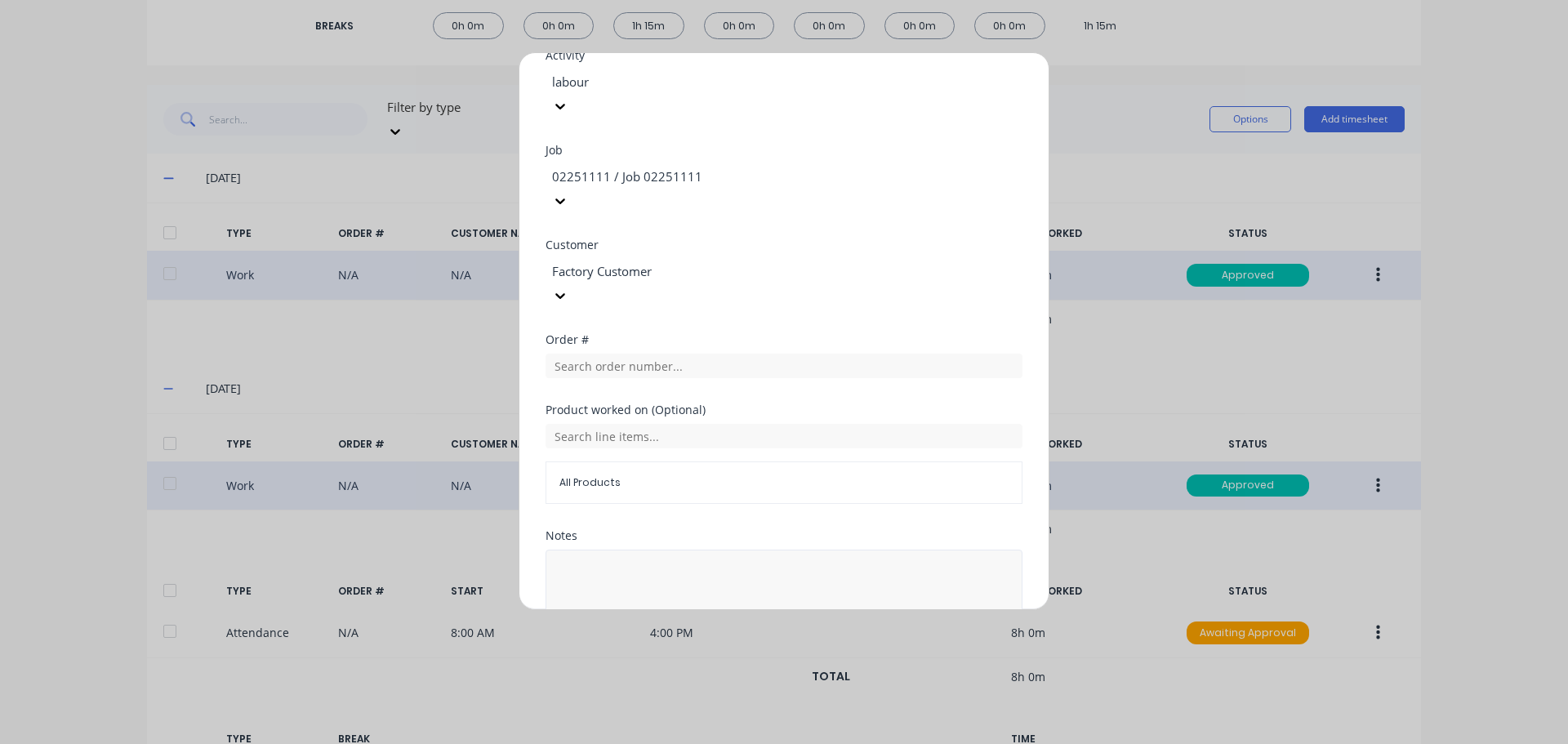
scroll to position [719, 0]
click at [768, 658] on button "Edit time tracking entry" at bounding box center [745, 671] width 140 height 27
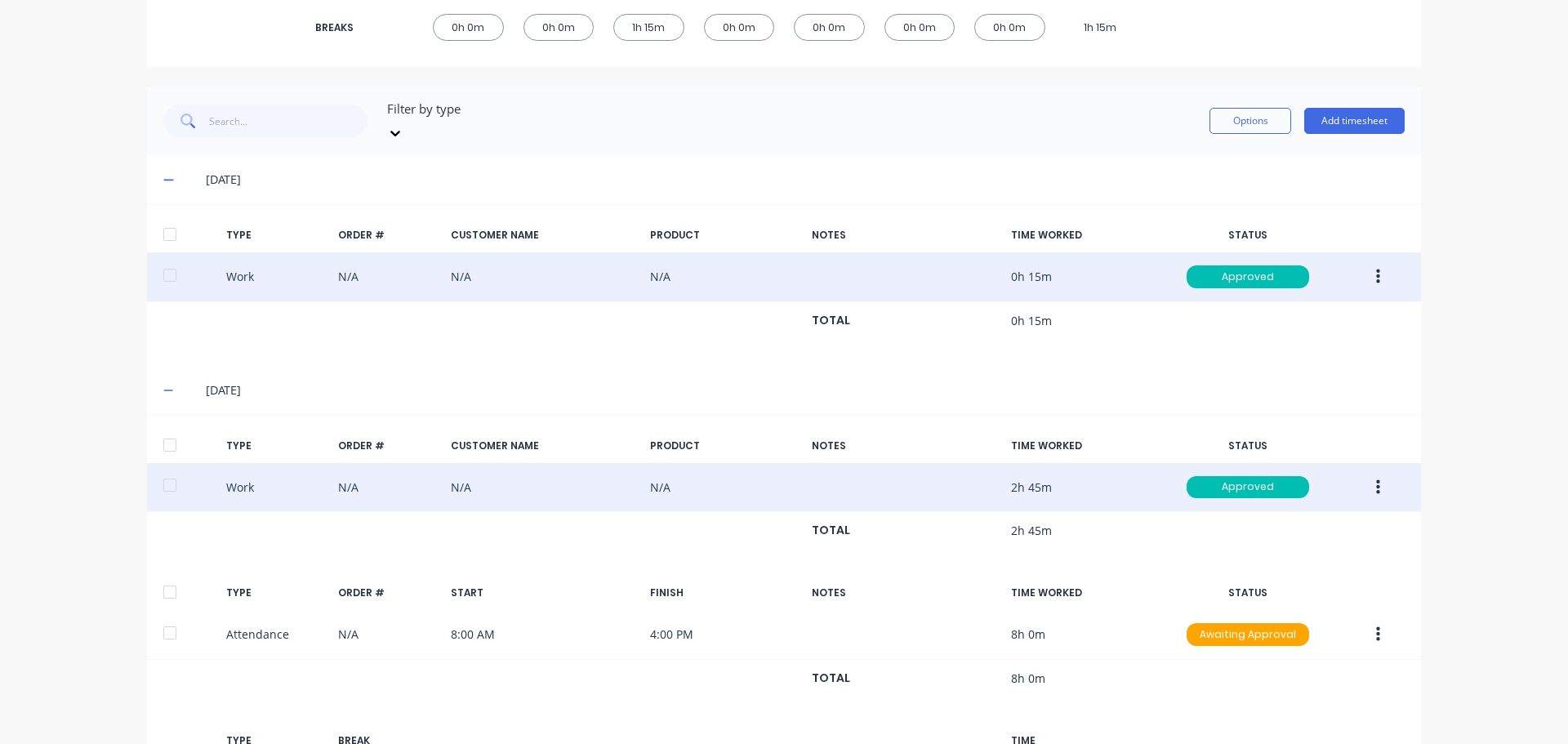
scroll to position [0, 0]
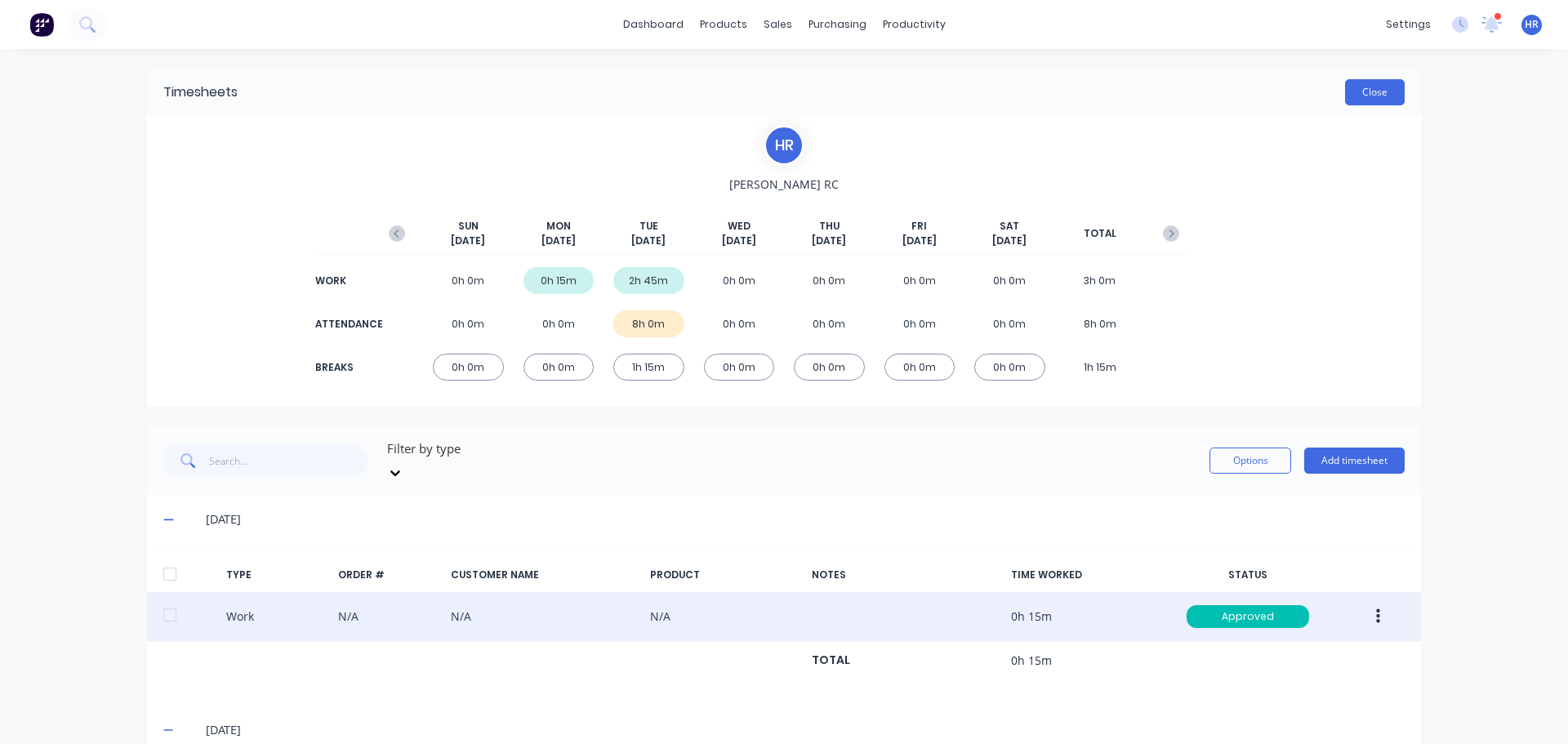
click at [1361, 90] on button "Close" at bounding box center [1375, 92] width 60 height 27
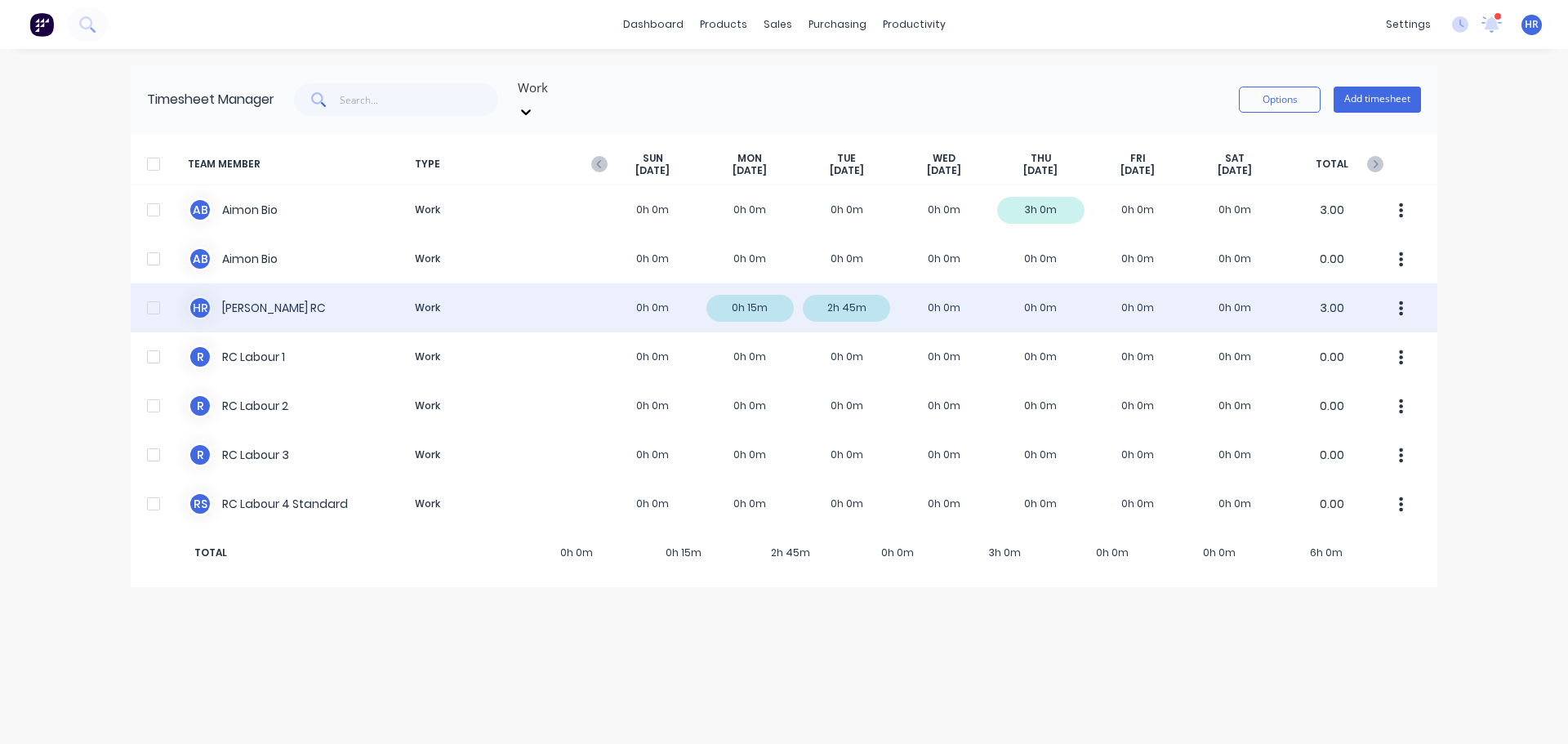
click at [156, 294] on div at bounding box center [153, 308] width 33 height 33
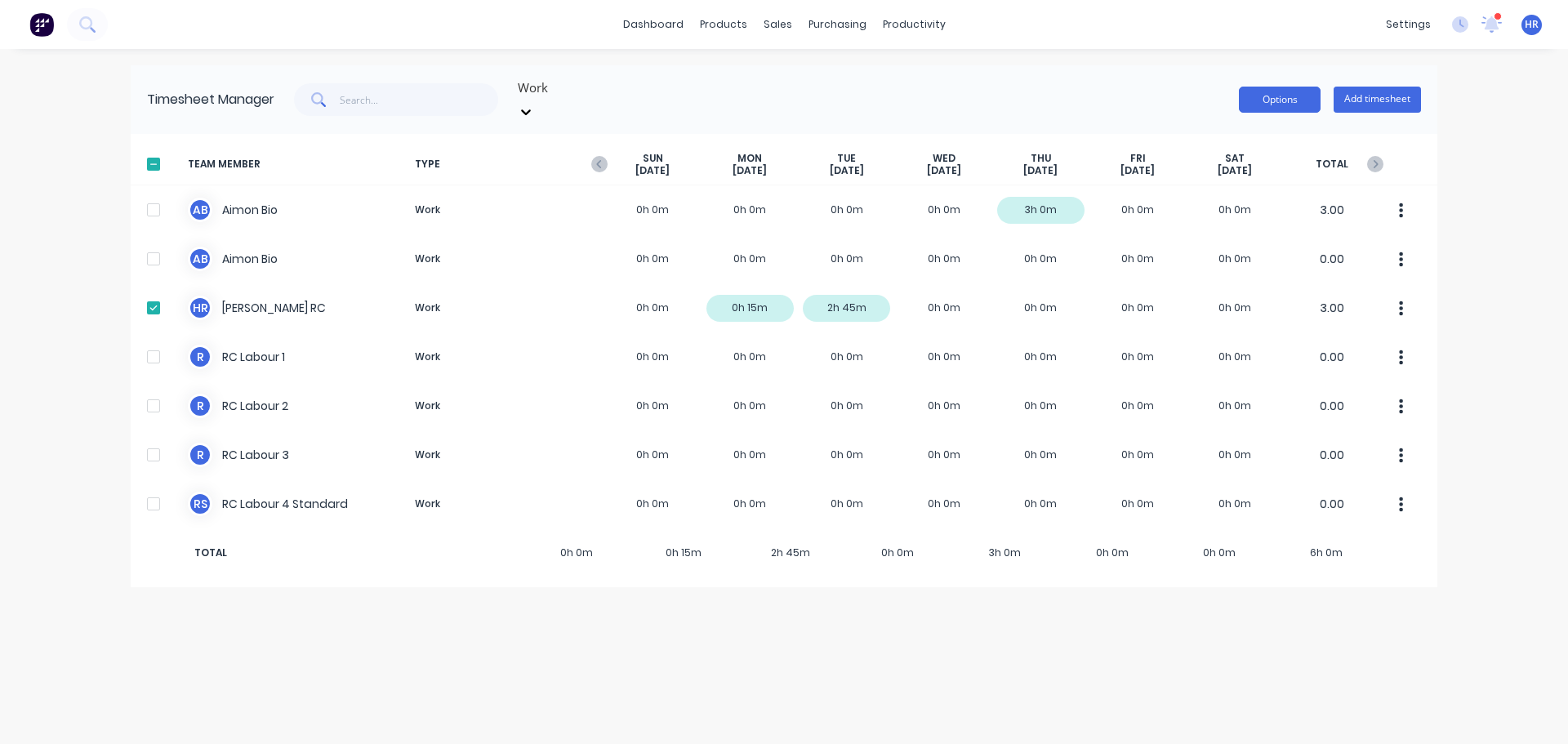
click at [1291, 92] on button "Options" at bounding box center [1279, 99] width 81 height 27
click at [1218, 228] on div "Export" at bounding box center [1243, 240] width 126 height 24
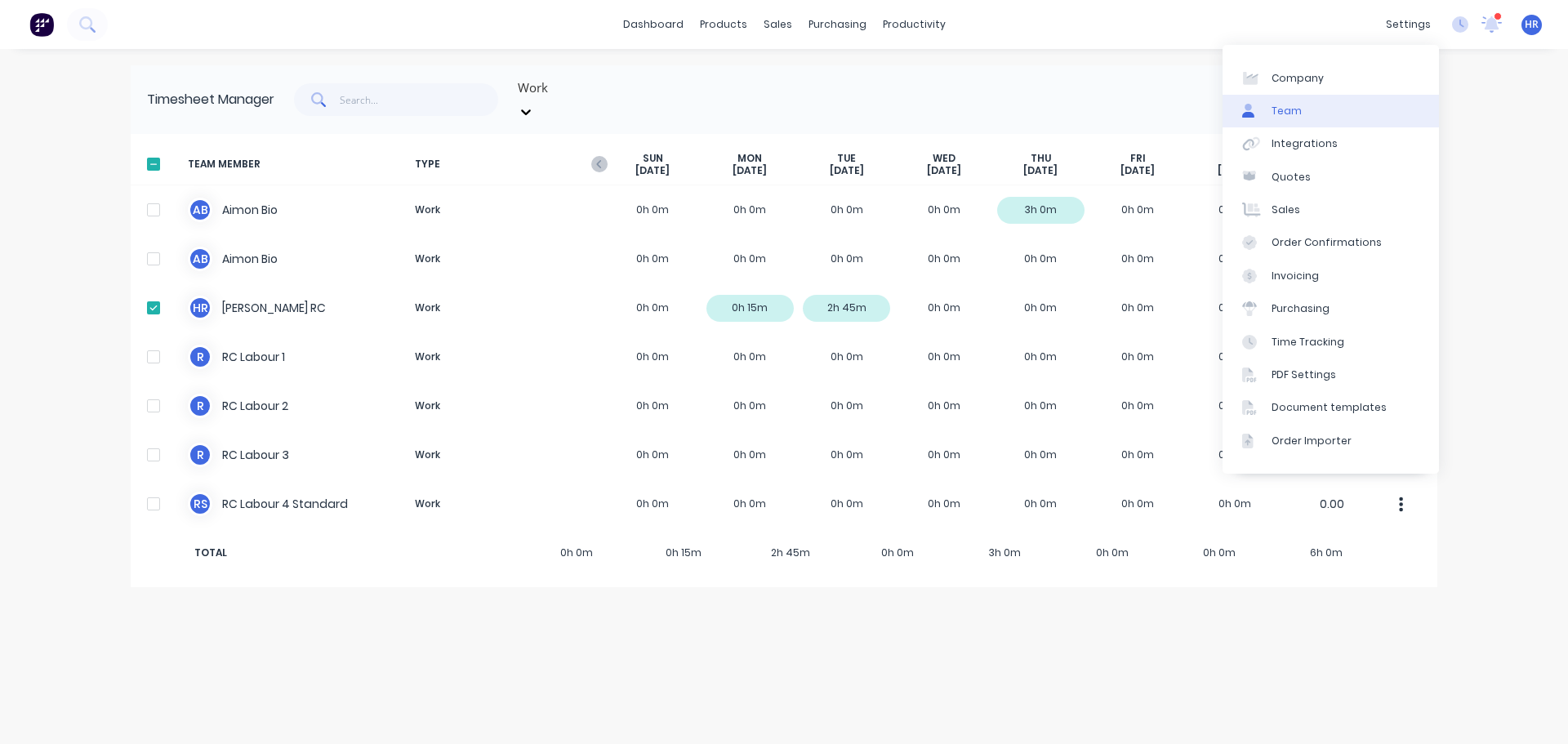
click at [1333, 116] on link "Team" at bounding box center [1330, 111] width 217 height 33
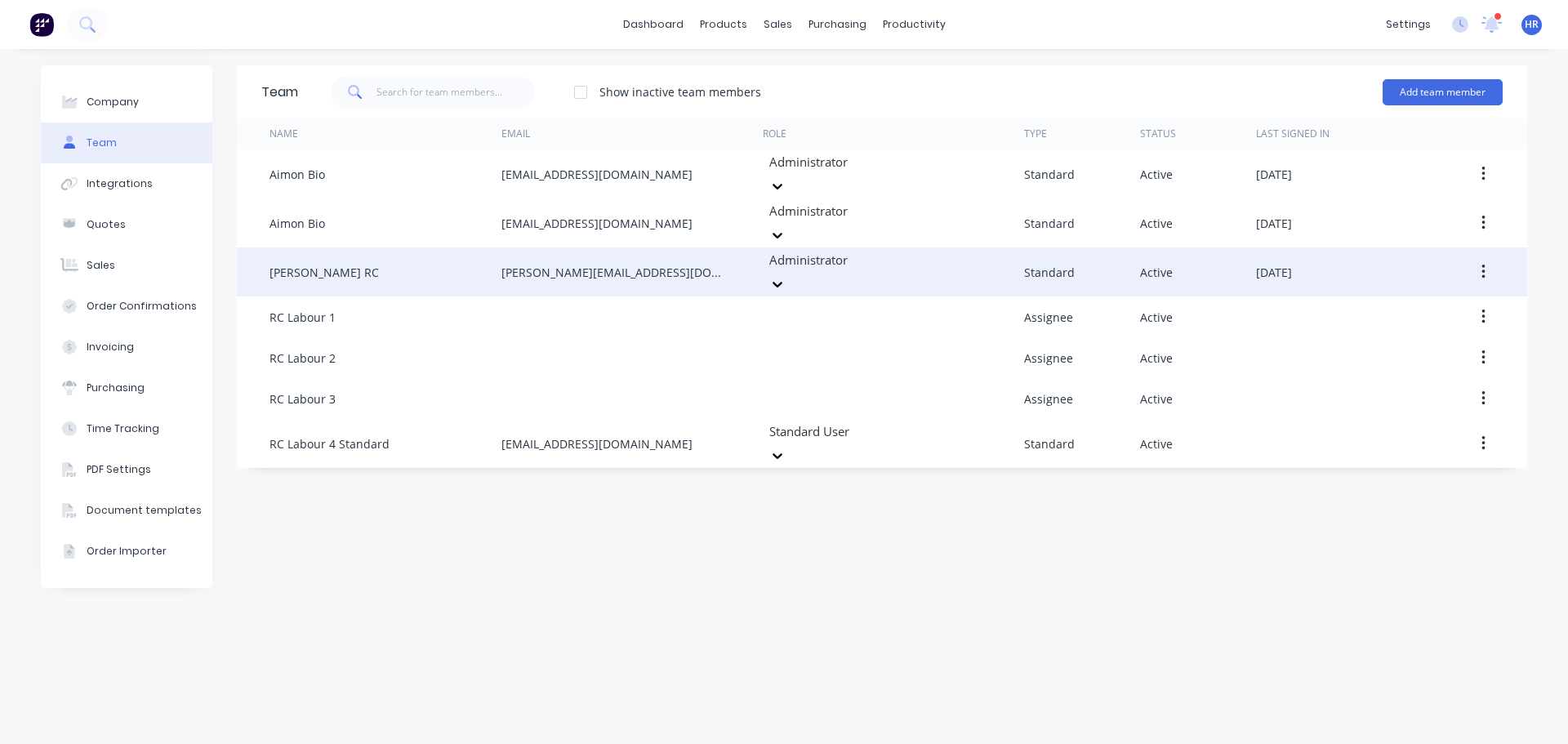
click at [1483, 263] on icon "button" at bounding box center [1483, 271] width 4 height 18
click at [1395, 303] on div "Edit" at bounding box center [1424, 315] width 126 height 24
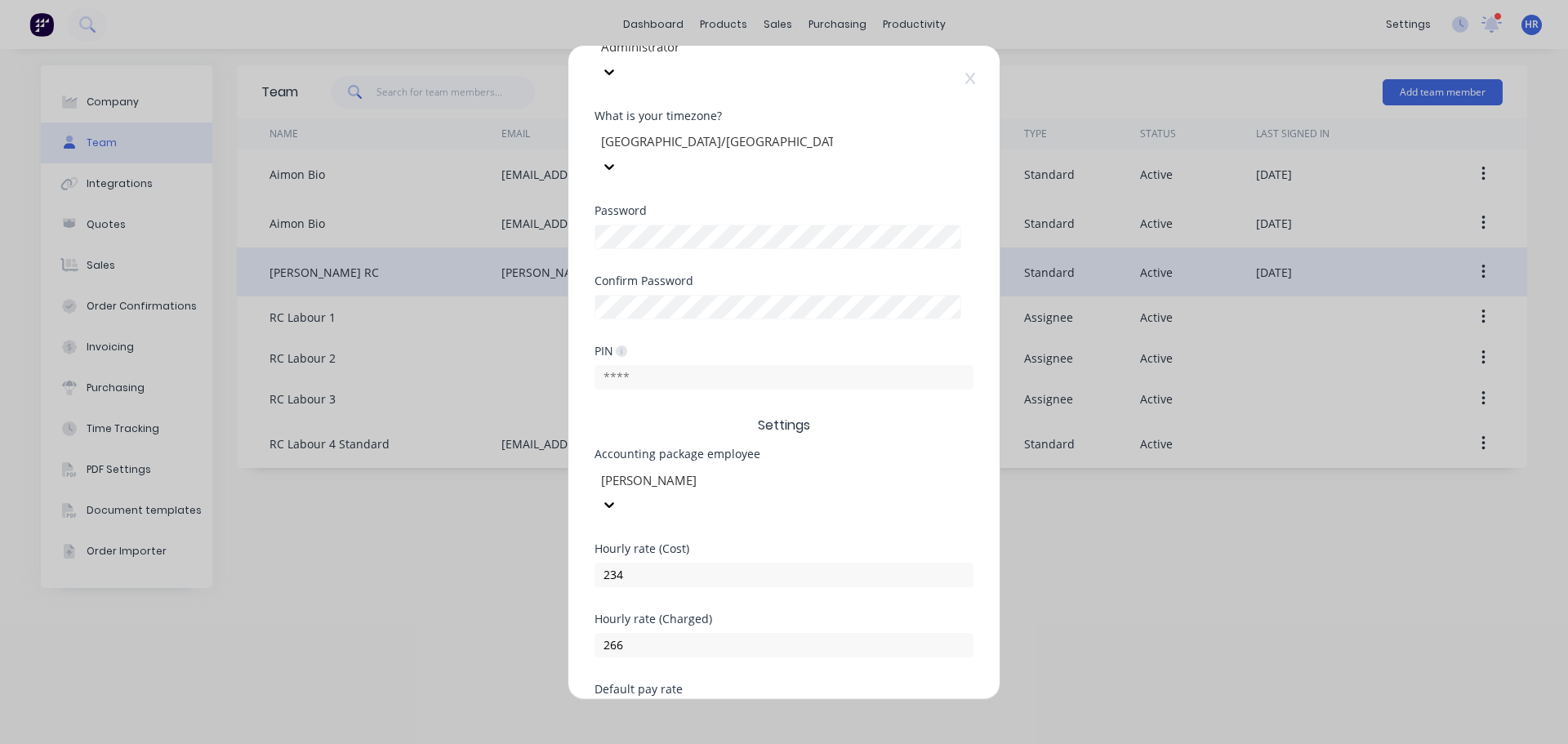
scroll to position [327, 0]
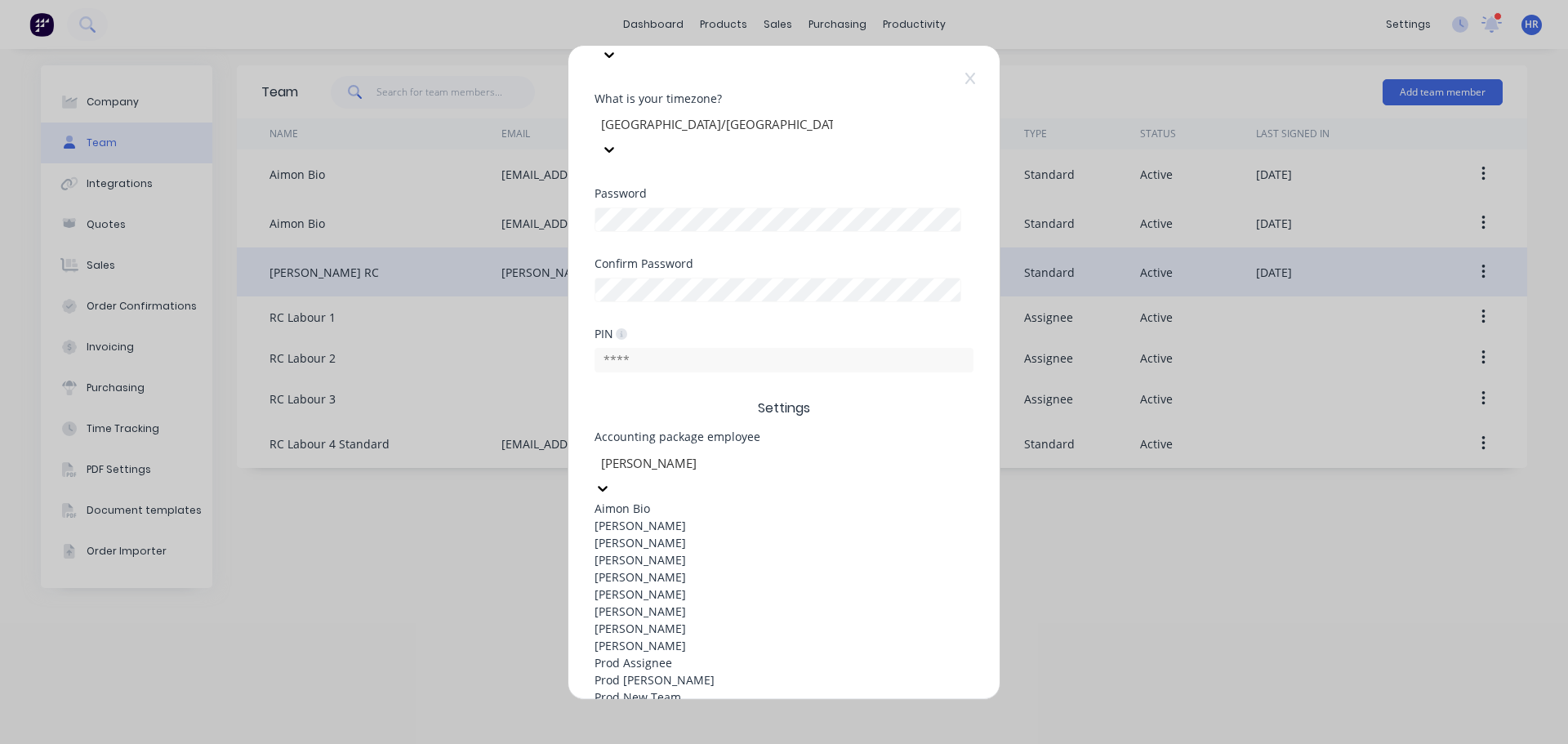
click at [774, 453] on div at bounding box center [716, 463] width 235 height 21
click at [712, 551] on div "[PERSON_NAME]" at bounding box center [784, 560] width 379 height 17
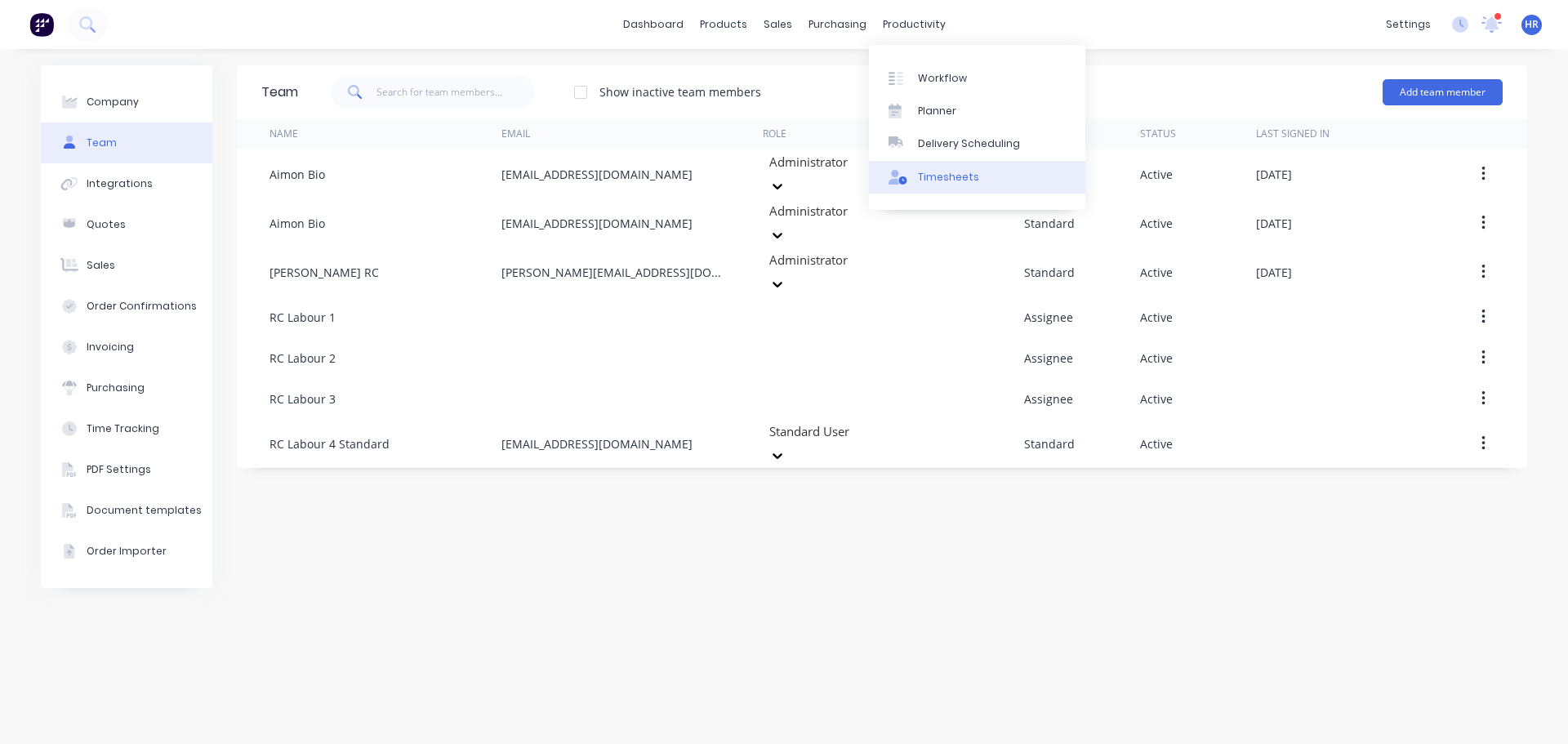
click at [964, 185] on link "Timesheets" at bounding box center [977, 177] width 217 height 33
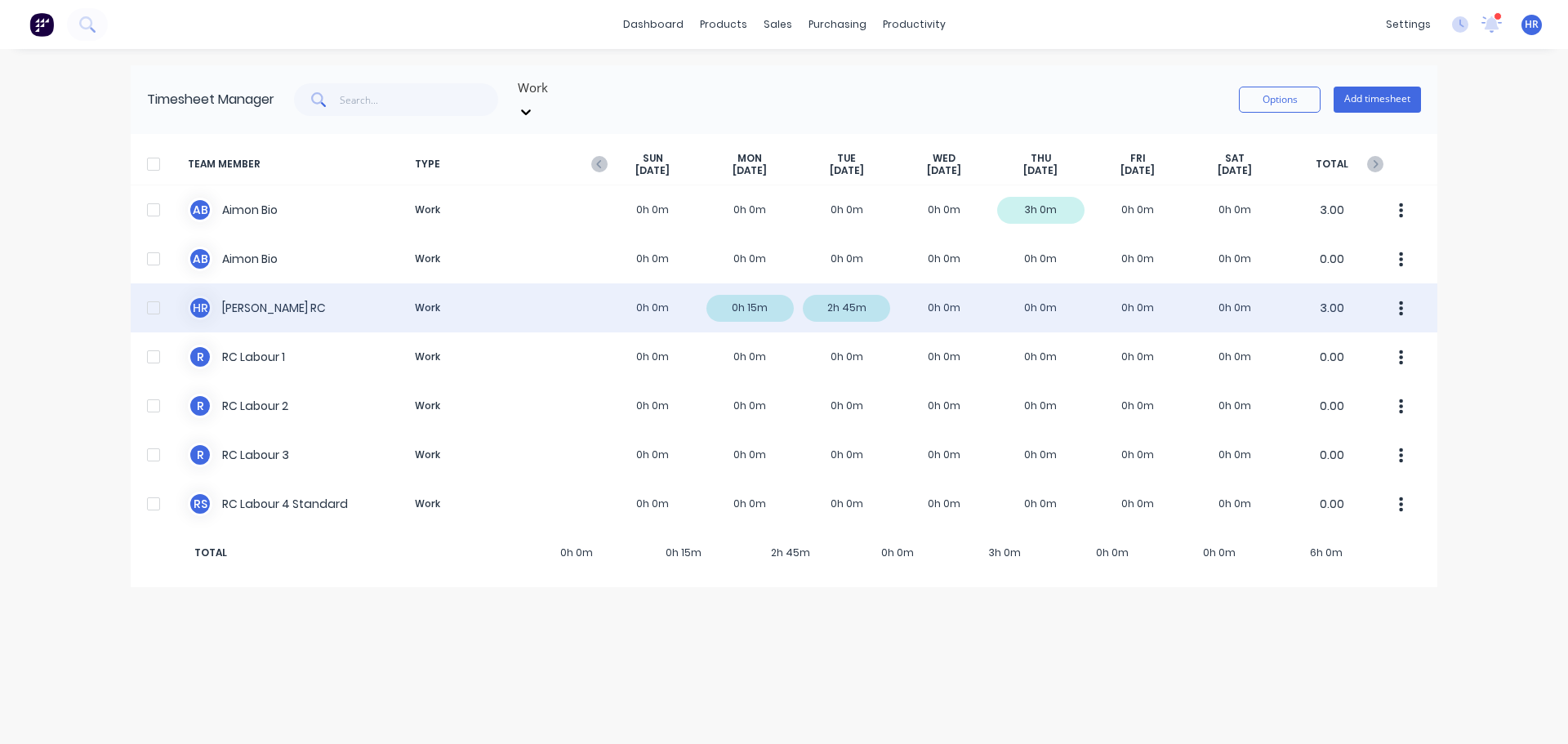
click at [157, 292] on div at bounding box center [153, 308] width 33 height 33
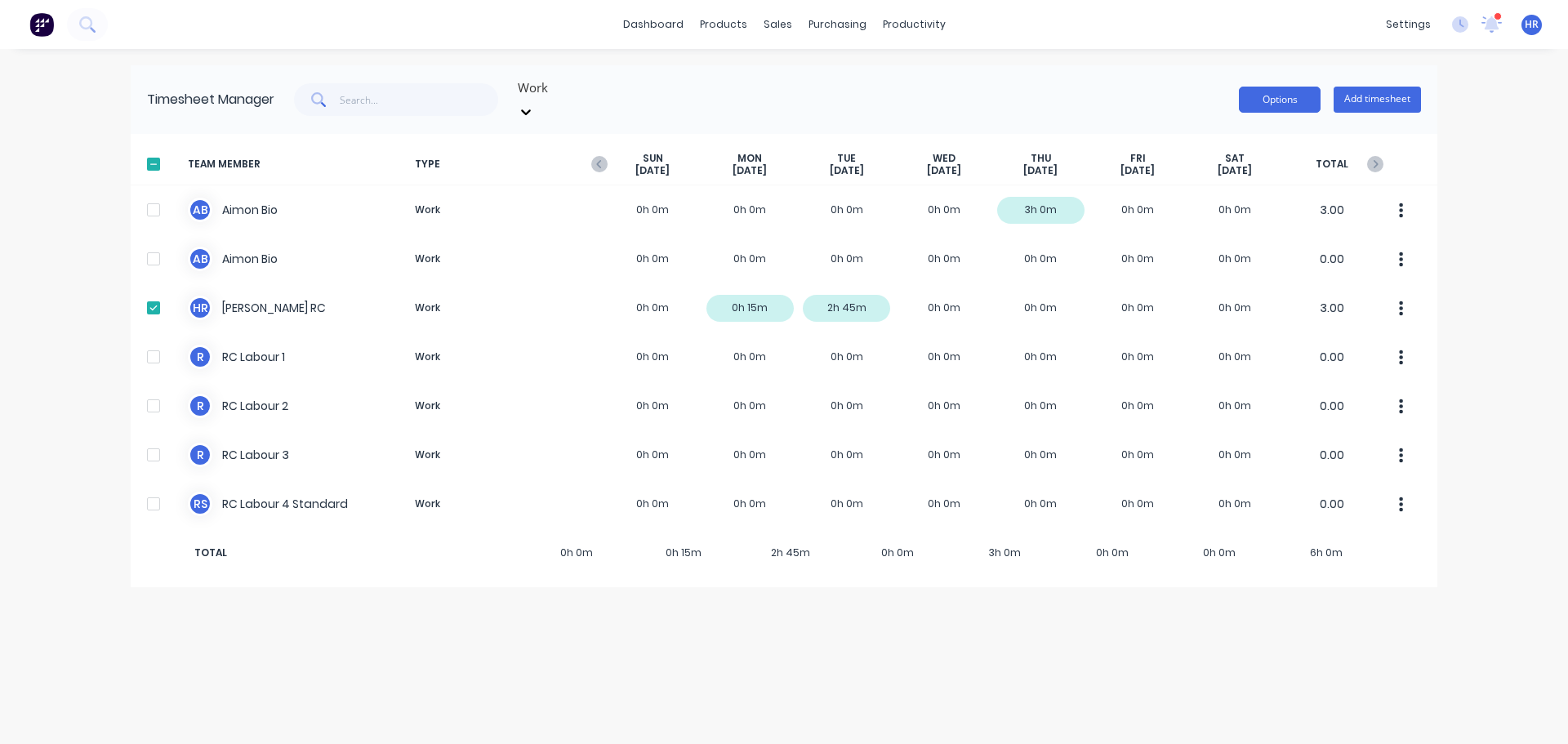
click at [1292, 86] on button "Options" at bounding box center [1279, 99] width 81 height 27
click at [1226, 231] on div "Export" at bounding box center [1243, 240] width 126 height 24
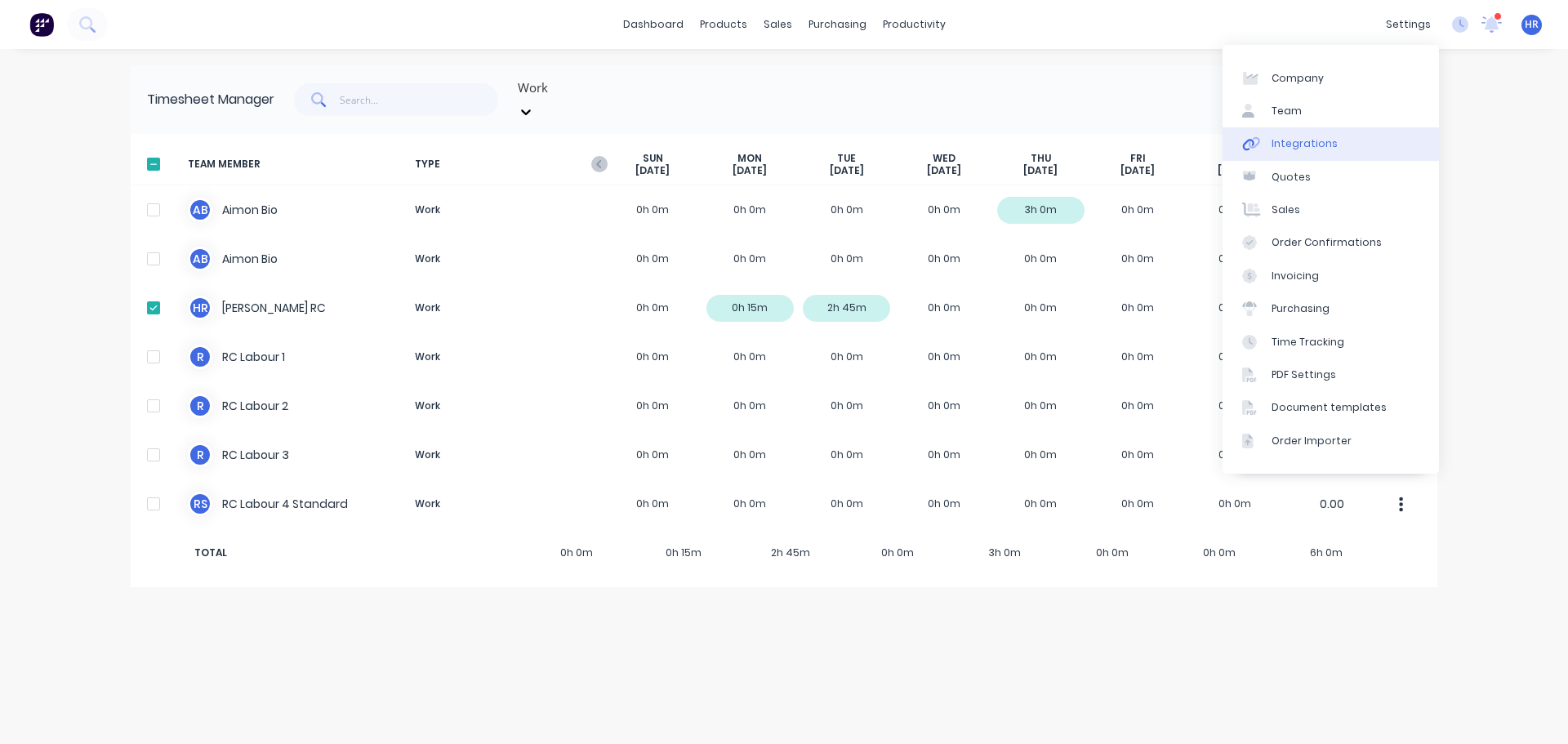
click at [1290, 138] on div "Integrations" at bounding box center [1304, 143] width 66 height 15
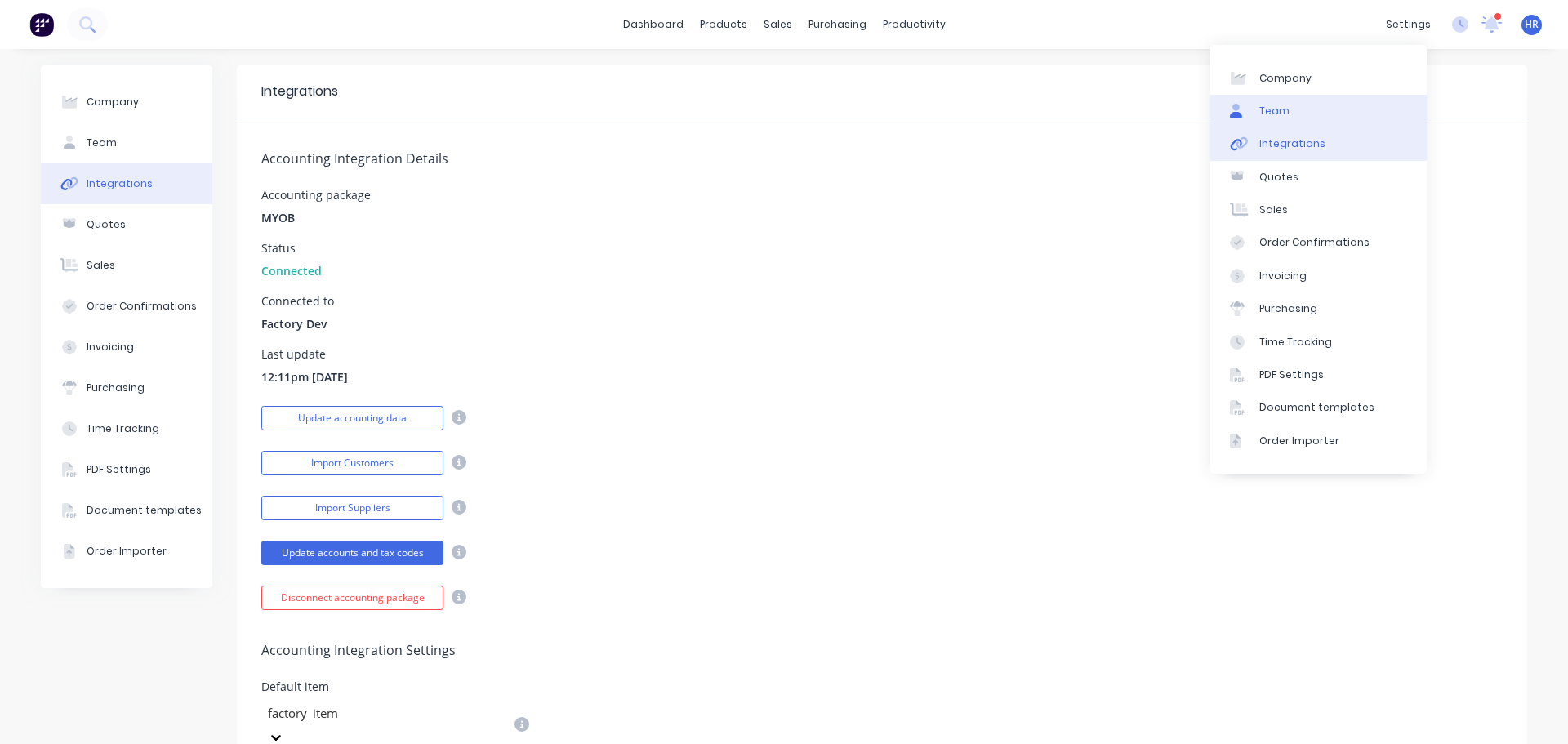
click at [1344, 119] on link "Team" at bounding box center [1318, 111] width 217 height 33
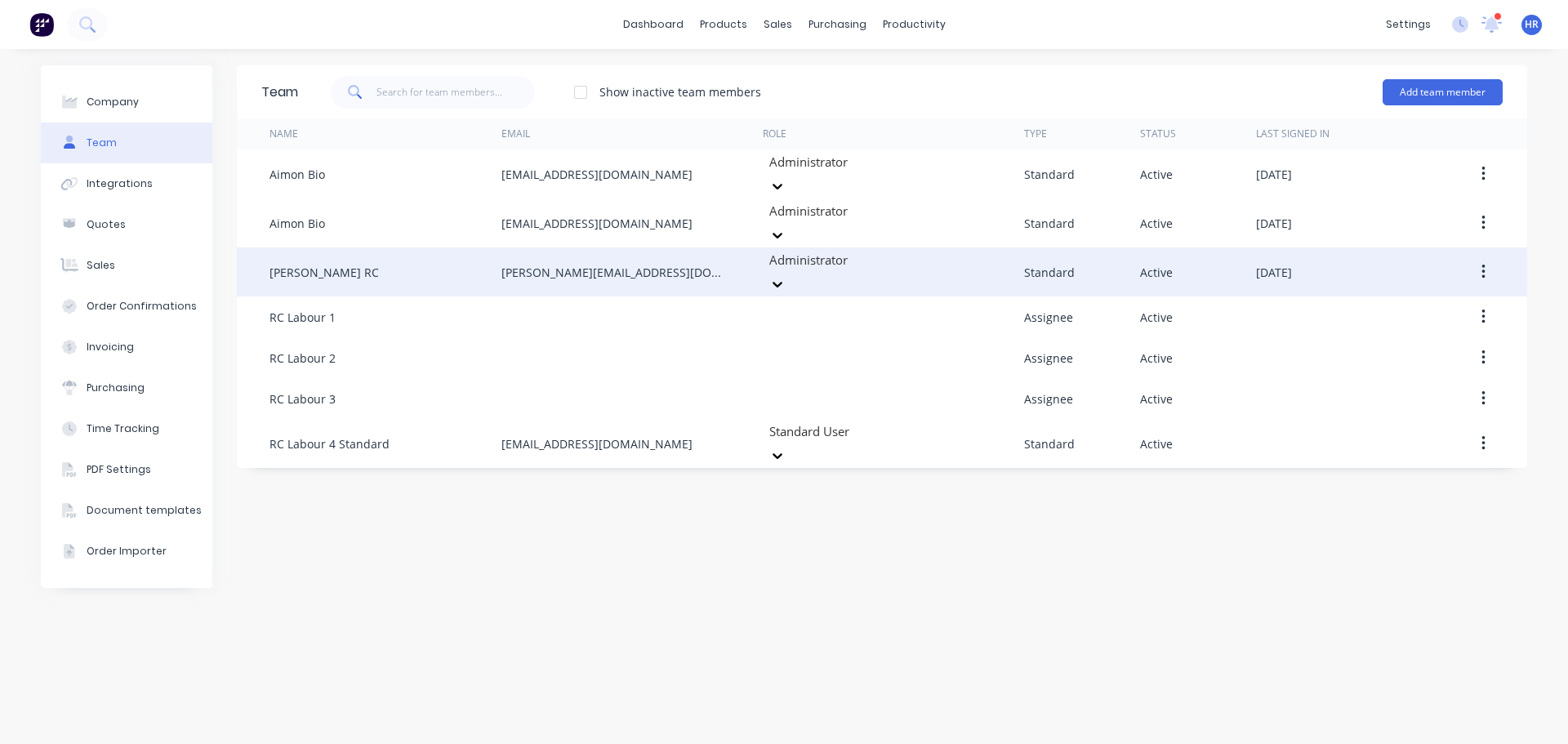
click at [1488, 258] on button "button" at bounding box center [1483, 272] width 39 height 29
click at [1442, 303] on div "Edit" at bounding box center [1424, 315] width 126 height 24
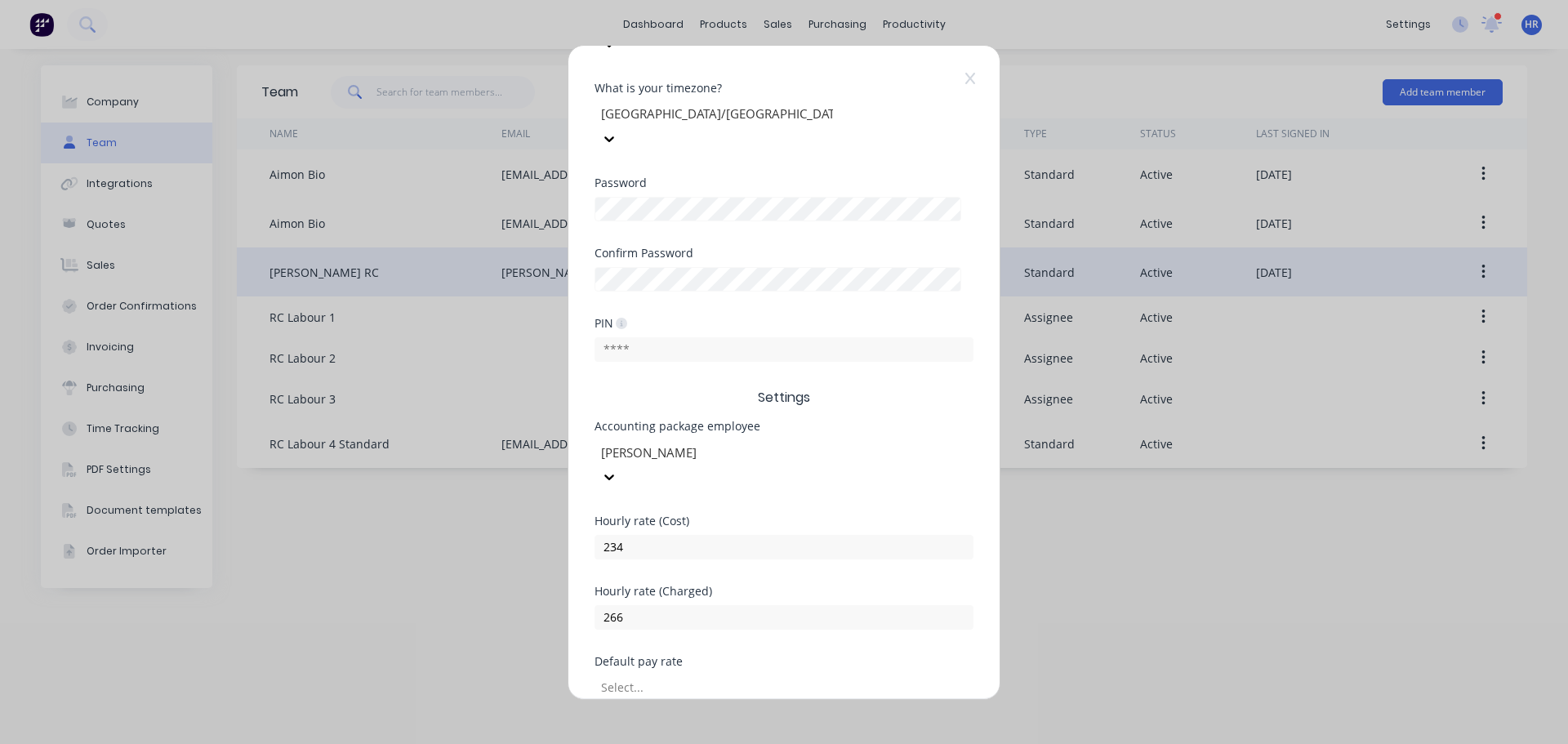
scroll to position [340, 0]
click at [749, 439] on div at bounding box center [716, 449] width 235 height 21
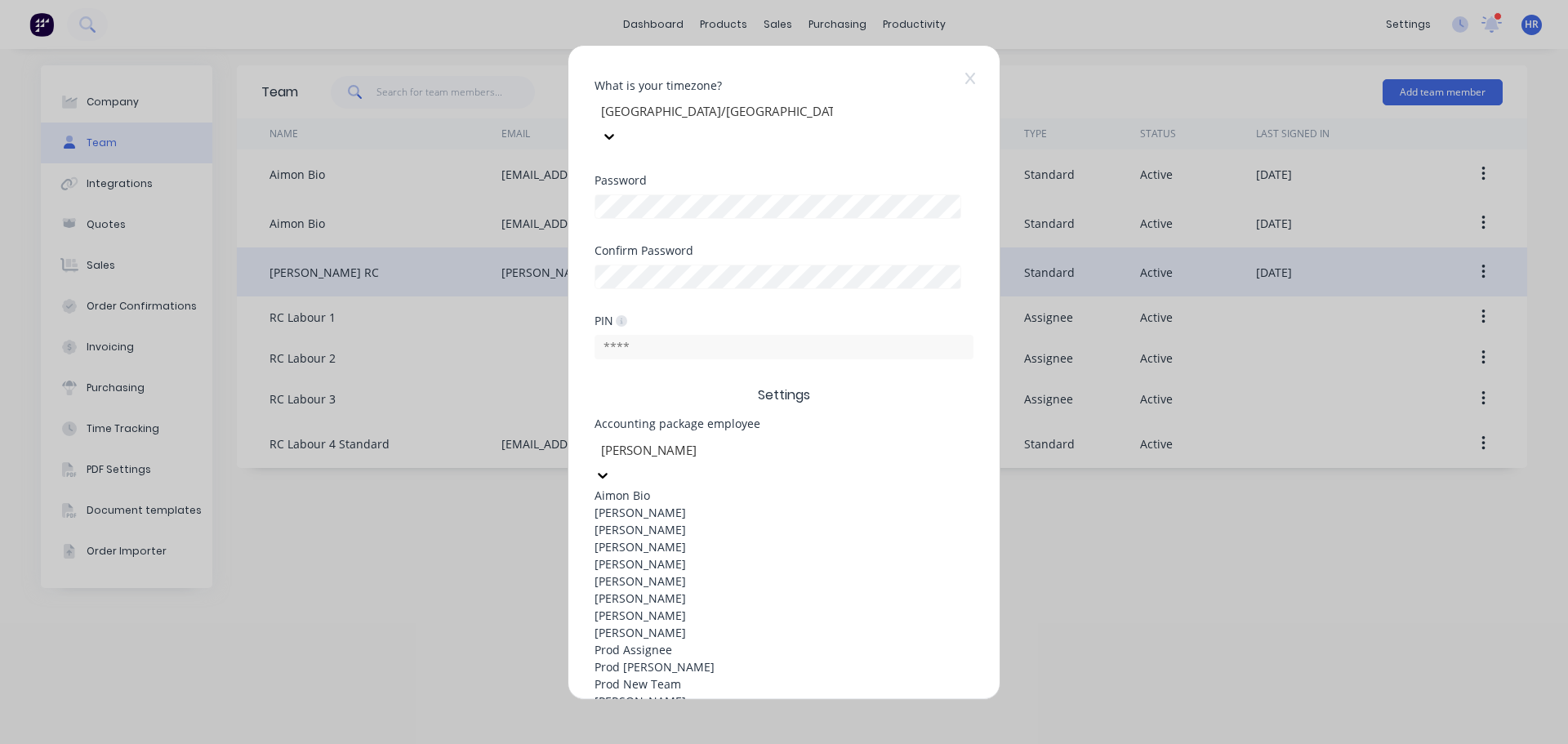
click at [859, 385] on span "Settings" at bounding box center [784, 395] width 379 height 20
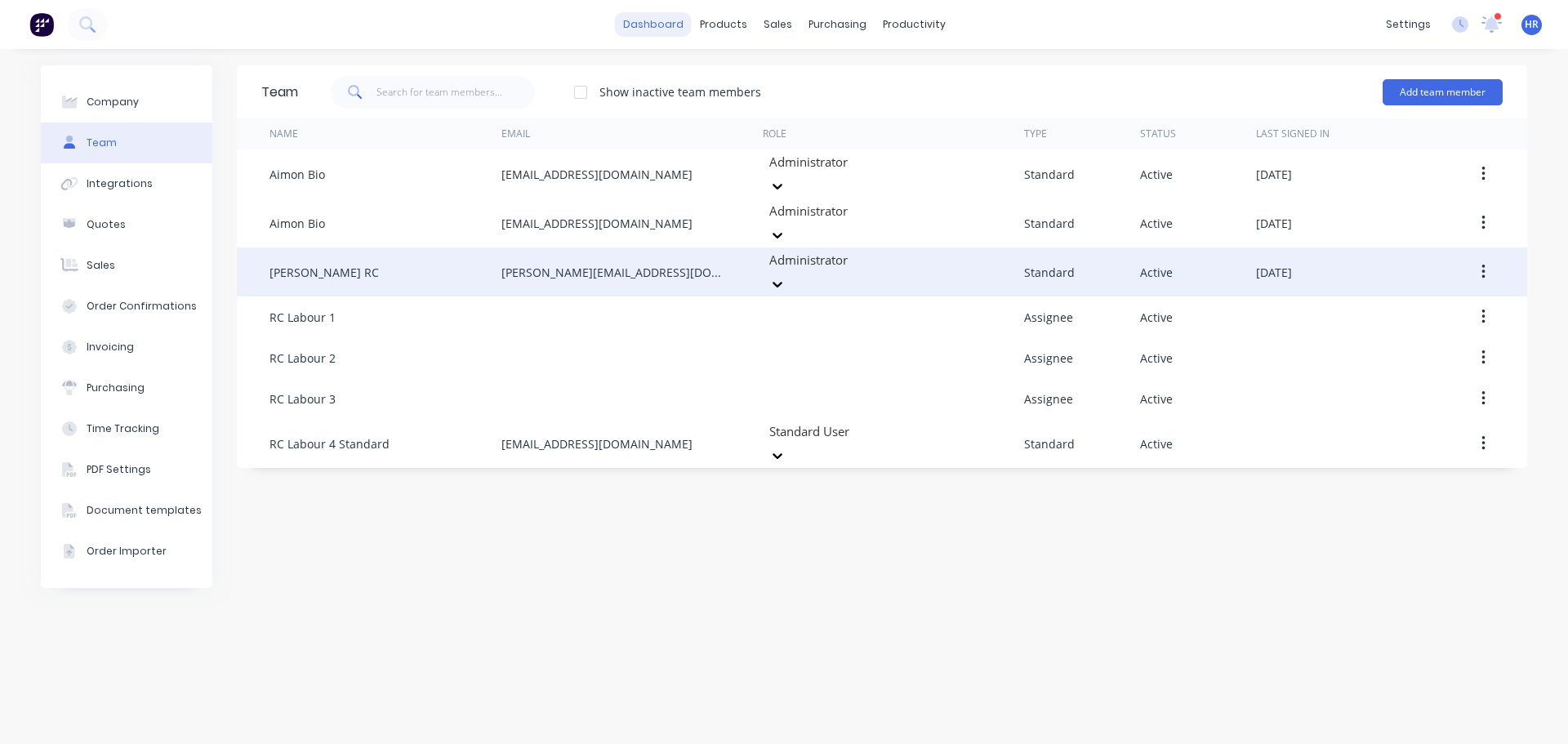
click at [659, 23] on link "dashboard" at bounding box center [653, 24] width 77 height 25
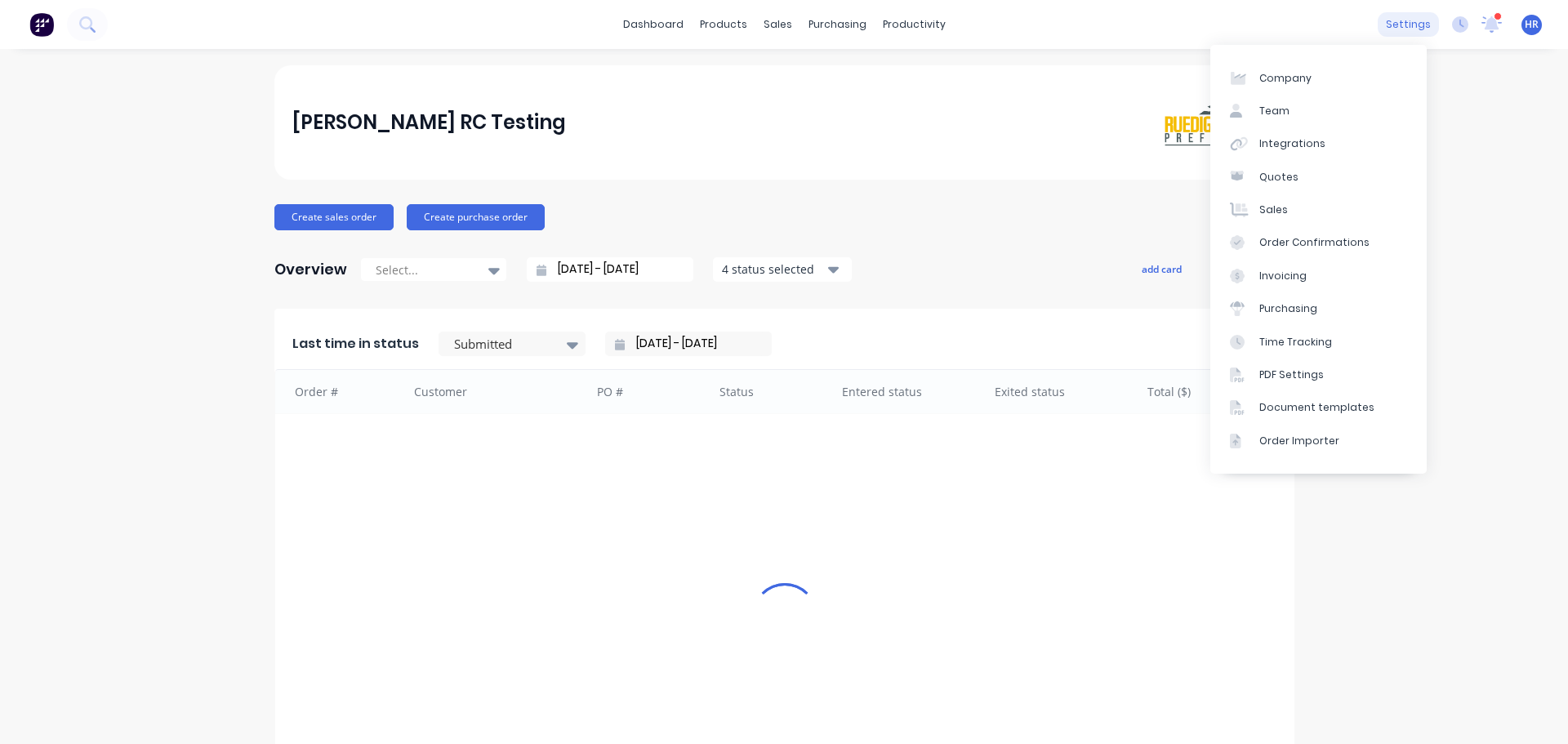
click at [1411, 25] on div "settings" at bounding box center [1408, 24] width 62 height 25
click at [1299, 140] on div "Integrations" at bounding box center [1292, 143] width 66 height 15
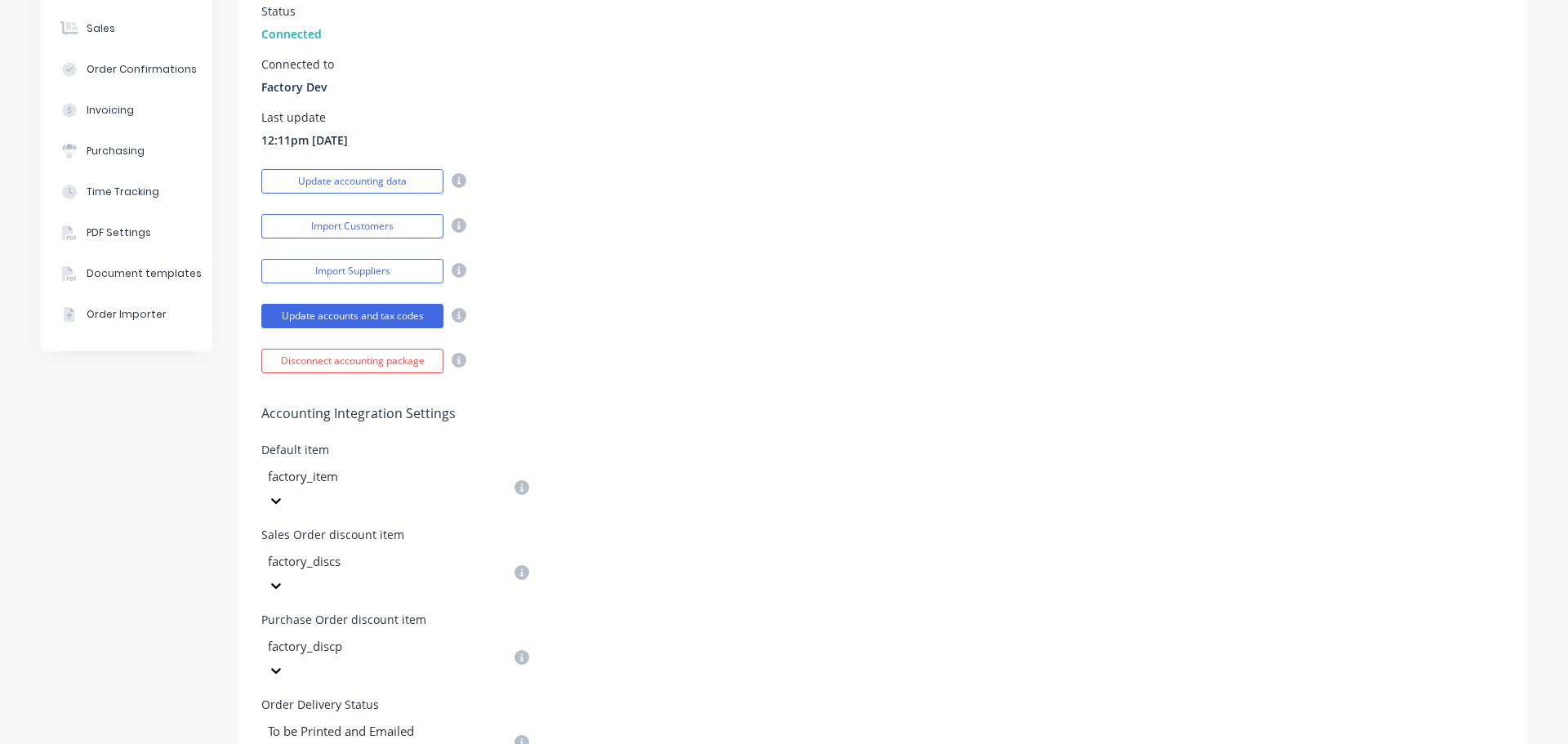
scroll to position [245, 0]
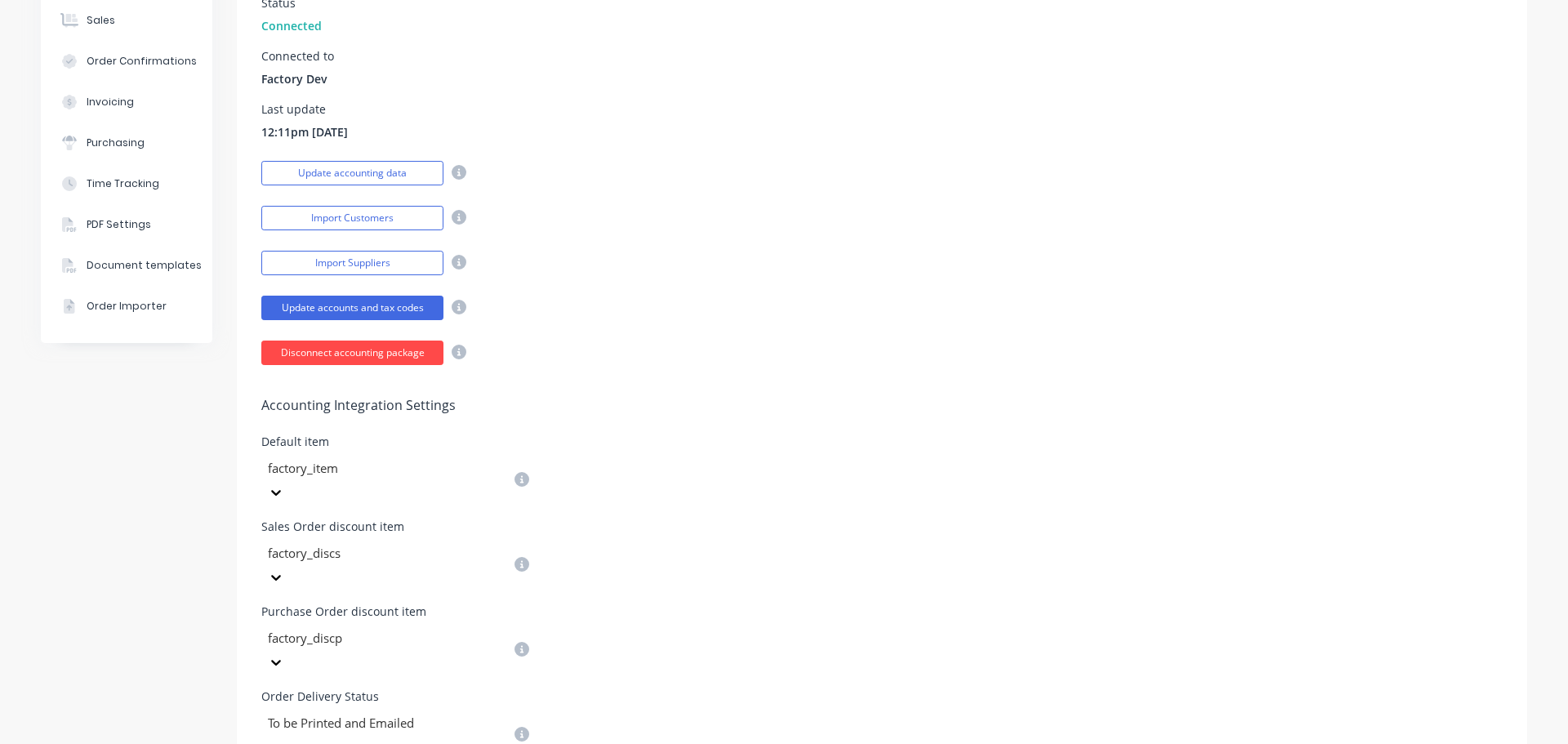
click at [401, 354] on button "Disconnect accounting package" at bounding box center [352, 353] width 182 height 25
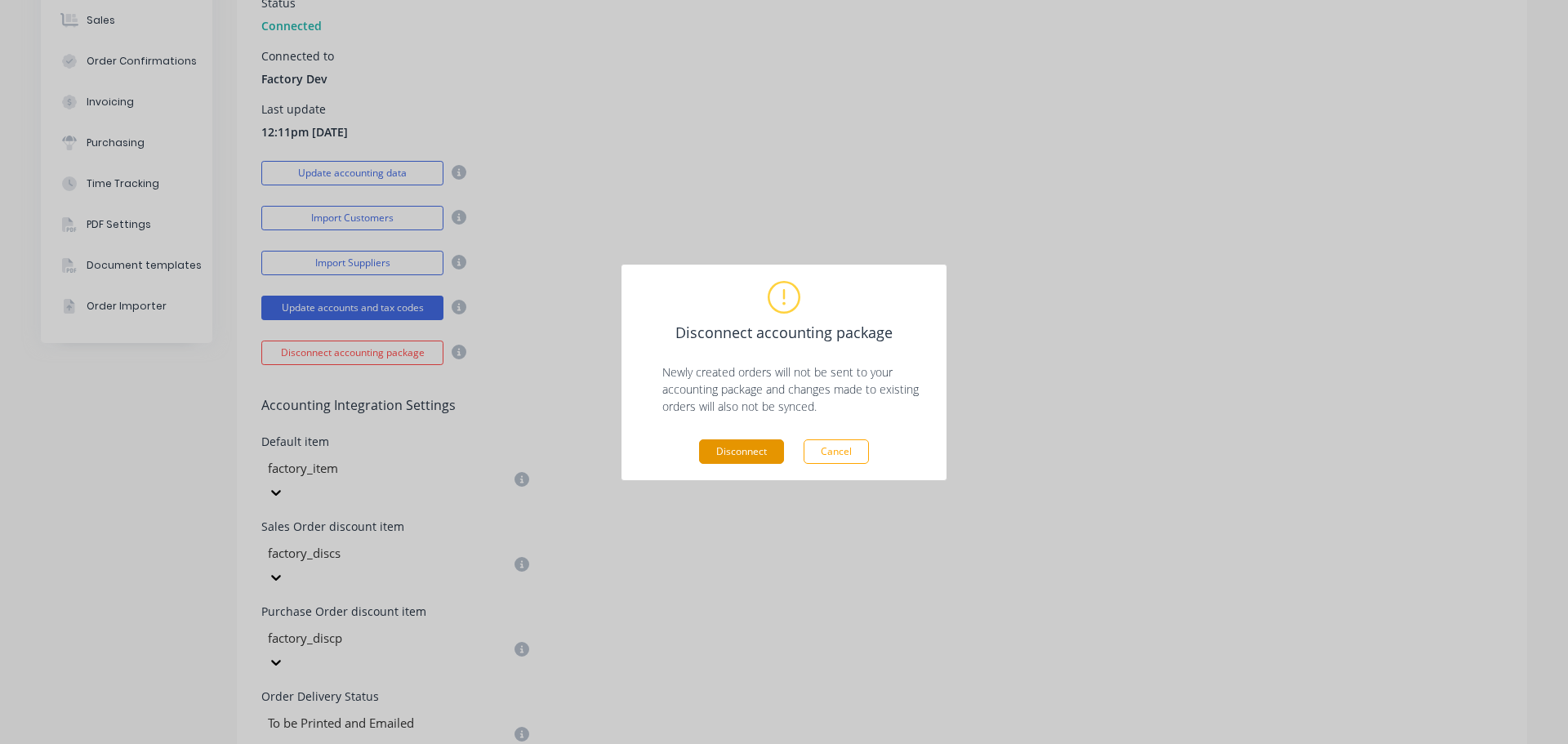
click at [745, 447] on button "Disconnect" at bounding box center [741, 451] width 85 height 25
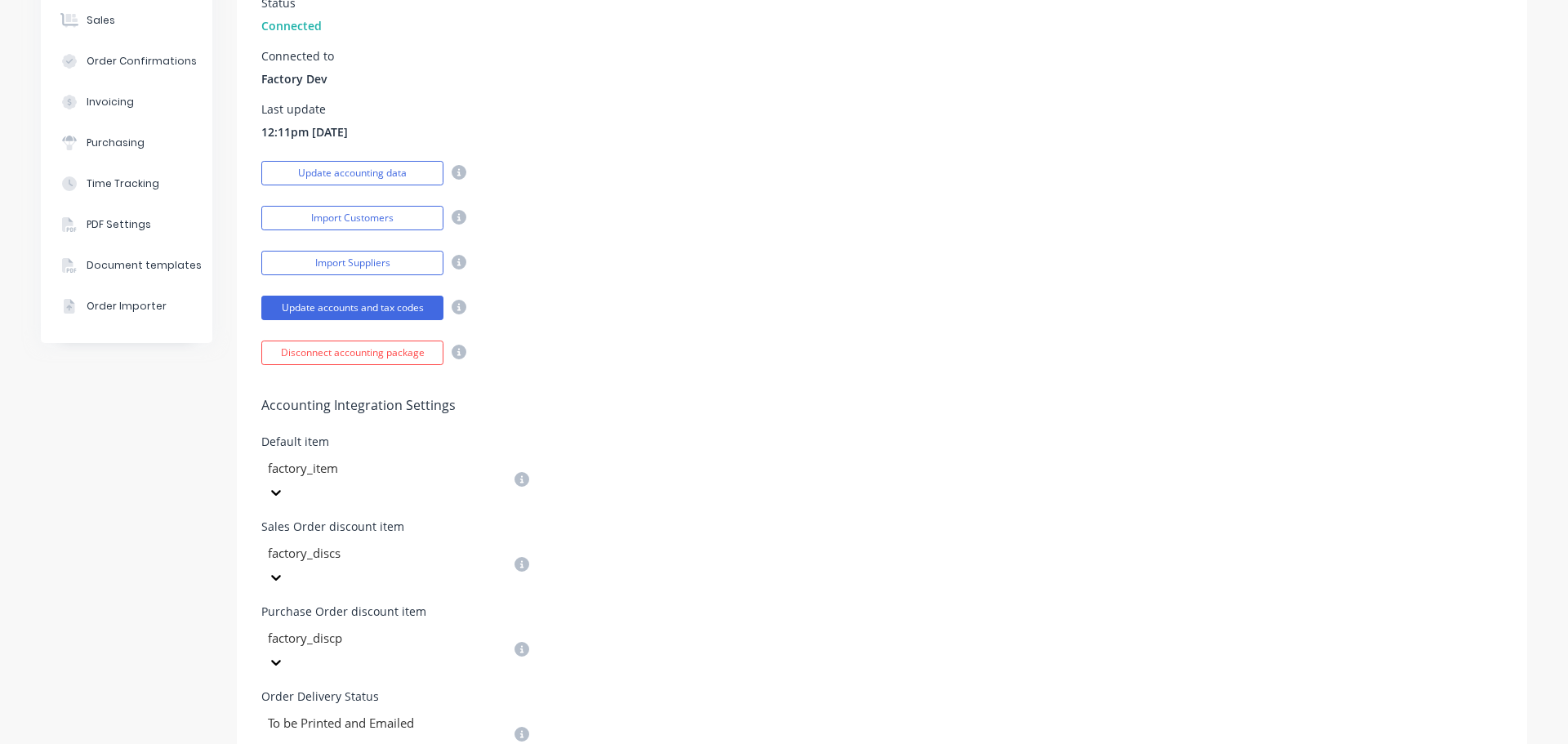
scroll to position [92, 0]
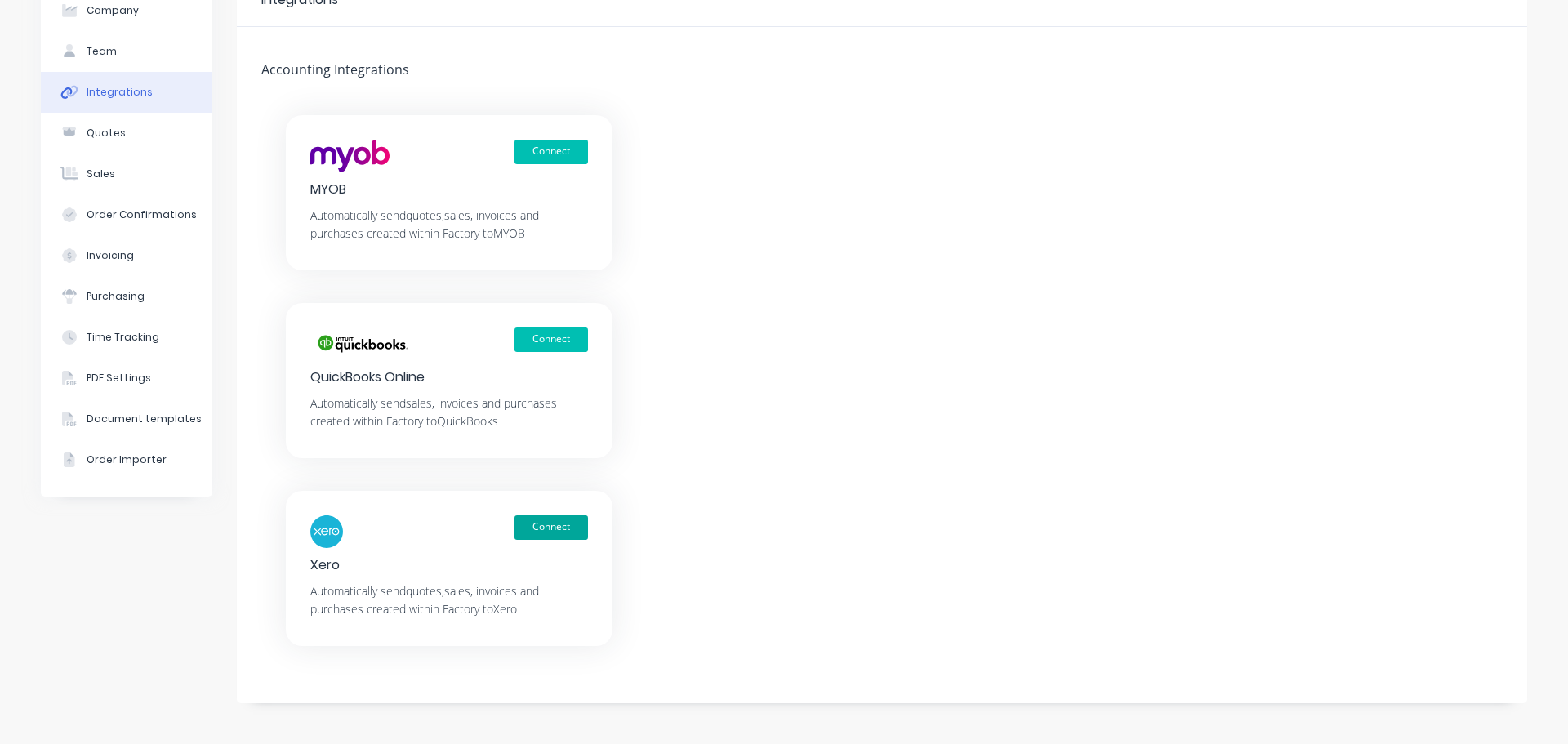
click at [533, 530] on button "Connect" at bounding box center [551, 527] width 74 height 25
